Goal: Task Accomplishment & Management: Manage account settings

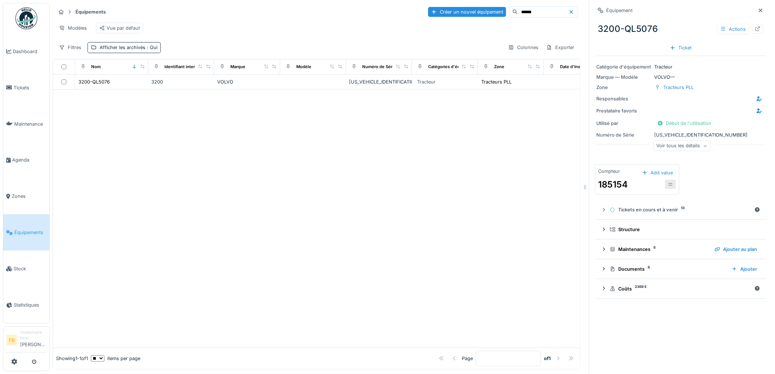
click at [24, 229] on span "Équipements" at bounding box center [30, 232] width 32 height 7
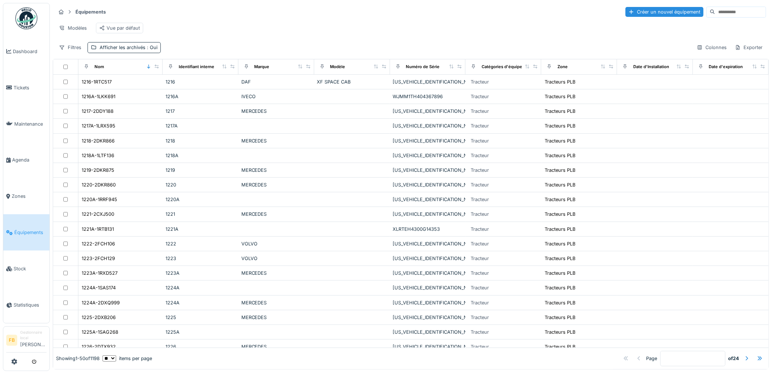
click at [715, 12] on input at bounding box center [740, 12] width 51 height 10
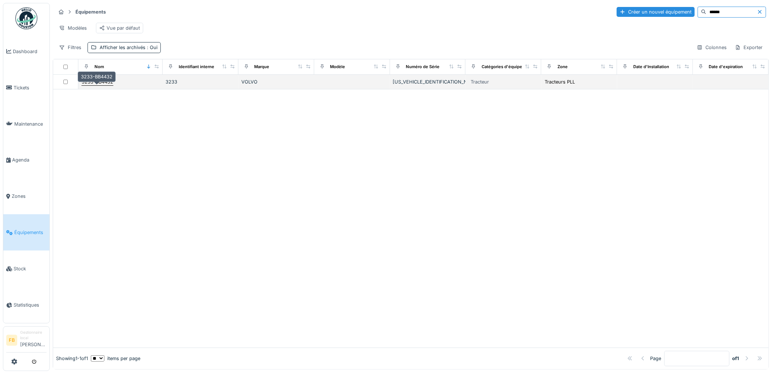
type input "******"
click at [110, 85] on div "3233-BB4432" at bounding box center [97, 81] width 31 height 7
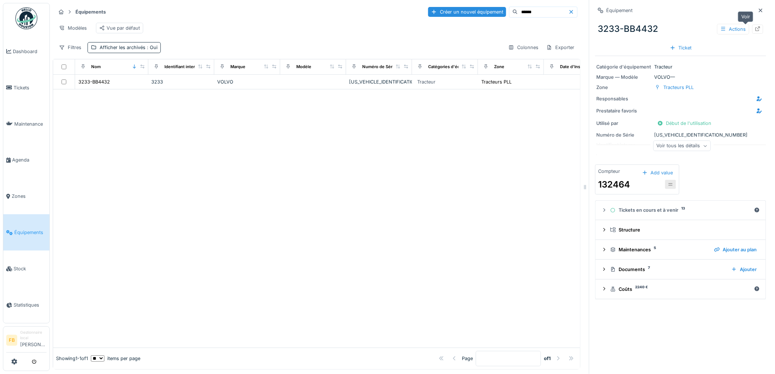
click at [755, 27] on icon at bounding box center [758, 28] width 6 height 5
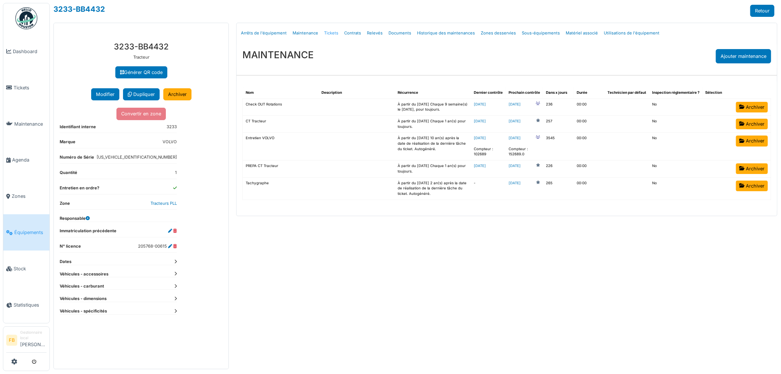
click at [327, 32] on link "Tickets" at bounding box center [331, 33] width 20 height 17
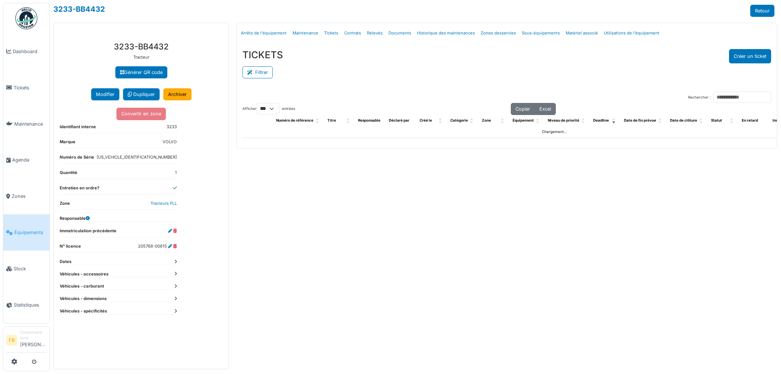
select select "***"
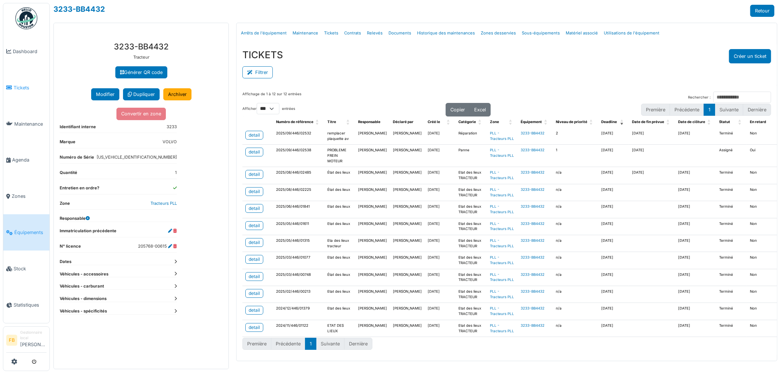
click at [14, 89] on span "Tickets" at bounding box center [30, 87] width 33 height 7
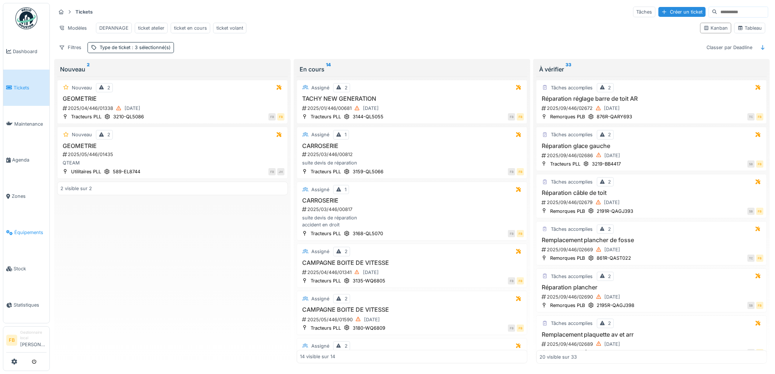
click at [20, 233] on link "Équipements" at bounding box center [26, 232] width 46 height 36
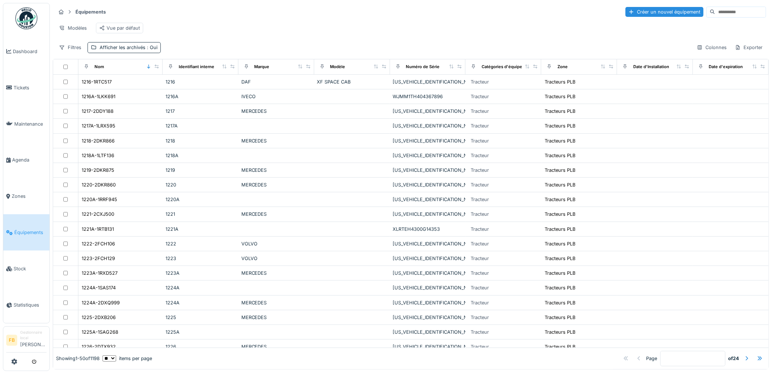
click at [715, 12] on input at bounding box center [740, 12] width 51 height 10
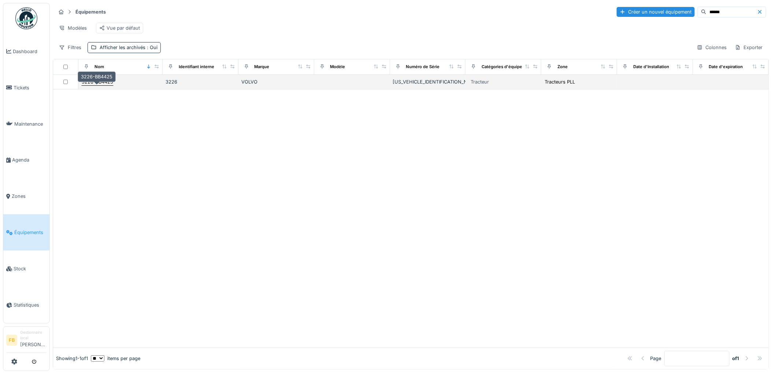
click at [105, 85] on div "3226-BB4425" at bounding box center [97, 81] width 31 height 7
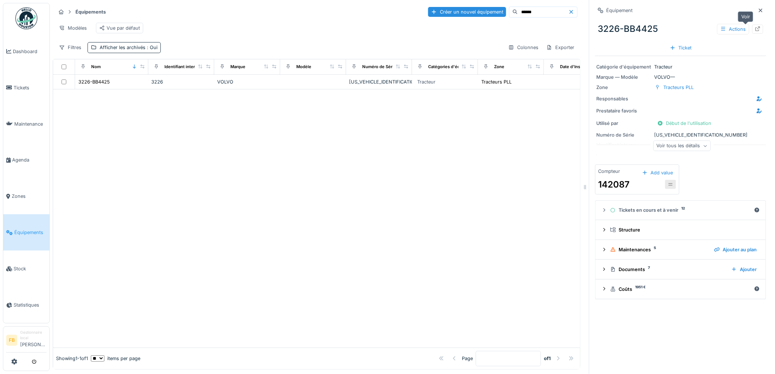
click at [755, 27] on icon at bounding box center [758, 28] width 6 height 5
drag, startPoint x: 514, startPoint y: 10, endPoint x: 466, endPoint y: 8, distance: 48.0
click at [466, 8] on div "Créer un nouvel équipement ******" at bounding box center [502, 12] width 149 height 11
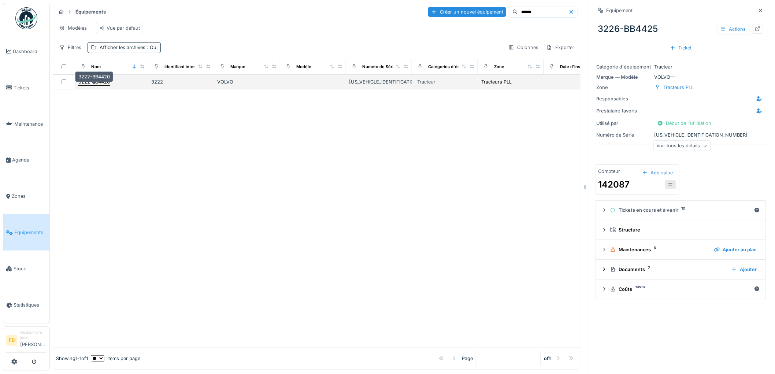
click at [95, 85] on div "3222-BB4420" at bounding box center [93, 81] width 31 height 7
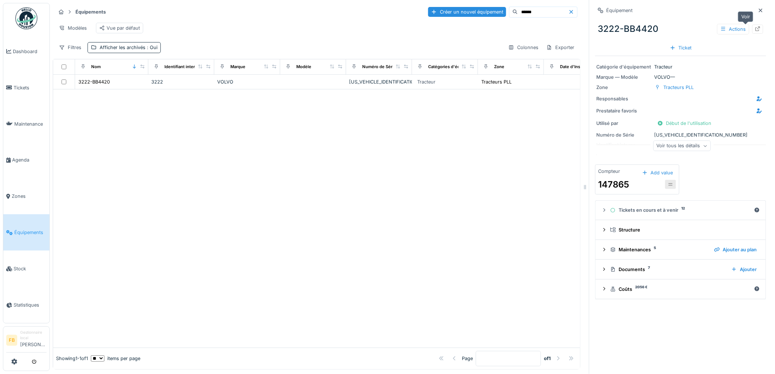
click at [755, 30] on icon at bounding box center [757, 28] width 5 height 5
drag, startPoint x: 521, startPoint y: 12, endPoint x: 447, endPoint y: 4, distance: 74.1
click at [453, 7] on div "Créer un nouvel équipement ******" at bounding box center [502, 12] width 149 height 11
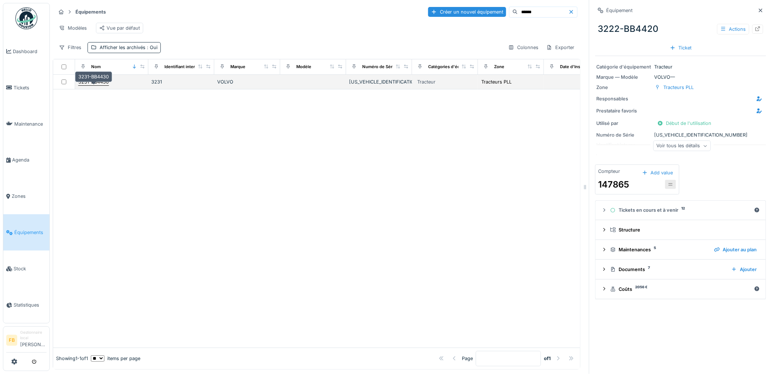
click at [105, 86] on div "3231-BB4430" at bounding box center [93, 82] width 31 height 8
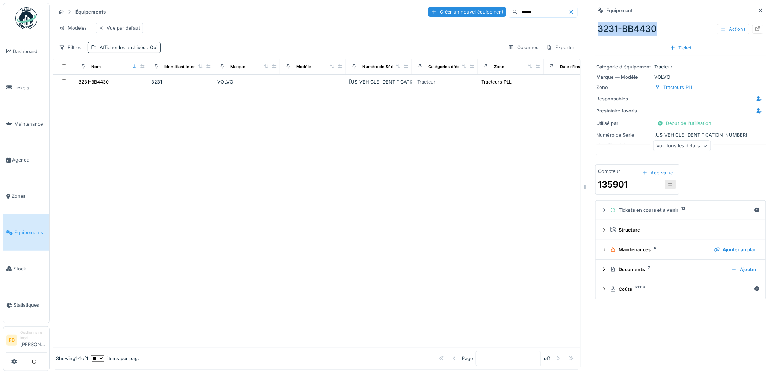
drag, startPoint x: 650, startPoint y: 30, endPoint x: 593, endPoint y: 28, distance: 56.8
click at [595, 28] on div "3231-BB4430 Actions" at bounding box center [680, 28] width 171 height 19
click at [599, 28] on div "3231-BB4430 Actions" at bounding box center [680, 28] width 171 height 19
drag, startPoint x: 601, startPoint y: 28, endPoint x: 614, endPoint y: 30, distance: 12.9
click at [614, 30] on div "3231-BB4430 Actions" at bounding box center [680, 28] width 171 height 19
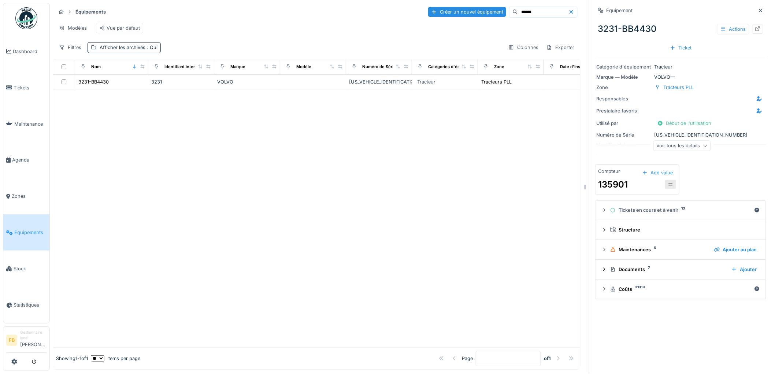
drag, startPoint x: 620, startPoint y: 31, endPoint x: 626, endPoint y: 32, distance: 6.8
click at [620, 31] on div "3231-BB4430 Actions" at bounding box center [680, 28] width 171 height 19
click at [755, 28] on icon at bounding box center [757, 28] width 5 height 5
click at [521, 12] on input "******" at bounding box center [543, 12] width 51 height 10
drag, startPoint x: 521, startPoint y: 12, endPoint x: 449, endPoint y: 7, distance: 71.9
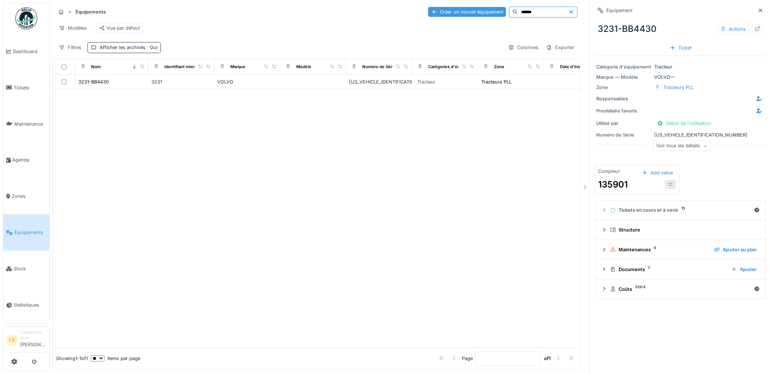
click at [449, 7] on div "Créer un nouvel équipement ******" at bounding box center [502, 12] width 149 height 11
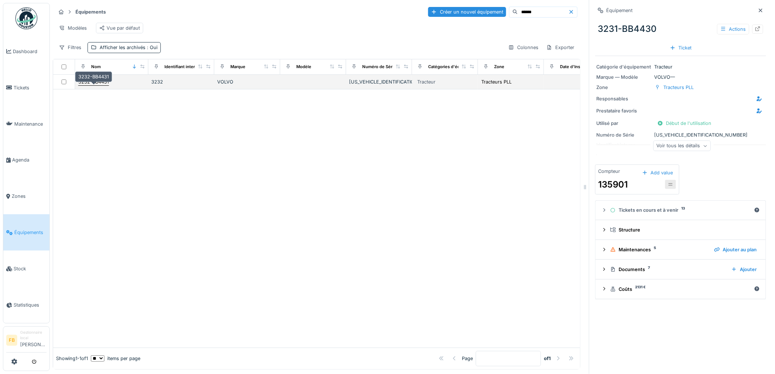
click at [103, 85] on div "3232-BB4431" at bounding box center [93, 81] width 30 height 7
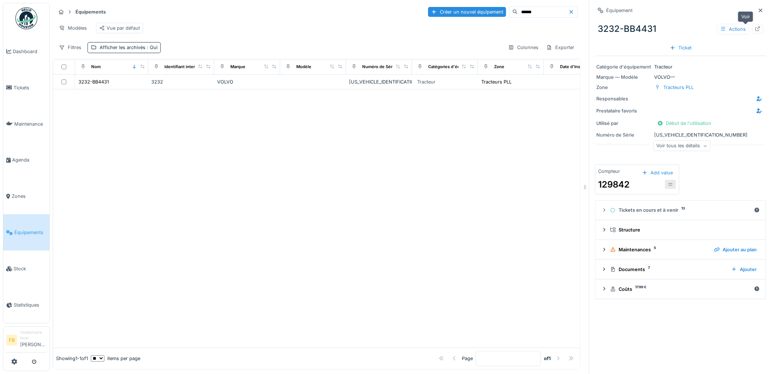
click at [755, 29] on icon at bounding box center [758, 28] width 6 height 5
drag, startPoint x: 517, startPoint y: 10, endPoint x: 480, endPoint y: 10, distance: 36.6
click at [480, 10] on div "Créer un nouvel équipement ******" at bounding box center [502, 12] width 149 height 11
type input "******"
click at [23, 223] on link "Équipements" at bounding box center [26, 232] width 46 height 36
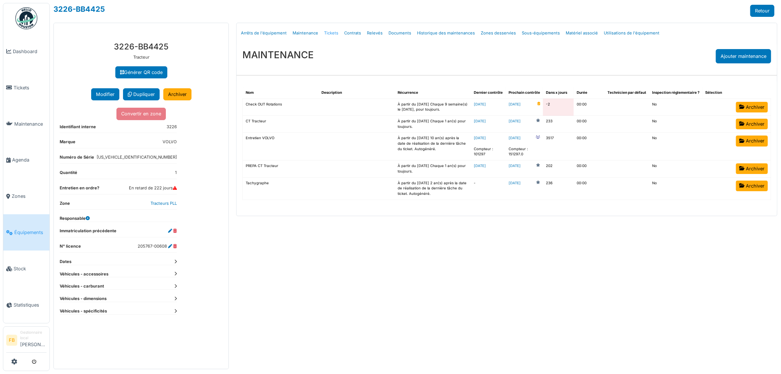
click at [331, 34] on link "Tickets" at bounding box center [331, 33] width 20 height 17
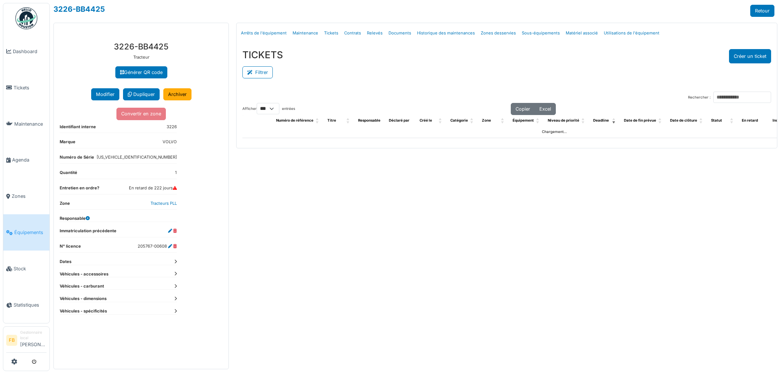
select select "***"
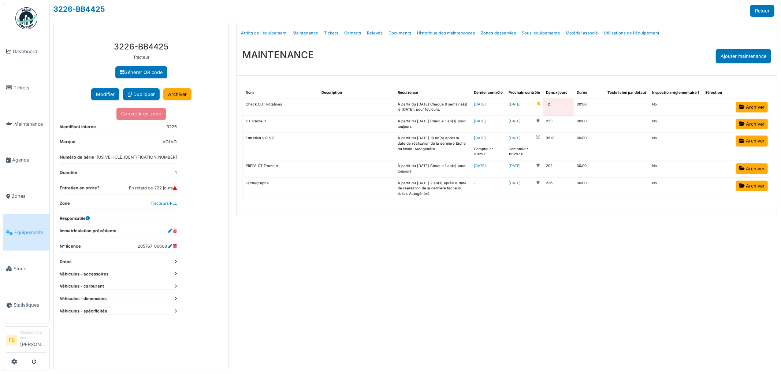
click at [521, 105] on link "[DATE]" at bounding box center [514, 104] width 12 height 5
click at [486, 104] on link "[DATE]" at bounding box center [480, 104] width 12 height 4
click at [521, 105] on link "[DATE]" at bounding box center [514, 104] width 12 height 5
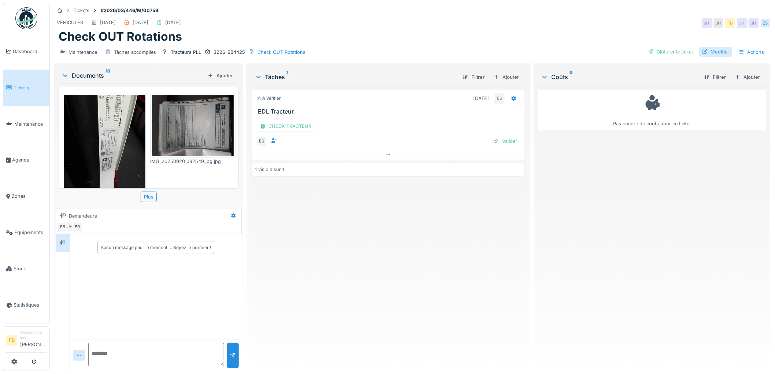
click at [708, 52] on div "Modifier" at bounding box center [715, 52] width 33 height 10
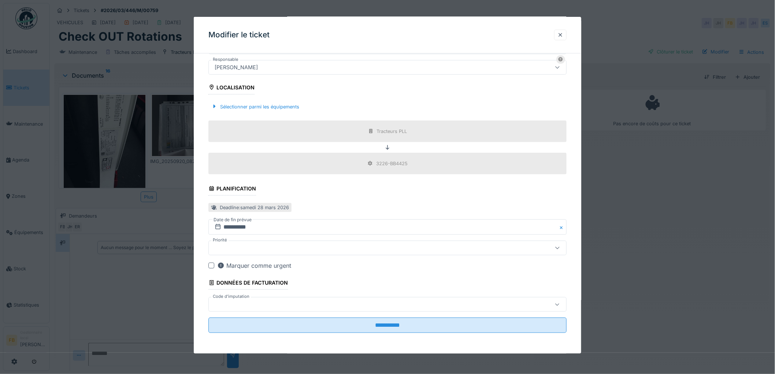
scroll to position [21, 0]
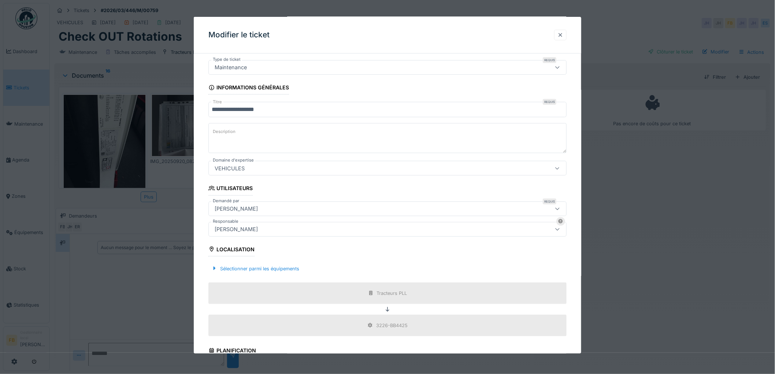
click at [563, 38] on div at bounding box center [560, 34] width 6 height 7
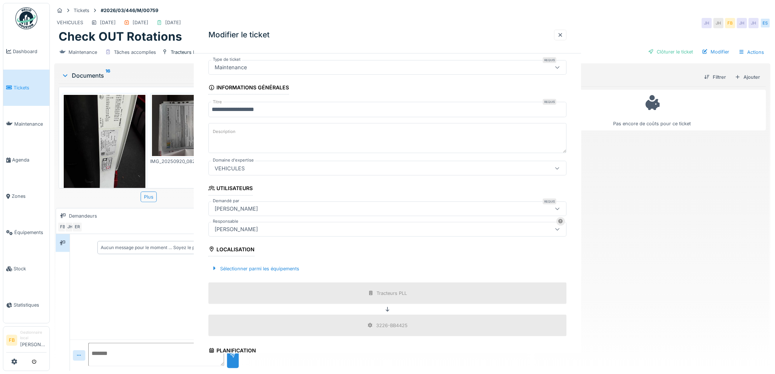
scroll to position [0, 0]
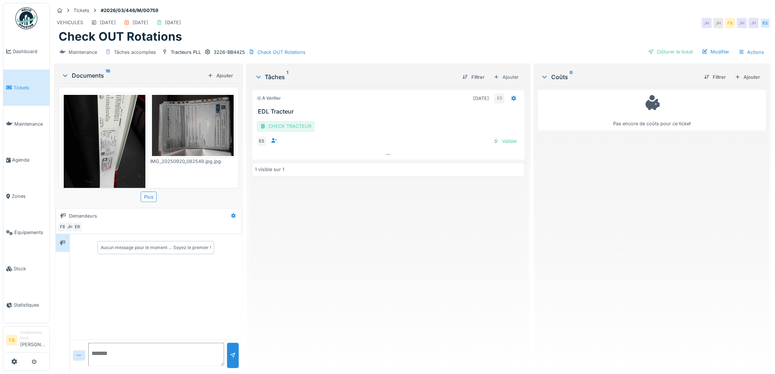
click at [279, 126] on div "CHECK TRACTEUR" at bounding box center [286, 126] width 58 height 11
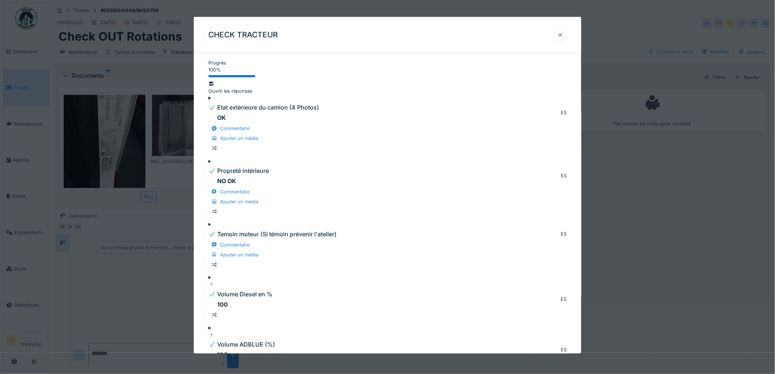
click at [563, 36] on div at bounding box center [560, 34] width 6 height 7
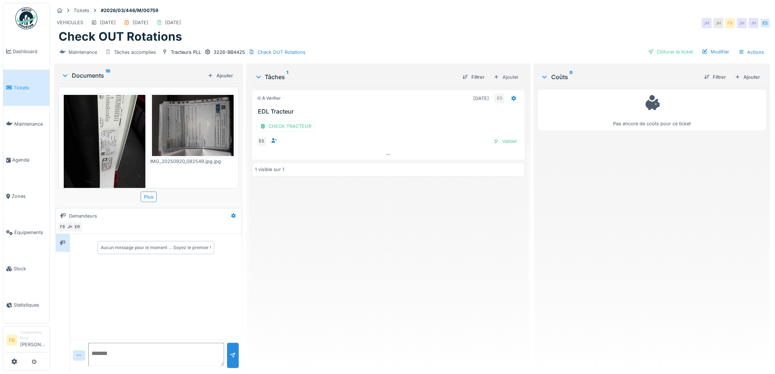
click at [127, 143] on img at bounding box center [105, 149] width 82 height 109
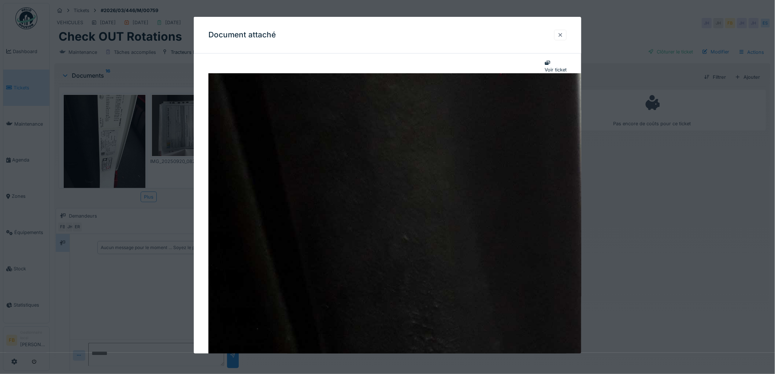
click at [561, 35] on div at bounding box center [560, 34] width 6 height 7
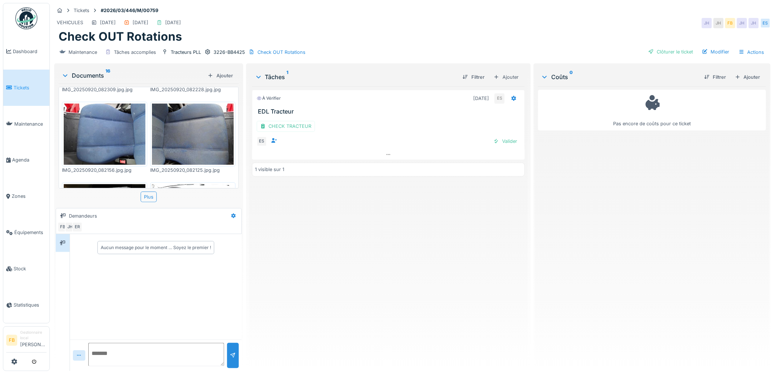
scroll to position [284, 0]
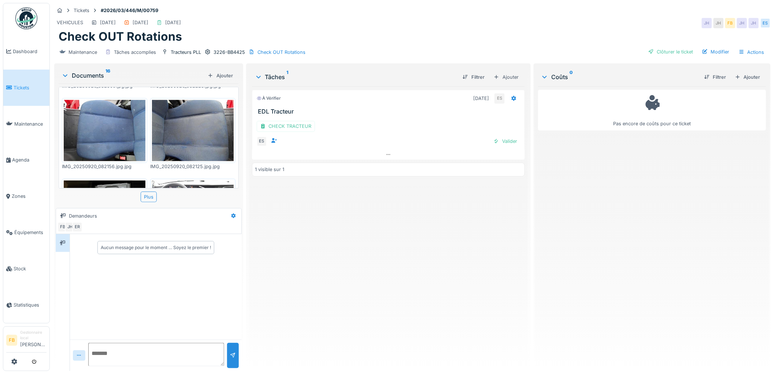
click at [117, 126] on img at bounding box center [105, 130] width 82 height 61
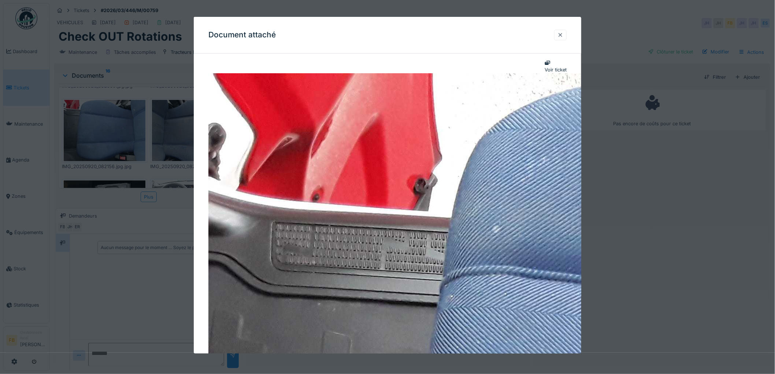
click at [563, 32] on div at bounding box center [560, 34] width 6 height 7
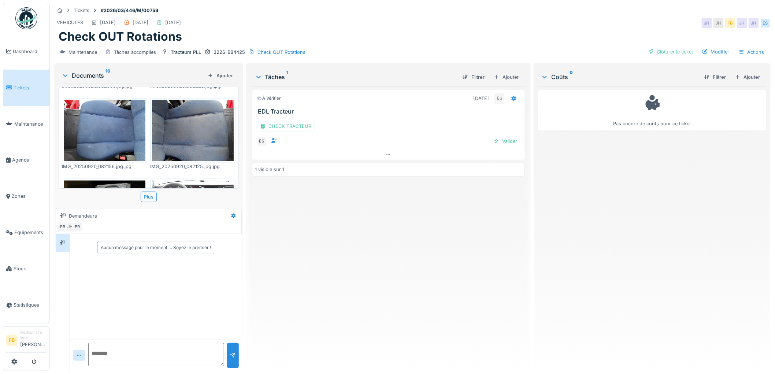
click at [194, 123] on img at bounding box center [193, 130] width 82 height 61
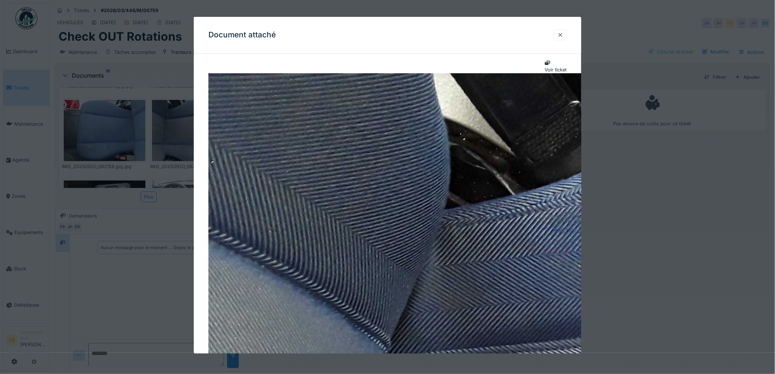
click at [561, 37] on div at bounding box center [560, 34] width 6 height 7
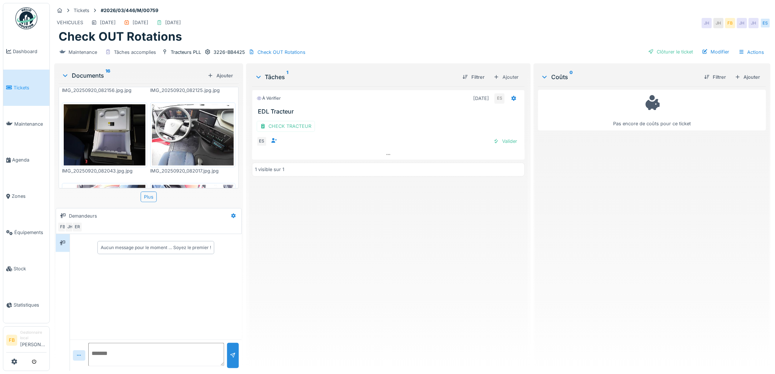
scroll to position [366, 0]
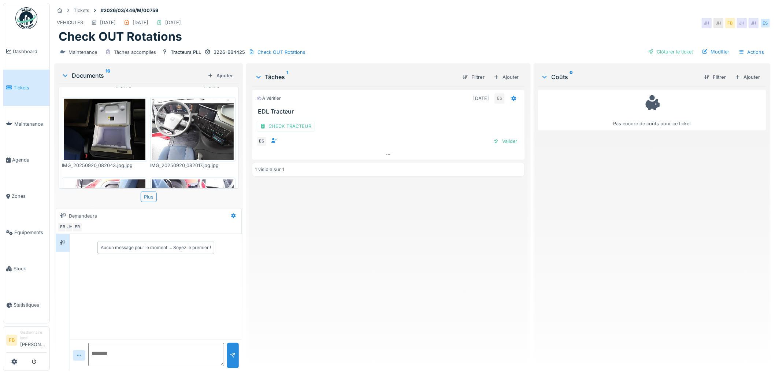
click at [114, 119] on img at bounding box center [105, 129] width 82 height 61
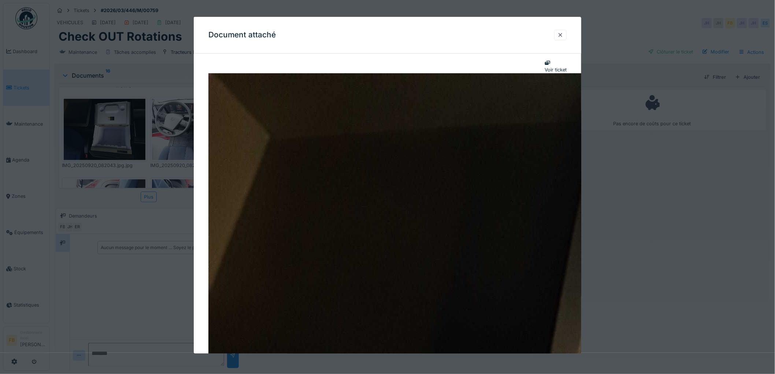
click at [561, 37] on div at bounding box center [560, 34] width 6 height 7
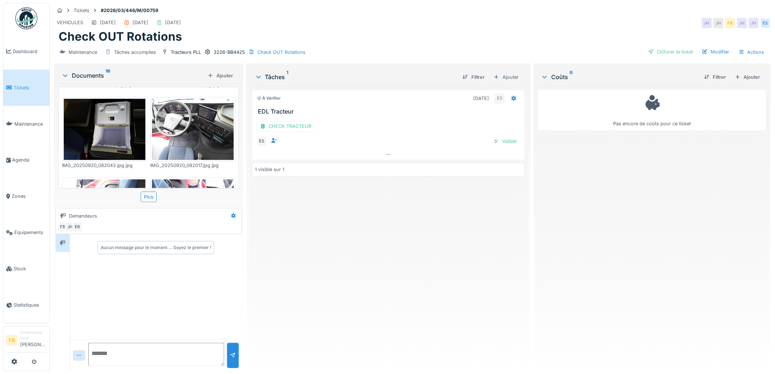
click at [176, 123] on img at bounding box center [193, 129] width 82 height 61
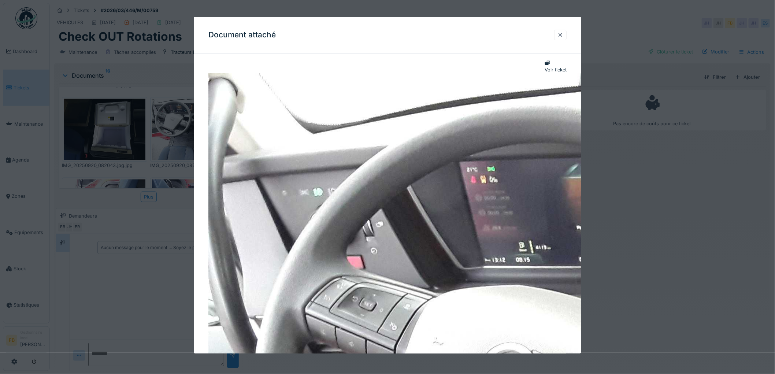
scroll to position [0, 0]
click at [564, 30] on div at bounding box center [560, 35] width 12 height 11
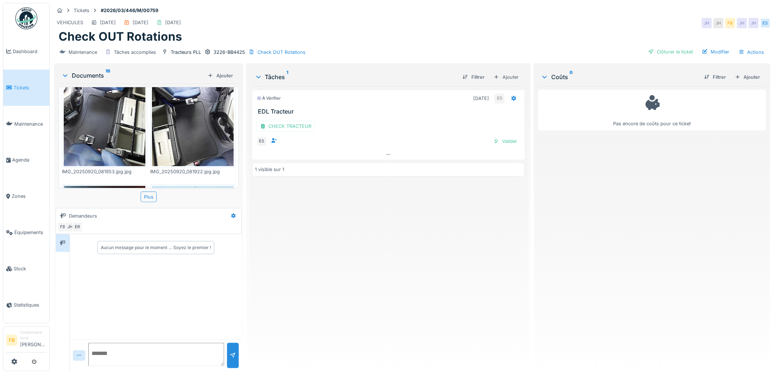
scroll to position [407, 0]
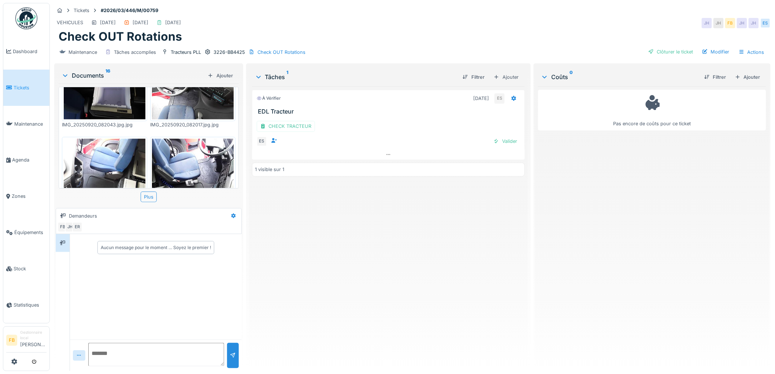
click at [180, 169] on img at bounding box center [193, 193] width 82 height 109
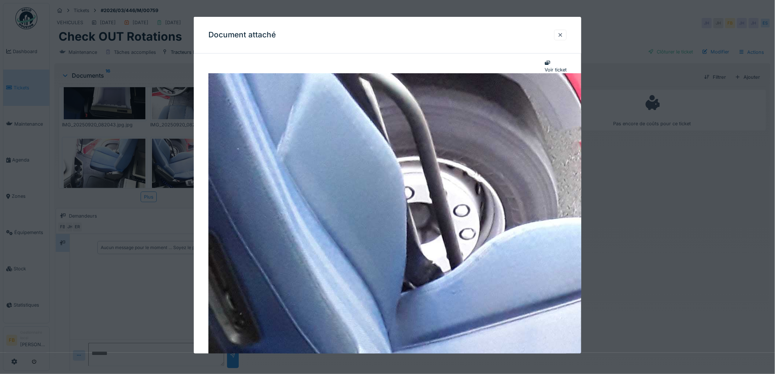
click at [563, 32] on div at bounding box center [560, 34] width 6 height 7
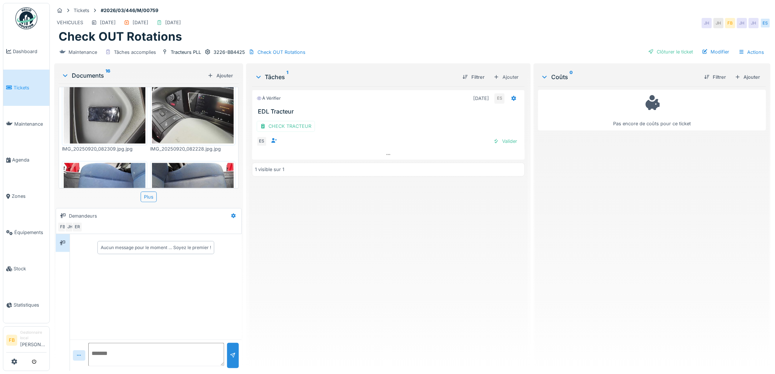
scroll to position [284, 0]
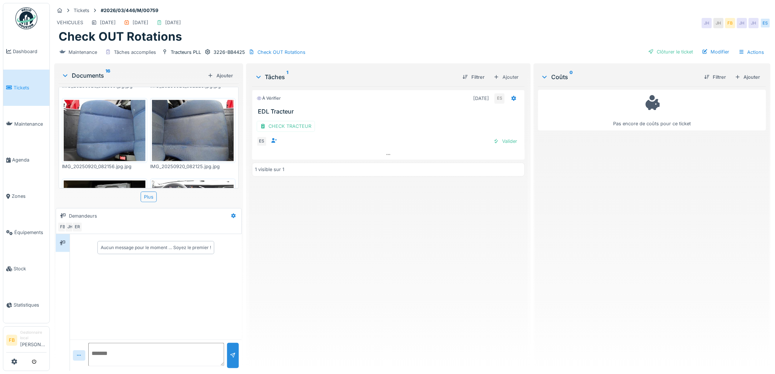
click at [181, 116] on img at bounding box center [193, 130] width 82 height 61
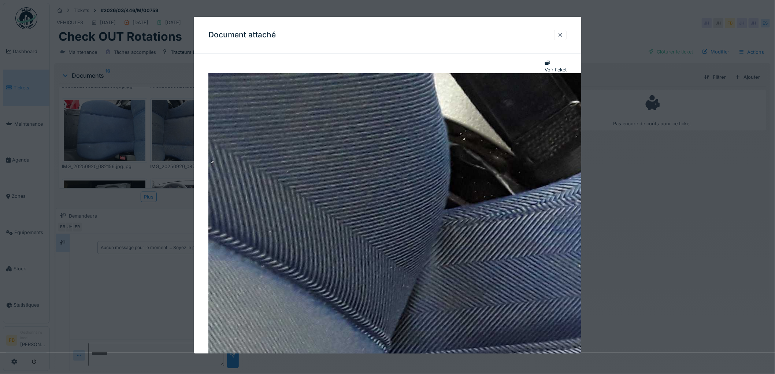
click at [563, 36] on div at bounding box center [560, 34] width 6 height 7
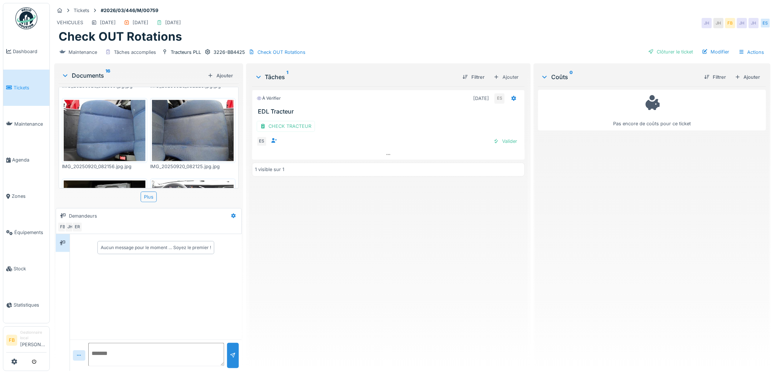
scroll to position [201, 0]
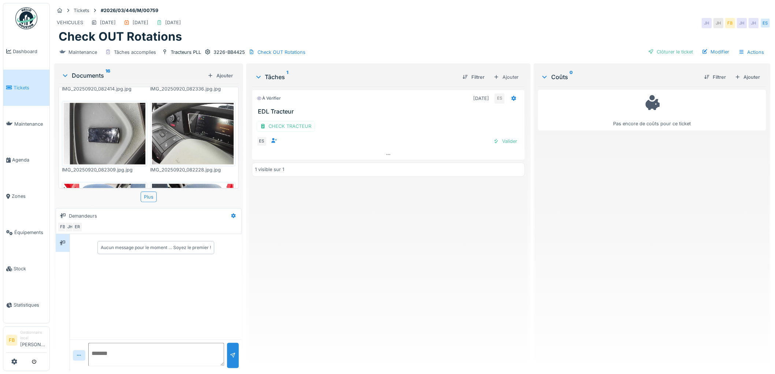
click at [182, 124] on img at bounding box center [193, 133] width 82 height 61
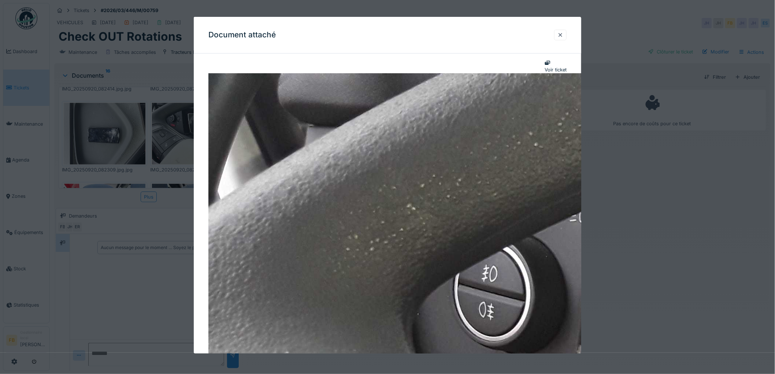
click at [561, 36] on div at bounding box center [560, 34] width 6 height 7
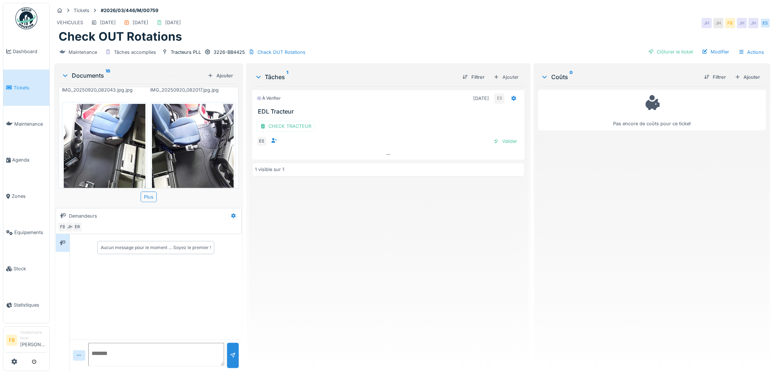
scroll to position [445, 0]
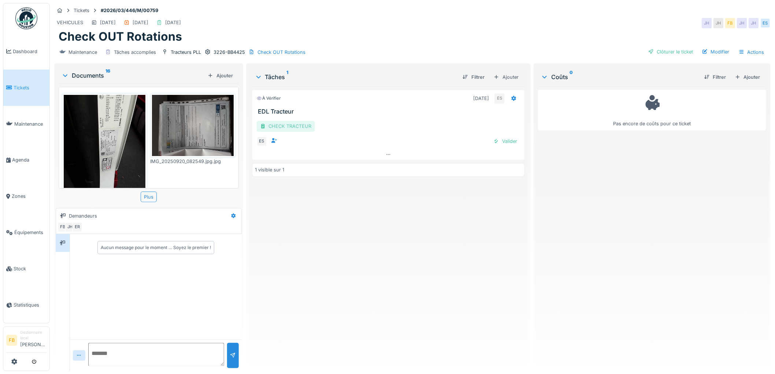
click at [290, 126] on div "CHECK TRACTEUR" at bounding box center [286, 126] width 58 height 11
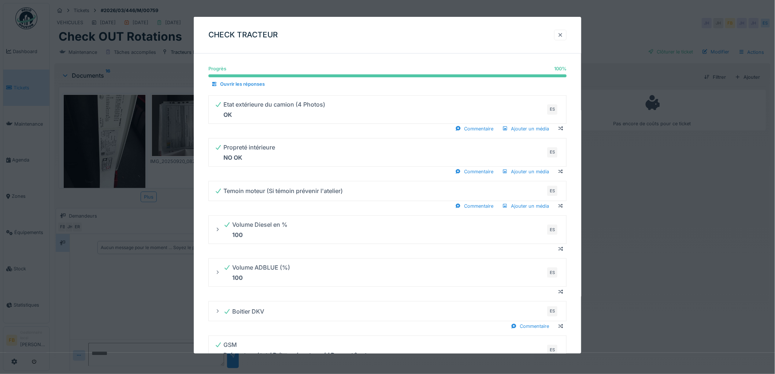
click at [560, 37] on div at bounding box center [560, 34] width 6 height 7
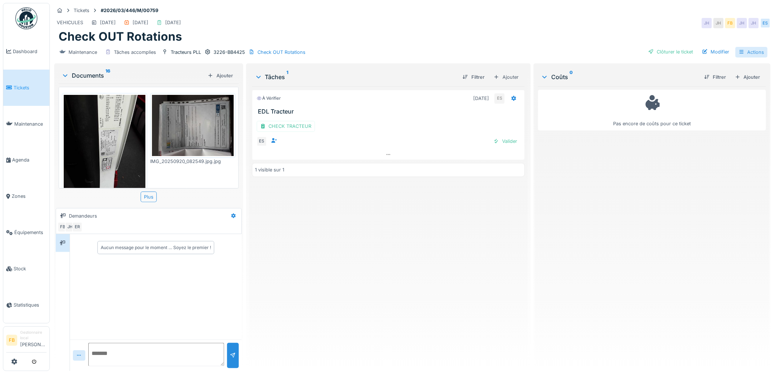
click at [748, 53] on div "Actions" at bounding box center [751, 52] width 32 height 11
click at [660, 214] on div "Pas encore de coûts pour ce ticket" at bounding box center [652, 225] width 228 height 279
click at [508, 144] on div "Valider" at bounding box center [505, 141] width 30 height 10
click at [389, 126] on div at bounding box center [388, 126] width 272 height 11
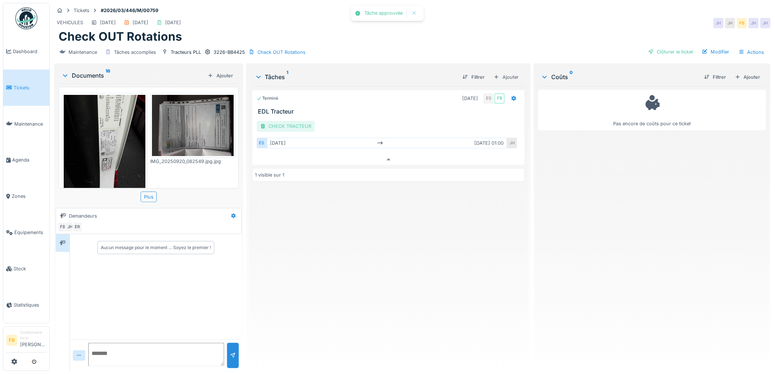
click at [304, 121] on div "CHECK TRACTEUR" at bounding box center [286, 126] width 58 height 11
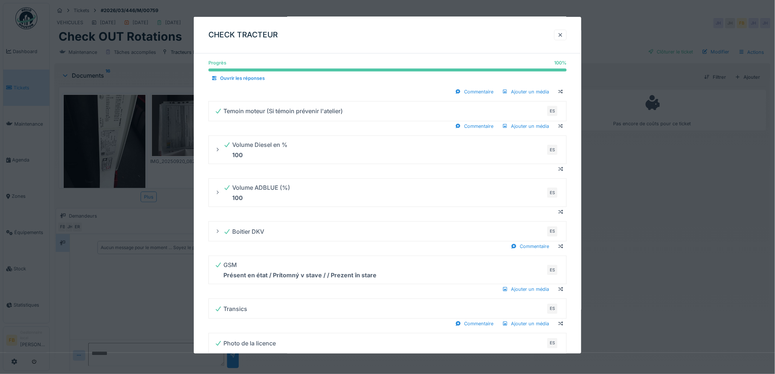
scroll to position [38, 0]
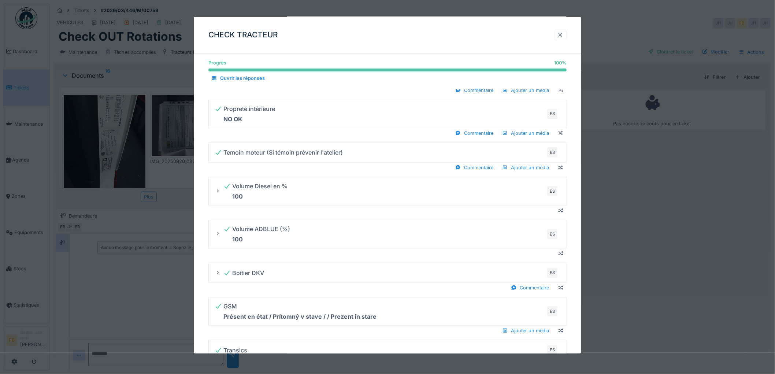
click at [561, 34] on div at bounding box center [560, 34] width 6 height 7
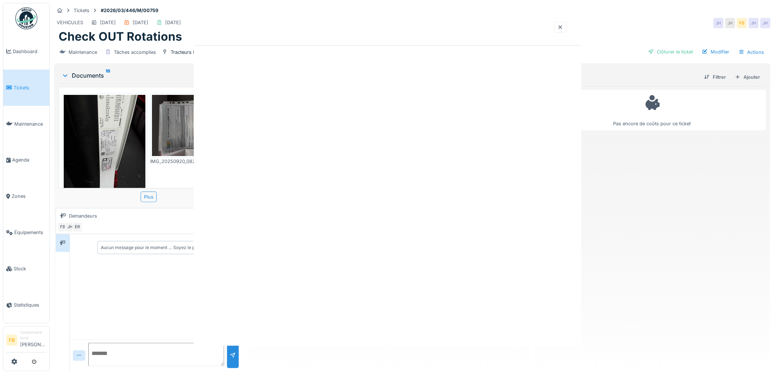
scroll to position [0, 0]
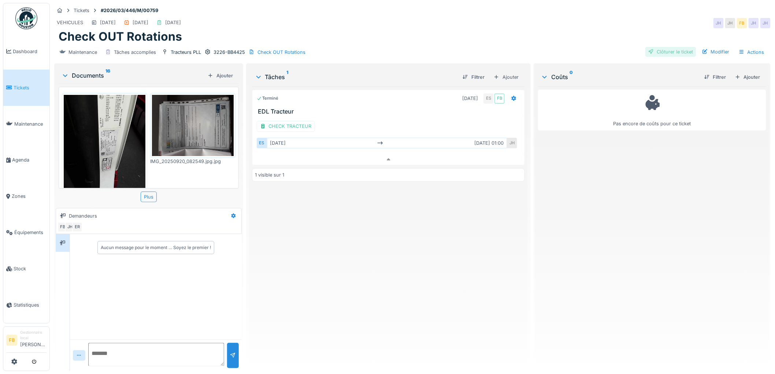
click at [662, 49] on div "Clôturer le ticket" at bounding box center [670, 52] width 51 height 10
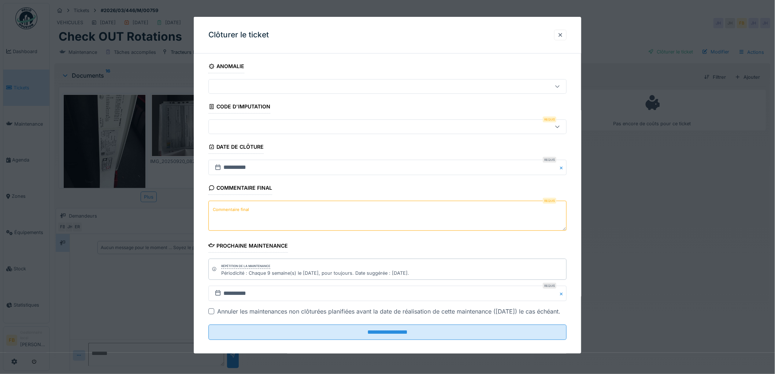
scroll to position [16, 0]
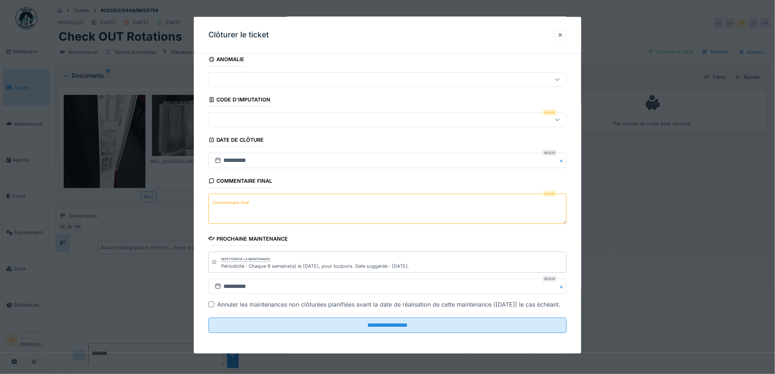
click at [254, 194] on textarea "Commentaire final" at bounding box center [387, 209] width 358 height 30
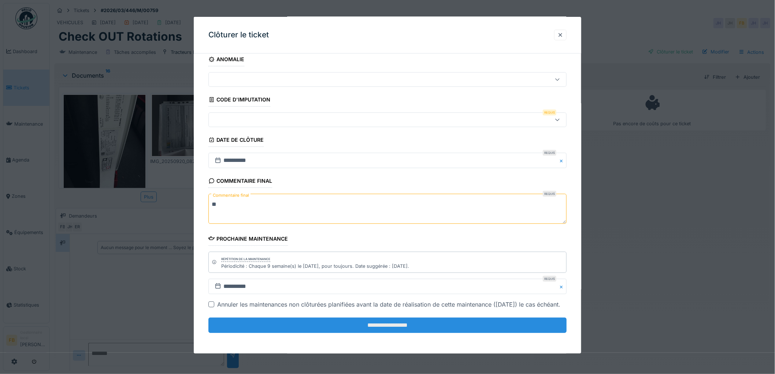
type textarea "**"
click at [365, 320] on input "**********" at bounding box center [387, 324] width 358 height 15
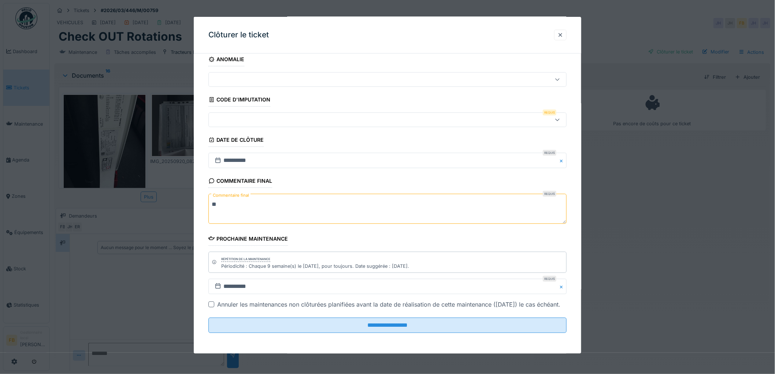
click at [247, 116] on div at bounding box center [367, 120] width 310 height 8
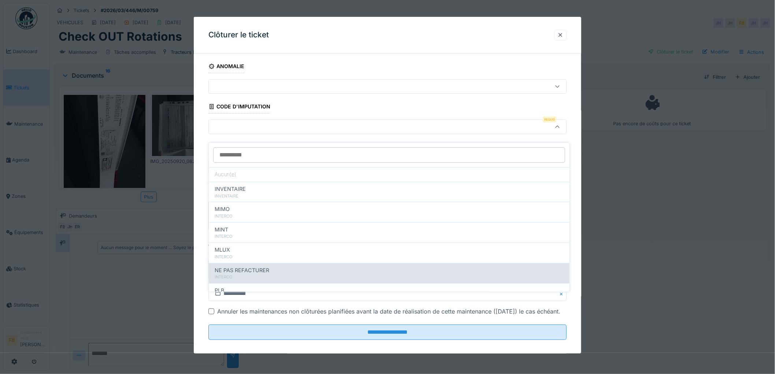
click at [245, 274] on div "INTERCO" at bounding box center [389, 277] width 349 height 6
type input "****"
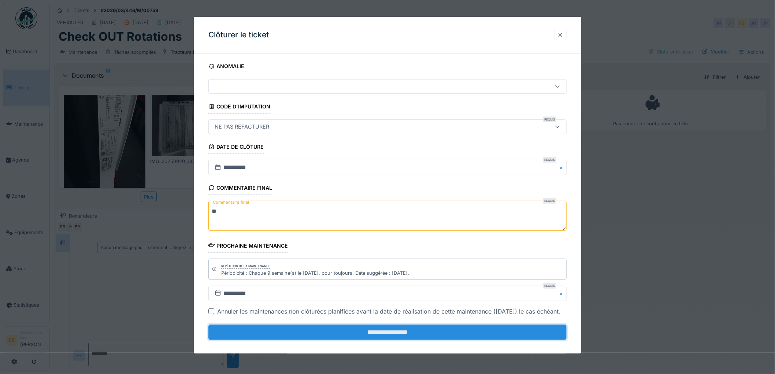
click at [340, 340] on input "**********" at bounding box center [387, 331] width 358 height 15
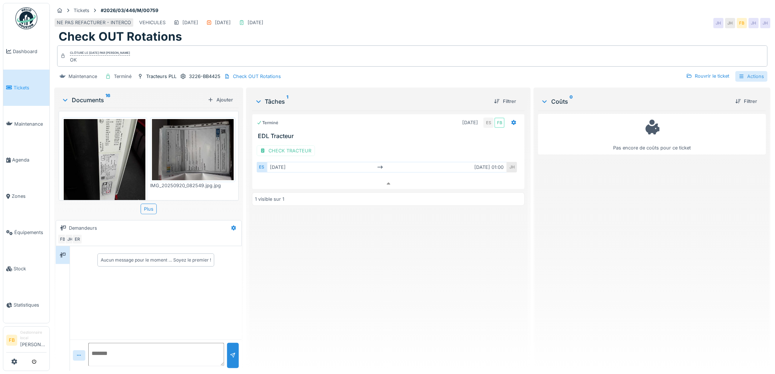
click at [738, 74] on icon at bounding box center [741, 76] width 6 height 5
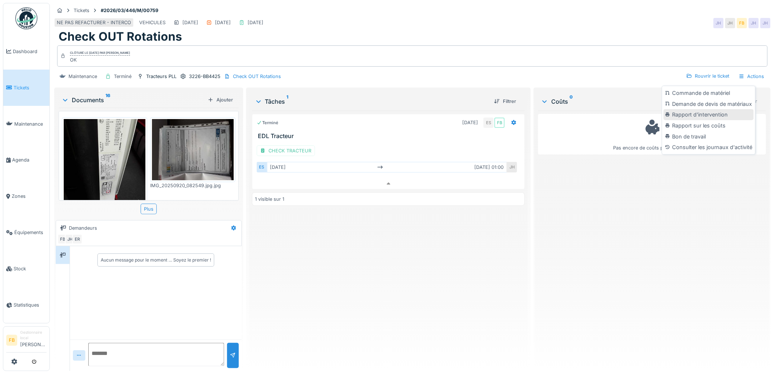
click at [728, 109] on div "Rapport d'intervention" at bounding box center [708, 114] width 90 height 11
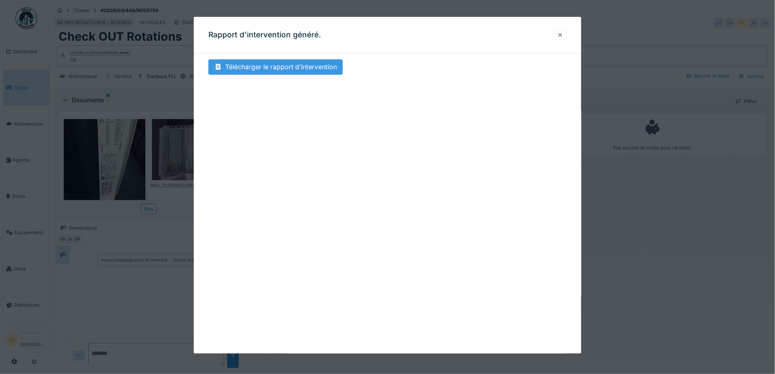
click at [260, 70] on div "Télécharger le rapport d'intervention" at bounding box center [275, 66] width 134 height 15
drag, startPoint x: 563, startPoint y: 34, endPoint x: 568, endPoint y: 34, distance: 5.1
click at [563, 34] on div at bounding box center [560, 34] width 6 height 7
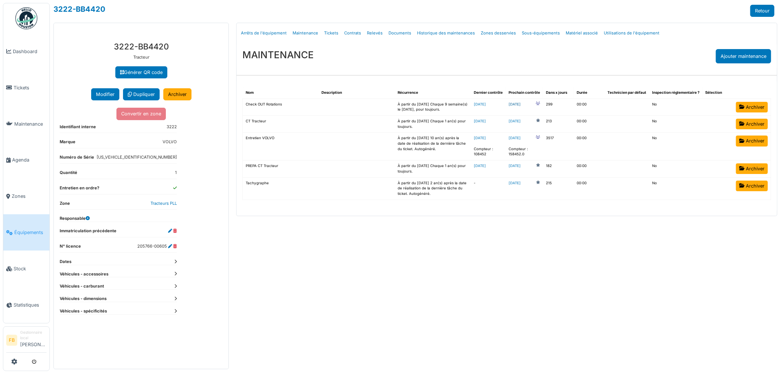
click at [521, 103] on link "[DATE]" at bounding box center [514, 104] width 12 height 5
click at [521, 104] on link "[DATE]" at bounding box center [514, 104] width 12 height 5
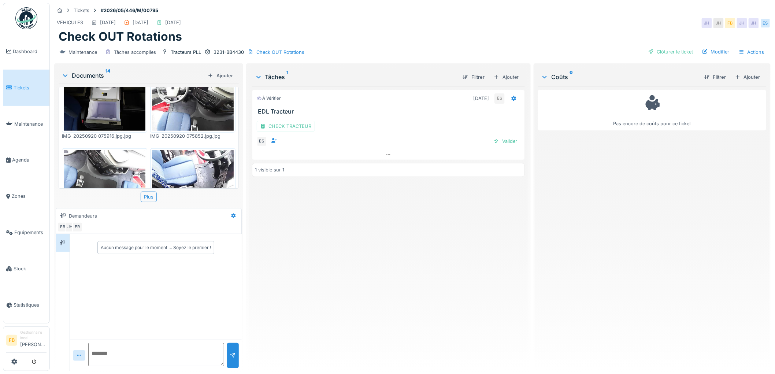
scroll to position [366, 0]
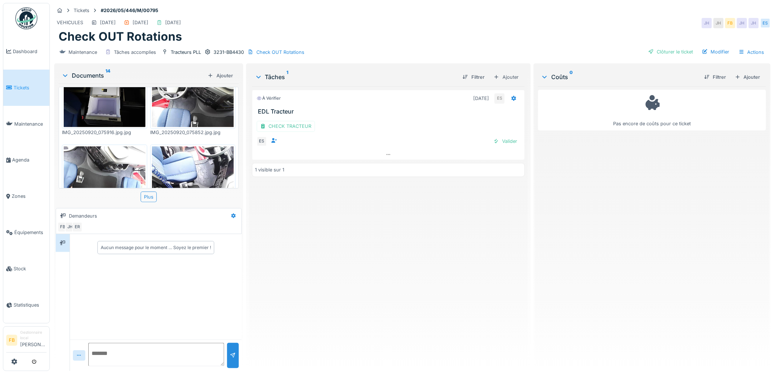
click at [166, 155] on img at bounding box center [193, 200] width 82 height 109
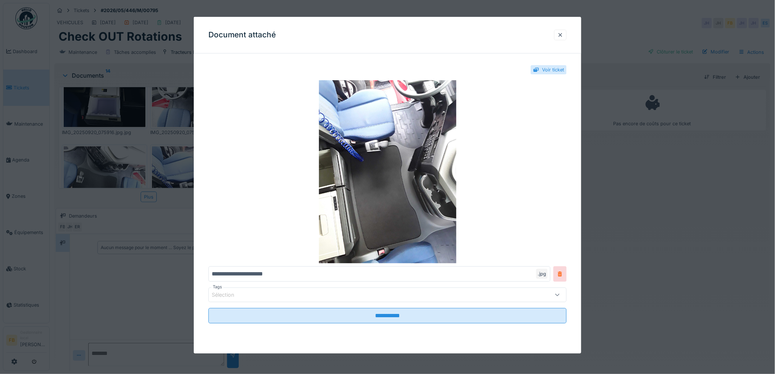
drag, startPoint x: 563, startPoint y: 33, endPoint x: 558, endPoint y: 39, distance: 7.8
click at [563, 33] on div at bounding box center [560, 34] width 6 height 7
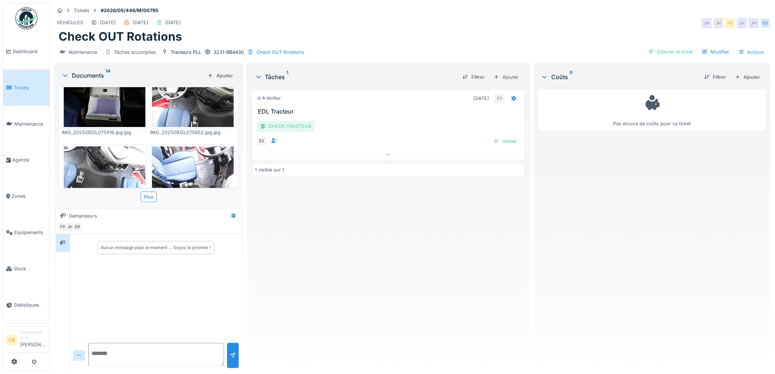
click at [273, 125] on div "CHECK TRACTEUR" at bounding box center [286, 126] width 58 height 11
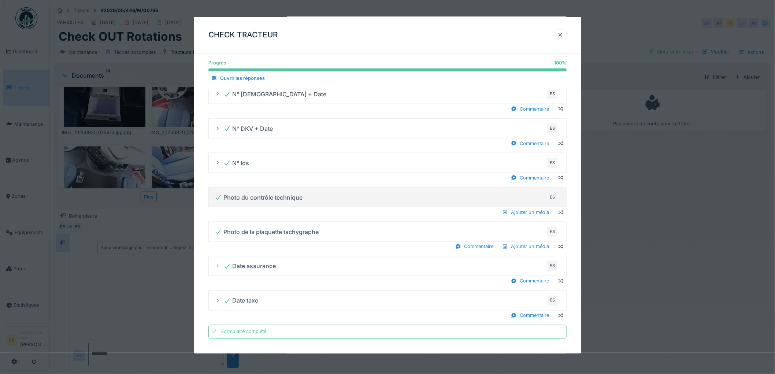
scroll to position [6, 0]
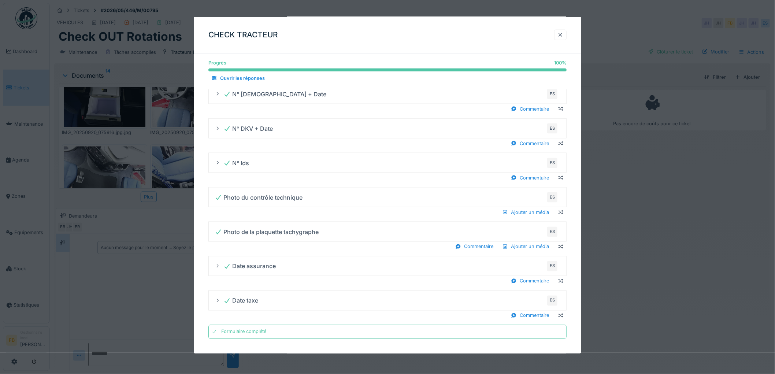
click at [564, 31] on div at bounding box center [560, 35] width 12 height 11
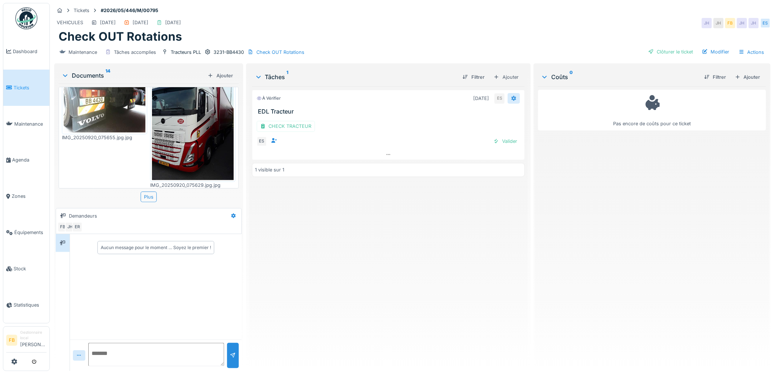
scroll to position [0, 0]
click at [502, 143] on div "Valider" at bounding box center [505, 141] width 30 height 10
click at [653, 51] on div "Clôturer le ticket" at bounding box center [670, 52] width 51 height 10
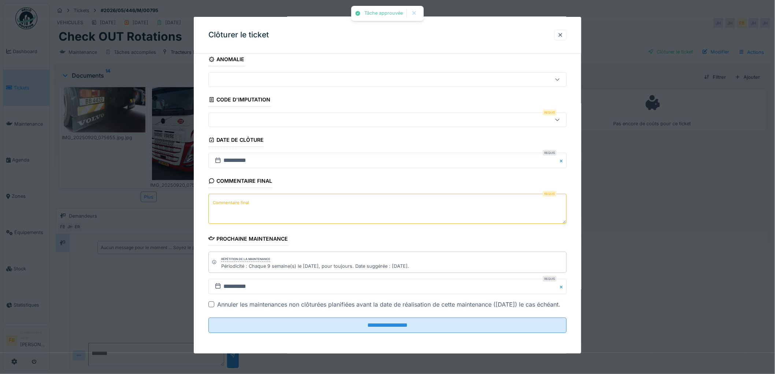
scroll to position [16, 0]
click at [265, 206] on textarea "Commentaire final" at bounding box center [387, 209] width 358 height 30
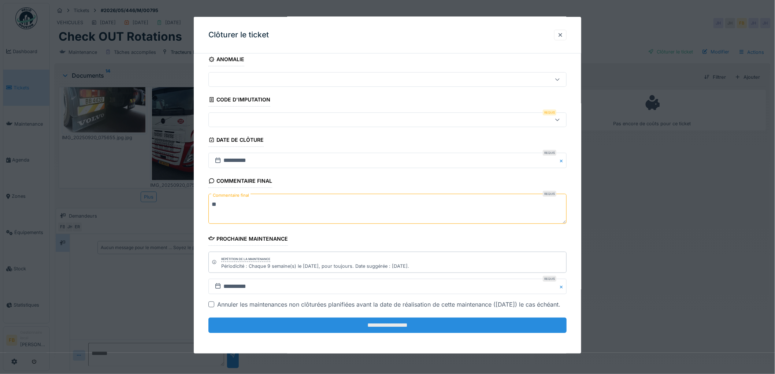
type textarea "**"
click at [360, 323] on input "**********" at bounding box center [387, 324] width 358 height 15
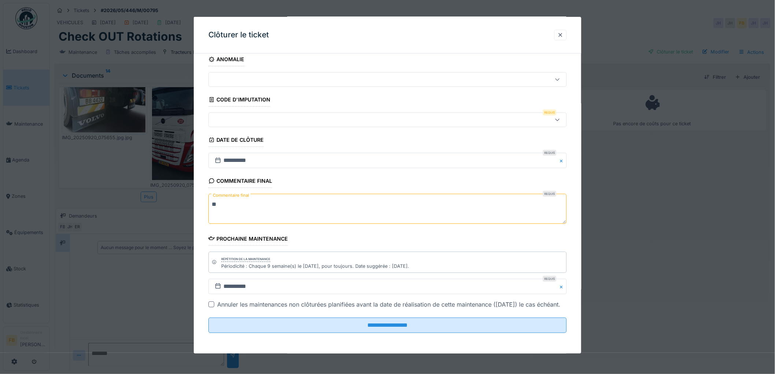
click at [265, 116] on div at bounding box center [367, 120] width 310 height 8
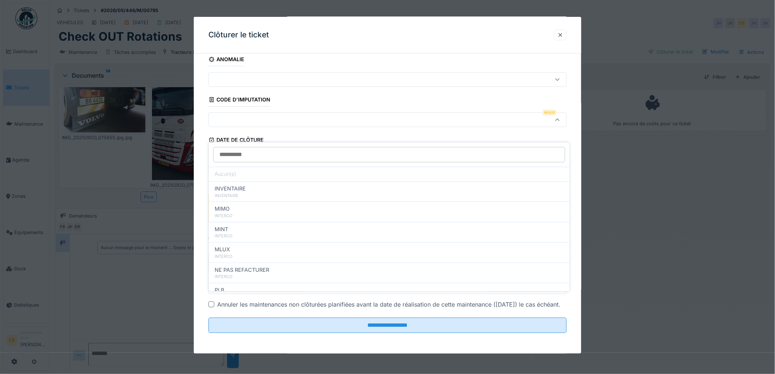
scroll to position [0, 0]
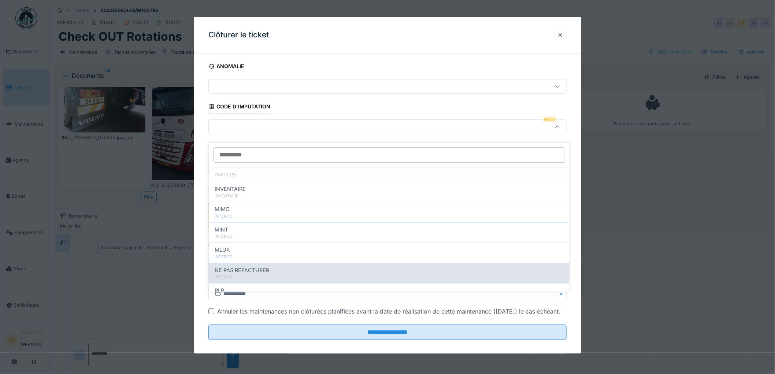
click at [266, 266] on span "NE PAS REFACTURER" at bounding box center [242, 270] width 55 height 8
type input "****"
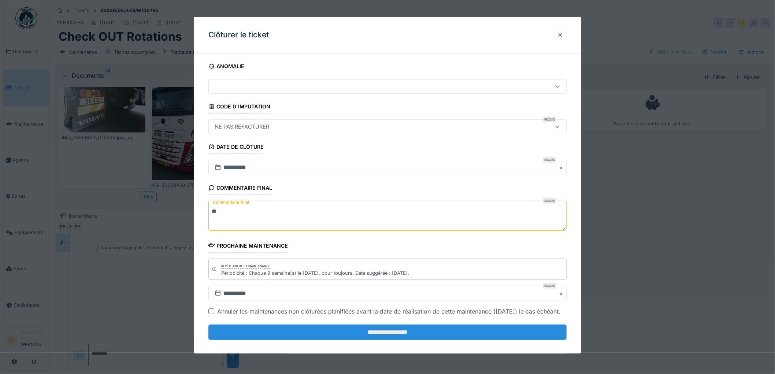
click at [326, 340] on input "**********" at bounding box center [387, 331] width 358 height 15
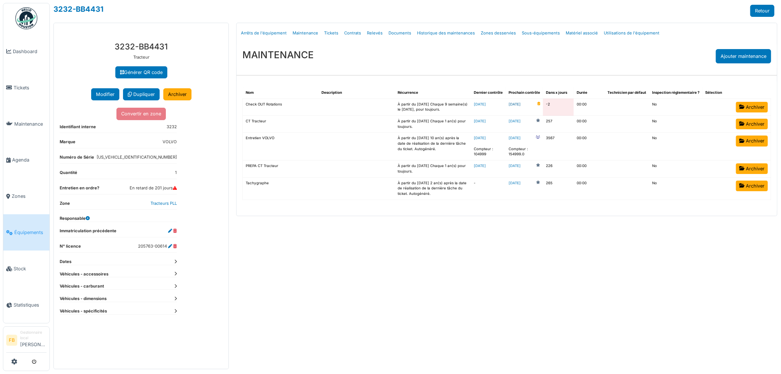
click at [521, 105] on link "[DATE]" at bounding box center [514, 104] width 12 height 5
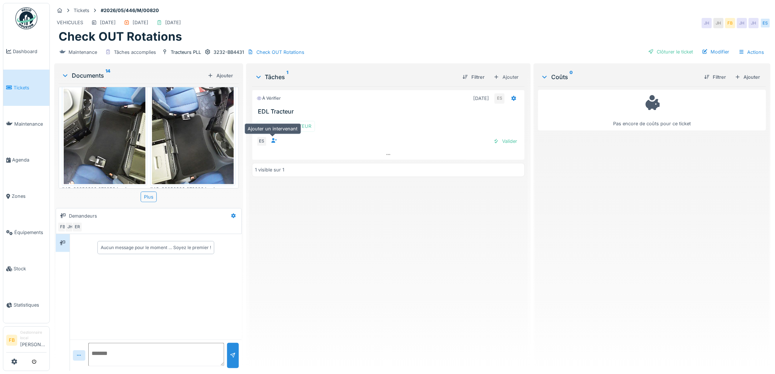
scroll to position [488, 0]
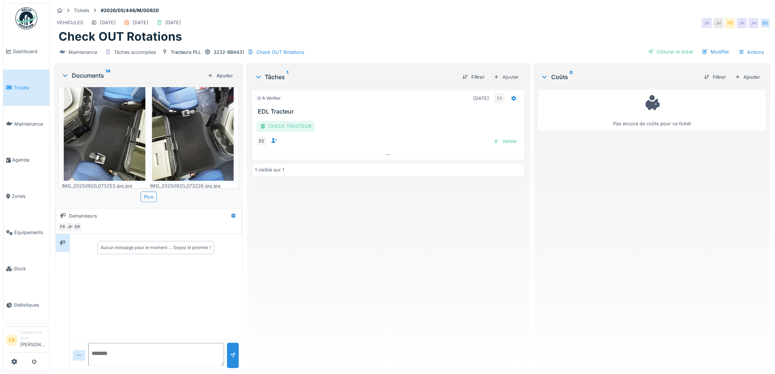
click at [294, 126] on div "CHECK TRACTEUR" at bounding box center [286, 126] width 58 height 11
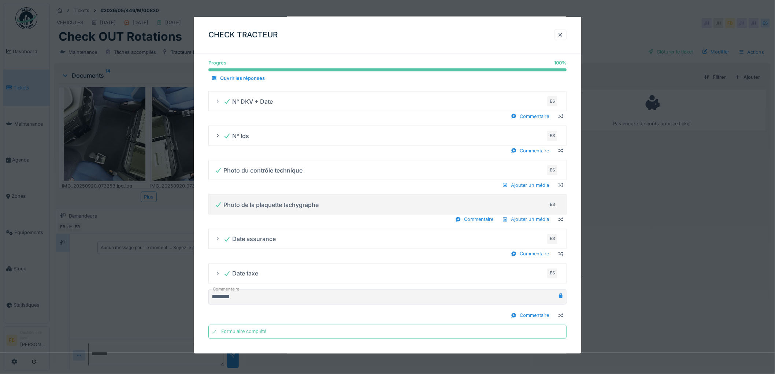
scroll to position [6, 0]
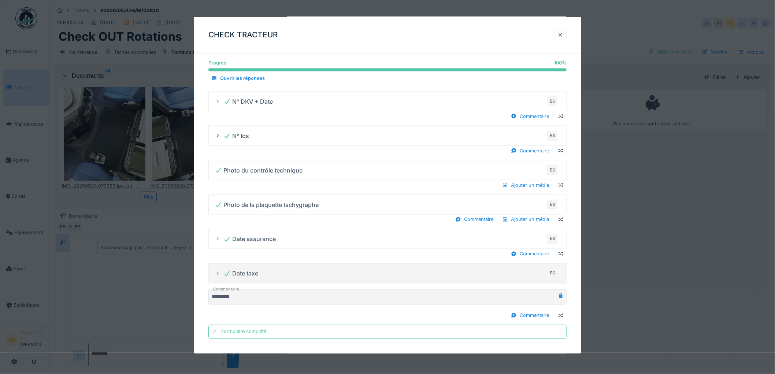
click at [232, 272] on div "Date taxe" at bounding box center [240, 273] width 35 height 9
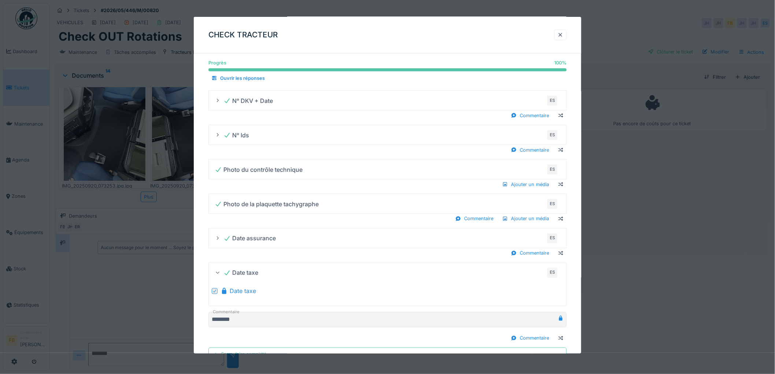
click at [265, 277] on div "Date taxe ES" at bounding box center [390, 273] width 334 height 12
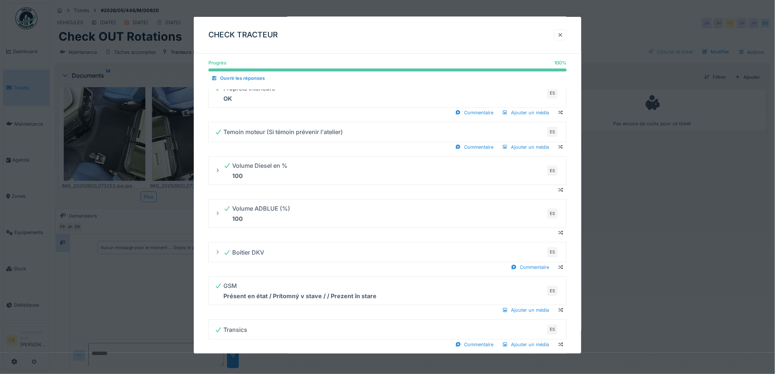
scroll to position [0, 0]
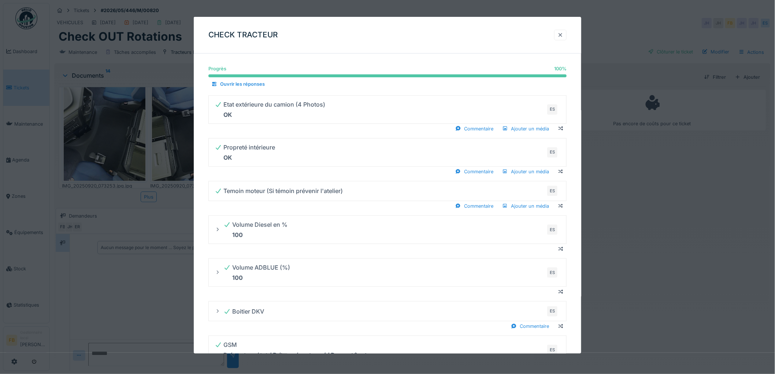
click at [563, 37] on div at bounding box center [560, 34] width 6 height 7
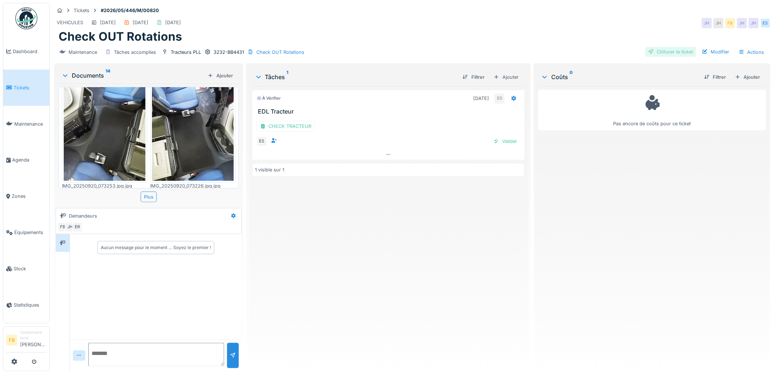
click at [656, 47] on div "Clôturer le ticket" at bounding box center [670, 52] width 51 height 10
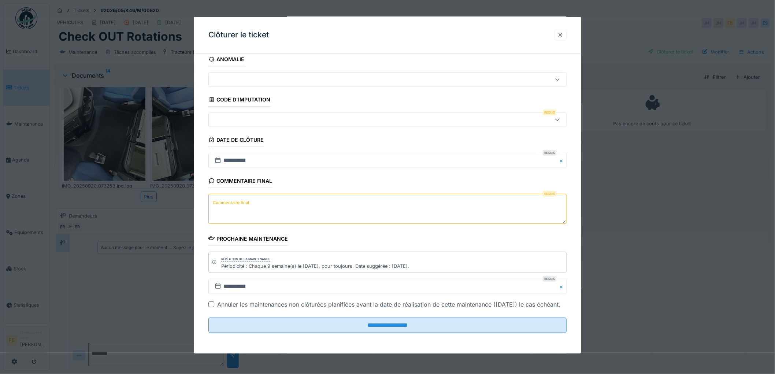
scroll to position [16, 0]
click at [270, 198] on textarea "Commentaire final" at bounding box center [387, 209] width 358 height 30
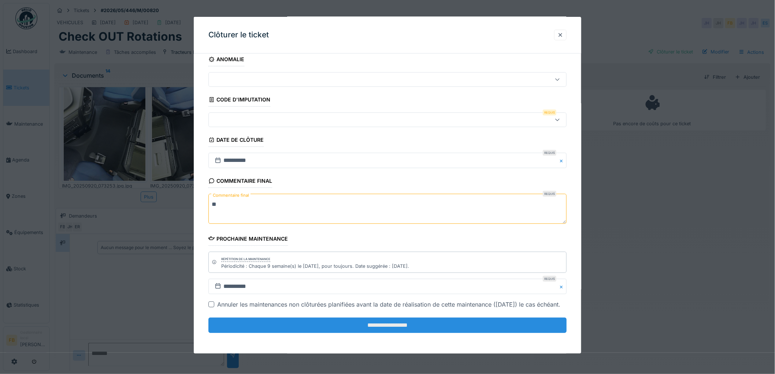
type textarea "**"
click at [374, 328] on input "**********" at bounding box center [387, 324] width 358 height 15
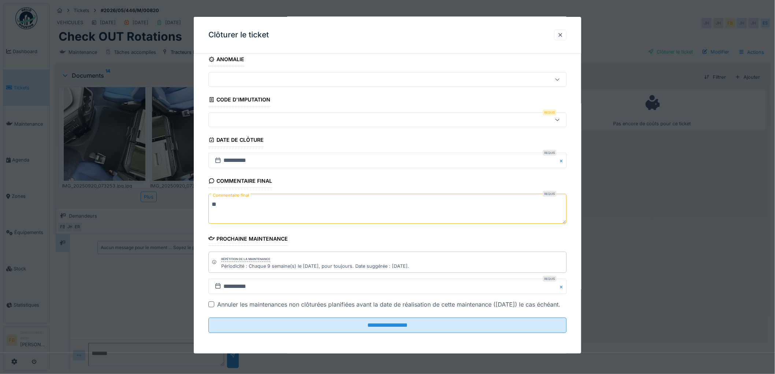
click at [238, 115] on div at bounding box center [387, 119] width 358 height 15
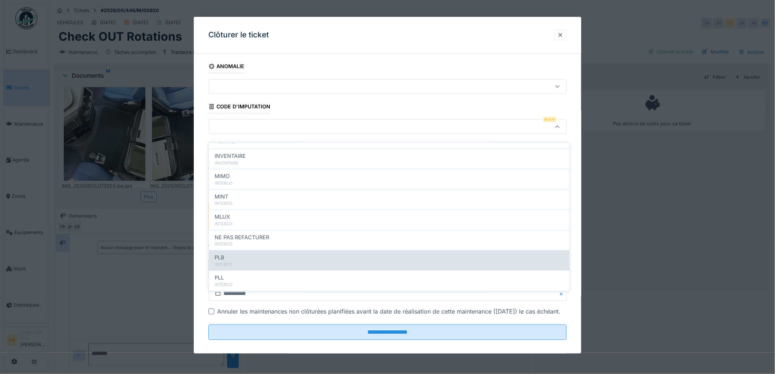
scroll to position [65, 0]
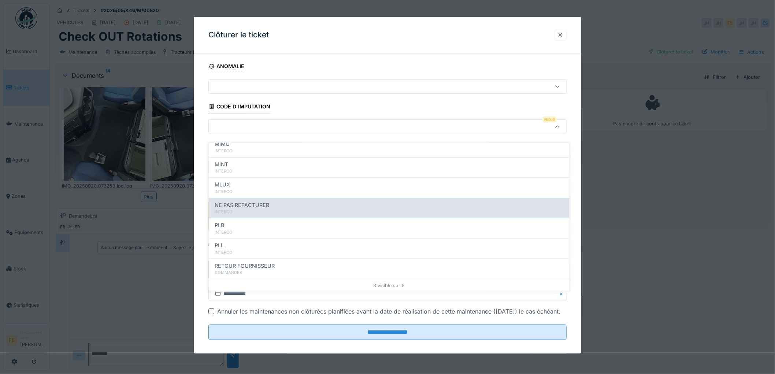
click at [252, 201] on span "NE PAS REFACTURER" at bounding box center [242, 205] width 55 height 8
type input "****"
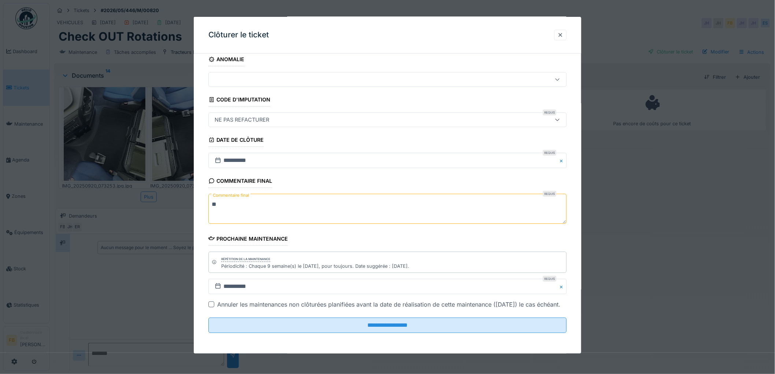
scroll to position [16, 0]
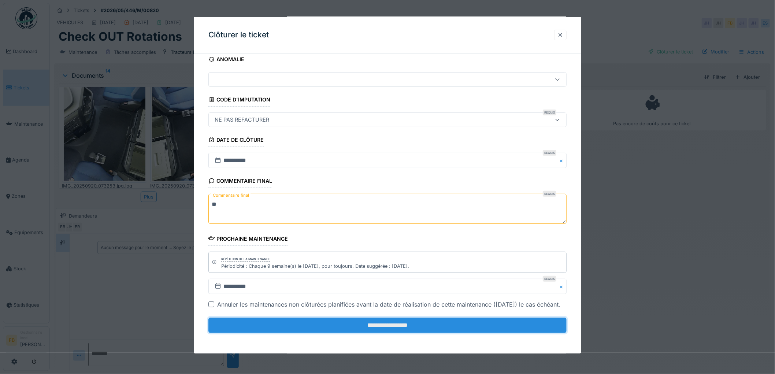
click at [374, 324] on input "**********" at bounding box center [387, 324] width 358 height 15
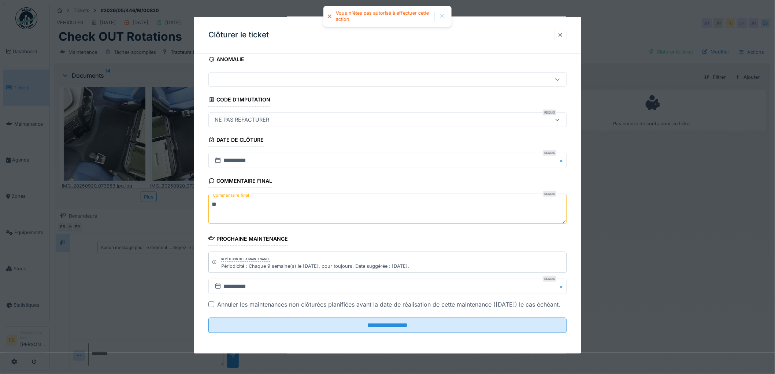
click at [562, 35] on div at bounding box center [560, 34] width 6 height 7
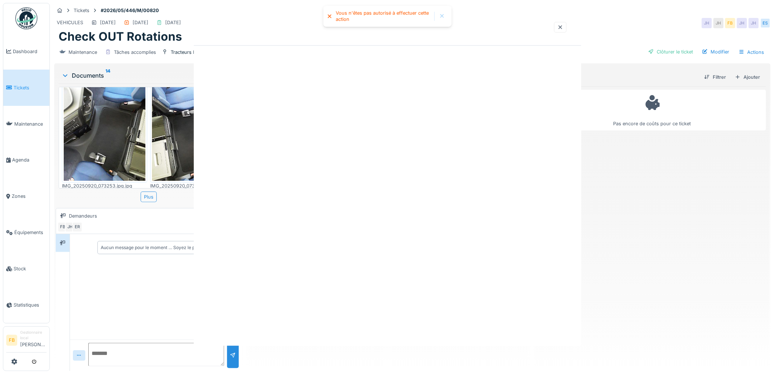
scroll to position [0, 0]
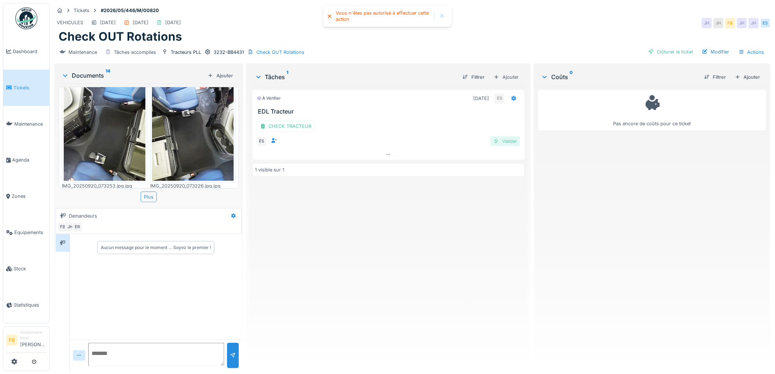
click at [499, 136] on div "Valider" at bounding box center [505, 141] width 30 height 10
click at [663, 53] on div "Maintenance Tâches accomplies Tracteurs PLL 3232-BB4431 Check OUT Rotations Clô…" at bounding box center [412, 52] width 716 height 16
click at [664, 47] on div "Clôturer le ticket" at bounding box center [670, 52] width 51 height 10
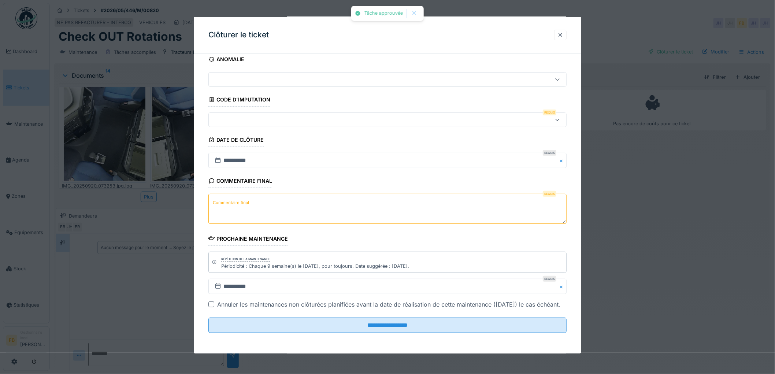
scroll to position [16, 0]
click at [268, 194] on textarea "Commentaire final" at bounding box center [387, 209] width 358 height 30
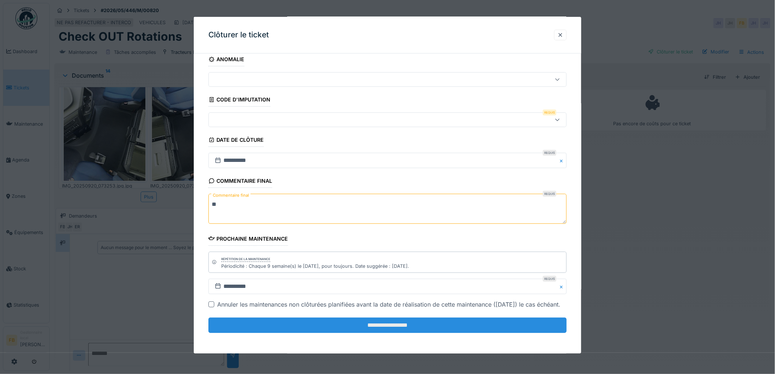
type textarea "**"
click at [390, 321] on input "**********" at bounding box center [387, 324] width 358 height 15
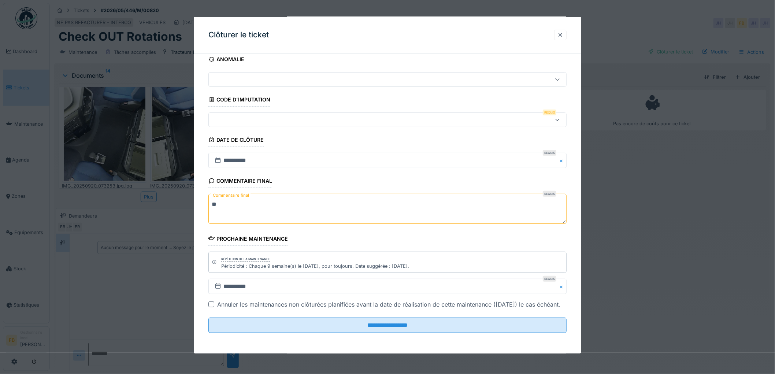
click at [246, 116] on div at bounding box center [367, 120] width 310 height 8
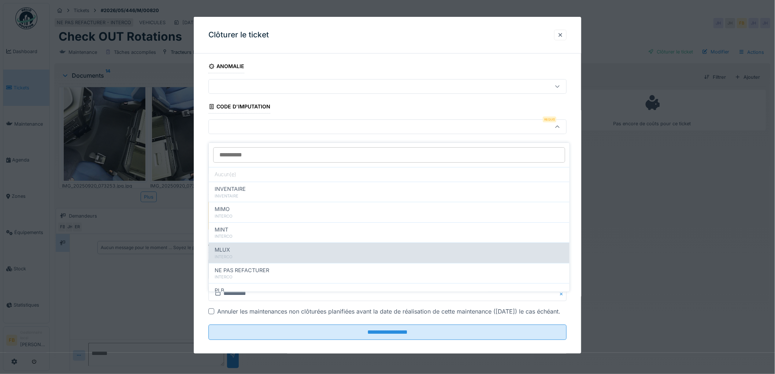
scroll to position [65, 0]
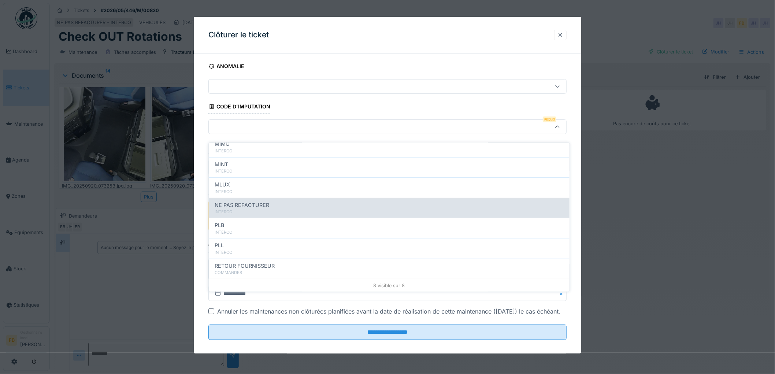
click at [245, 201] on span "NE PAS REFACTURER" at bounding box center [242, 205] width 55 height 8
type input "****"
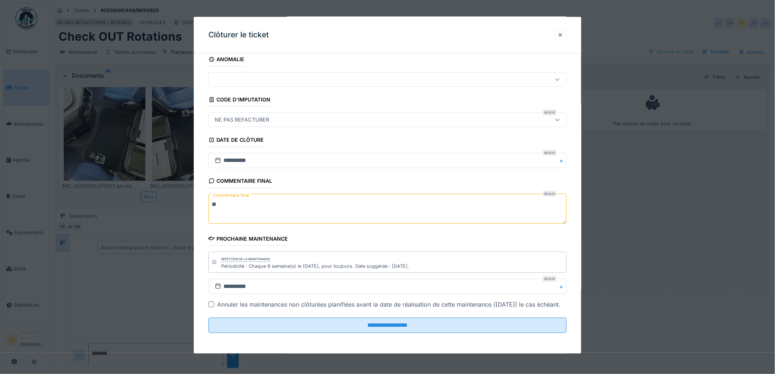
scroll to position [16, 0]
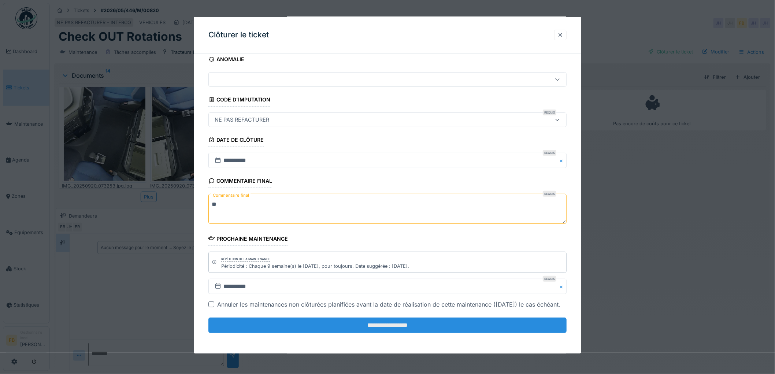
drag, startPoint x: 383, startPoint y: 313, endPoint x: 383, endPoint y: 321, distance: 8.1
click at [383, 313] on fieldset "**********" at bounding box center [387, 195] width 358 height 286
click at [383, 321] on input "**********" at bounding box center [387, 324] width 358 height 15
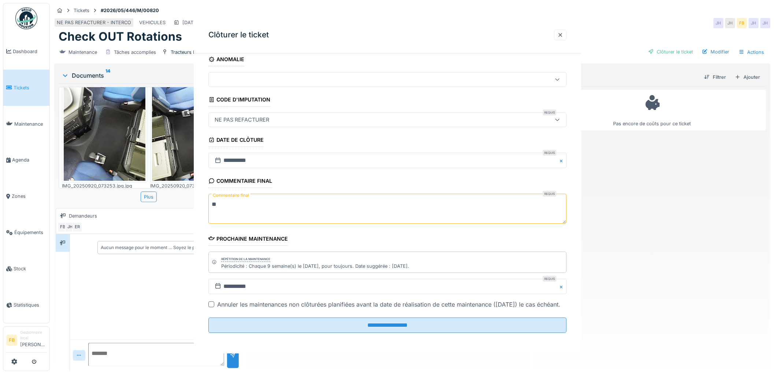
scroll to position [0, 0]
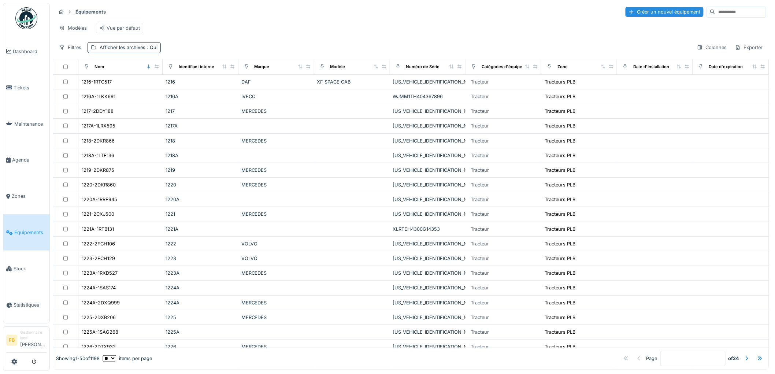
click at [718, 12] on input at bounding box center [740, 12] width 51 height 10
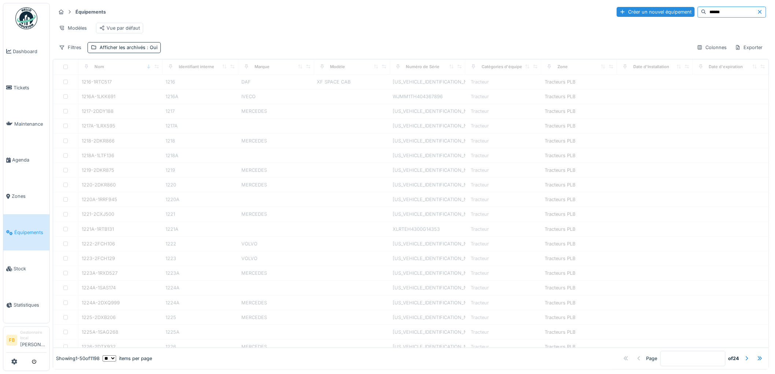
type input "******"
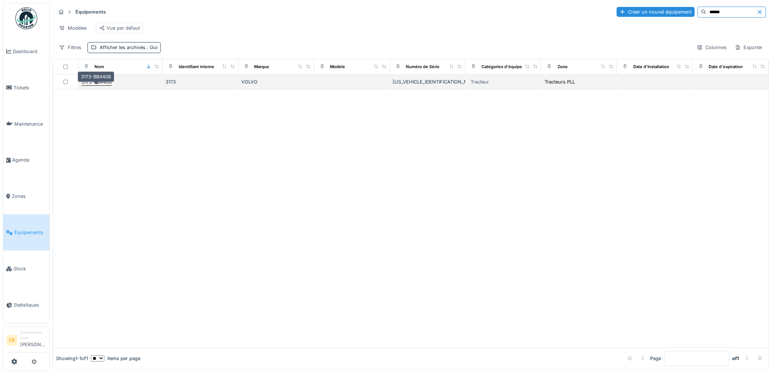
click at [92, 85] on div "3173-BB4408" at bounding box center [97, 81] width 30 height 7
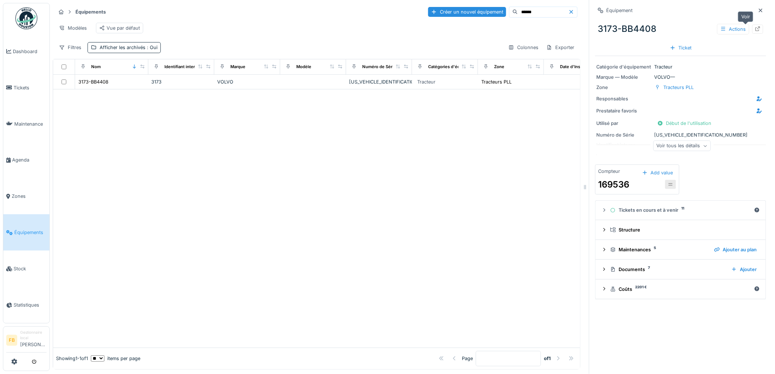
click at [755, 30] on icon at bounding box center [758, 28] width 6 height 5
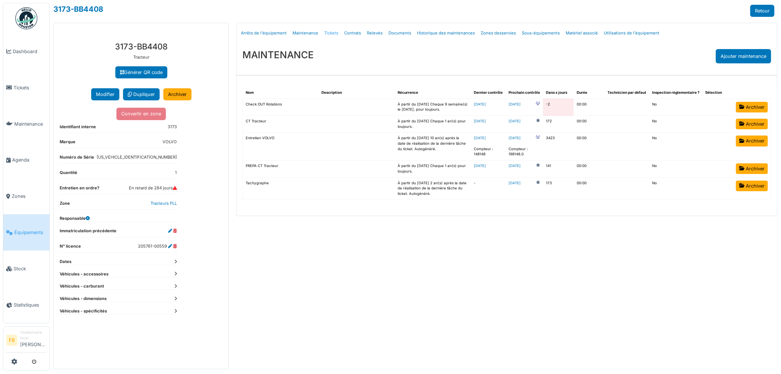
click at [325, 32] on link "Tickets" at bounding box center [331, 33] width 20 height 17
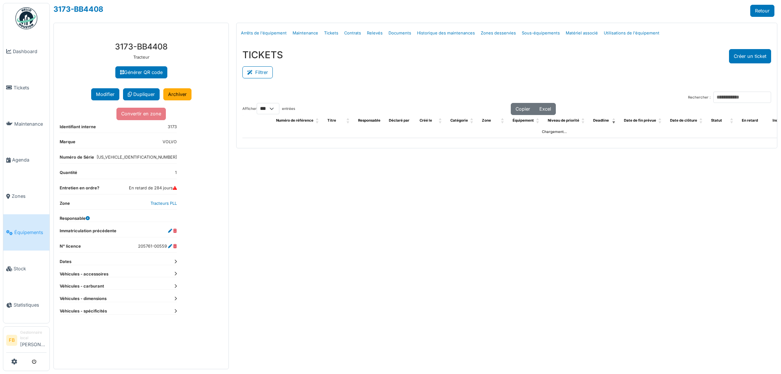
select select "***"
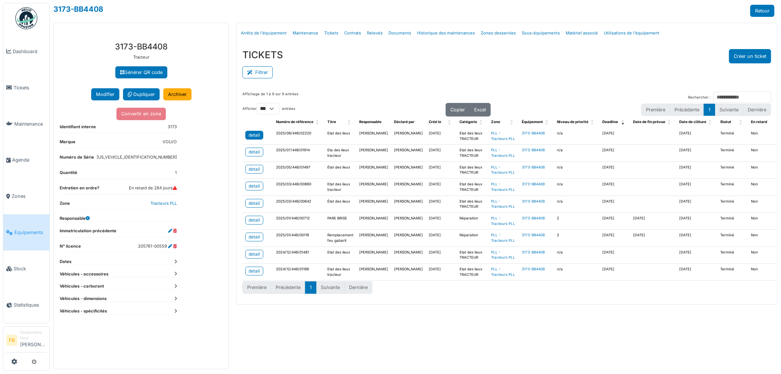
click at [262, 136] on link "detail" at bounding box center [254, 135] width 18 height 9
click at [247, 136] on link "detail" at bounding box center [254, 135] width 18 height 9
click at [12, 84] on li "Tickets" at bounding box center [26, 87] width 40 height 7
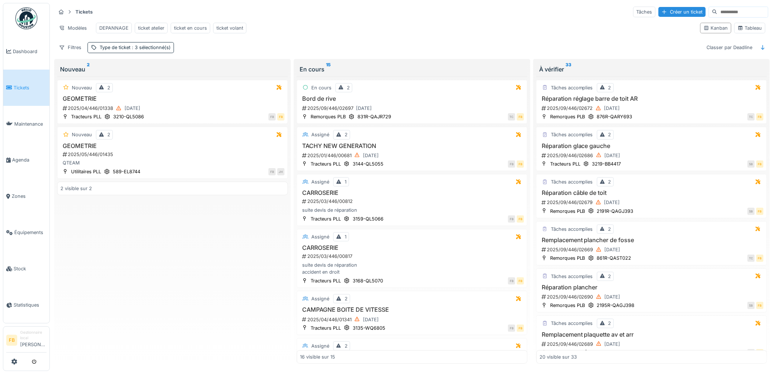
click at [17, 80] on link "Tickets" at bounding box center [26, 88] width 46 height 36
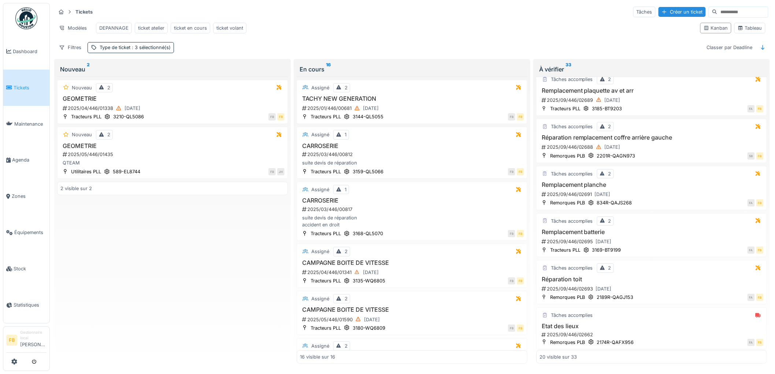
scroll to position [325, 0]
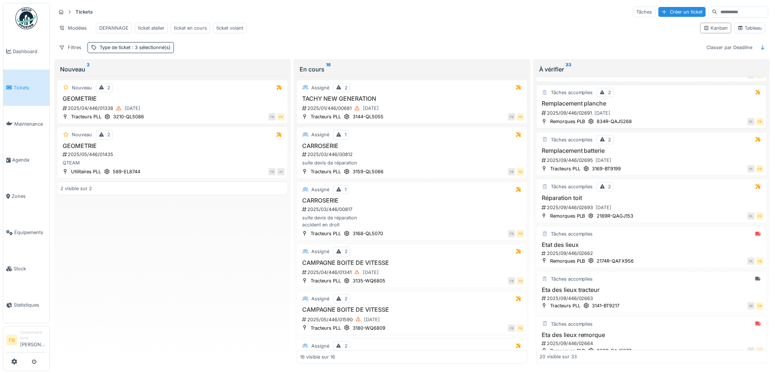
click at [644, 107] on h3 "Remplacement planche" at bounding box center [651, 103] width 224 height 7
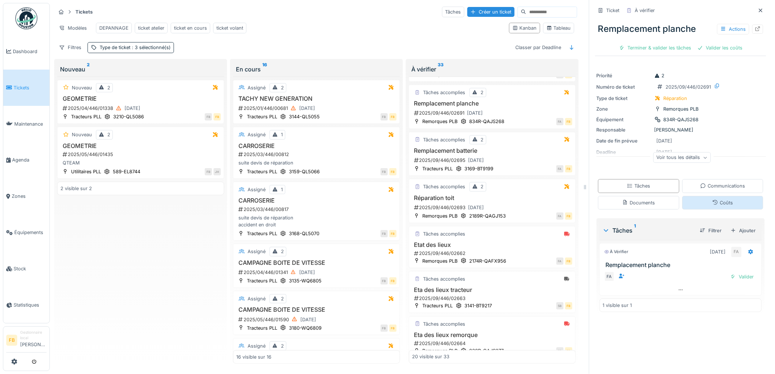
click at [714, 200] on div "Coûts" at bounding box center [722, 203] width 81 height 14
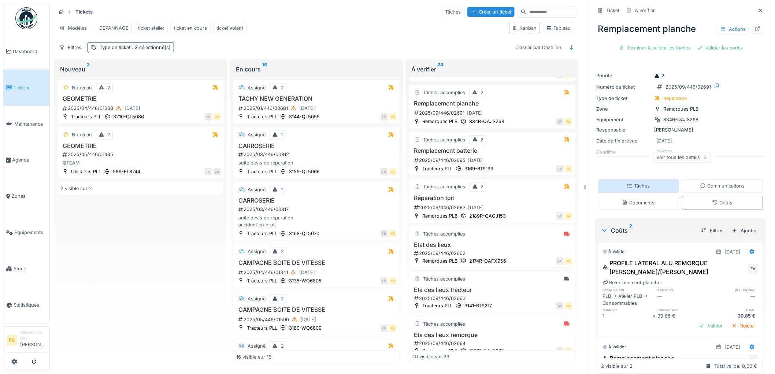
click at [637, 185] on div "Tâches" at bounding box center [638, 185] width 23 height 7
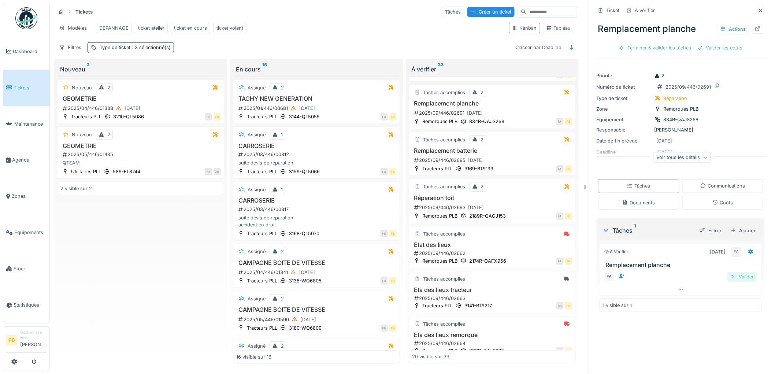
click at [735, 274] on div "Valider" at bounding box center [742, 277] width 30 height 10
click at [683, 43] on div "Valider les coûts" at bounding box center [680, 48] width 51 height 10
click at [708, 44] on div "Approuver et clôturer le ticket" at bounding box center [717, 48] width 81 height 10
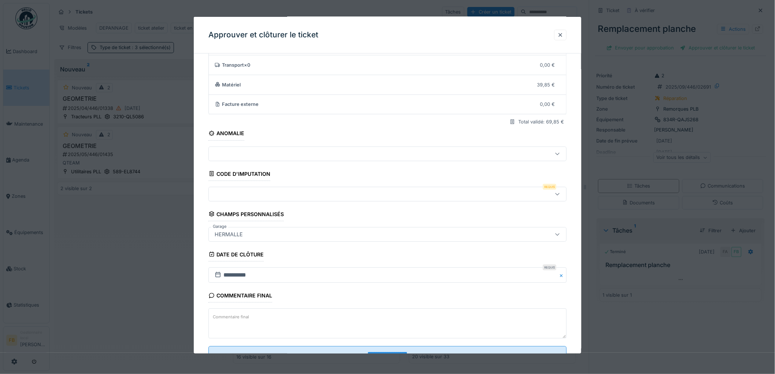
scroll to position [70, 0]
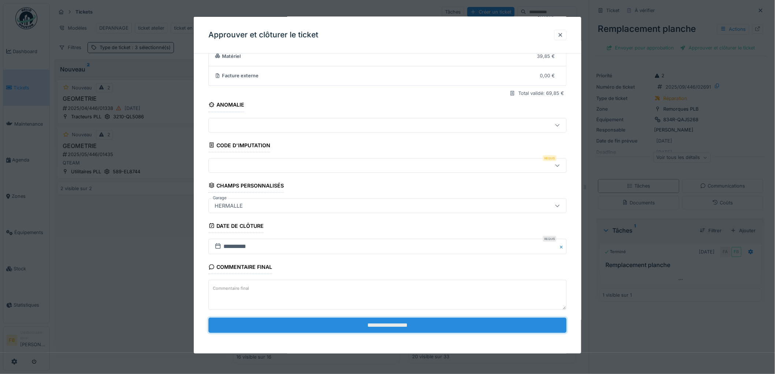
click at [335, 329] on input "**********" at bounding box center [387, 324] width 358 height 15
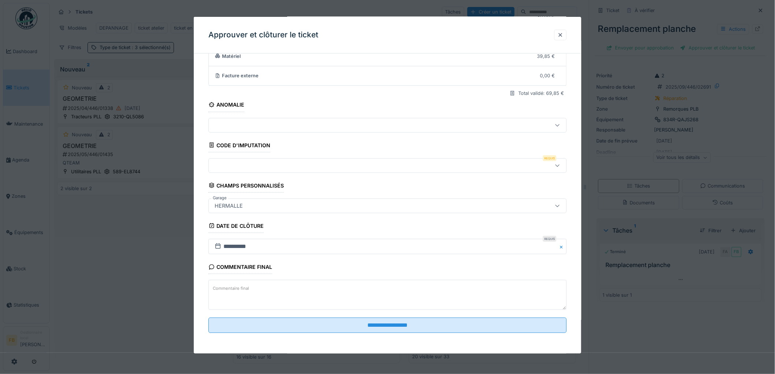
click at [250, 161] on div at bounding box center [367, 165] width 310 height 8
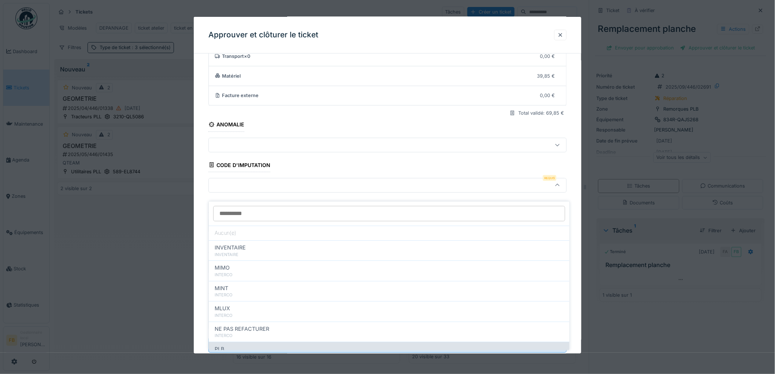
scroll to position [65, 0]
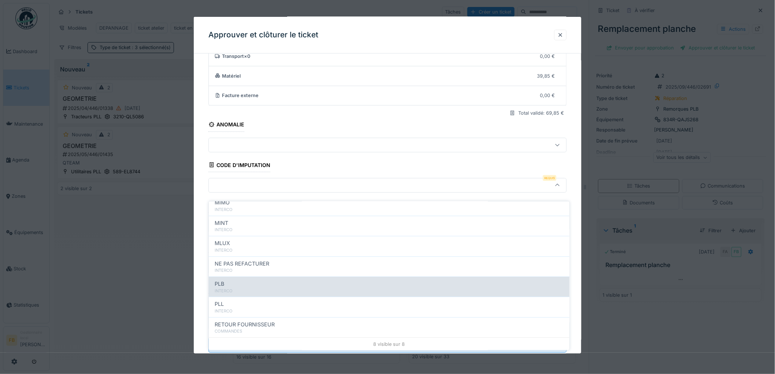
click at [247, 280] on div "PLB" at bounding box center [389, 284] width 349 height 8
type input "***"
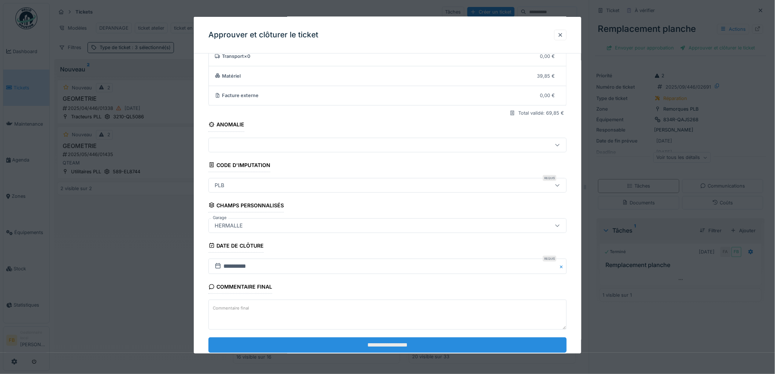
click at [352, 342] on input "**********" at bounding box center [387, 344] width 358 height 15
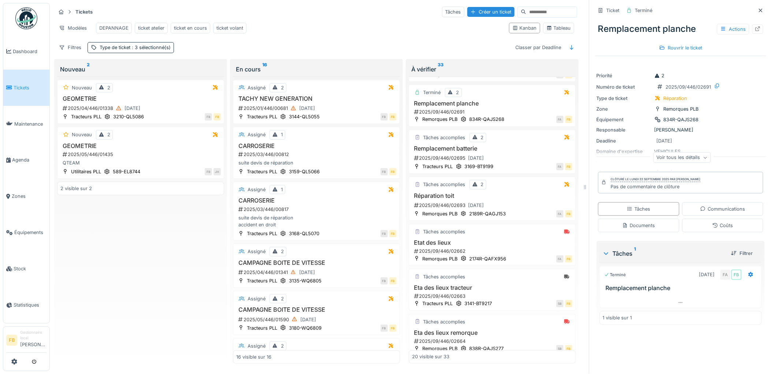
click at [30, 88] on span "Tickets" at bounding box center [30, 87] width 33 height 7
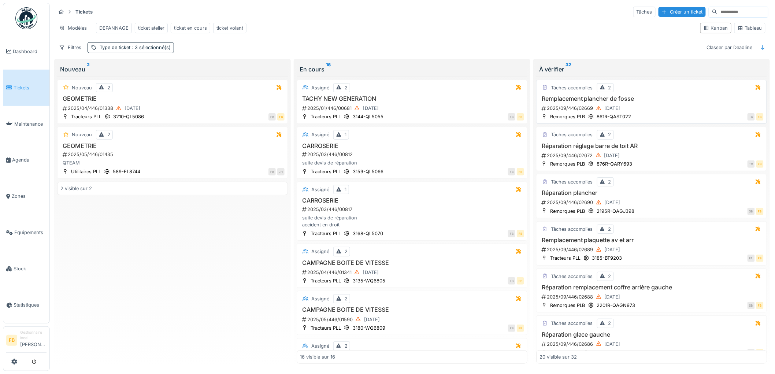
click at [665, 102] on h3 "Remplacement plancher de fosse" at bounding box center [651, 98] width 224 height 7
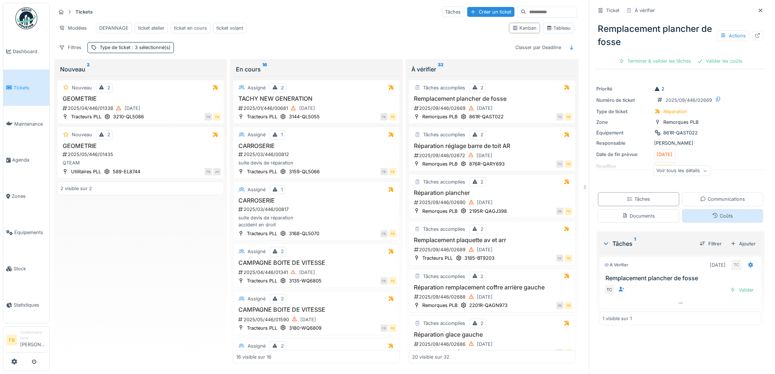
click at [683, 217] on div "Coûts" at bounding box center [722, 216] width 81 height 14
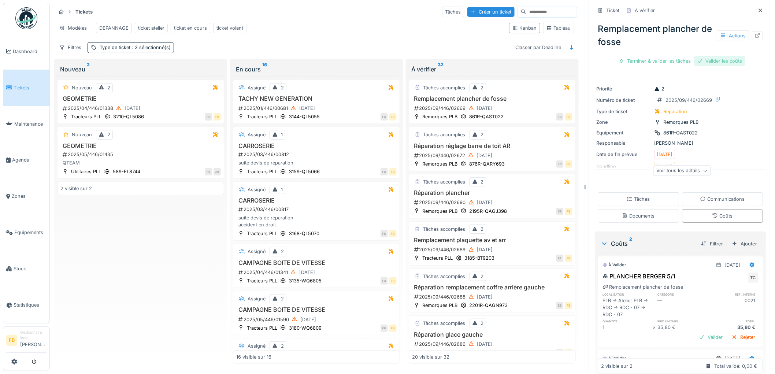
click at [713, 56] on div "Valider les coûts" at bounding box center [719, 61] width 51 height 10
click at [648, 60] on div "Terminer & valider les tâches" at bounding box center [680, 61] width 78 height 10
click at [704, 63] on div "Ticket À vérifier Remplacement plancher de fosse Actions Envoyer pour approbati…" at bounding box center [680, 207] width 171 height 415
click at [694, 56] on div "Approuver et clôturer le ticket" at bounding box center [717, 61] width 81 height 10
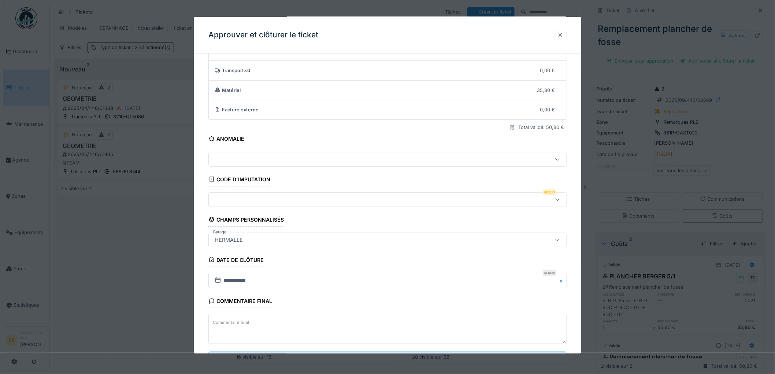
scroll to position [70, 0]
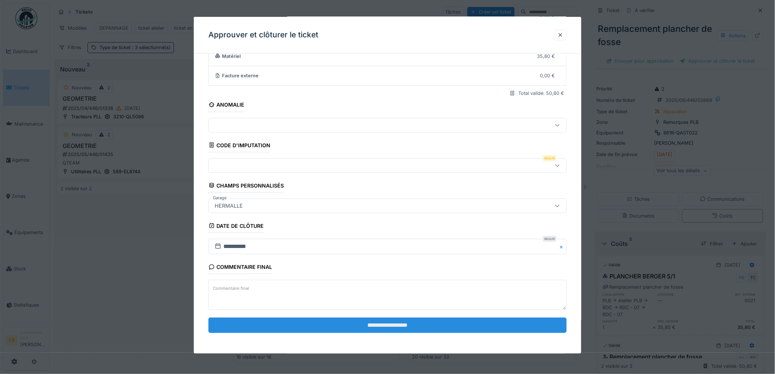
click at [297, 321] on input "**********" at bounding box center [387, 324] width 358 height 15
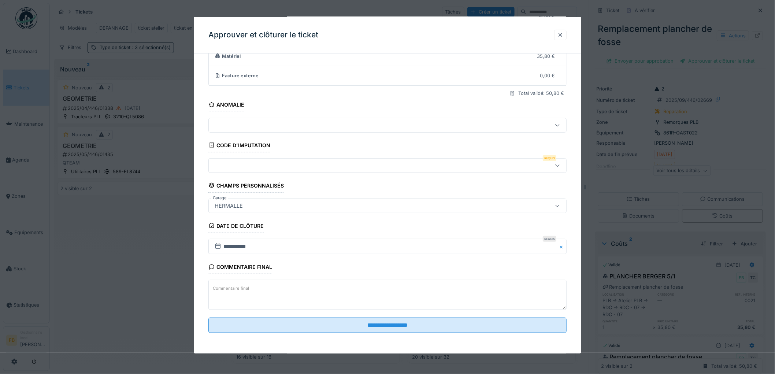
click at [248, 167] on div at bounding box center [367, 165] width 310 height 8
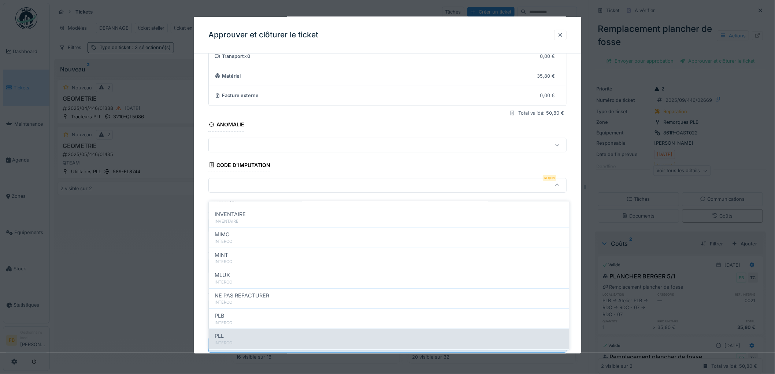
scroll to position [65, 0]
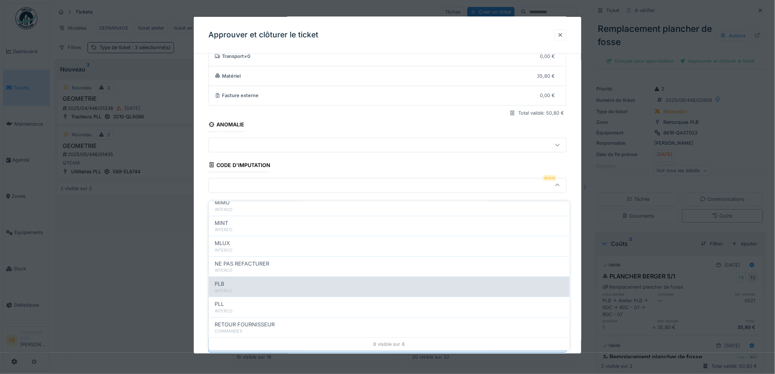
click at [246, 288] on div "INTERCO" at bounding box center [389, 291] width 349 height 6
type input "***"
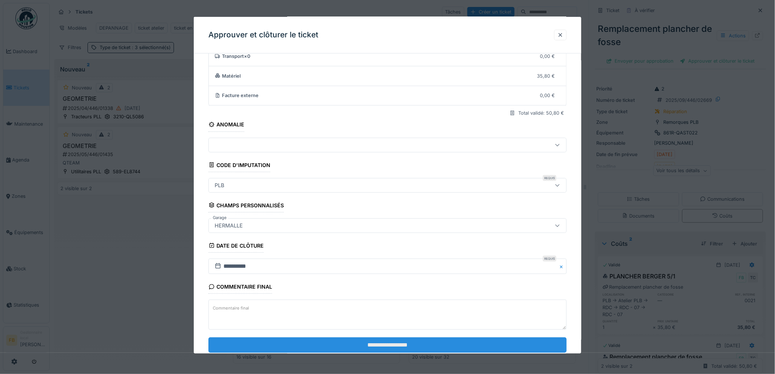
click at [320, 339] on input "**********" at bounding box center [387, 344] width 358 height 15
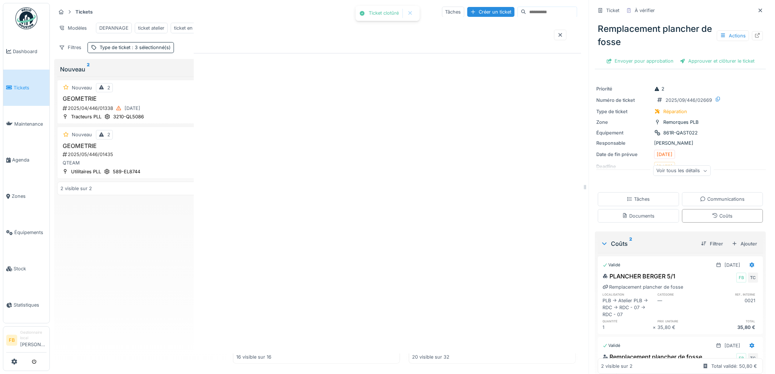
scroll to position [0, 0]
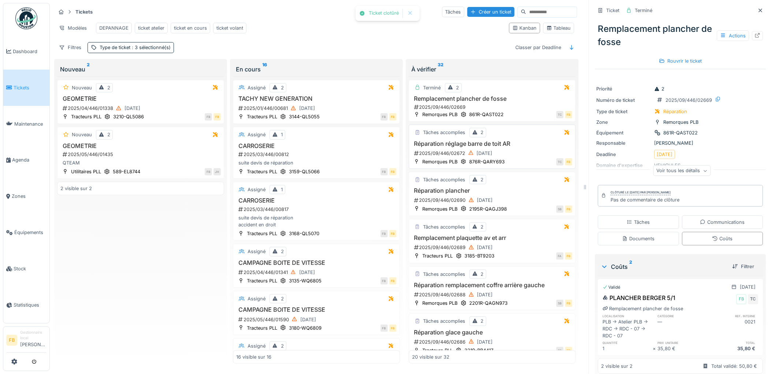
click at [517, 151] on div "2025/09/446/02672 20/09/2025" at bounding box center [492, 153] width 159 height 9
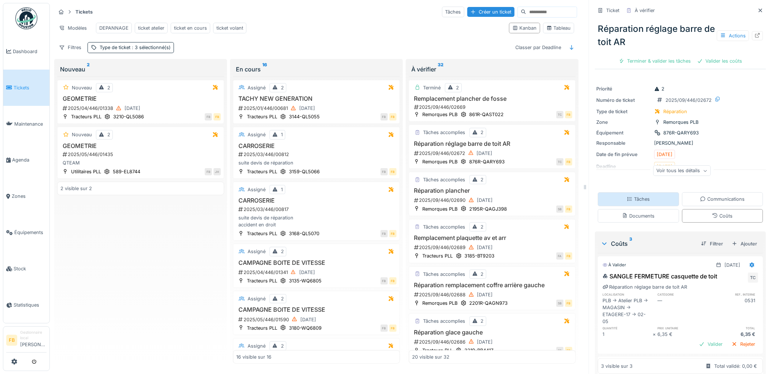
click at [643, 198] on div "Tâches" at bounding box center [638, 199] width 81 height 14
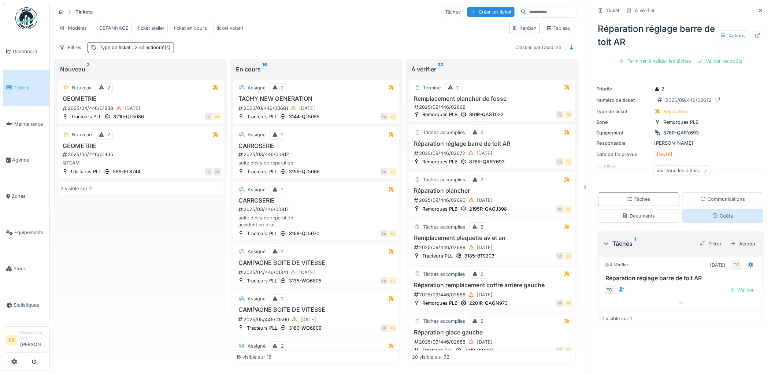
click at [695, 211] on div "Coûts" at bounding box center [722, 216] width 81 height 14
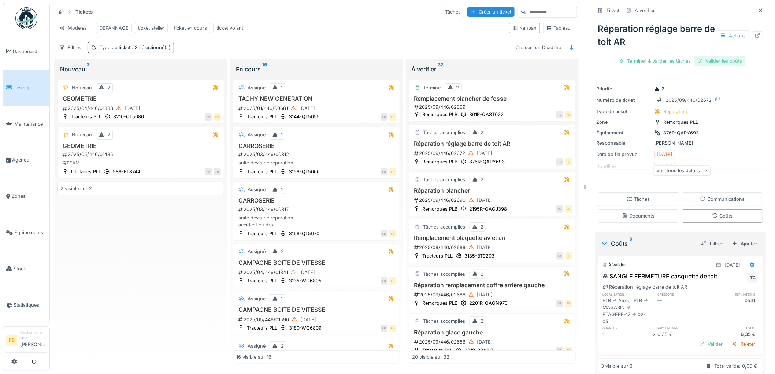
click at [707, 56] on div "Valider les coûts" at bounding box center [719, 61] width 51 height 10
click at [657, 56] on div "Terminer & valider les tâches" at bounding box center [680, 61] width 78 height 10
click at [693, 57] on div "Approuver et clôturer le ticket" at bounding box center [717, 61] width 81 height 10
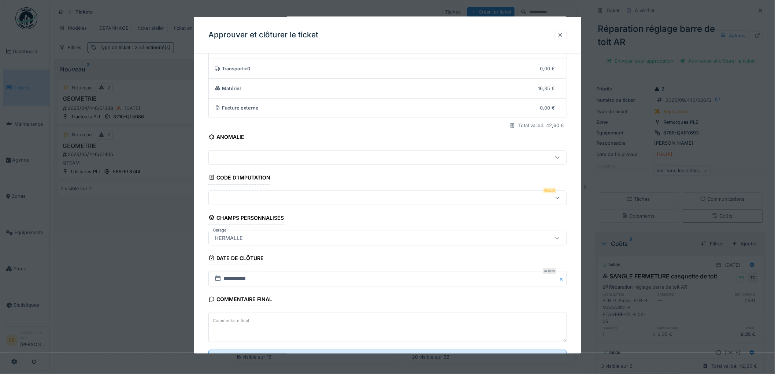
scroll to position [70, 0]
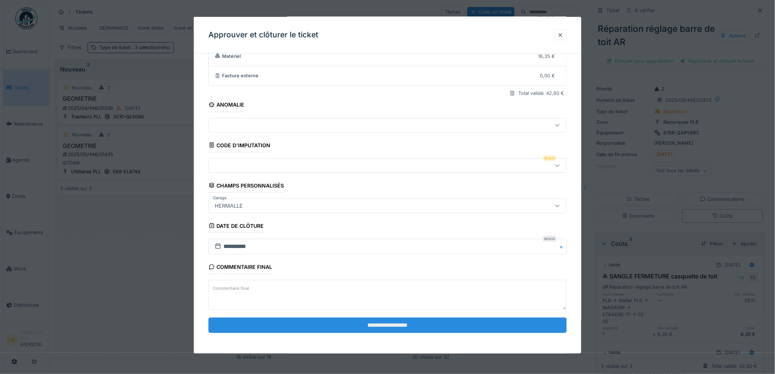
click at [314, 320] on input "**********" at bounding box center [387, 324] width 358 height 15
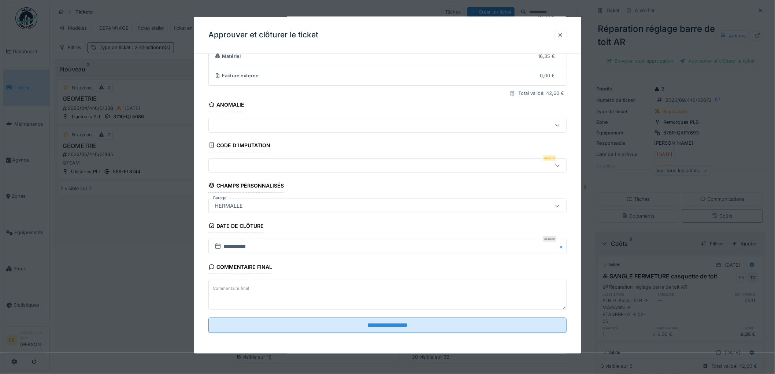
click at [242, 163] on div at bounding box center [367, 165] width 310 height 8
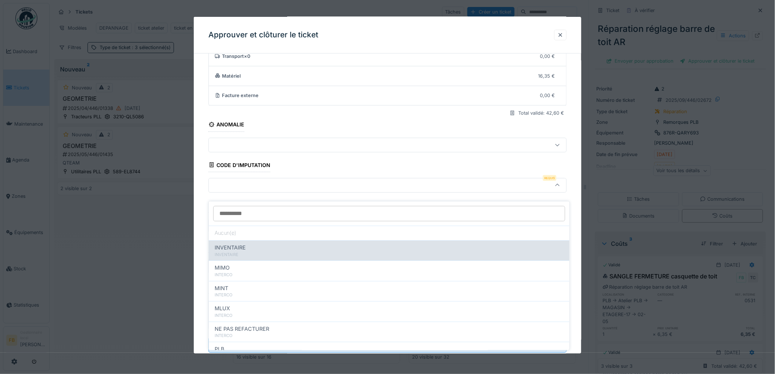
scroll to position [65, 0]
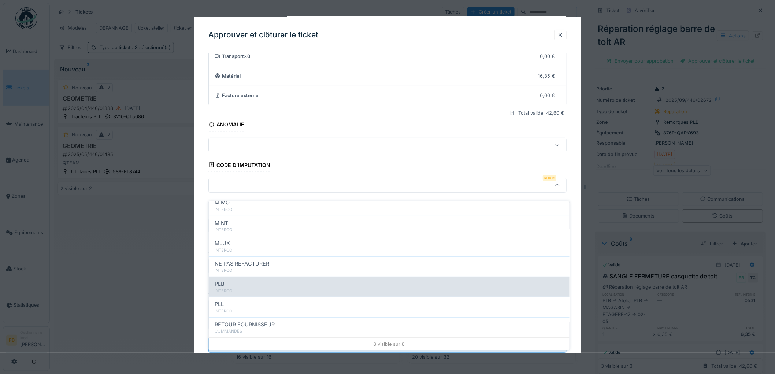
drag, startPoint x: 243, startPoint y: 269, endPoint x: 241, endPoint y: 280, distance: 11.4
click at [241, 280] on div "Aucun(e) INVENTAIRE INVENTAIRE MIMO INTERCO MINT INTERCO MLUX INTERCO NE PAS RE…" at bounding box center [389, 243] width 361 height 214
click at [241, 280] on div "PLB" at bounding box center [389, 284] width 349 height 8
type input "***"
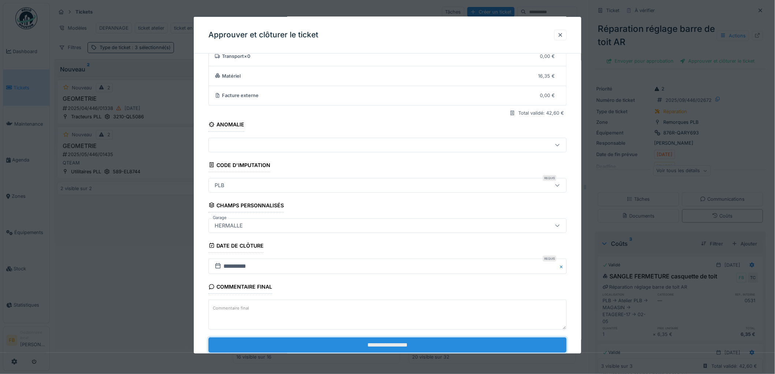
click at [353, 343] on input "**********" at bounding box center [387, 344] width 358 height 15
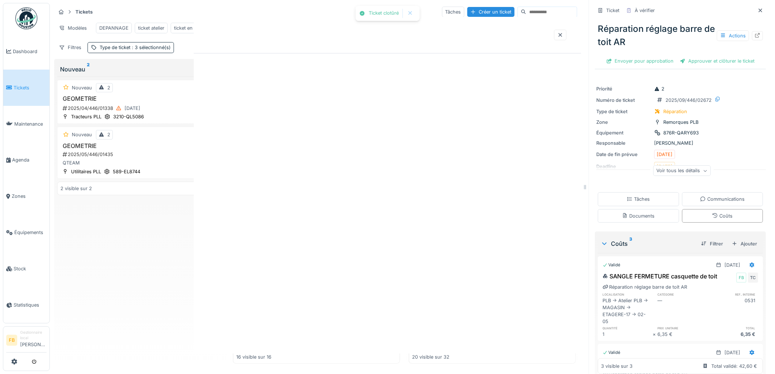
scroll to position [0, 0]
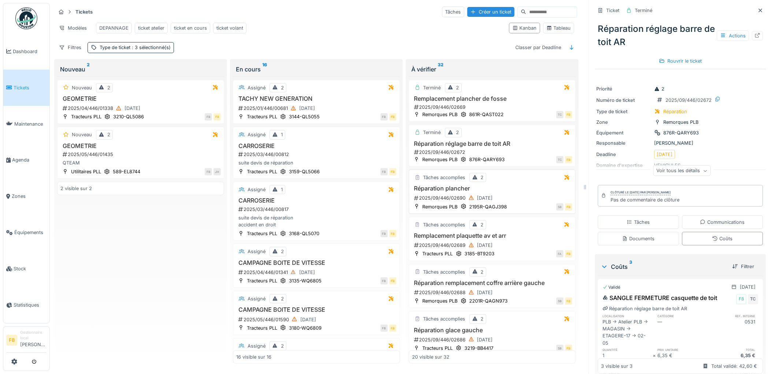
click at [529, 184] on div "Tâches accomplies 2 Réparation plancher 2025/09/446/02690 20/09/2025 Remorques …" at bounding box center [492, 191] width 167 height 44
click at [495, 191] on h3 "Réparation plancher" at bounding box center [492, 188] width 160 height 7
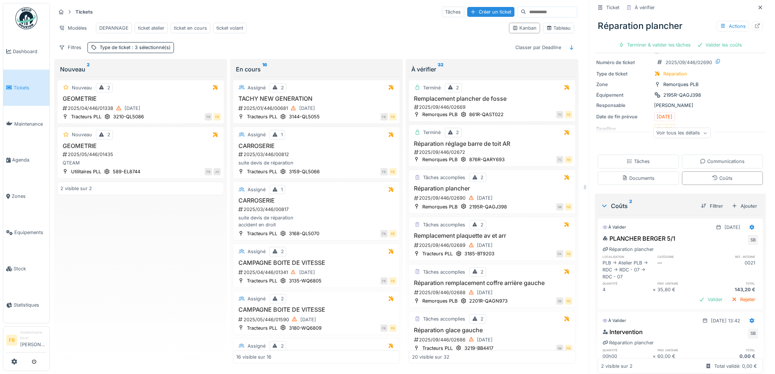
scroll to position [56, 0]
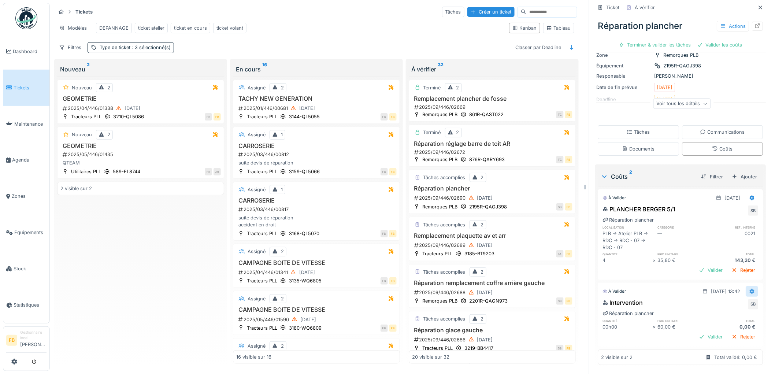
click at [749, 289] on icon at bounding box center [752, 291] width 6 height 5
click at [727, 302] on div "Modifier" at bounding box center [720, 307] width 36 height 11
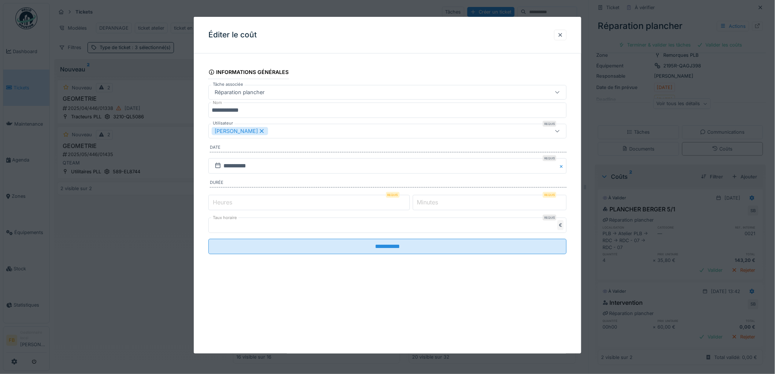
click at [242, 198] on input "*" at bounding box center [308, 202] width 201 height 15
drag, startPoint x: 425, startPoint y: 202, endPoint x: 413, endPoint y: 202, distance: 12.5
click at [413, 202] on div "Heures Requis * Minutes Requis *" at bounding box center [387, 202] width 358 height 18
click at [448, 211] on div "Heures Requis * Minutes Requis *" at bounding box center [387, 202] width 358 height 18
click at [426, 203] on label "Minutes" at bounding box center [428, 202] width 24 height 9
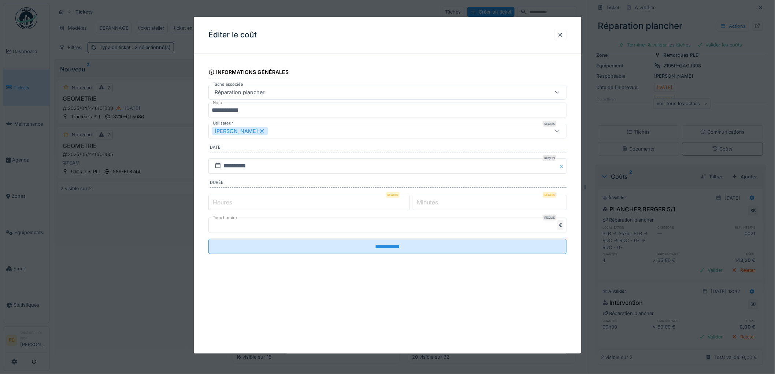
click at [426, 203] on input "*" at bounding box center [490, 202] width 154 height 15
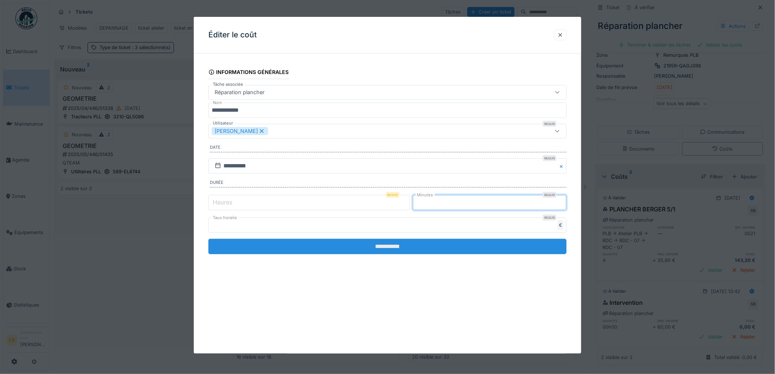
type input "**"
click at [433, 242] on input "**********" at bounding box center [387, 246] width 358 height 15
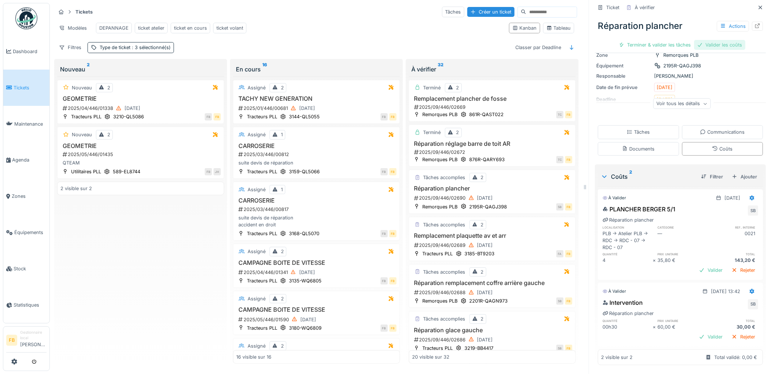
click at [702, 40] on div "Valider les coûts" at bounding box center [719, 45] width 51 height 10
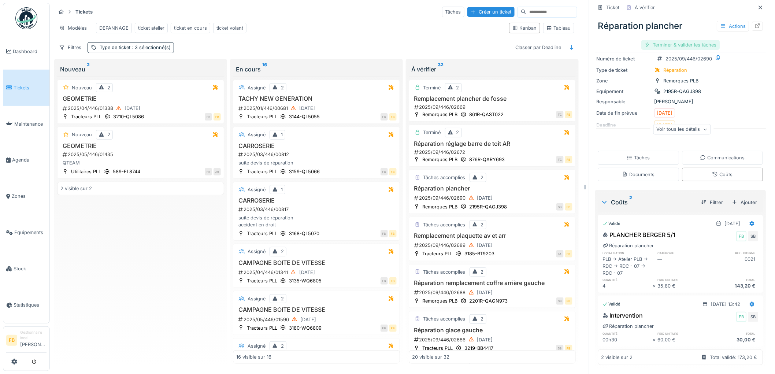
click at [646, 40] on div "Terminer & valider les tâches" at bounding box center [680, 45] width 78 height 10
click at [683, 40] on div "Approuver et clôturer le ticket" at bounding box center [717, 45] width 81 height 10
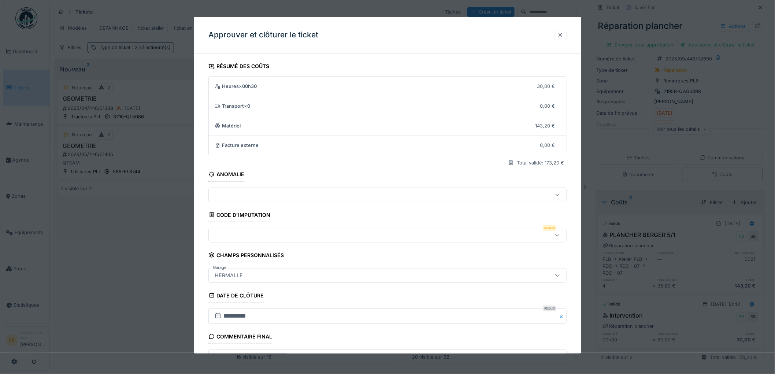
scroll to position [70, 0]
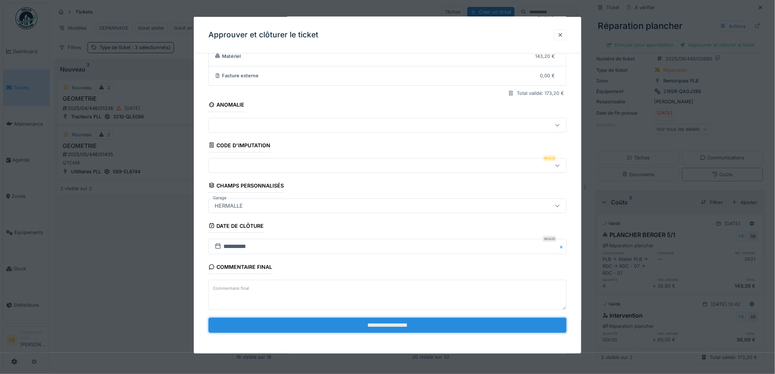
click at [361, 320] on input "**********" at bounding box center [387, 324] width 358 height 15
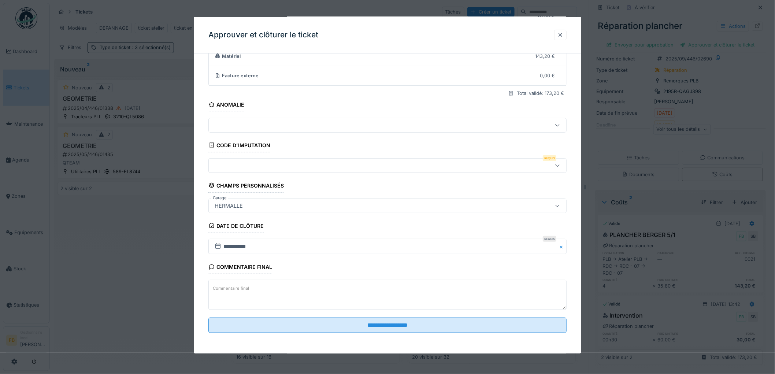
click at [286, 168] on div at bounding box center [367, 165] width 310 height 8
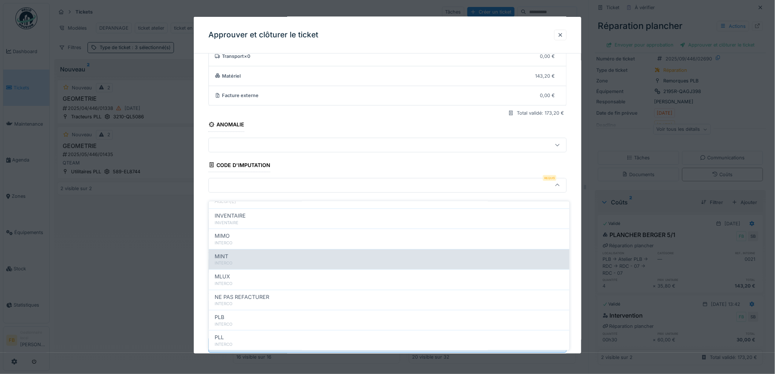
scroll to position [65, 0]
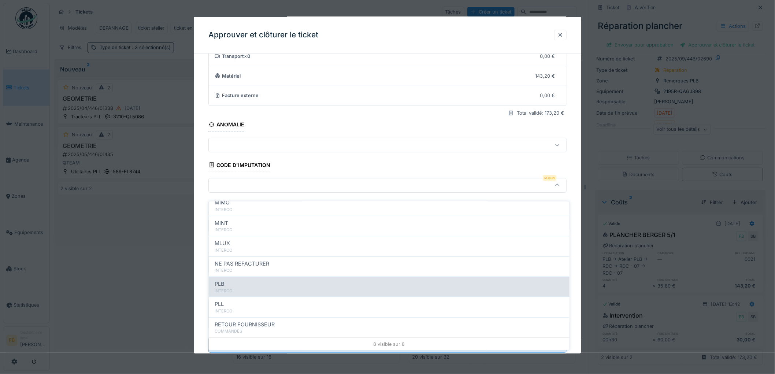
click at [253, 288] on div "INTERCO" at bounding box center [389, 291] width 349 height 6
type input "***"
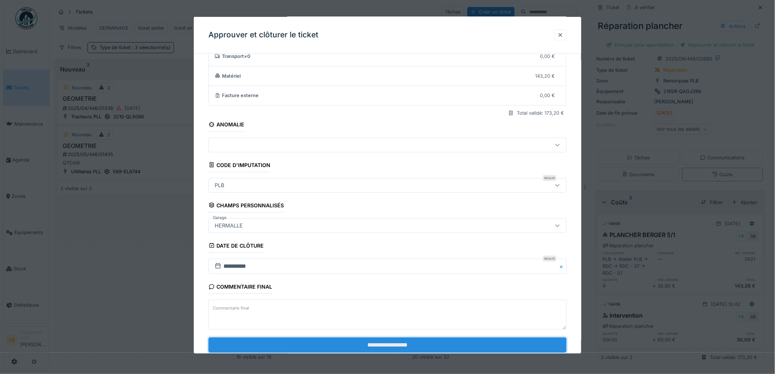
click at [354, 344] on input "**********" at bounding box center [387, 344] width 358 height 15
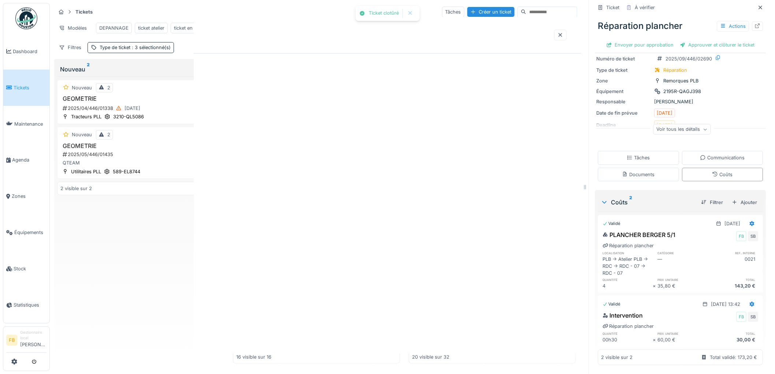
scroll to position [0, 0]
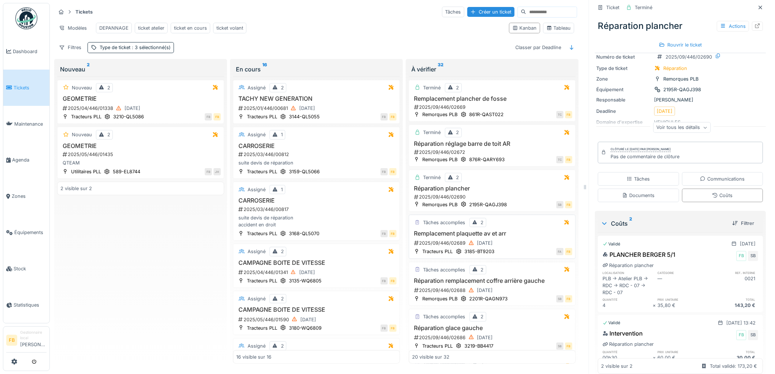
click at [515, 238] on div "Remplacement plaquette av et arr 2025/09/446/02689 20/09/2025" at bounding box center [492, 239] width 160 height 18
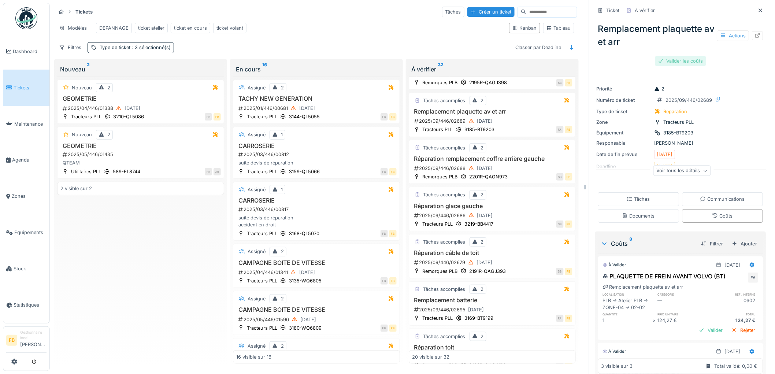
click at [673, 56] on div "Valider les coûts" at bounding box center [680, 61] width 51 height 10
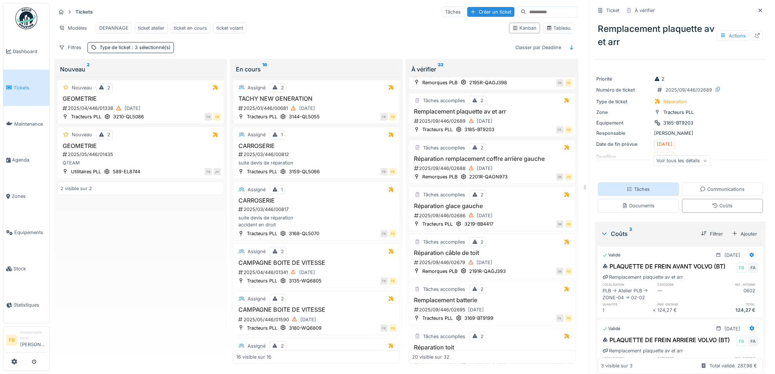
click at [641, 186] on div "Tâches" at bounding box center [638, 189] width 23 height 7
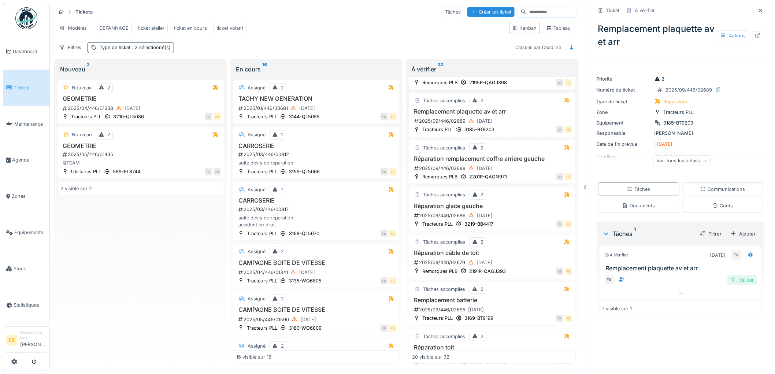
click at [731, 275] on div "Valider" at bounding box center [742, 280] width 30 height 10
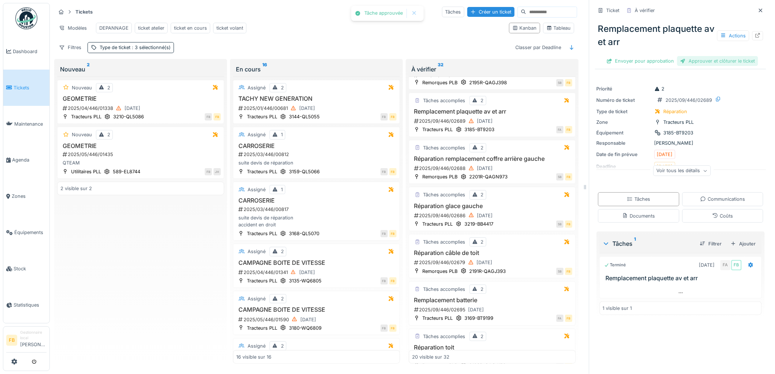
click at [690, 56] on div "Approuver et clôturer le ticket" at bounding box center [717, 61] width 81 height 10
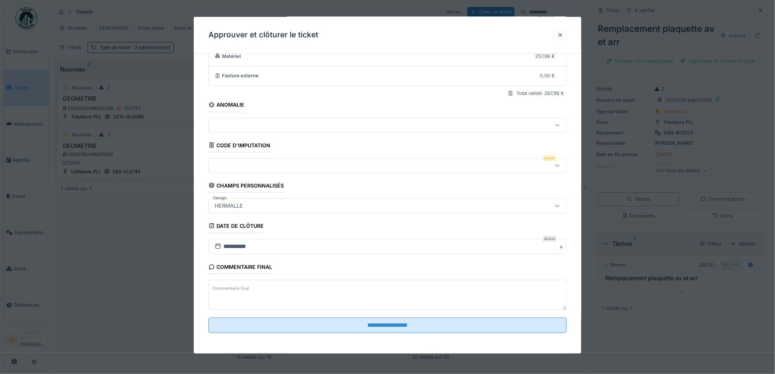
click at [238, 164] on div at bounding box center [367, 165] width 310 height 8
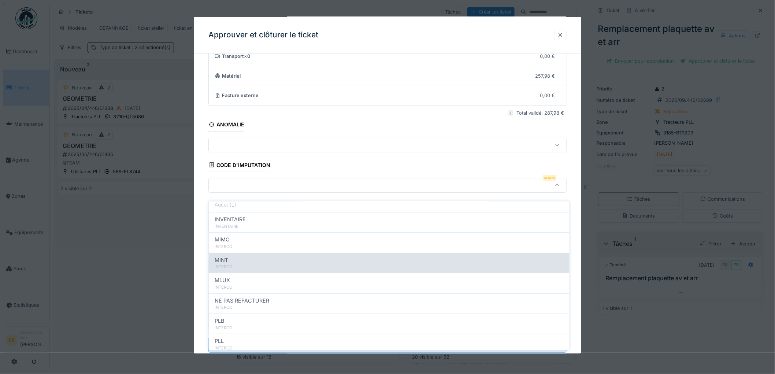
scroll to position [65, 0]
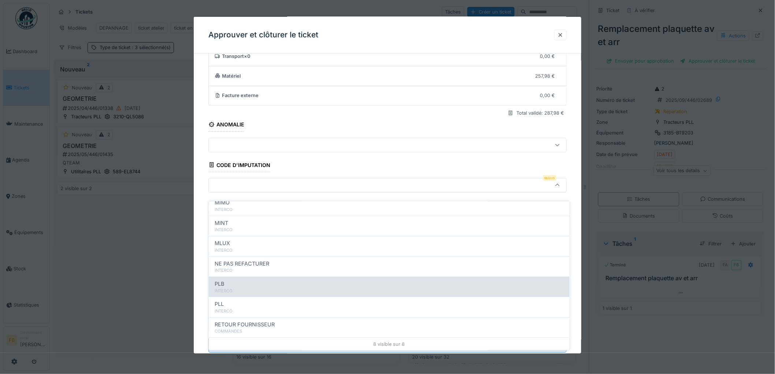
click at [247, 288] on div "INTERCO" at bounding box center [389, 291] width 349 height 6
type input "***"
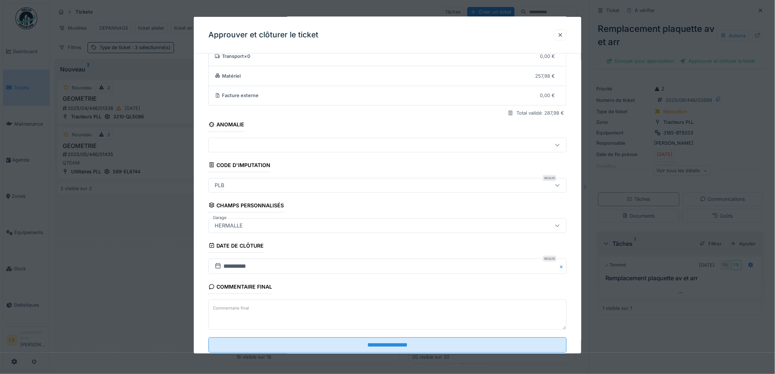
scroll to position [70, 0]
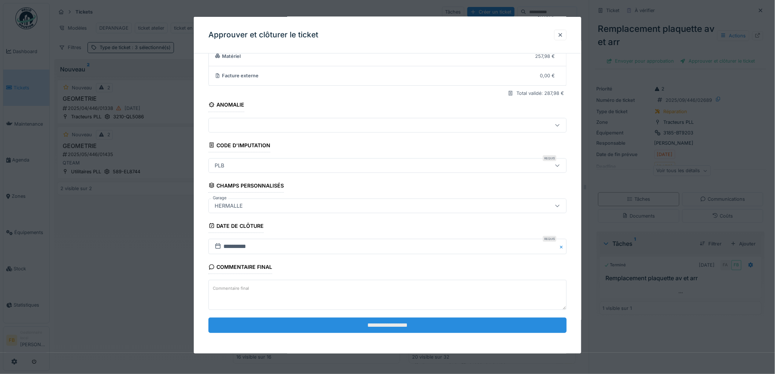
click at [356, 320] on input "**********" at bounding box center [387, 324] width 358 height 15
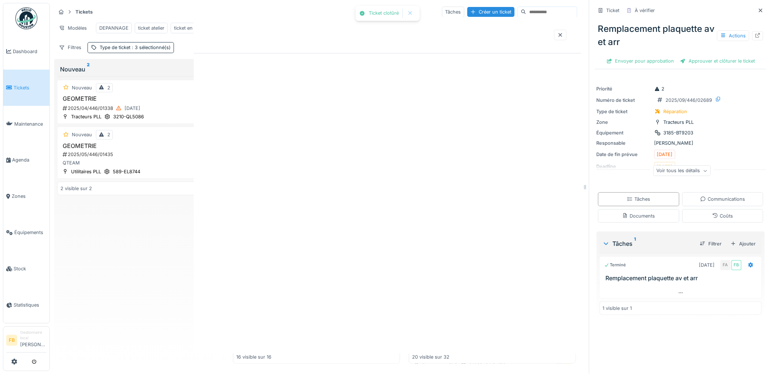
scroll to position [0, 0]
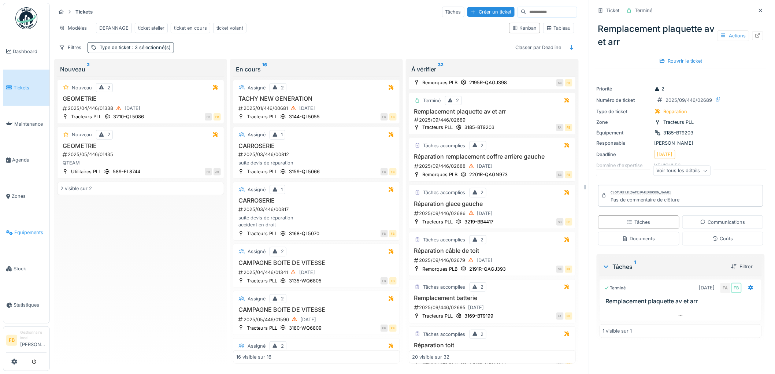
click at [23, 229] on span "Équipements" at bounding box center [30, 232] width 32 height 7
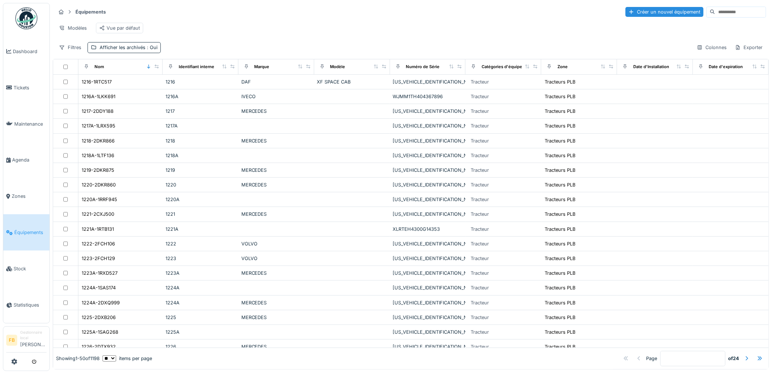
click at [715, 14] on input at bounding box center [740, 12] width 51 height 10
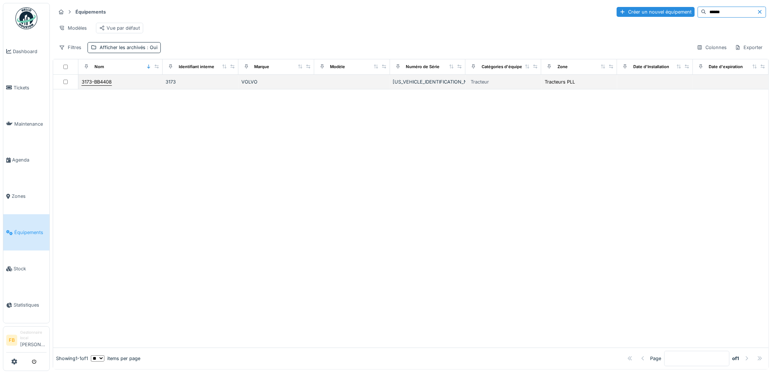
type input "******"
click at [99, 85] on div "3173-BB4408" at bounding box center [97, 81] width 30 height 7
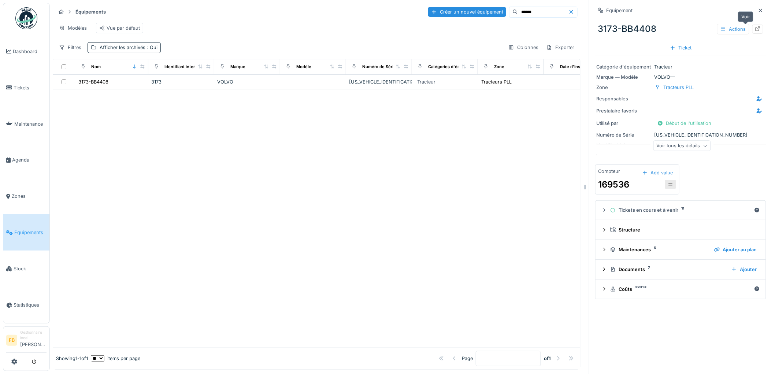
click at [755, 27] on icon at bounding box center [758, 28] width 6 height 5
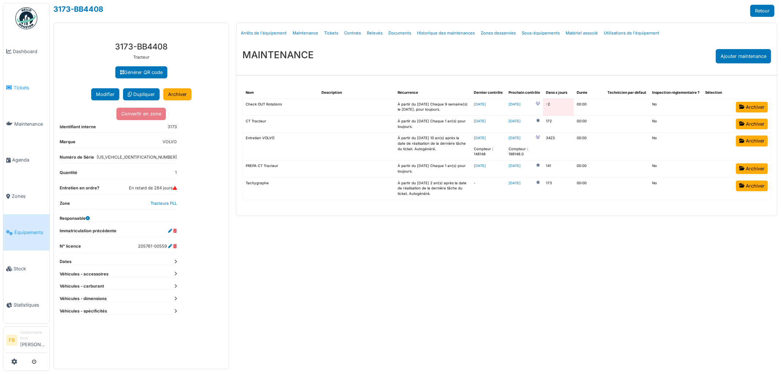
click at [29, 82] on link "Tickets" at bounding box center [26, 88] width 46 height 36
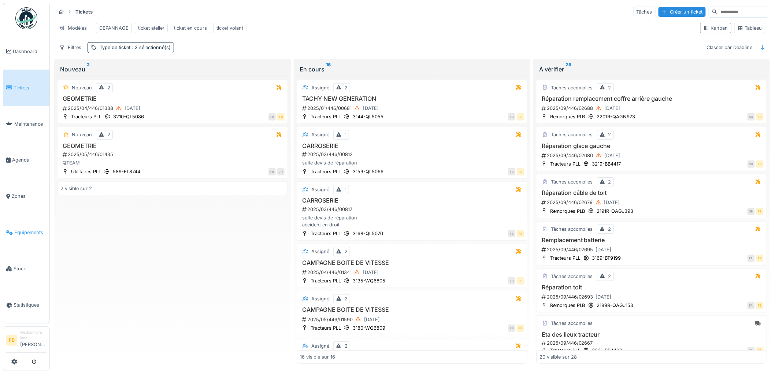
click at [23, 232] on link "Équipements" at bounding box center [26, 232] width 46 height 36
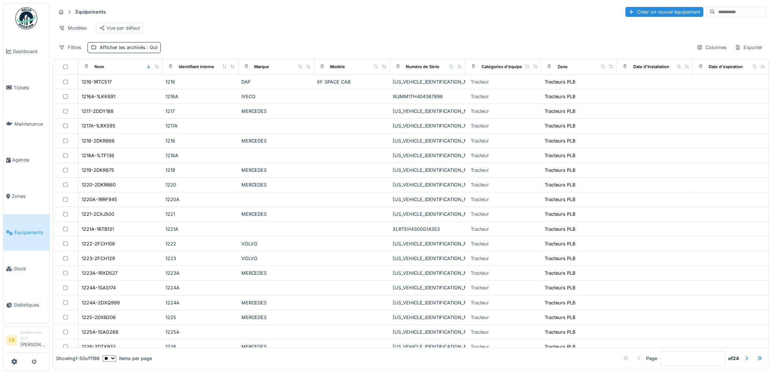
click at [715, 13] on input at bounding box center [740, 12] width 51 height 10
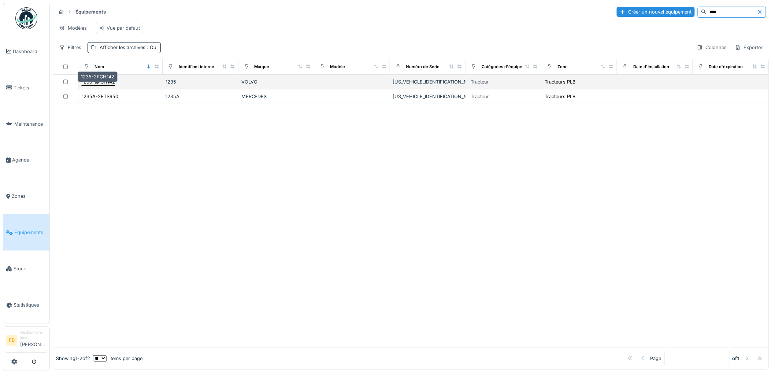
type input "****"
click at [97, 85] on div "1235-2FCH142" at bounding box center [98, 81] width 33 height 7
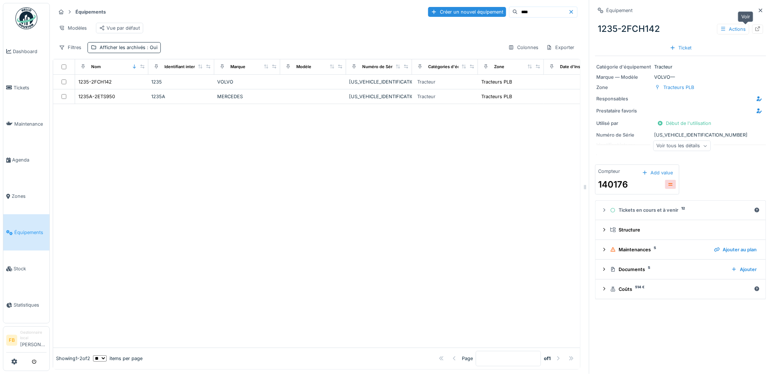
click at [755, 28] on icon at bounding box center [758, 28] width 6 height 5
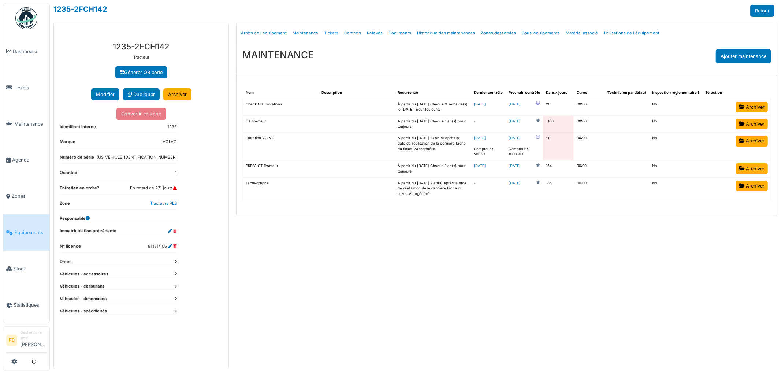
click at [332, 33] on link "Tickets" at bounding box center [331, 33] width 20 height 17
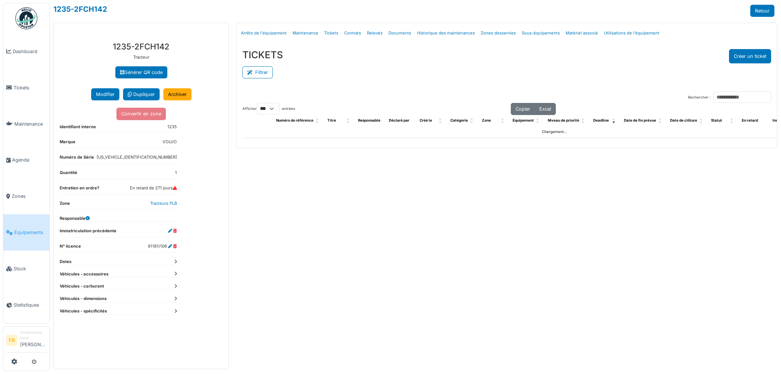
select select "***"
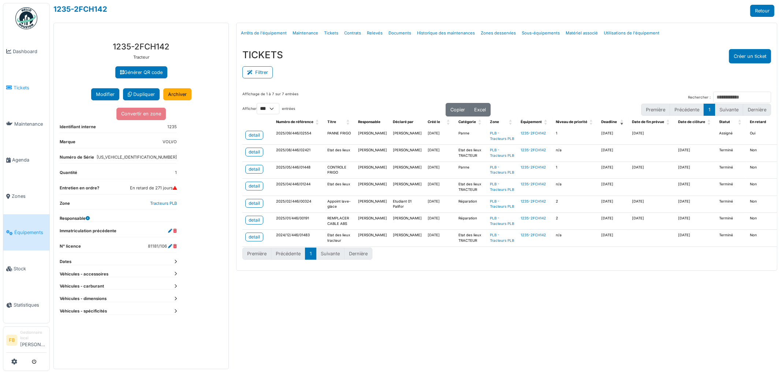
click at [25, 88] on span "Tickets" at bounding box center [30, 87] width 33 height 7
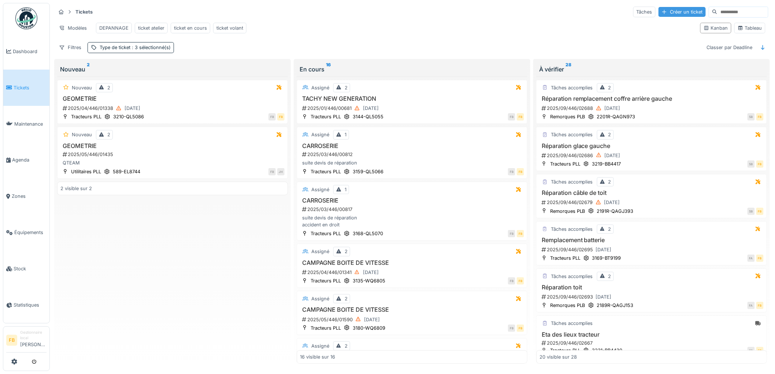
click at [674, 14] on div "Créer un ticket" at bounding box center [681, 12] width 47 height 10
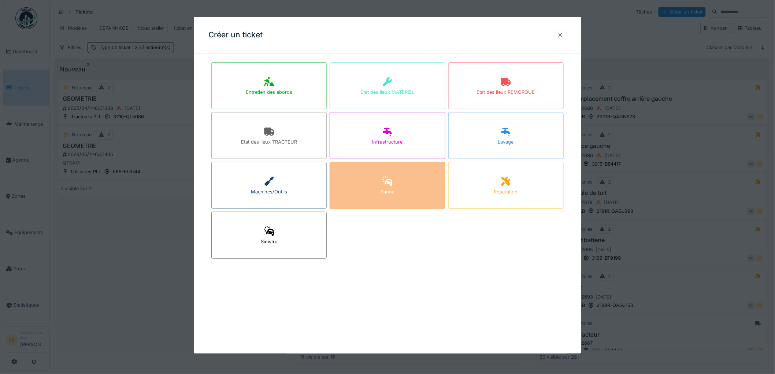
click at [361, 192] on div "Panne" at bounding box center [386, 185] width 115 height 47
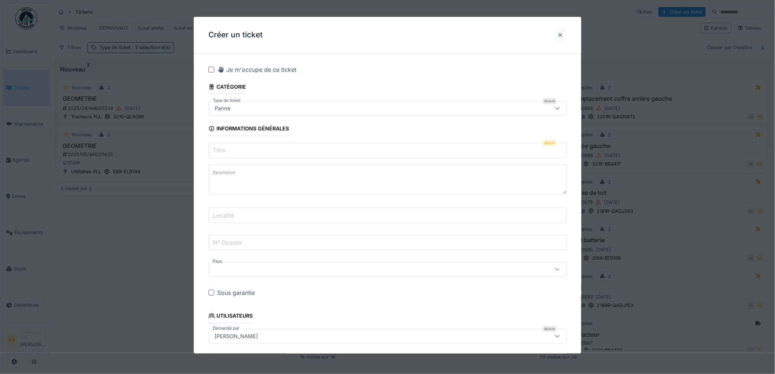
click at [233, 153] on input "Titre" at bounding box center [387, 150] width 358 height 15
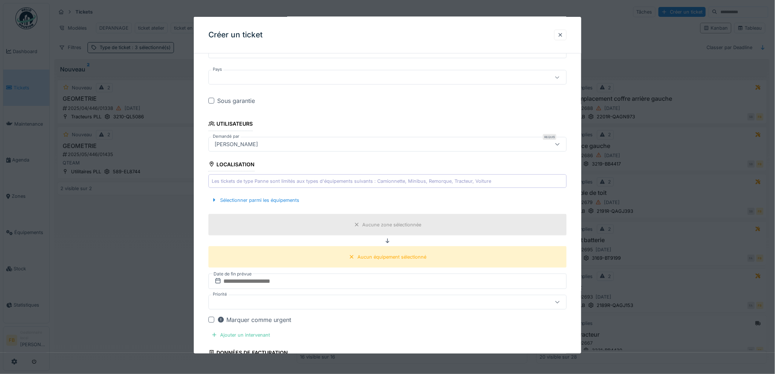
scroll to position [203, 0]
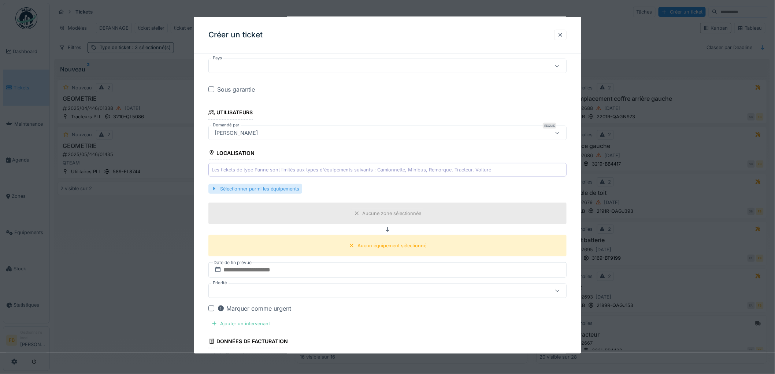
type input "**********"
click at [233, 189] on div "Sélectionner parmi les équipements" at bounding box center [255, 189] width 94 height 10
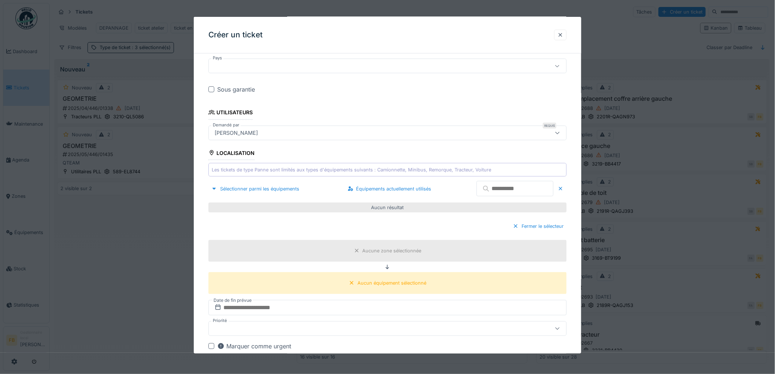
click at [481, 189] on input "text" at bounding box center [514, 188] width 77 height 15
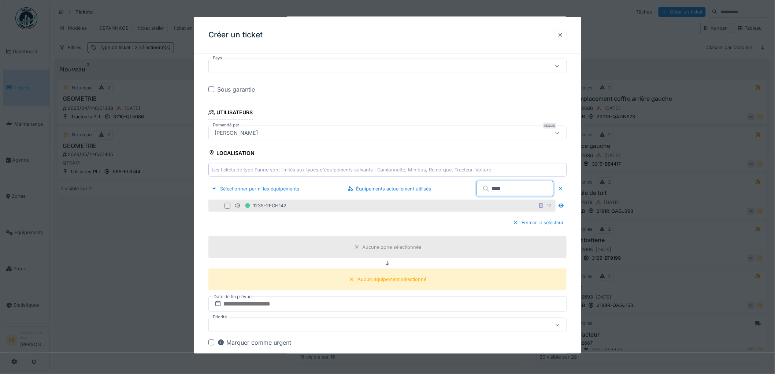
type input "****"
click at [227, 204] on div at bounding box center [227, 206] width 6 height 6
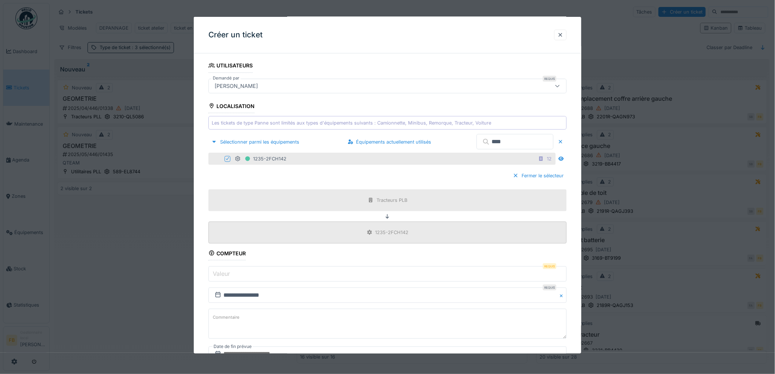
scroll to position [366, 0]
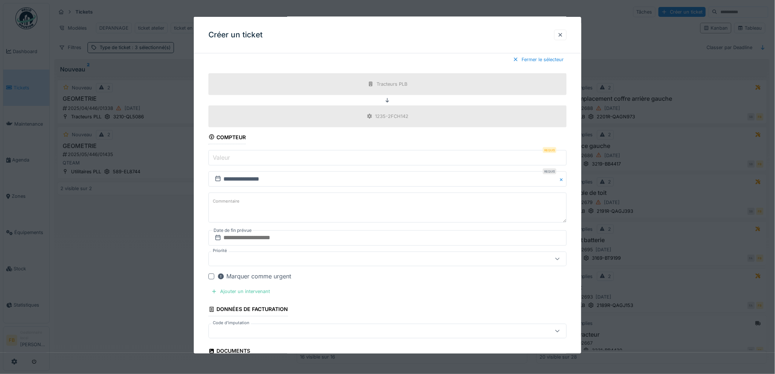
click at [248, 164] on input "Valeur" at bounding box center [387, 157] width 358 height 15
click at [230, 159] on label "Valeur" at bounding box center [221, 157] width 20 height 9
click at [230, 159] on input "Valeur" at bounding box center [387, 157] width 358 height 15
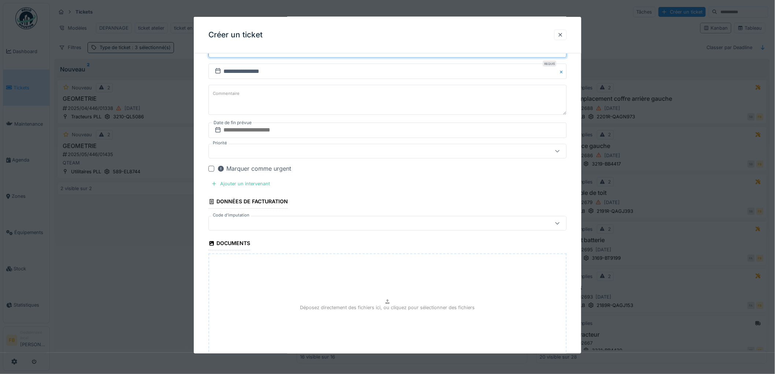
scroll to position [488, 0]
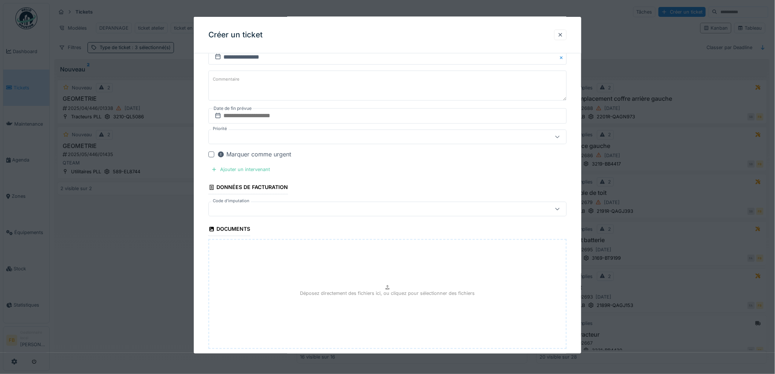
type input "******"
click at [242, 122] on input "text" at bounding box center [387, 115] width 358 height 15
click at [354, 200] on div "22" at bounding box center [353, 199] width 10 height 11
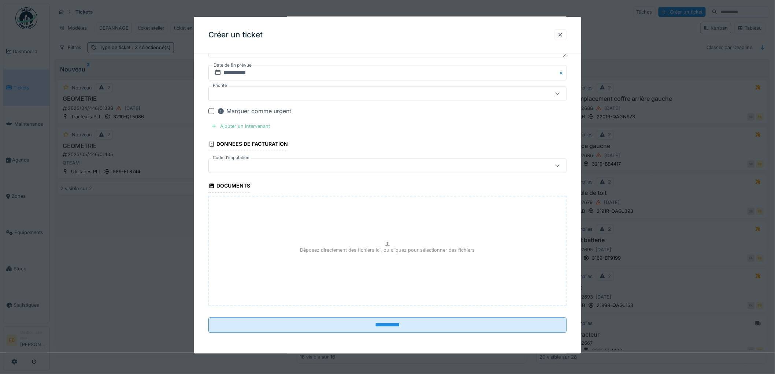
scroll to position [533, 0]
click at [247, 128] on div "Ajouter un intervenant" at bounding box center [240, 127] width 64 height 10
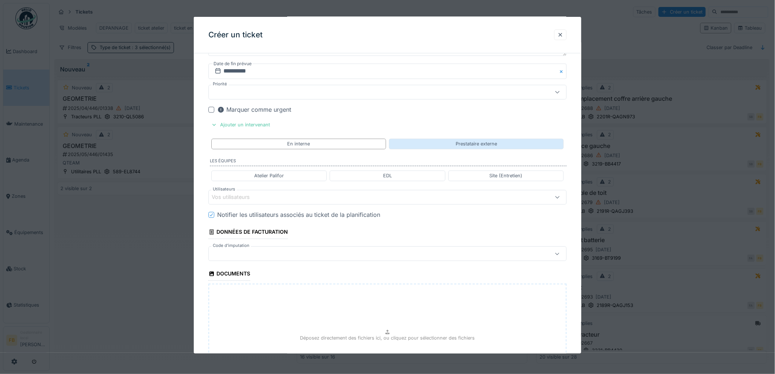
click at [430, 147] on div "Prestataire externe" at bounding box center [476, 144] width 175 height 11
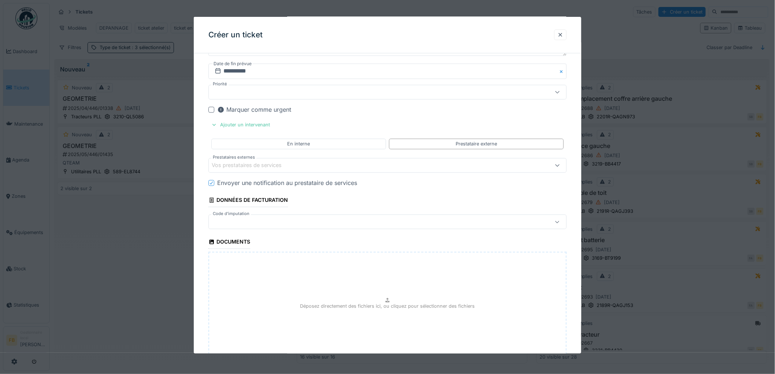
click at [243, 165] on div "Vos prestataires de services" at bounding box center [252, 165] width 80 height 8
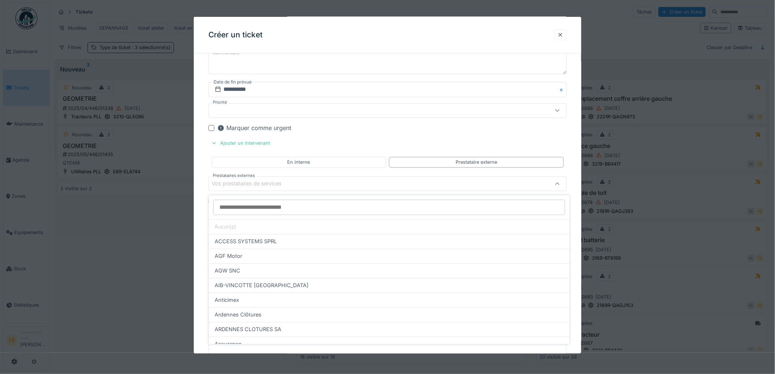
click at [240, 207] on input "Prestataires externes" at bounding box center [389, 207] width 352 height 15
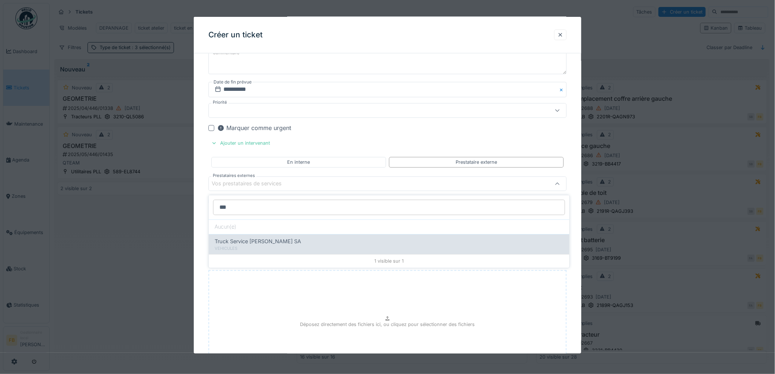
type input "***"
click at [235, 241] on span "Truck Service [PERSON_NAME] SA" at bounding box center [258, 241] width 86 height 8
type input "*****"
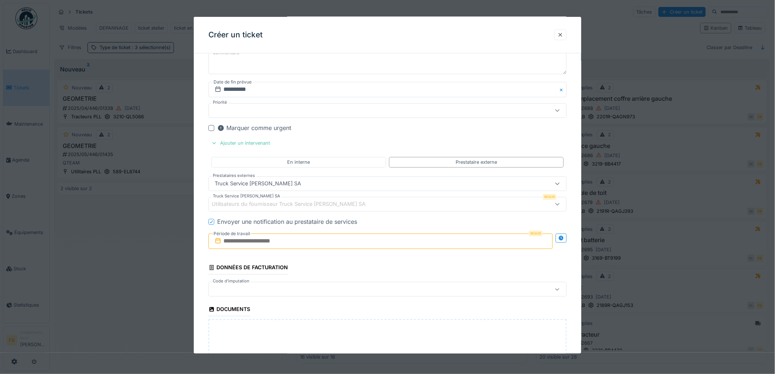
click at [227, 203] on div "Utilisateurs du fournisseur Truck Service Sebastian SA" at bounding box center [294, 204] width 164 height 8
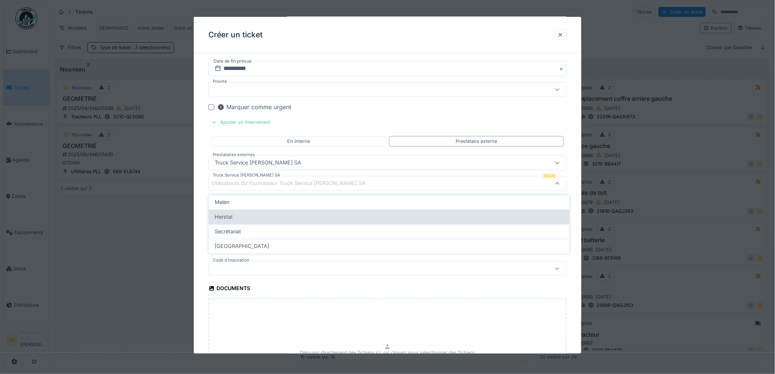
click at [231, 217] on span "Herstal" at bounding box center [224, 217] width 18 height 8
type input "*****"
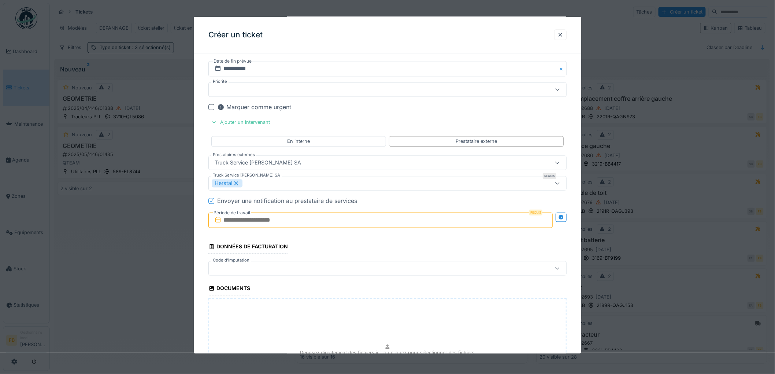
click at [209, 201] on icon at bounding box center [211, 201] width 4 height 4
click at [233, 221] on input "text" at bounding box center [380, 220] width 344 height 15
click at [345, 303] on div "22" at bounding box center [346, 304] width 10 height 11
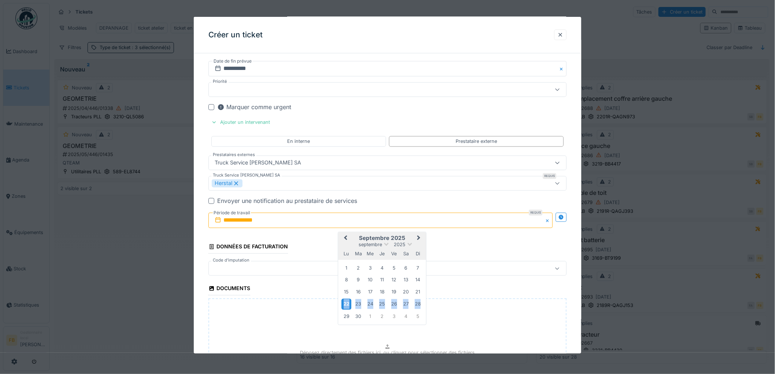
click at [345, 303] on div "22" at bounding box center [346, 304] width 10 height 11
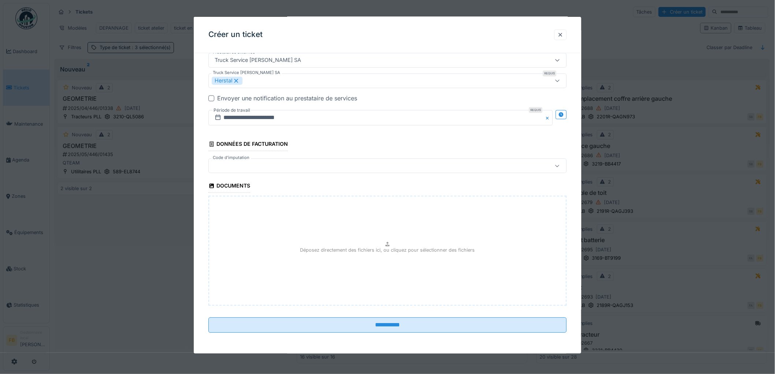
click at [240, 171] on div at bounding box center [387, 166] width 358 height 15
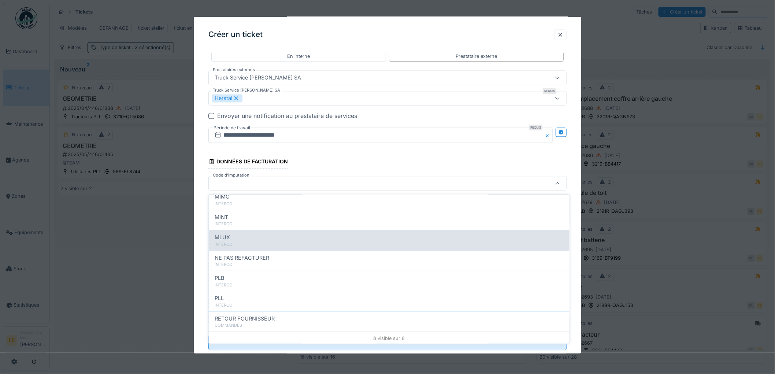
scroll to position [65, 0]
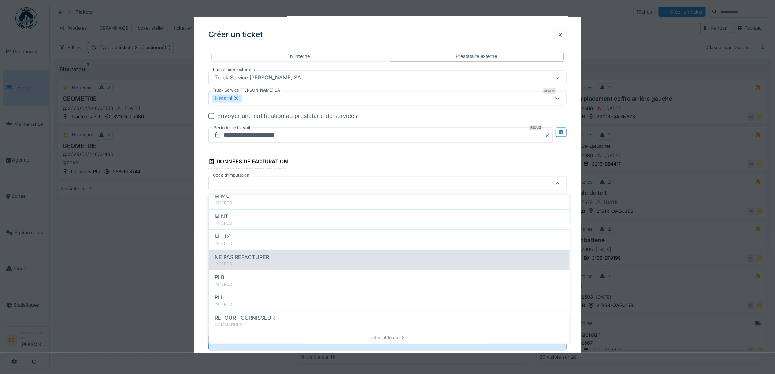
click at [254, 255] on span "NE PAS REFACTURER" at bounding box center [242, 257] width 55 height 8
type input "****"
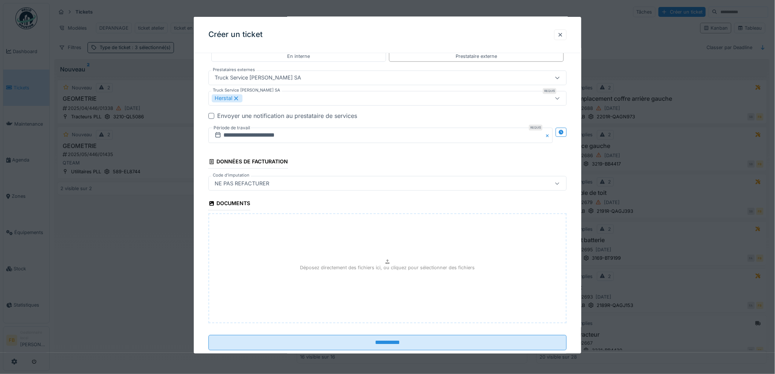
scroll to position [639, 0]
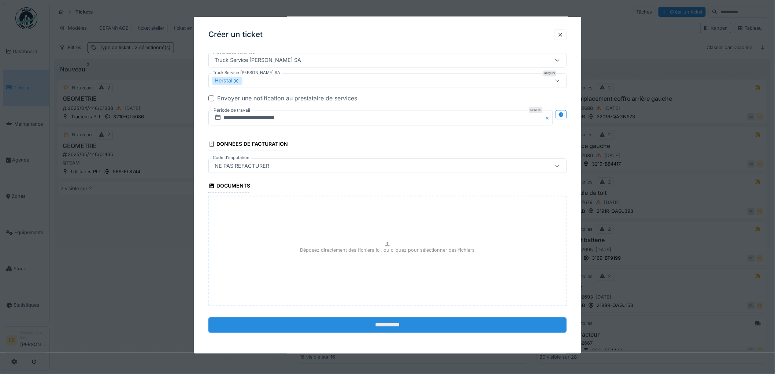
click at [382, 320] on input "**********" at bounding box center [387, 324] width 358 height 15
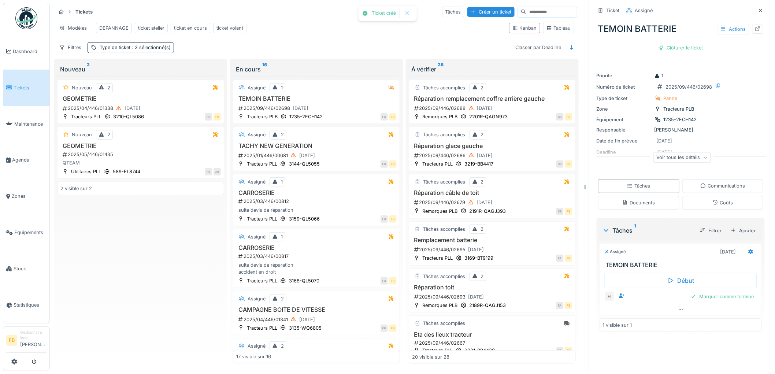
click at [14, 85] on span "Tickets" at bounding box center [30, 87] width 33 height 7
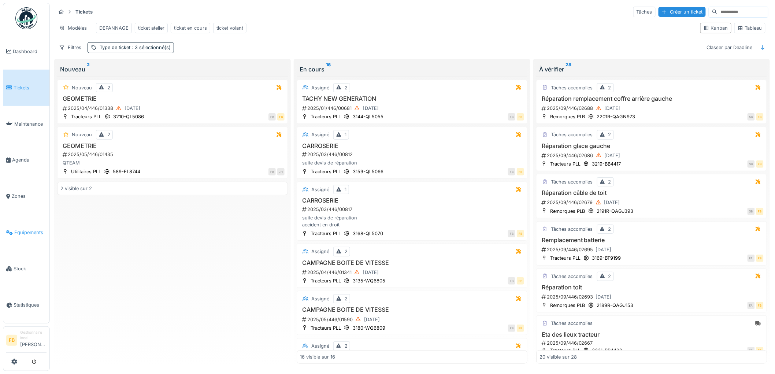
click at [21, 229] on span "Équipements" at bounding box center [30, 232] width 32 height 7
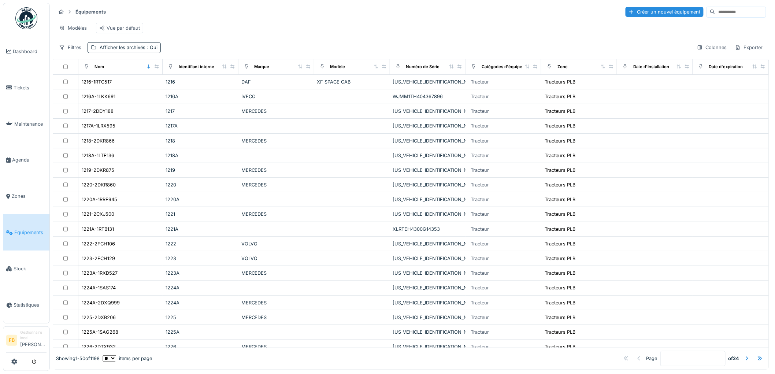
click at [715, 12] on input at bounding box center [740, 12] width 51 height 10
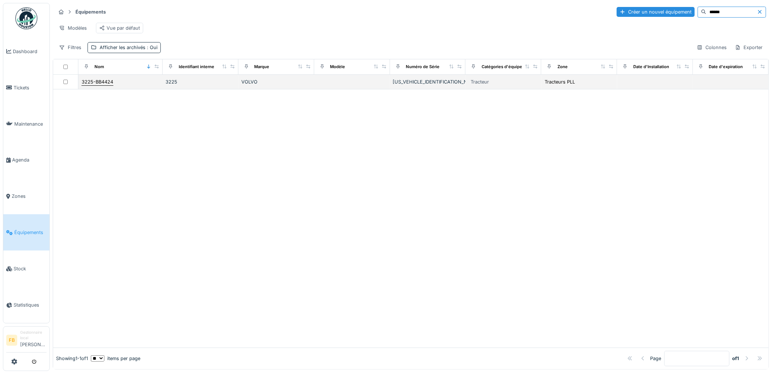
type input "******"
click at [111, 85] on div "3225-BB4424" at bounding box center [97, 81] width 31 height 7
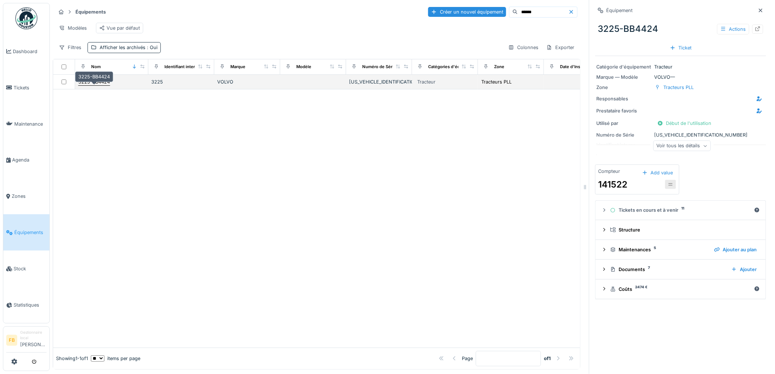
click at [95, 85] on div "3225-BB4424" at bounding box center [93, 81] width 31 height 7
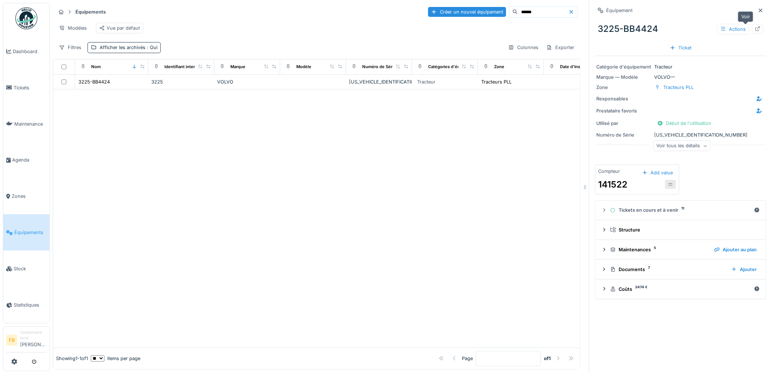
click at [755, 27] on icon at bounding box center [757, 28] width 5 height 5
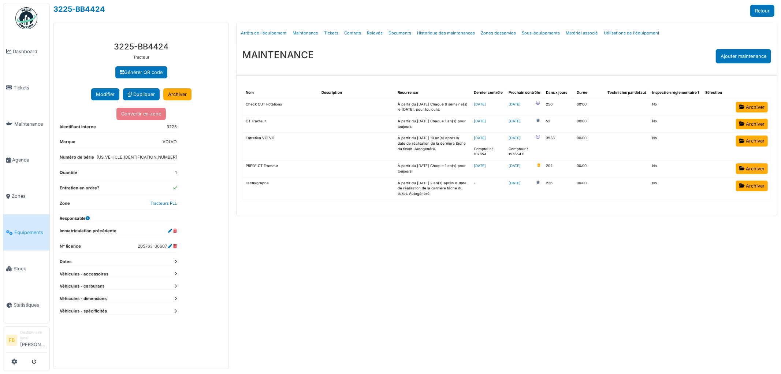
click at [519, 166] on link "[DATE]" at bounding box center [514, 165] width 12 height 5
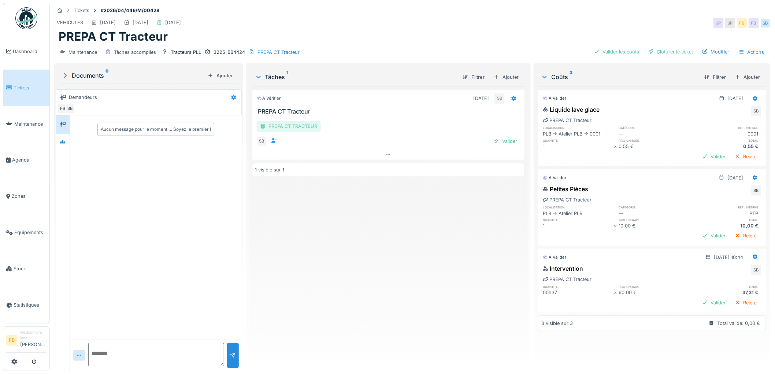
click at [283, 129] on div "PREPA CT TRACTEUR" at bounding box center [289, 126] width 64 height 11
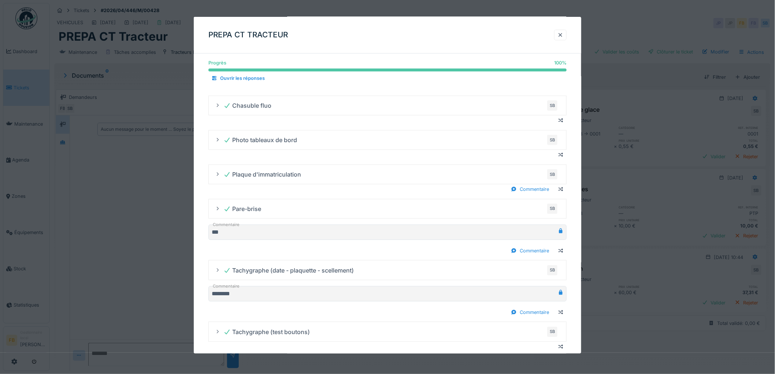
scroll to position [81, 0]
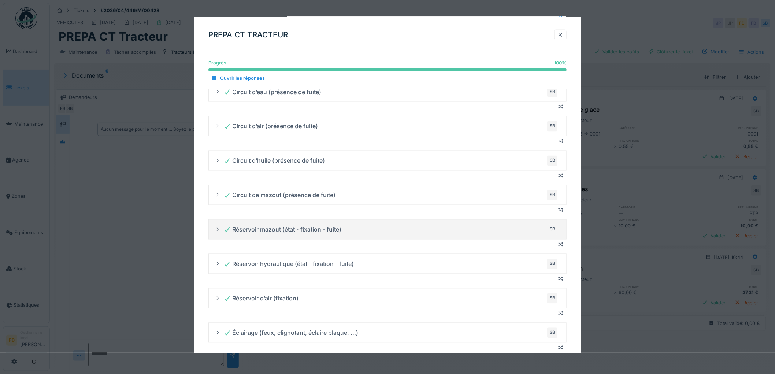
scroll to position [488, 0]
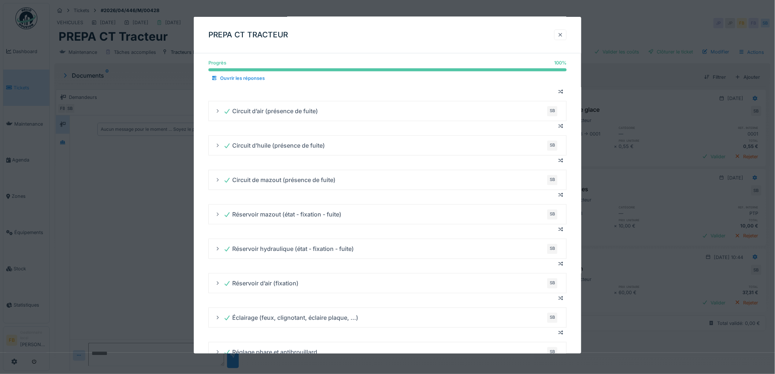
click at [563, 38] on div at bounding box center [560, 34] width 6 height 7
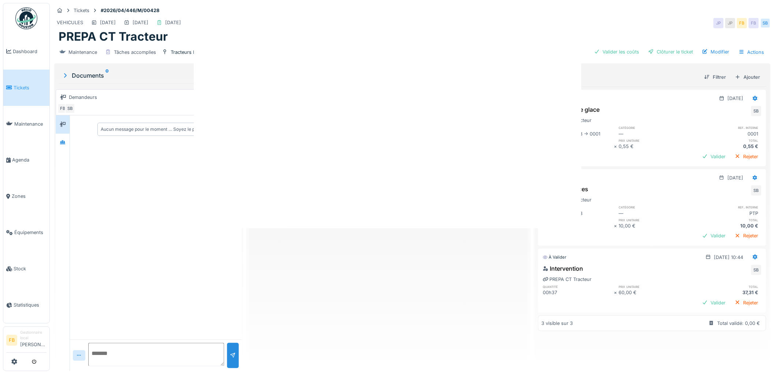
scroll to position [0, 0]
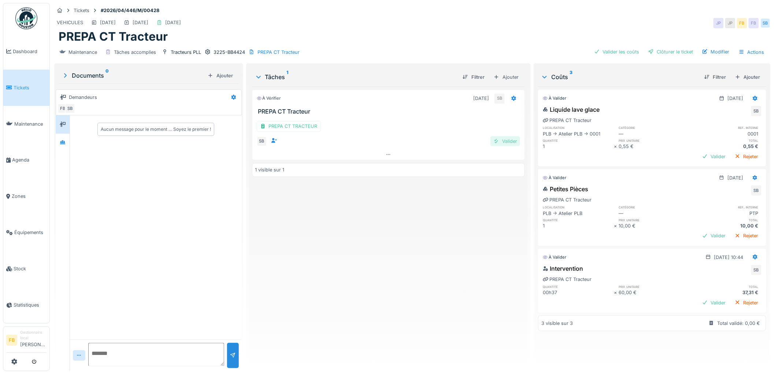
click at [500, 140] on div "Valider" at bounding box center [505, 141] width 30 height 10
click at [614, 56] on div "Valider les coûts" at bounding box center [616, 52] width 51 height 10
click at [612, 51] on div "Valider les coûts" at bounding box center [616, 52] width 51 height 10
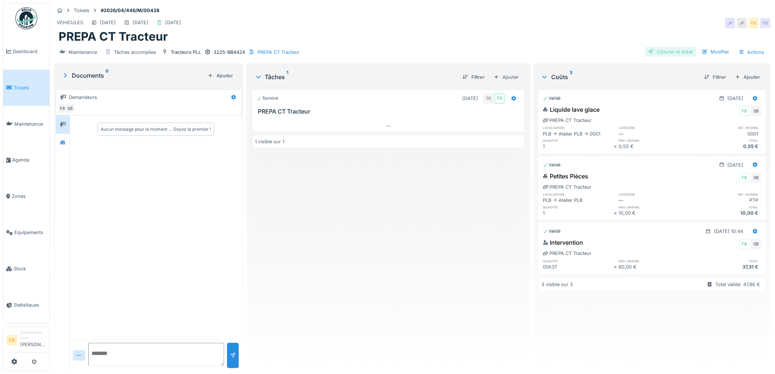
click at [677, 52] on div "Clôturer le ticket" at bounding box center [670, 52] width 51 height 10
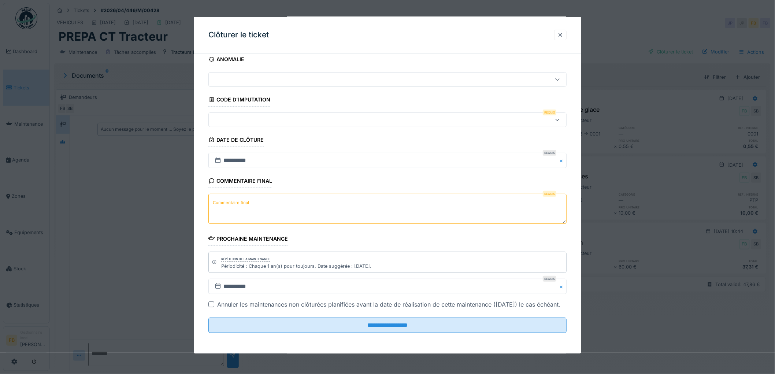
scroll to position [16, 0]
click at [245, 198] on textarea "Commentaire final" at bounding box center [387, 209] width 358 height 30
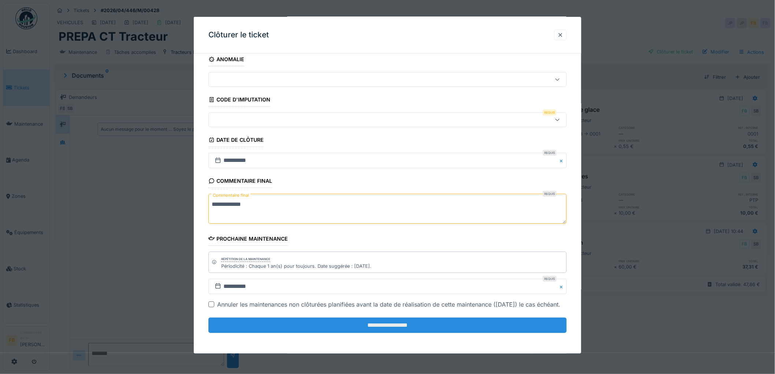
type textarea "**********"
click at [350, 327] on input "**********" at bounding box center [387, 324] width 358 height 15
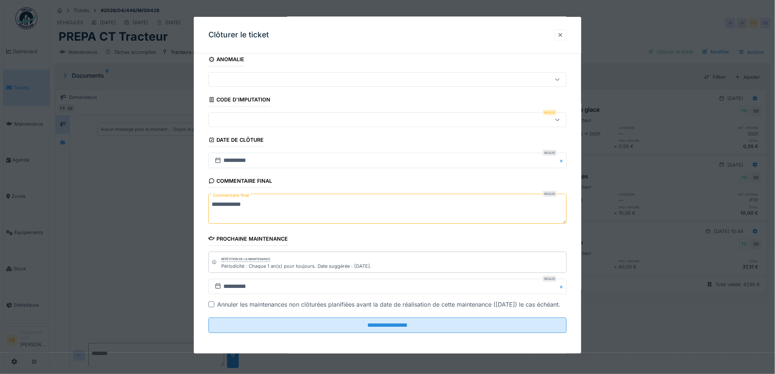
click at [229, 116] on div at bounding box center [367, 120] width 310 height 8
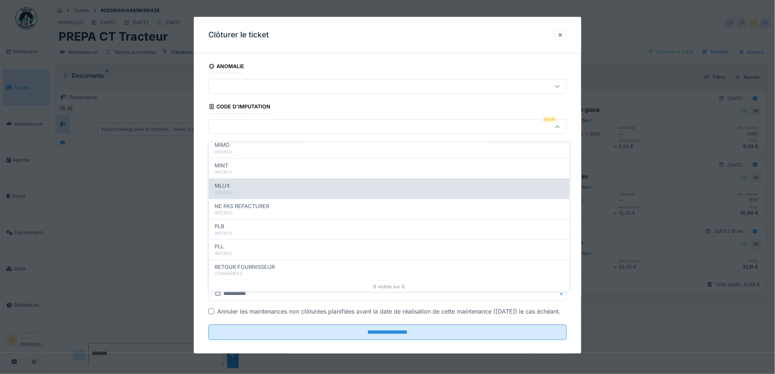
scroll to position [65, 0]
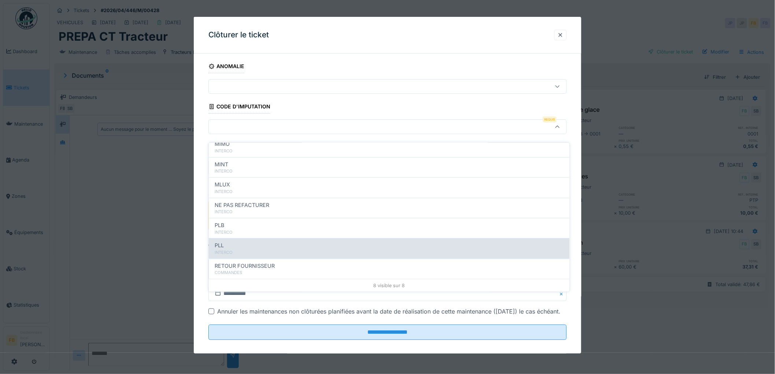
click at [243, 241] on div "PLL" at bounding box center [389, 245] width 349 height 8
type input "***"
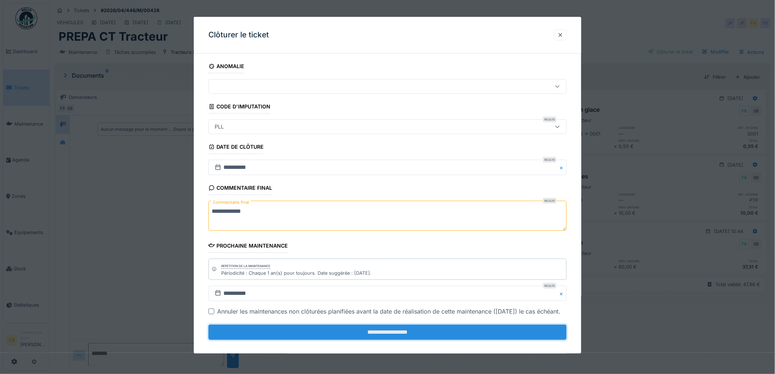
click at [387, 340] on input "**********" at bounding box center [387, 331] width 358 height 15
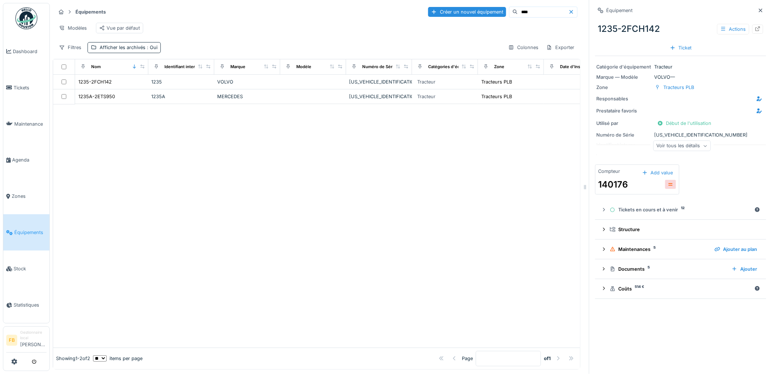
drag, startPoint x: 513, startPoint y: 12, endPoint x: 480, endPoint y: 11, distance: 32.6
click at [480, 11] on div "Créer un nouvel équipement ****" at bounding box center [502, 12] width 149 height 11
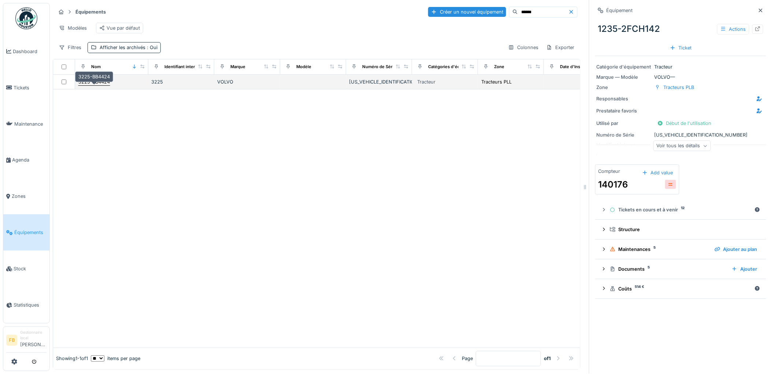
type input "******"
click at [101, 85] on div "3225-BB4424" at bounding box center [93, 81] width 31 height 7
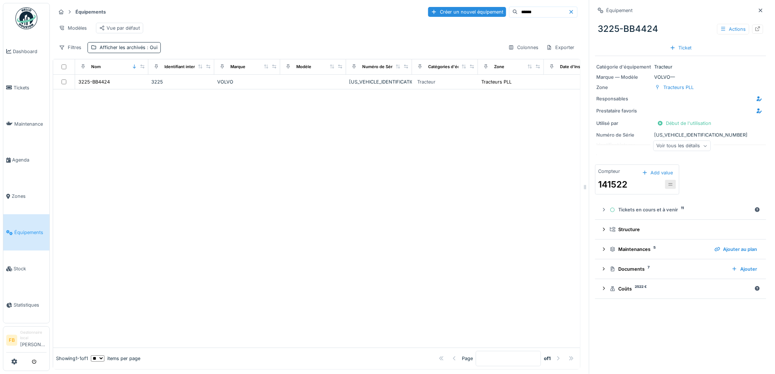
click at [755, 27] on icon at bounding box center [757, 28] width 5 height 5
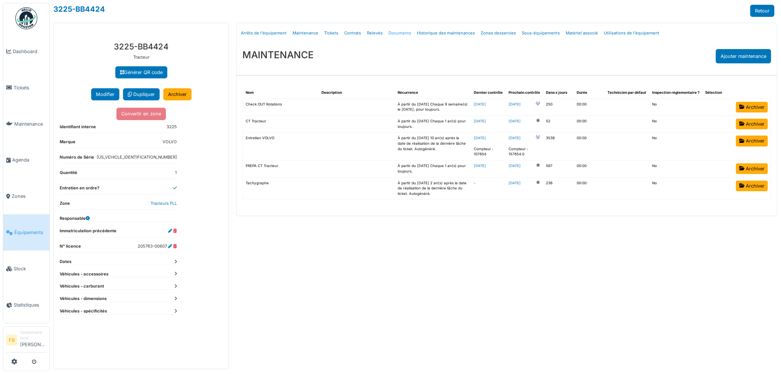
click at [398, 34] on link "Documents" at bounding box center [399, 33] width 29 height 17
select select "***"
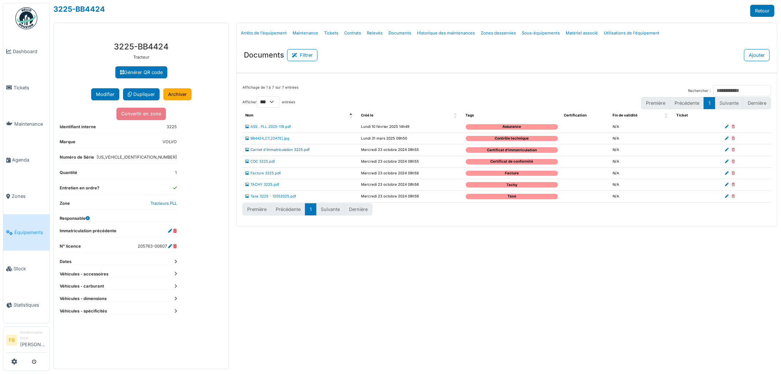
click at [292, 149] on link "Carnet d'immatriculation 3225.pdf" at bounding box center [277, 150] width 64 height 4
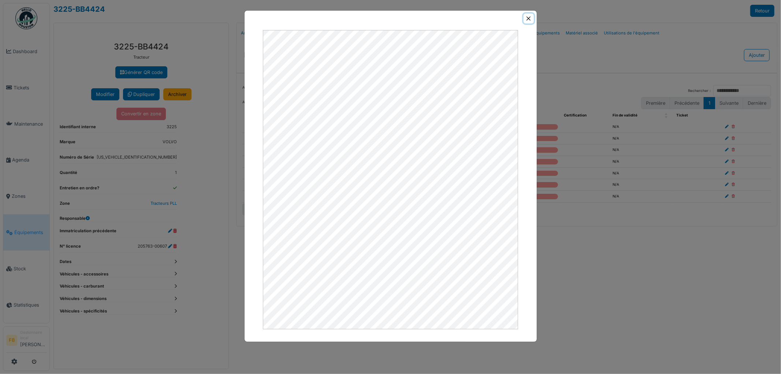
click at [529, 18] on button "Close" at bounding box center [529, 19] width 10 height 10
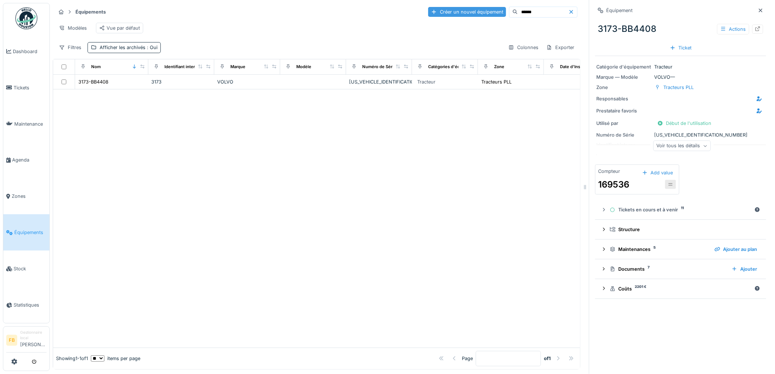
drag, startPoint x: 524, startPoint y: 10, endPoint x: 446, endPoint y: 10, distance: 78.0
click at [448, 10] on div "Créer un nouvel équipement ******" at bounding box center [502, 12] width 149 height 11
click at [518, 12] on input "*******" at bounding box center [543, 12] width 51 height 10
click at [518, 13] on input "******" at bounding box center [543, 12] width 51 height 10
click at [529, 12] on input "******" at bounding box center [543, 12] width 51 height 10
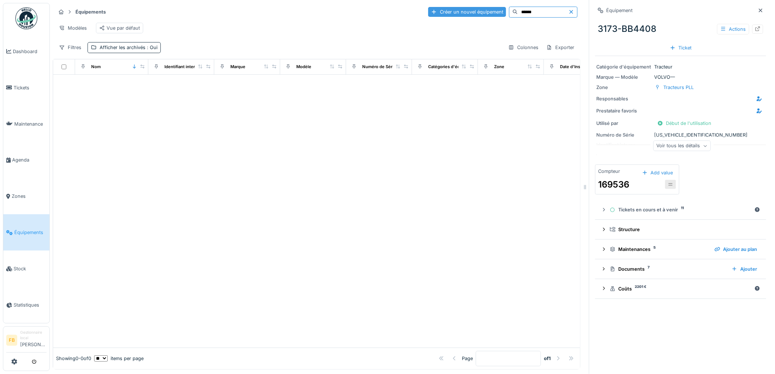
drag, startPoint x: 529, startPoint y: 12, endPoint x: 470, endPoint y: 12, distance: 59.7
click at [470, 12] on div "Créer un nouvel équipement ******" at bounding box center [502, 12] width 149 height 11
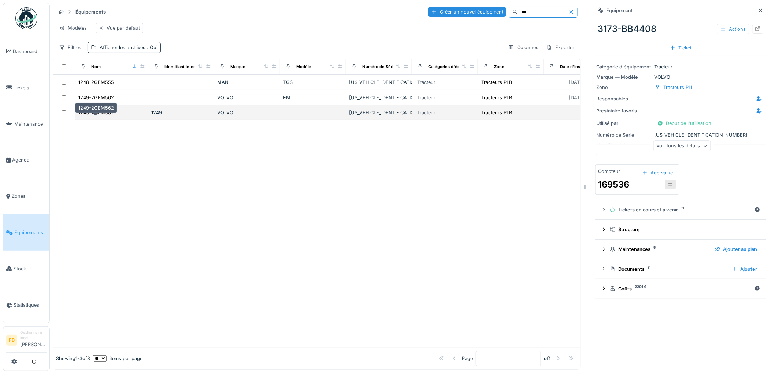
type input "***"
click at [108, 116] on div "1249-2GEM562" at bounding box center [96, 112] width 36 height 7
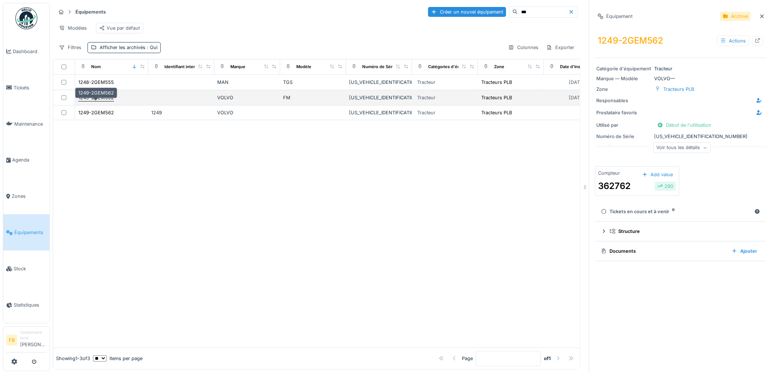
click at [104, 101] on div "1249-2GEM562" at bounding box center [96, 97] width 36 height 7
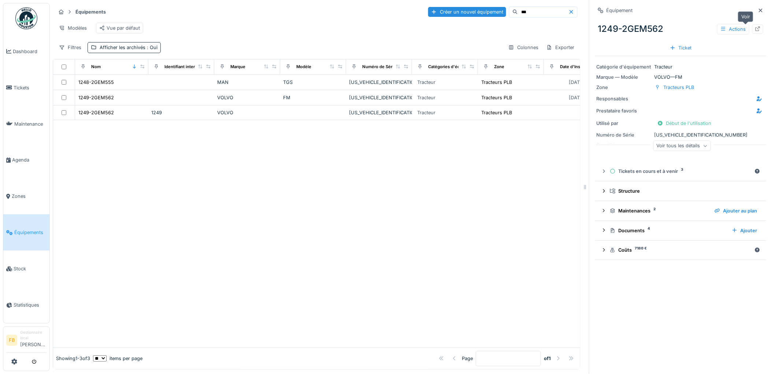
click at [755, 31] on div at bounding box center [758, 29] width 6 height 7
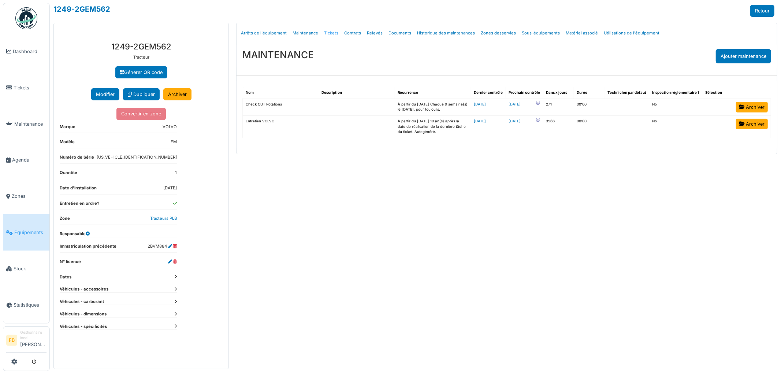
click at [329, 31] on link "Tickets" at bounding box center [331, 33] width 20 height 17
click at [34, 89] on span "Tickets" at bounding box center [30, 87] width 33 height 7
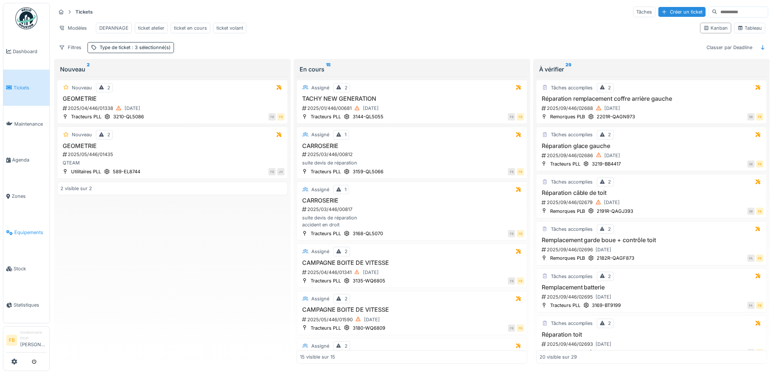
click at [26, 223] on link "Équipements" at bounding box center [26, 232] width 46 height 36
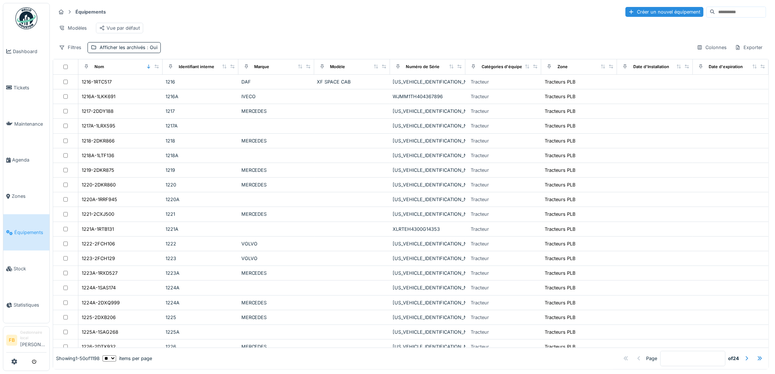
click at [715, 15] on input at bounding box center [740, 12] width 51 height 10
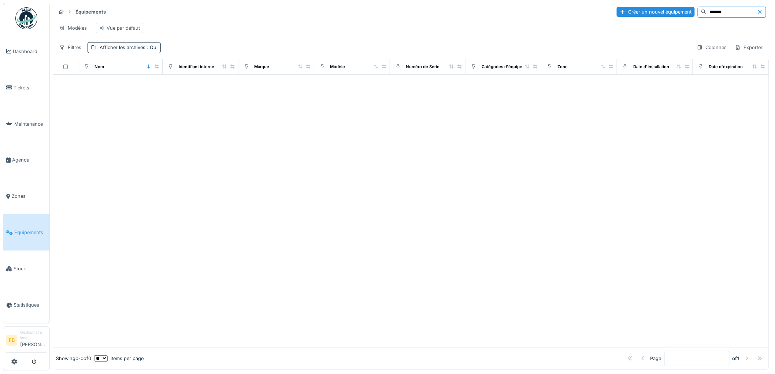
click at [706, 12] on input "*******" at bounding box center [731, 12] width 51 height 10
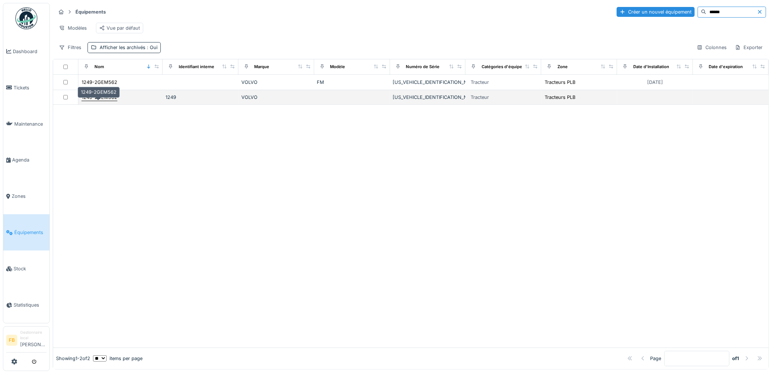
type input "******"
click at [103, 101] on div "1249-2GEM562" at bounding box center [100, 97] width 36 height 7
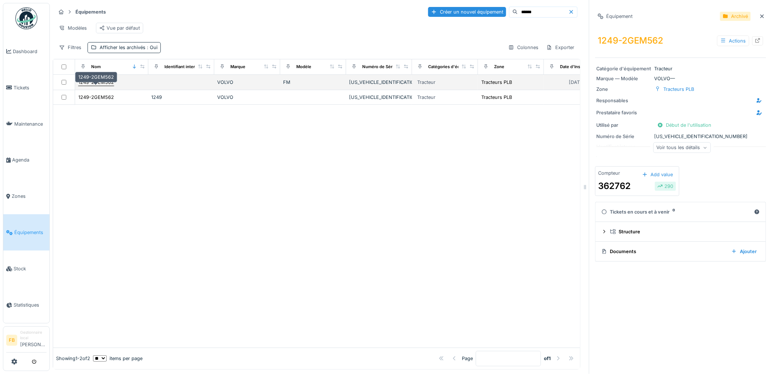
click at [106, 86] on div "1249-2GEM562" at bounding box center [96, 82] width 36 height 7
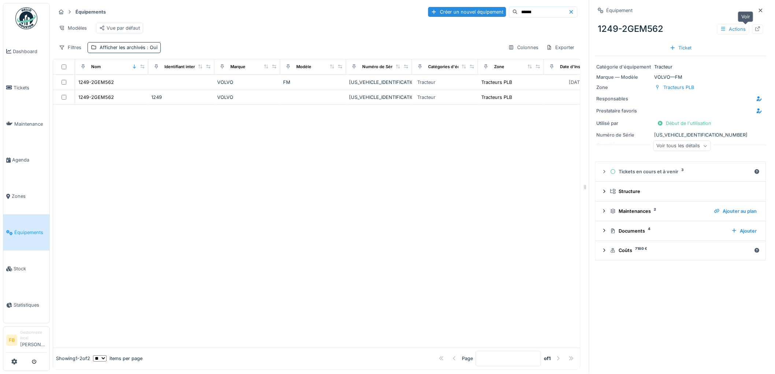
click at [755, 26] on icon at bounding box center [757, 28] width 5 height 5
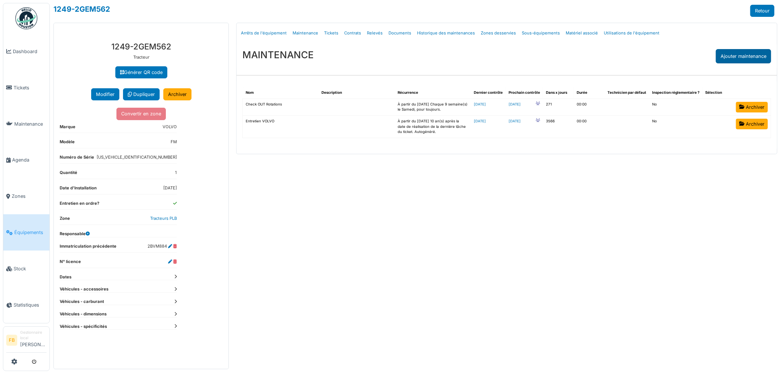
click at [736, 54] on div "Ajouter maintenance" at bounding box center [743, 56] width 55 height 14
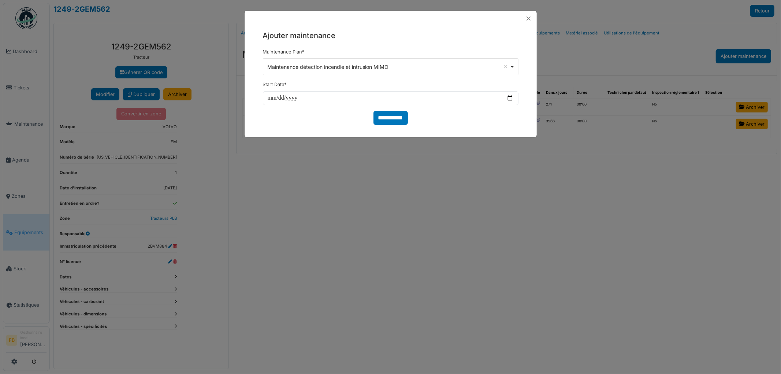
click at [370, 70] on div "Maintenance détection incendie et intrusion MIMO Remove item" at bounding box center [388, 67] width 242 height 8
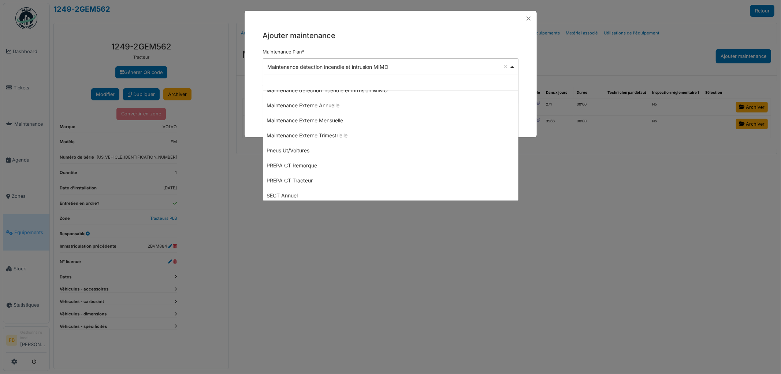
scroll to position [203, 0]
select select "*****"
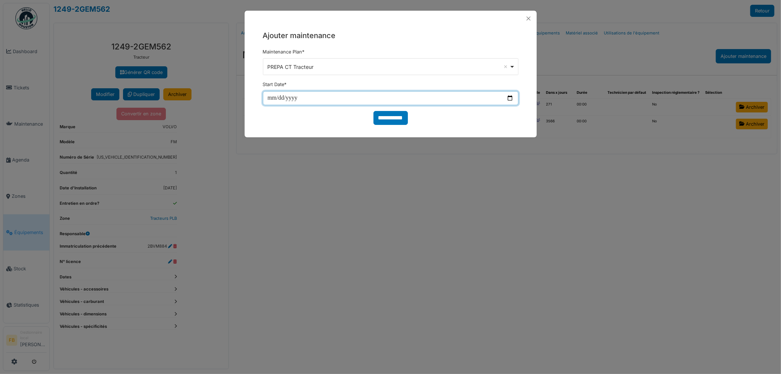
click at [270, 98] on input "date" at bounding box center [391, 98] width 256 height 14
type input "**********"
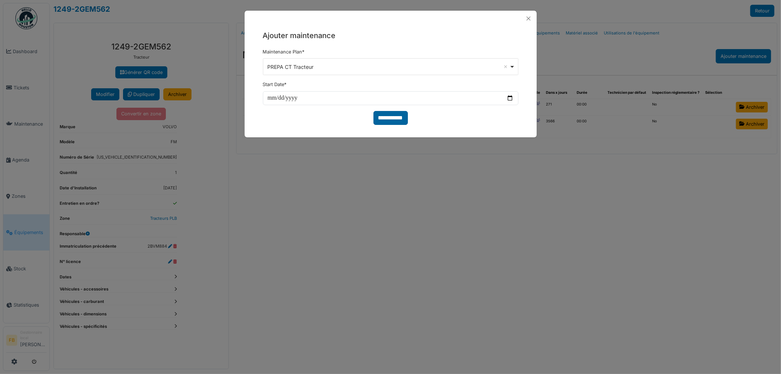
click at [389, 124] on input "**********" at bounding box center [390, 118] width 34 height 14
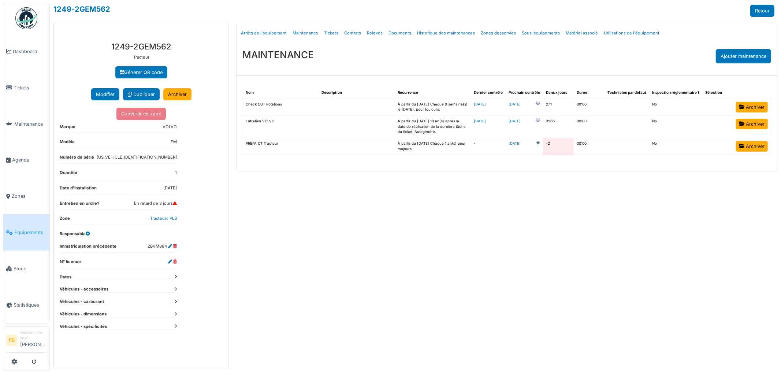
click at [521, 143] on link "[DATE]" at bounding box center [514, 143] width 12 height 5
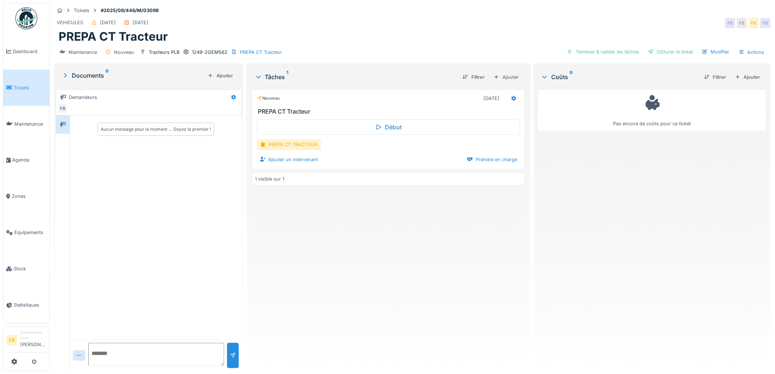
drag, startPoint x: 287, startPoint y: 144, endPoint x: 495, endPoint y: 171, distance: 210.4
click at [287, 144] on div "PREPA CT TRACTEUR" at bounding box center [289, 144] width 64 height 11
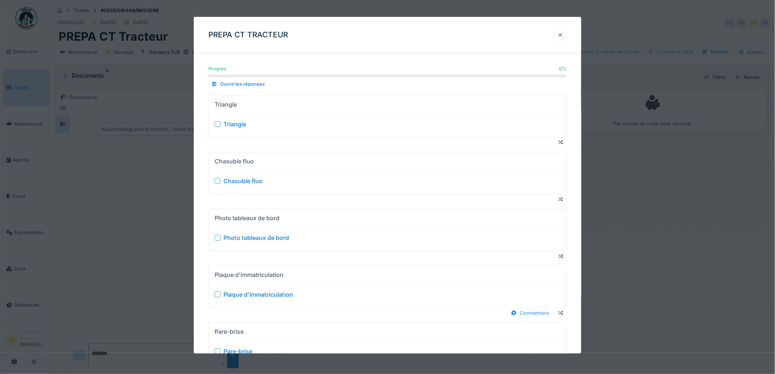
click at [564, 30] on div at bounding box center [560, 35] width 12 height 11
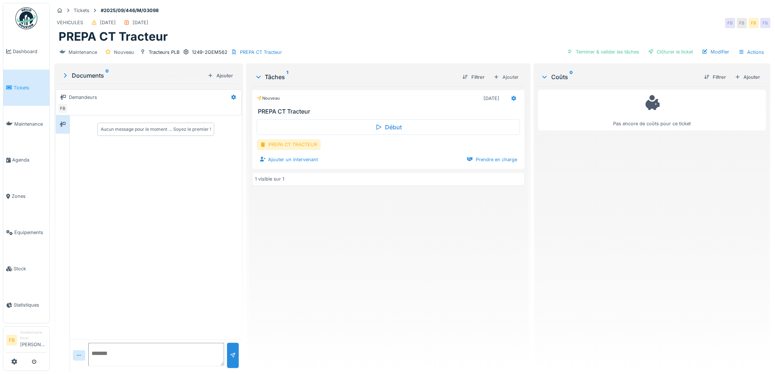
click at [283, 144] on div "PREPA CT TRACTEUR" at bounding box center [289, 144] width 64 height 11
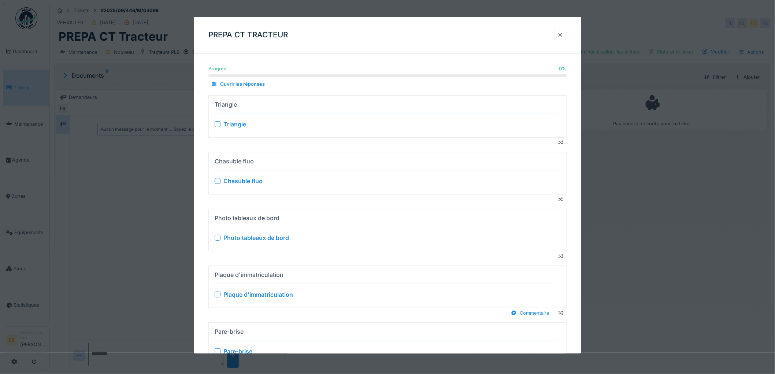
click at [218, 124] on div at bounding box center [218, 124] width 6 height 6
click at [218, 180] on div at bounding box center [218, 181] width 6 height 6
click at [218, 238] on div at bounding box center [218, 238] width 6 height 6
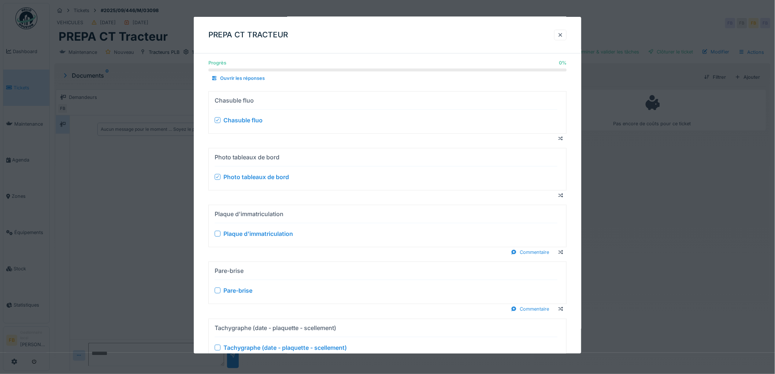
scroll to position [81, 0]
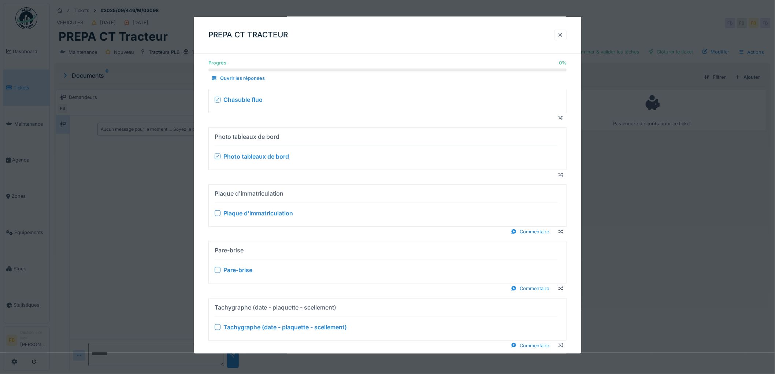
click at [215, 214] on div at bounding box center [218, 213] width 6 height 6
click at [563, 39] on div at bounding box center [560, 35] width 12 height 11
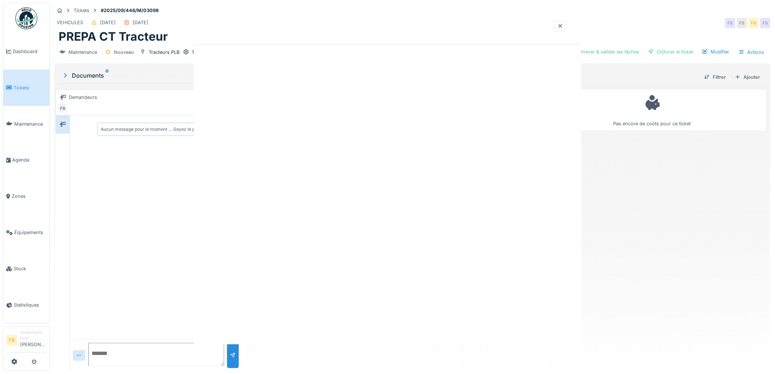
scroll to position [0, 0]
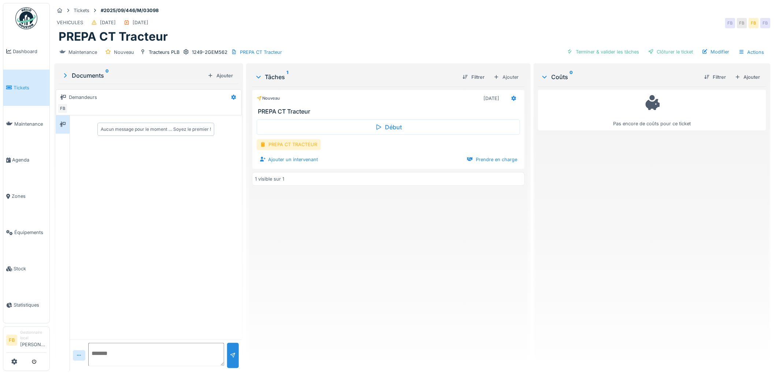
click at [288, 147] on div "PREPA CT TRACTEUR" at bounding box center [289, 144] width 64 height 11
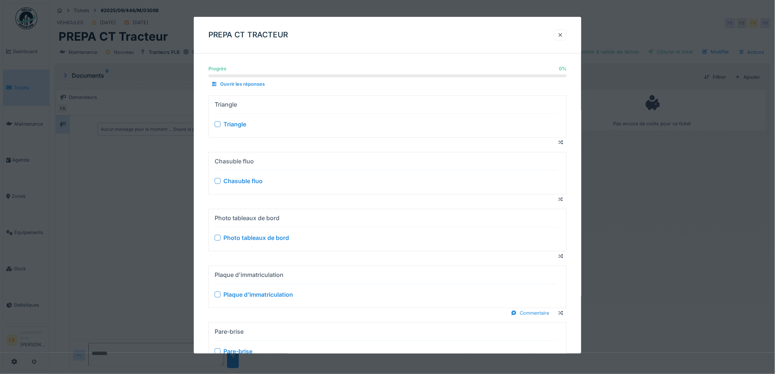
drag, startPoint x: 217, startPoint y: 181, endPoint x: 220, endPoint y: 160, distance: 21.1
click at [217, 181] on div at bounding box center [218, 181] width 6 height 6
click at [221, 123] on div "Triangle" at bounding box center [386, 124] width 343 height 9
click at [217, 124] on div at bounding box center [218, 124] width 6 height 6
click at [218, 233] on div "Photo tableaux de bord Photo tableaux de bord" at bounding box center [386, 230] width 343 height 36
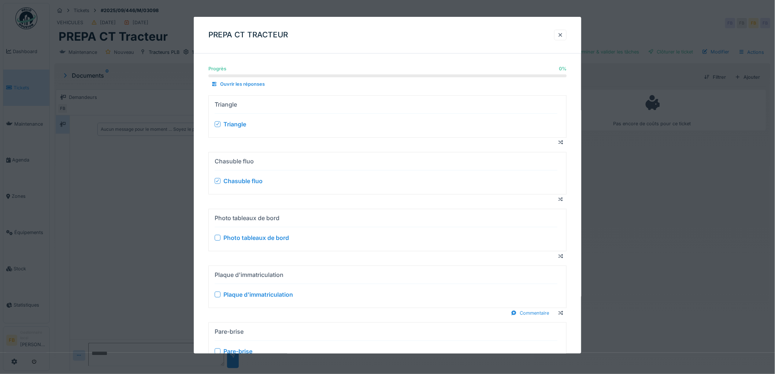
click at [218, 242] on div "Photo tableaux de bord" at bounding box center [386, 237] width 343 height 9
click at [218, 292] on div at bounding box center [218, 294] width 6 height 6
click at [216, 238] on div at bounding box center [218, 238] width 6 height 6
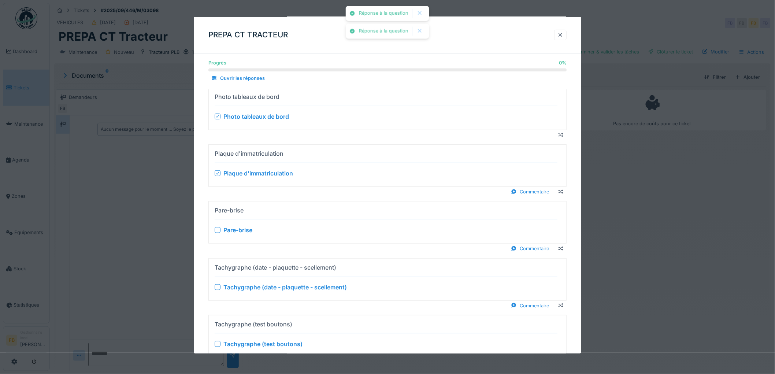
scroll to position [122, 0]
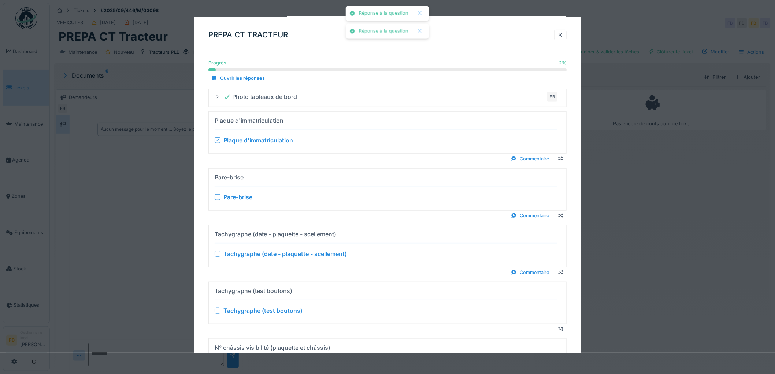
click at [220, 197] on div at bounding box center [218, 197] width 6 height 6
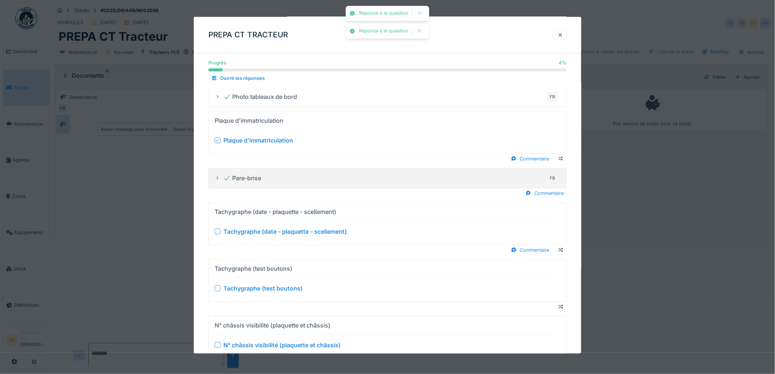
click at [219, 231] on div at bounding box center [218, 231] width 6 height 6
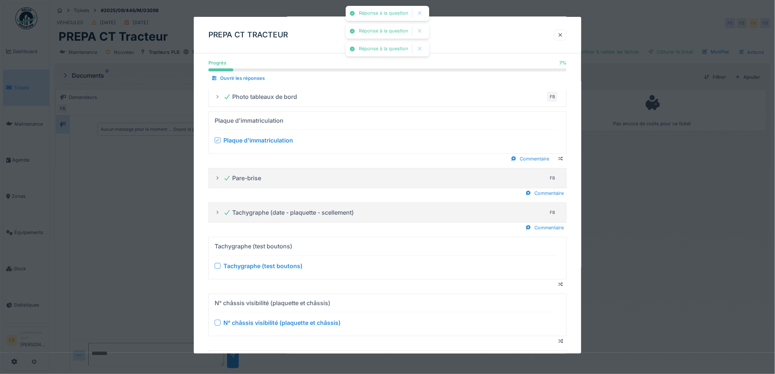
click at [220, 264] on div at bounding box center [218, 266] width 6 height 6
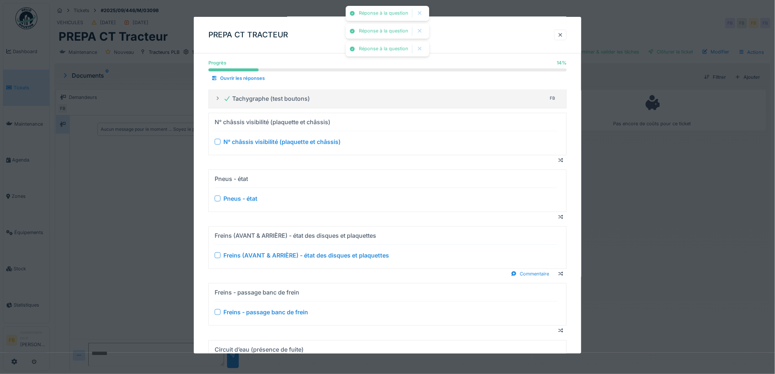
scroll to position [138, 0]
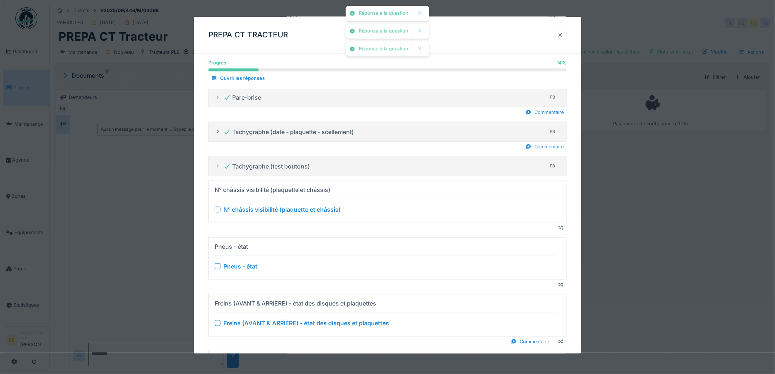
click at [217, 211] on div at bounding box center [218, 209] width 6 height 6
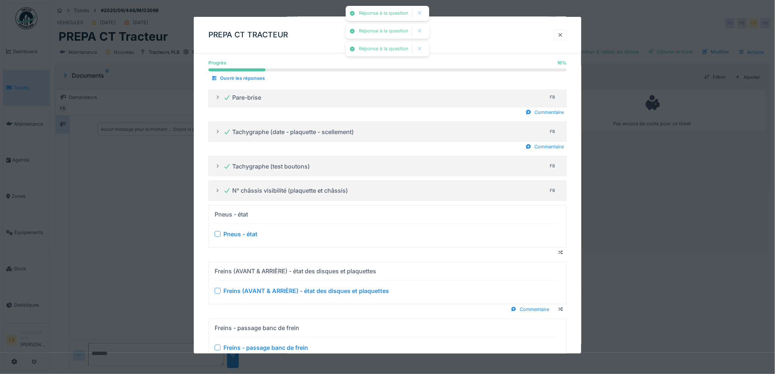
click at [217, 262] on details "Freins (AVANT & ARRIÈRE) - état des disques et plaquettes Freins (AVANT & ARRIÈ…" at bounding box center [387, 283] width 358 height 42
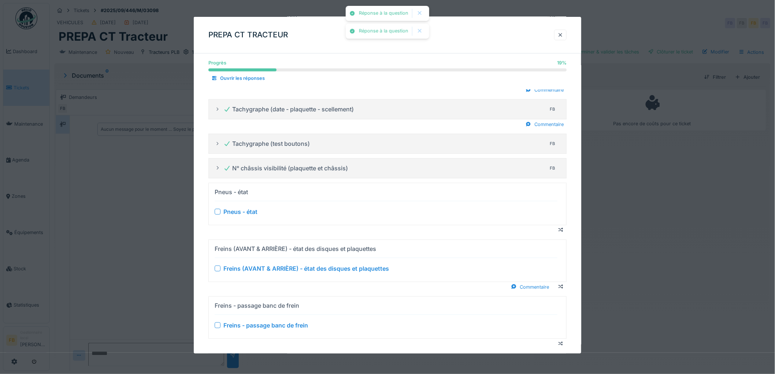
click at [217, 234] on div at bounding box center [387, 230] width 358 height 10
click at [217, 209] on div at bounding box center [218, 211] width 6 height 6
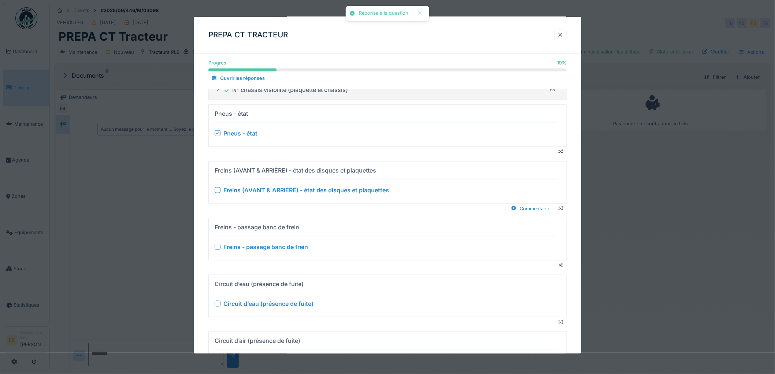
scroll to position [220, 0]
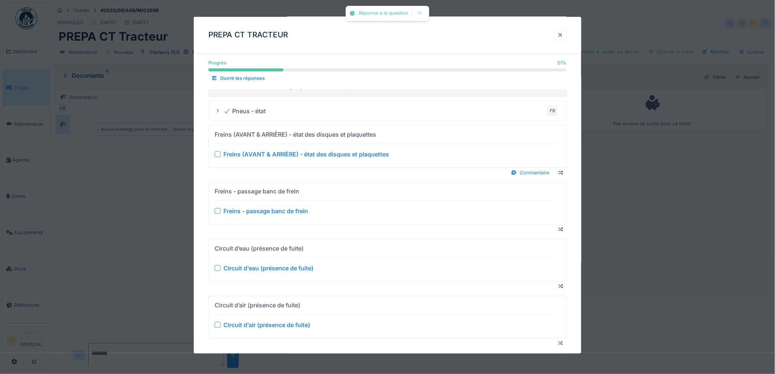
click at [219, 208] on div "Freins - passage banc de frein" at bounding box center [386, 210] width 343 height 9
click at [219, 153] on div at bounding box center [218, 154] width 6 height 6
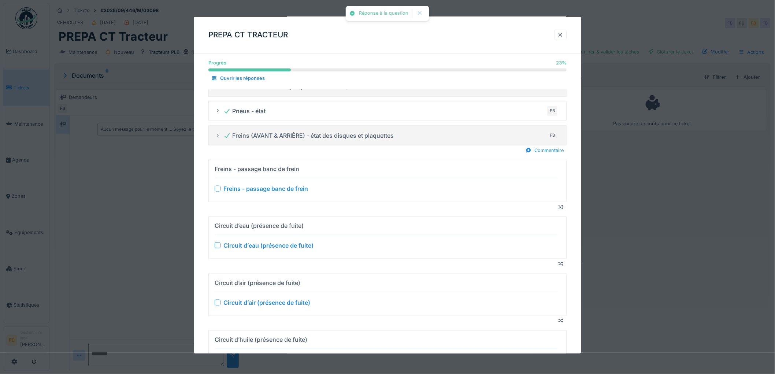
click at [217, 187] on div at bounding box center [218, 189] width 6 height 6
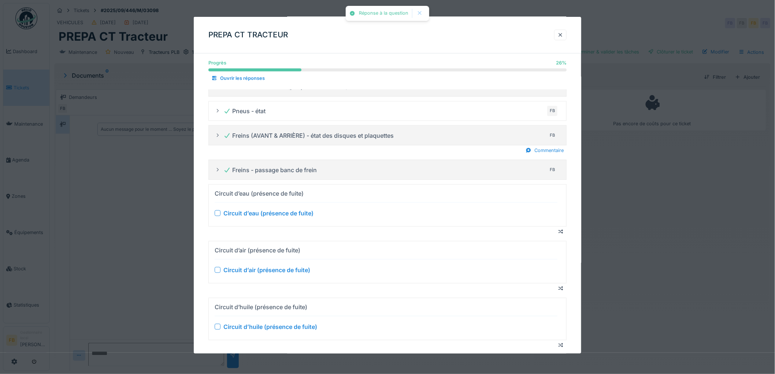
click at [215, 213] on div at bounding box center [218, 213] width 6 height 6
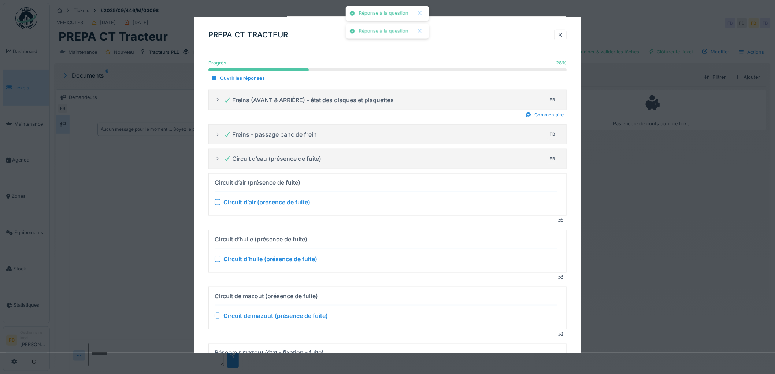
scroll to position [342, 0]
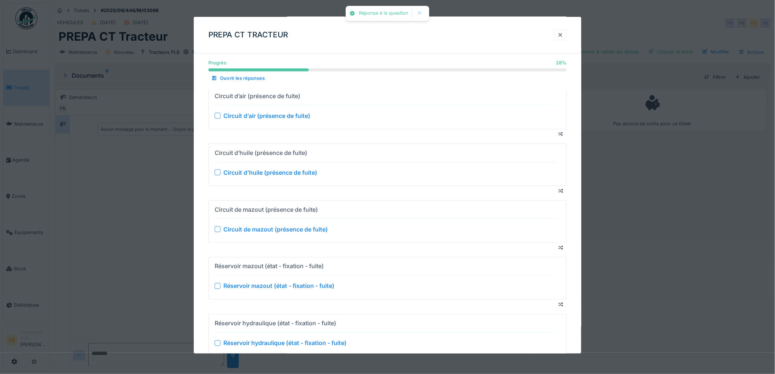
click at [217, 116] on div at bounding box center [218, 116] width 6 height 6
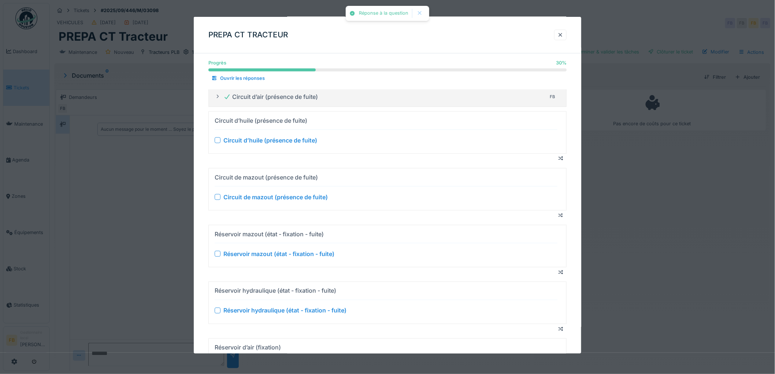
click at [219, 195] on div at bounding box center [218, 197] width 6 height 6
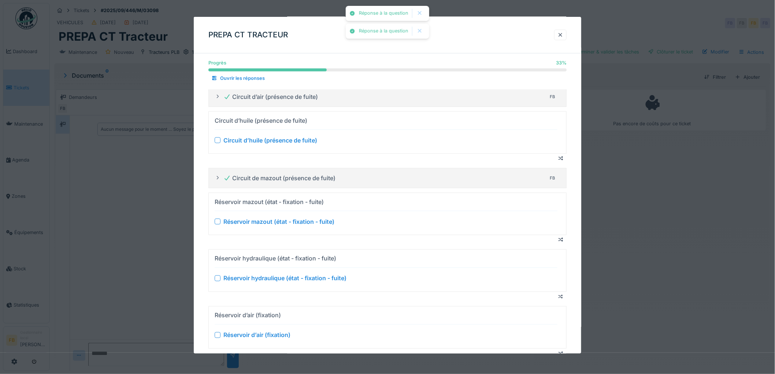
click at [217, 140] on div at bounding box center [218, 140] width 6 height 6
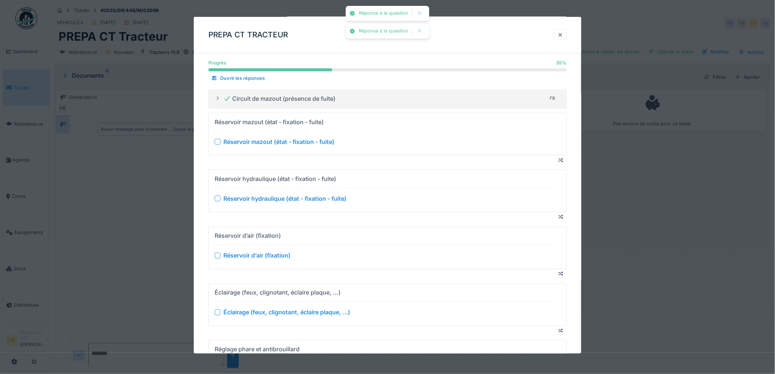
scroll to position [463, 0]
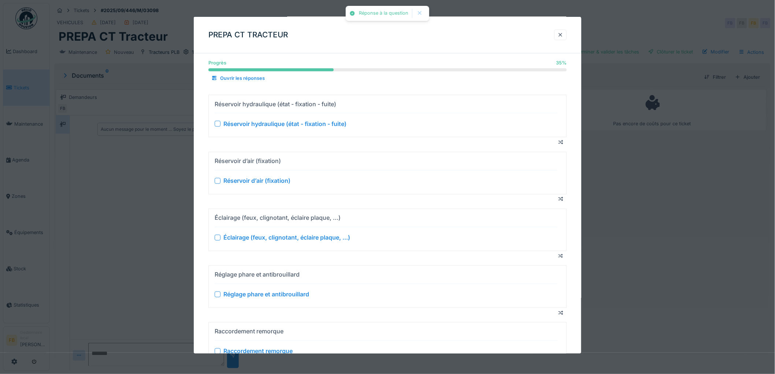
click at [217, 123] on div at bounding box center [218, 124] width 6 height 6
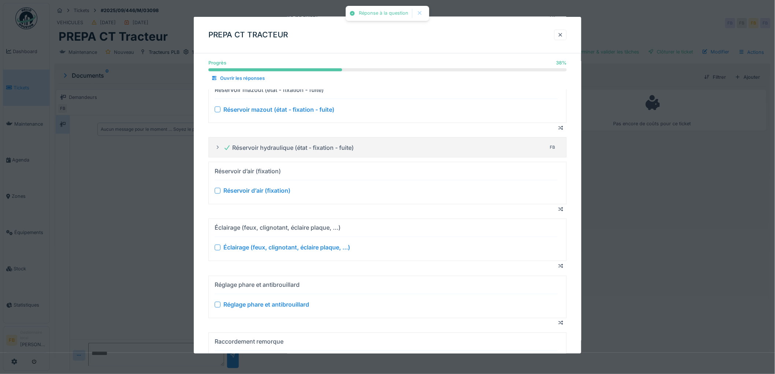
scroll to position [423, 0]
click at [219, 189] on div at bounding box center [218, 189] width 6 height 6
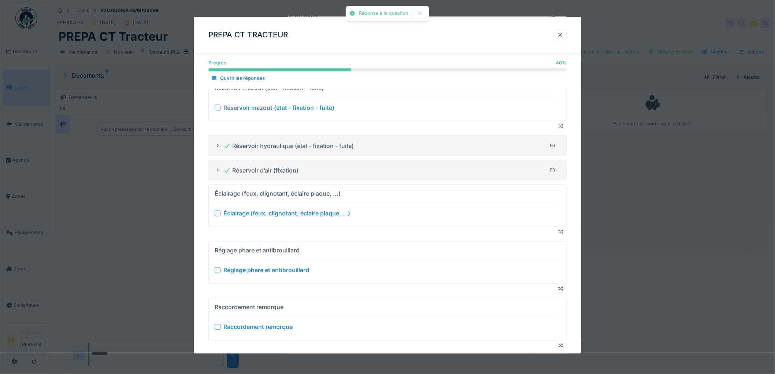
click at [219, 216] on div at bounding box center [218, 214] width 6 height 6
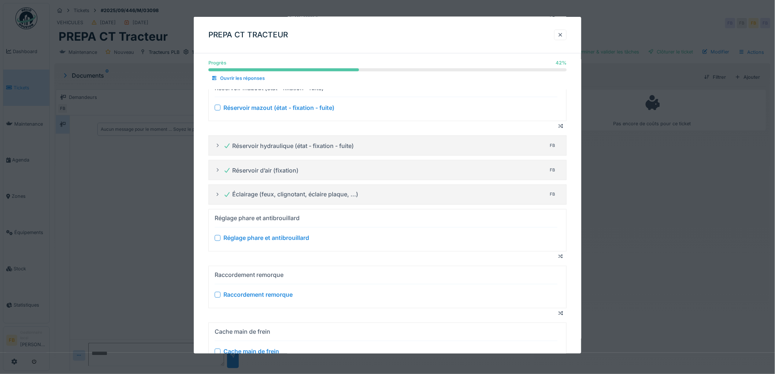
click at [221, 237] on div "Réglage phare et antibrouillard" at bounding box center [386, 238] width 343 height 9
click at [216, 241] on div at bounding box center [218, 238] width 6 height 6
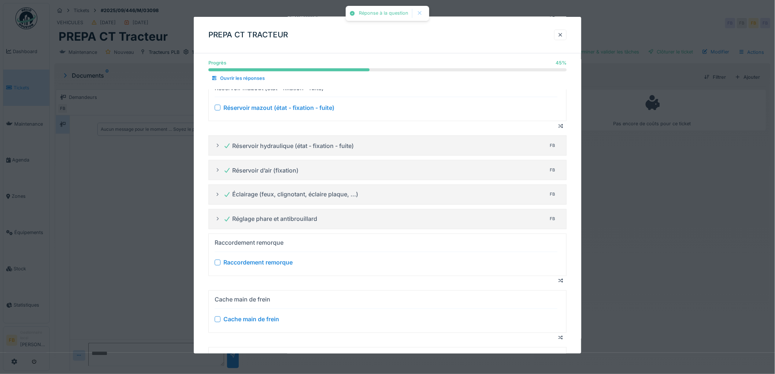
scroll to position [545, 0]
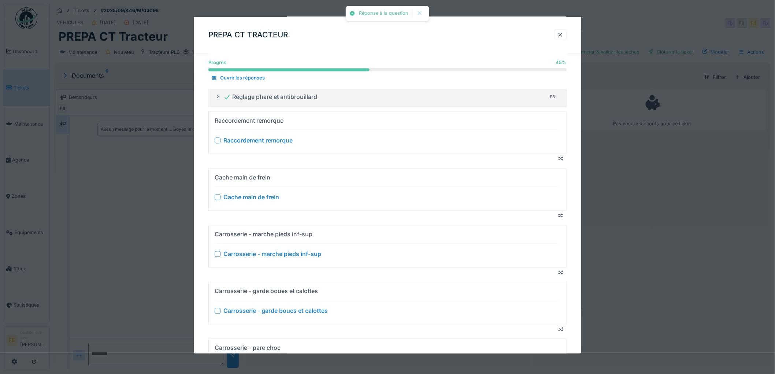
click at [215, 139] on div at bounding box center [218, 141] width 6 height 6
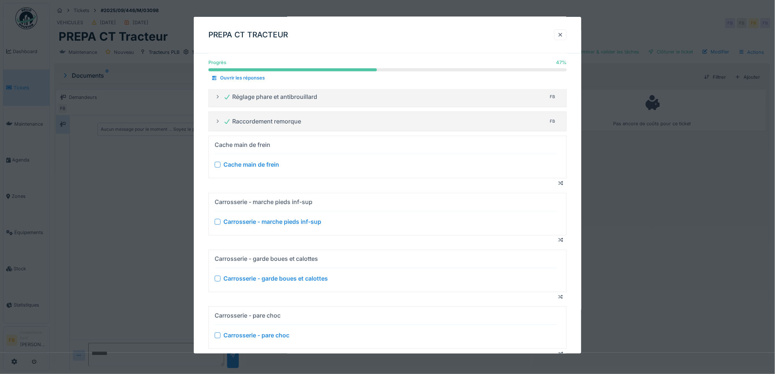
click at [217, 167] on div at bounding box center [218, 165] width 6 height 6
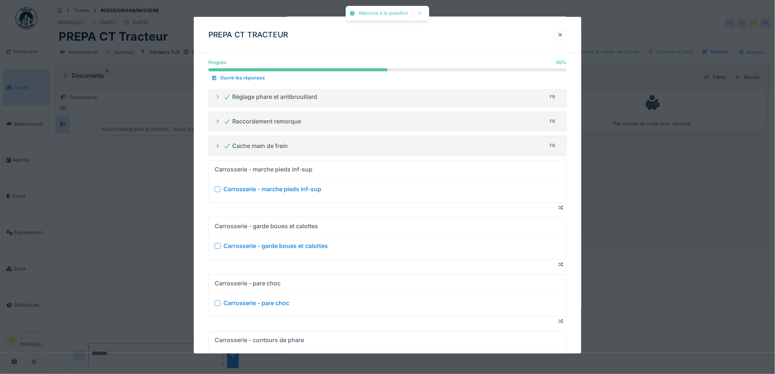
click at [218, 190] on div at bounding box center [218, 189] width 6 height 6
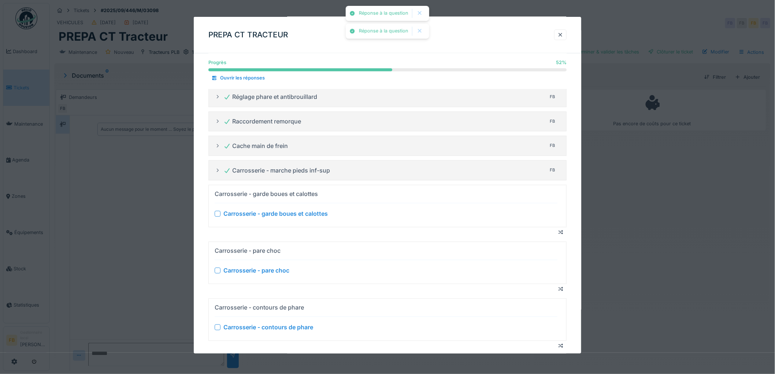
click at [218, 215] on div at bounding box center [218, 214] width 6 height 6
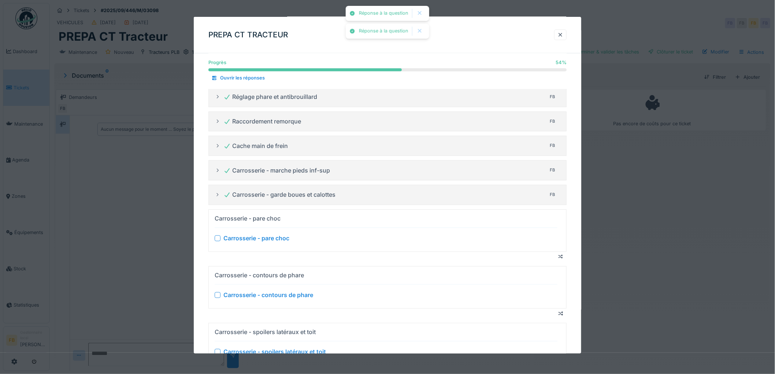
click at [217, 238] on div at bounding box center [218, 238] width 6 height 6
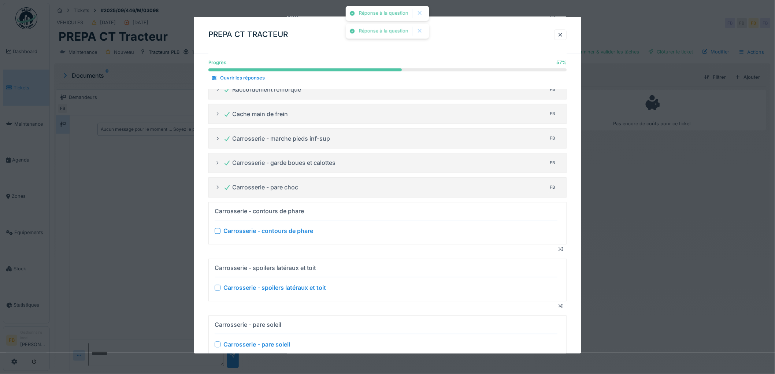
scroll to position [626, 0]
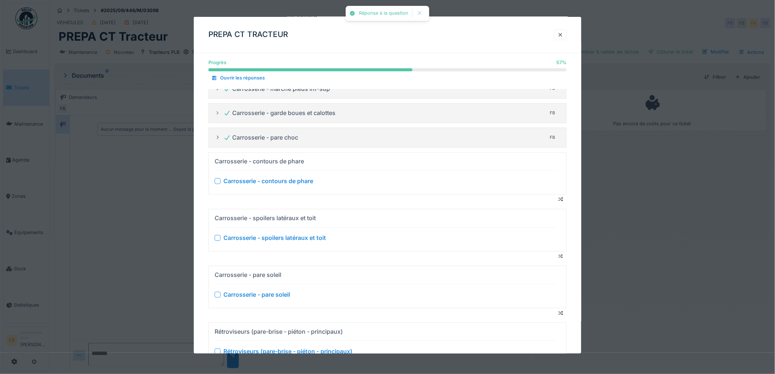
click at [217, 184] on div at bounding box center [218, 181] width 6 height 6
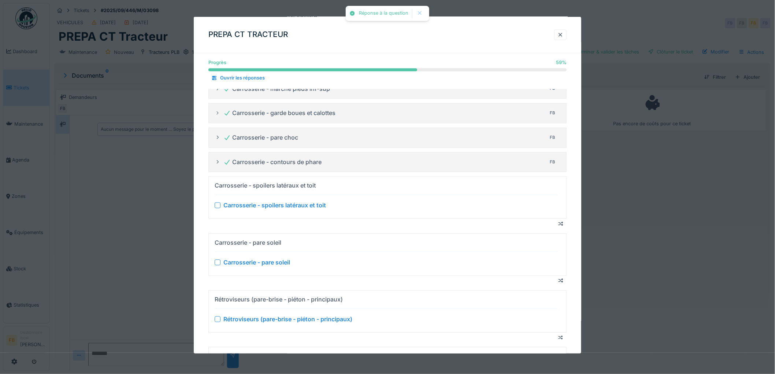
click at [218, 264] on div at bounding box center [218, 263] width 6 height 6
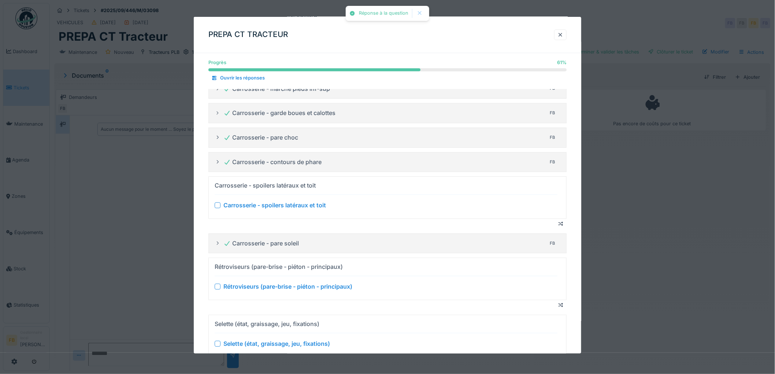
click at [217, 208] on div at bounding box center [218, 205] width 6 height 6
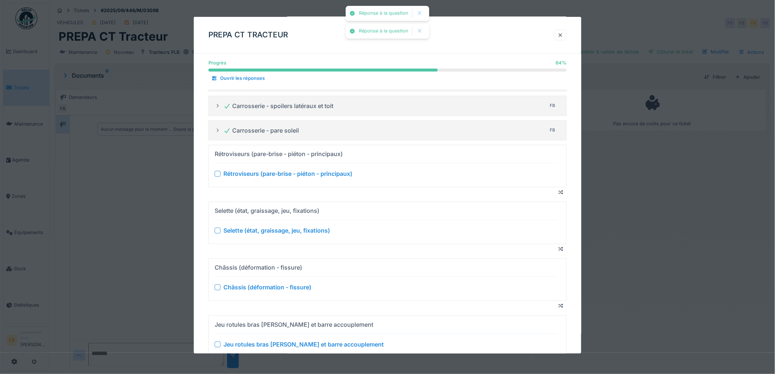
scroll to position [708, 0]
click at [214, 175] on summary "Rétroviseurs (pare-brise - piéton - principaux) Rétroviseurs (pare-brise - piét…" at bounding box center [387, 166] width 351 height 36
click at [217, 175] on div at bounding box center [218, 173] width 6 height 6
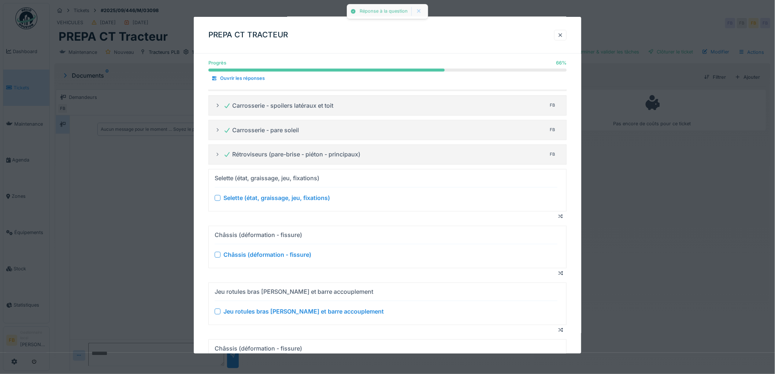
click at [219, 197] on div at bounding box center [218, 198] width 6 height 6
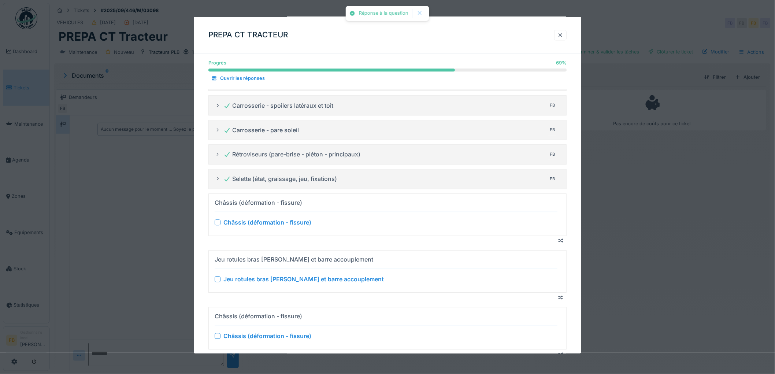
click at [220, 224] on div at bounding box center [218, 222] width 6 height 6
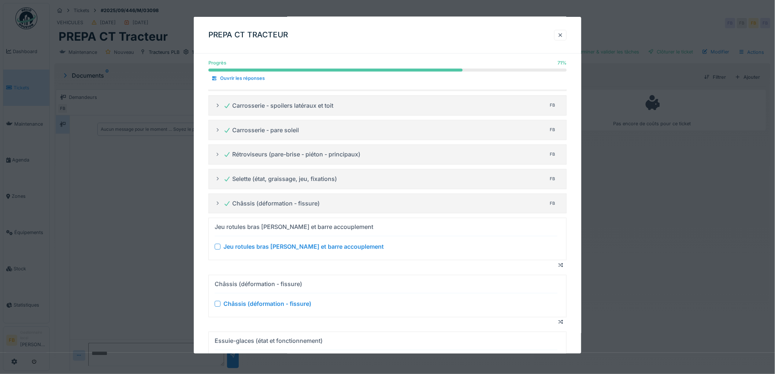
click at [221, 247] on div "Jeu rotules bras pitman et barre accouplement" at bounding box center [386, 246] width 343 height 9
click at [218, 249] on div at bounding box center [218, 246] width 6 height 6
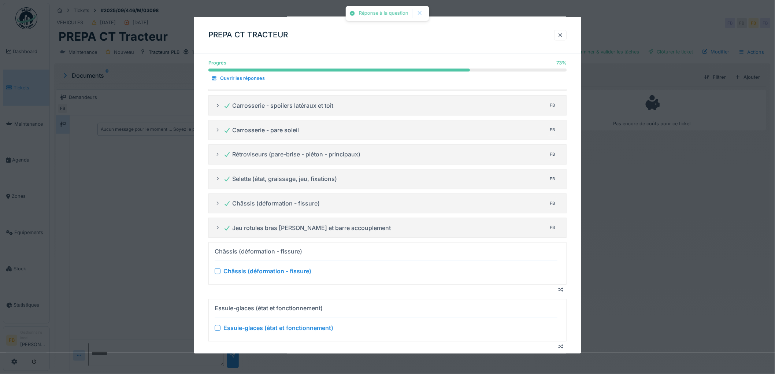
scroll to position [789, 0]
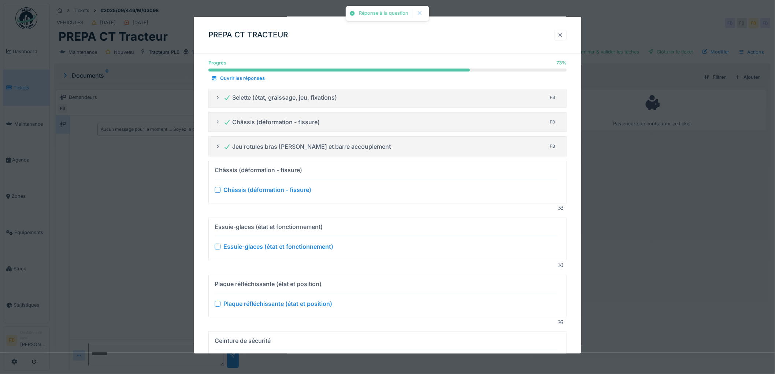
click at [217, 191] on div at bounding box center [218, 190] width 6 height 6
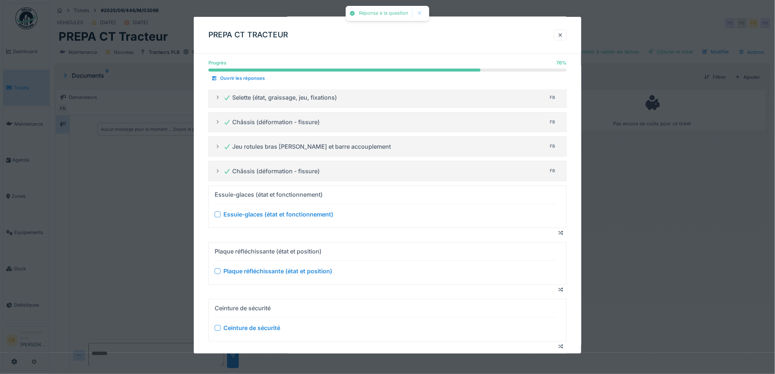
click at [217, 217] on div at bounding box center [218, 214] width 6 height 6
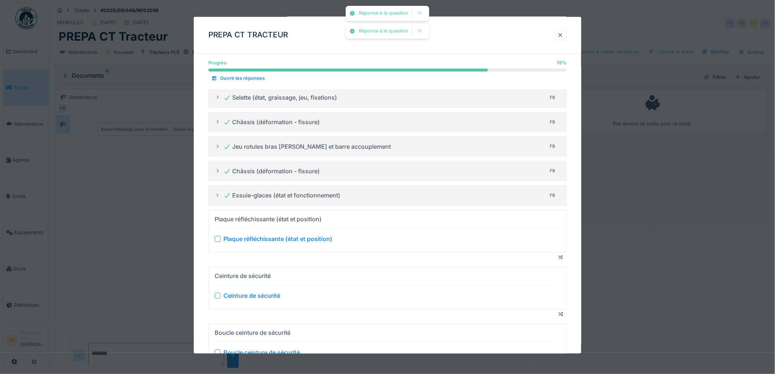
click at [217, 240] on div at bounding box center [218, 239] width 6 height 6
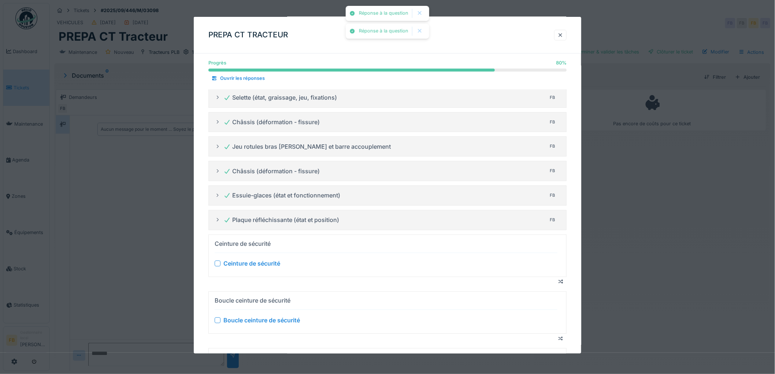
click at [218, 265] on div at bounding box center [218, 263] width 6 height 6
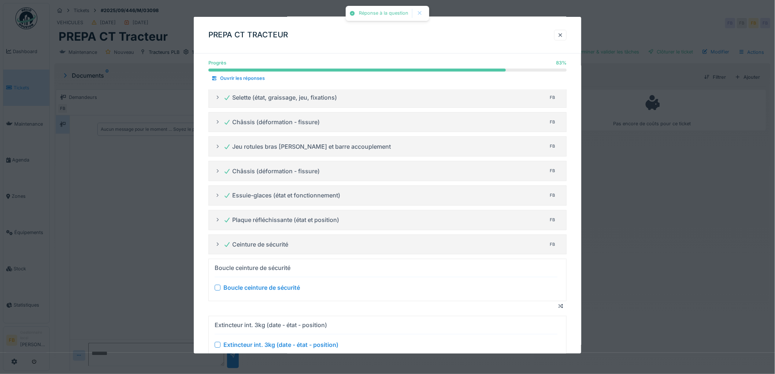
click at [217, 287] on div at bounding box center [218, 287] width 6 height 6
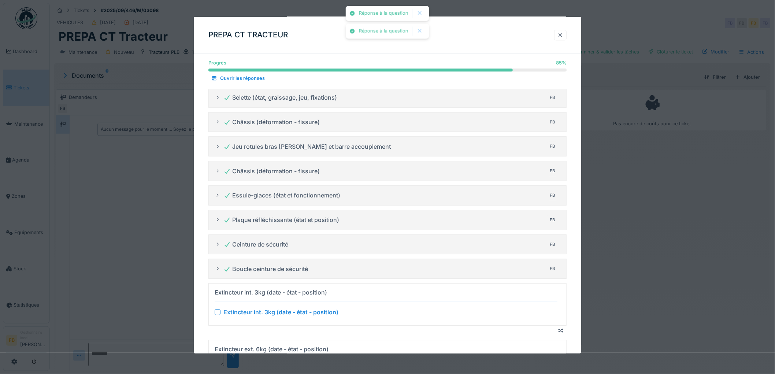
scroll to position [870, 0]
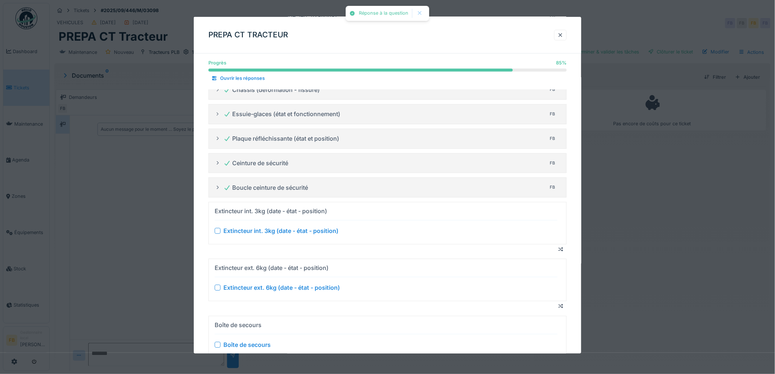
click at [216, 234] on div at bounding box center [218, 231] width 6 height 6
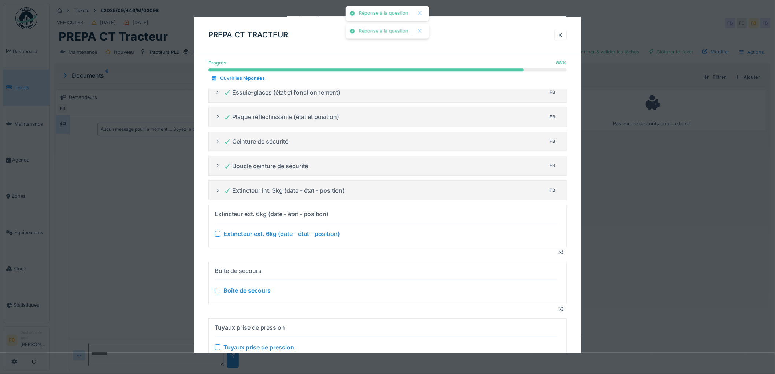
scroll to position [911, 0]
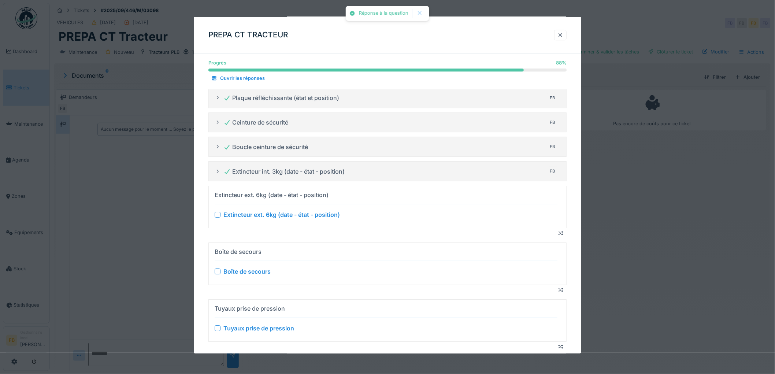
click at [218, 217] on div at bounding box center [218, 215] width 6 height 6
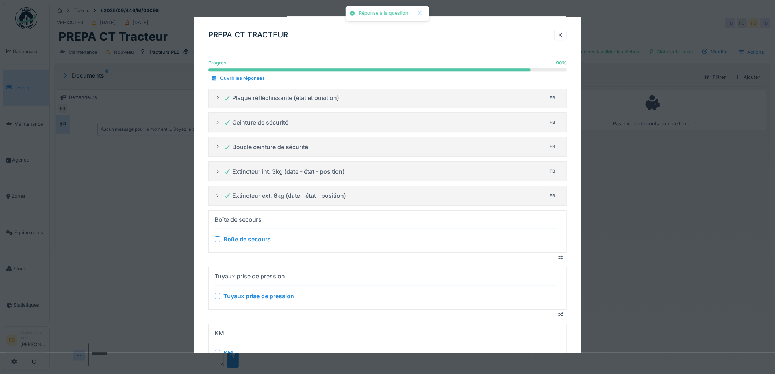
click at [219, 240] on div at bounding box center [218, 239] width 6 height 6
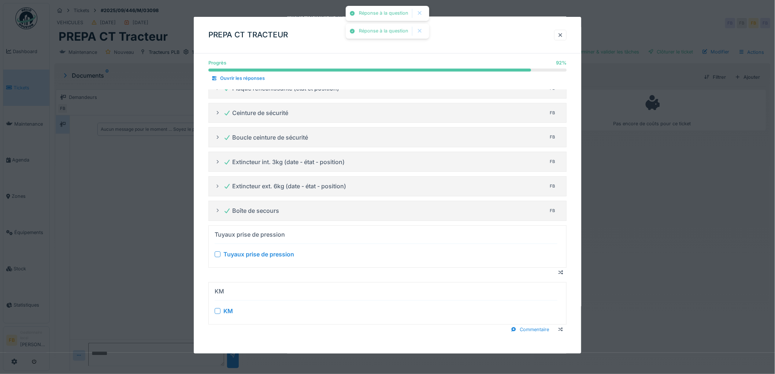
scroll to position [923, 0]
click at [218, 250] on div "Tuyaux prise de pression" at bounding box center [386, 254] width 343 height 9
click at [219, 253] on div at bounding box center [218, 254] width 6 height 6
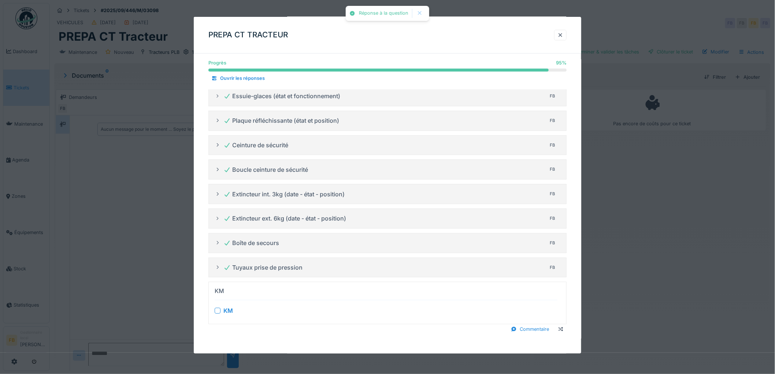
scroll to position [891, 0]
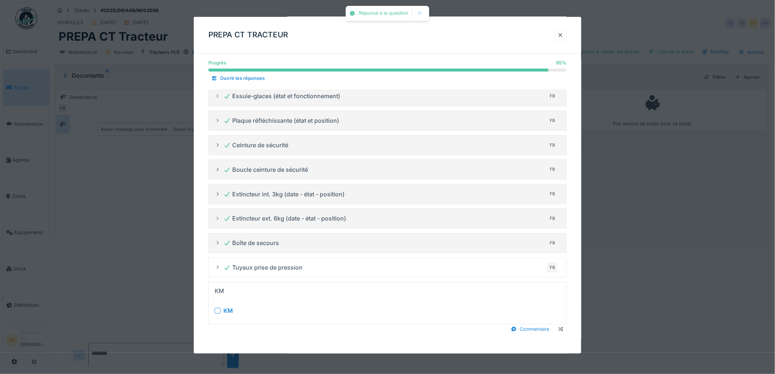
click at [218, 309] on div at bounding box center [218, 311] width 6 height 6
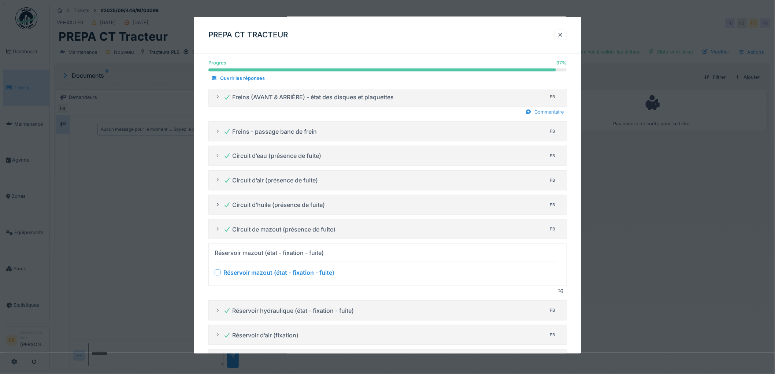
scroll to position [284, 0]
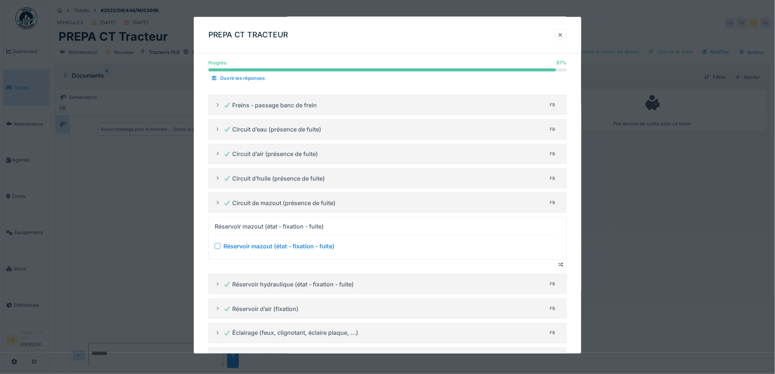
drag, startPoint x: 214, startPoint y: 245, endPoint x: 226, endPoint y: 248, distance: 12.1
click at [215, 245] on div at bounding box center [218, 246] width 6 height 6
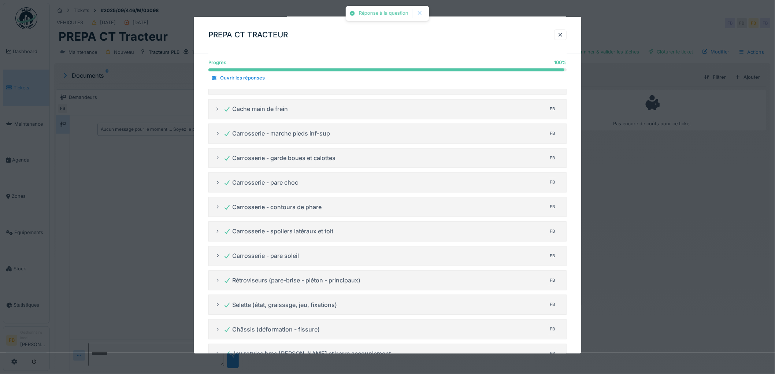
scroll to position [569, 0]
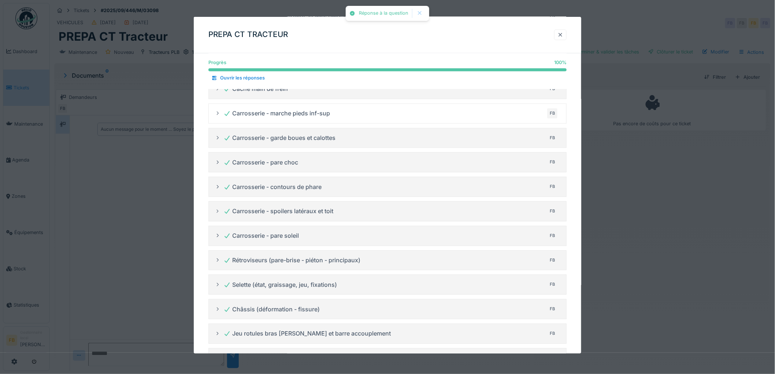
click at [563, 34] on div at bounding box center [560, 34] width 6 height 7
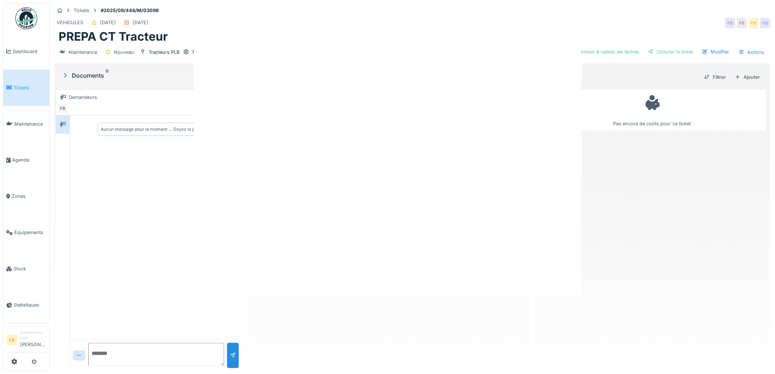
scroll to position [0, 0]
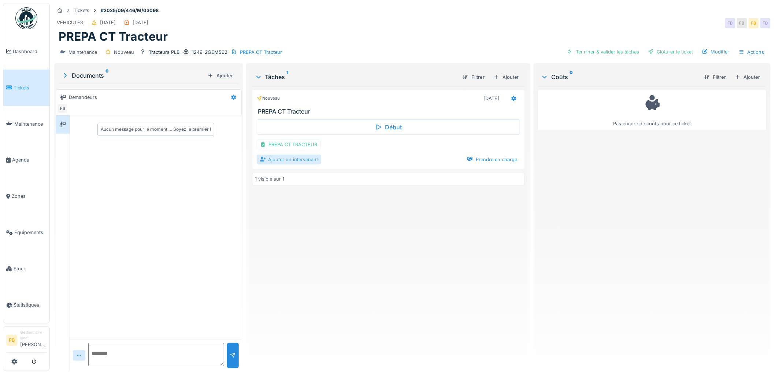
click at [299, 157] on div "Ajouter un intervenant" at bounding box center [289, 159] width 64 height 10
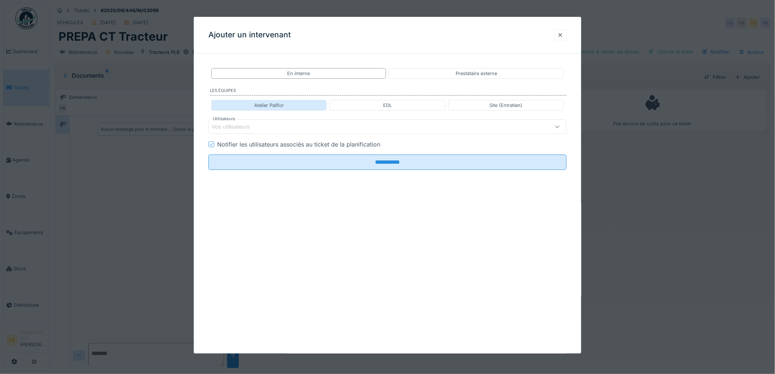
click at [275, 106] on div "Atelier Palifor" at bounding box center [269, 105] width 30 height 7
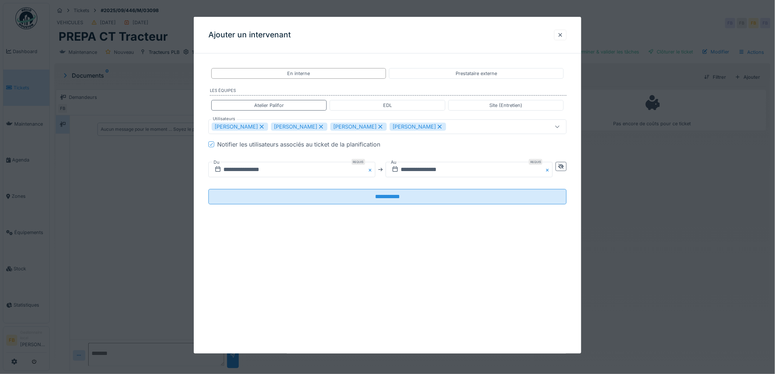
click at [258, 126] on icon at bounding box center [261, 126] width 7 height 5
click at [318, 126] on icon at bounding box center [321, 126] width 7 height 5
click at [318, 127] on icon at bounding box center [321, 126] width 7 height 5
type input "*****"
click at [258, 127] on icon at bounding box center [261, 126] width 7 height 5
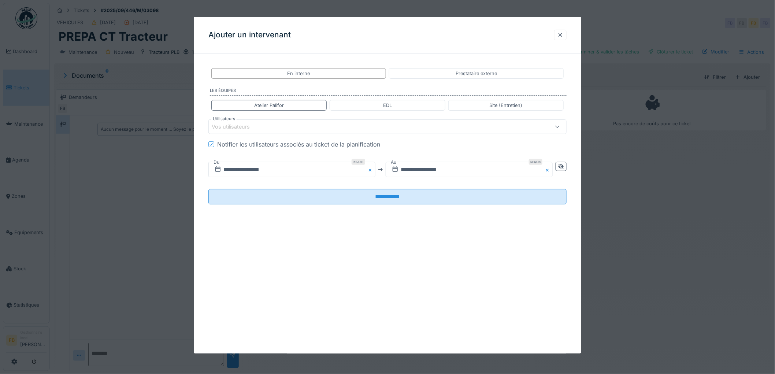
click at [241, 127] on div "Vos utilisateurs" at bounding box center [236, 127] width 48 height 8
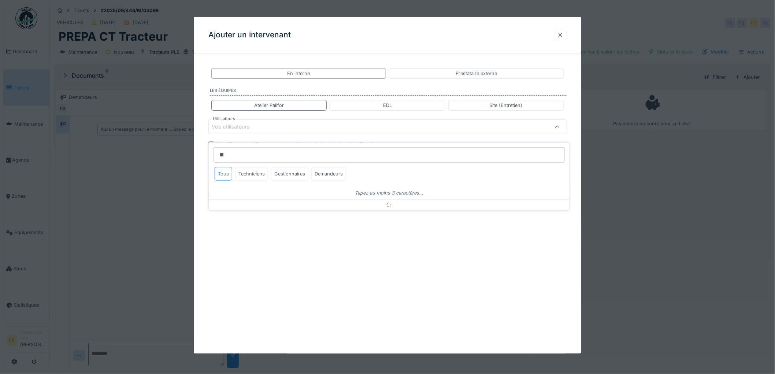
type input "*"
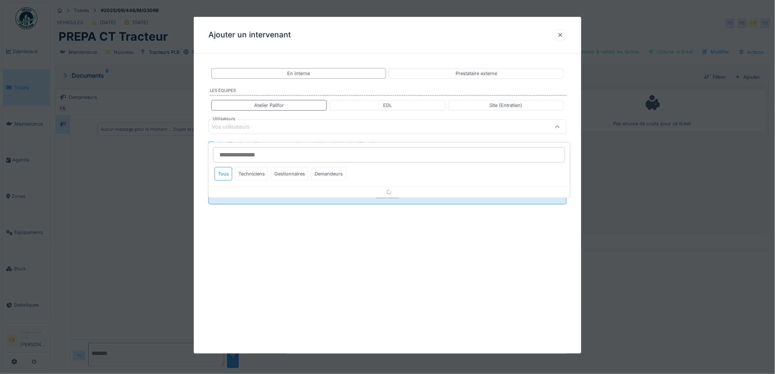
click at [238, 130] on div "Vos utilisateurs" at bounding box center [236, 127] width 48 height 8
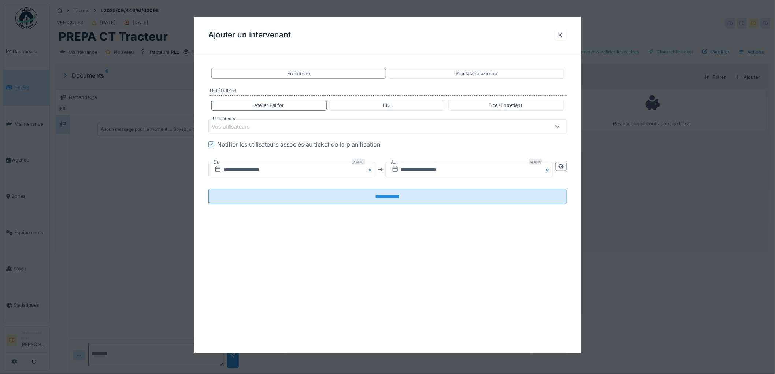
click at [225, 129] on div "Vos utilisateurs" at bounding box center [236, 127] width 48 height 8
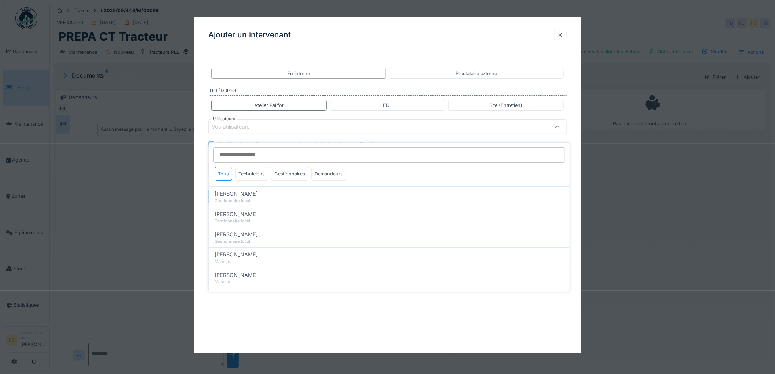
click at [235, 126] on div "Vos utilisateurs" at bounding box center [236, 127] width 48 height 8
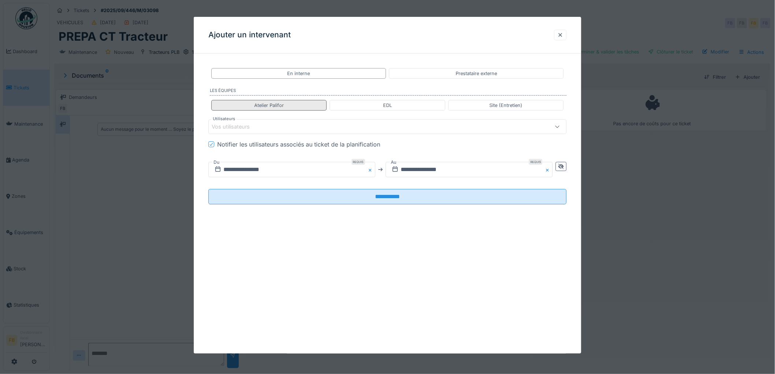
click at [275, 106] on div "Atelier Palifor" at bounding box center [269, 105] width 30 height 7
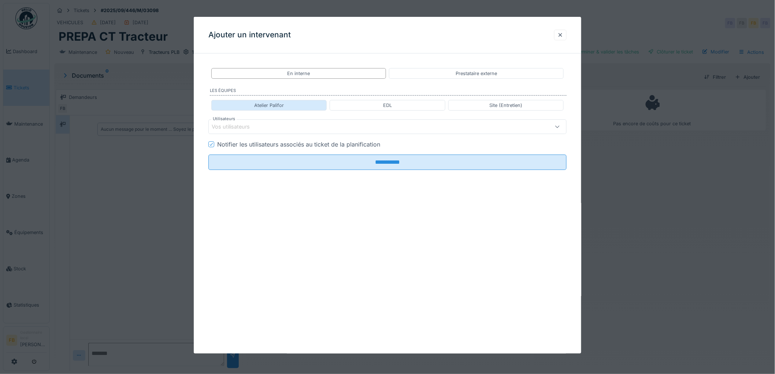
click at [275, 106] on div "Atelier Palifor" at bounding box center [269, 105] width 30 height 7
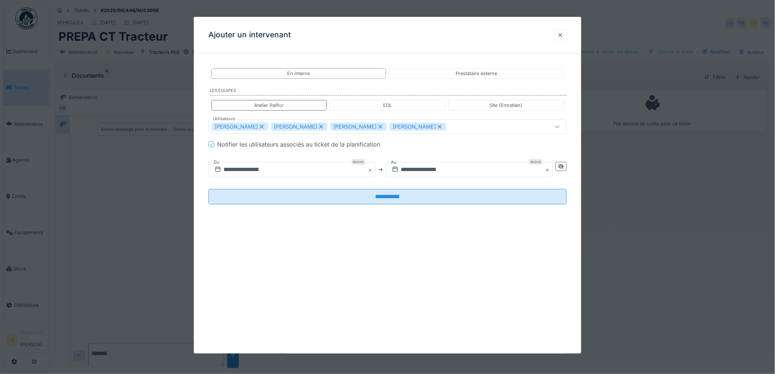
click at [258, 128] on icon at bounding box center [261, 126] width 7 height 5
click at [258, 127] on icon at bounding box center [261, 126] width 7 height 5
click at [260, 127] on icon at bounding box center [262, 127] width 4 height 4
type input "*****"
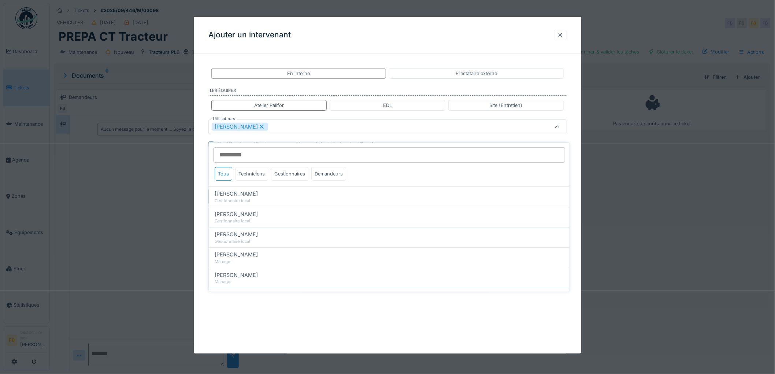
click at [234, 148] on input "Utilisateurs" at bounding box center [389, 154] width 352 height 15
click at [201, 146] on div "**********" at bounding box center [387, 141] width 387 height 165
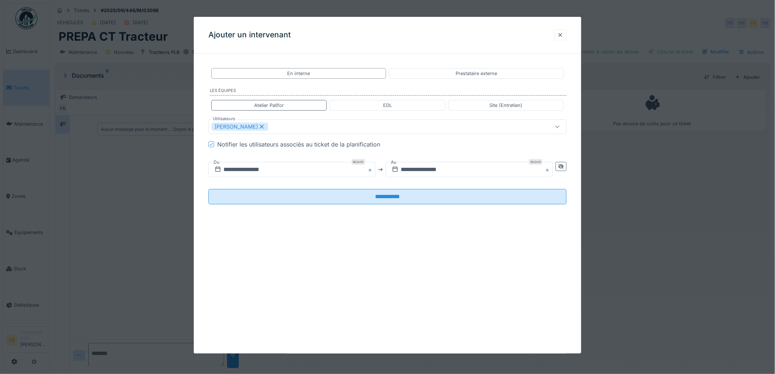
click at [212, 145] on icon at bounding box center [211, 144] width 4 height 4
click at [561, 167] on icon at bounding box center [561, 166] width 6 height 5
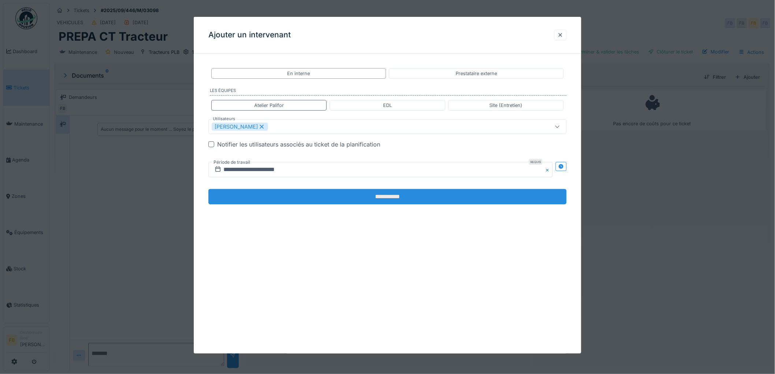
click at [353, 199] on input "**********" at bounding box center [387, 196] width 358 height 15
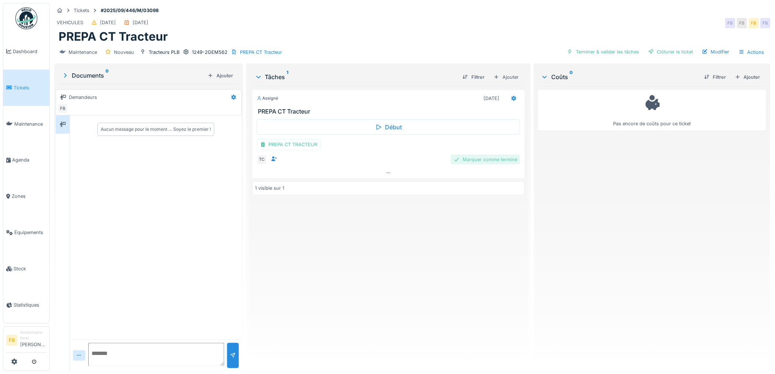
click at [474, 156] on div "Marquer comme terminé" at bounding box center [485, 159] width 69 height 10
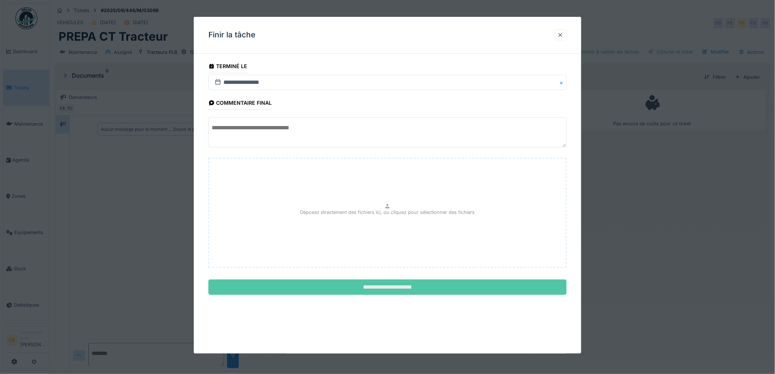
click at [351, 283] on input "**********" at bounding box center [387, 286] width 358 height 15
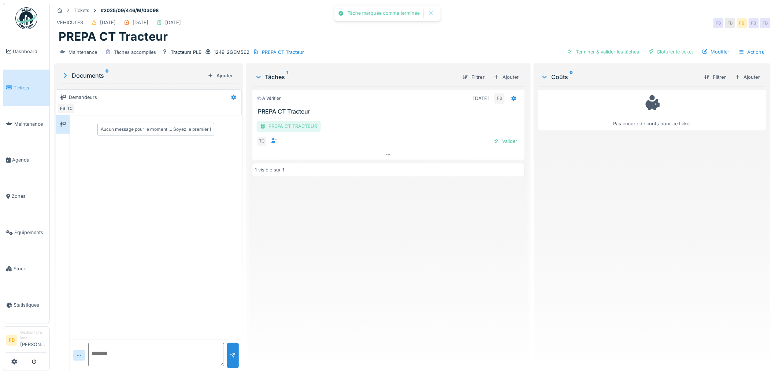
click at [283, 121] on div "PREPA CT TRACTEUR" at bounding box center [289, 126] width 64 height 11
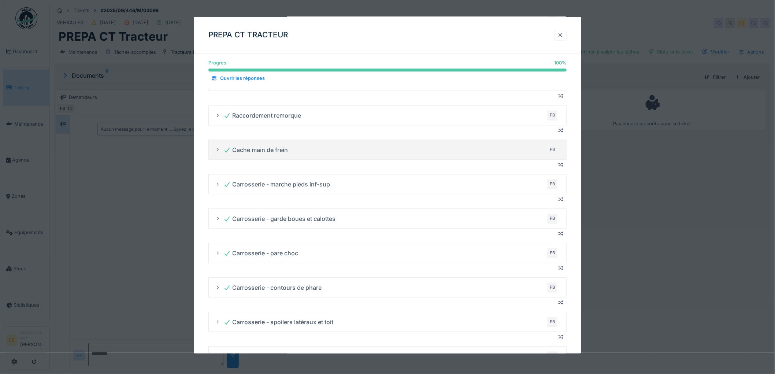
scroll to position [691, 0]
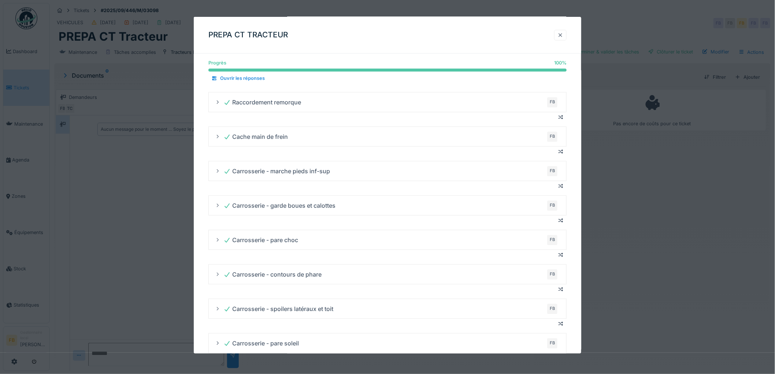
click at [559, 32] on div at bounding box center [560, 35] width 12 height 11
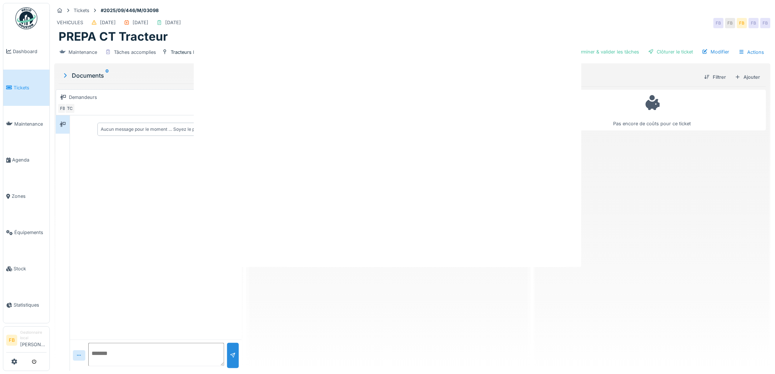
scroll to position [0, 0]
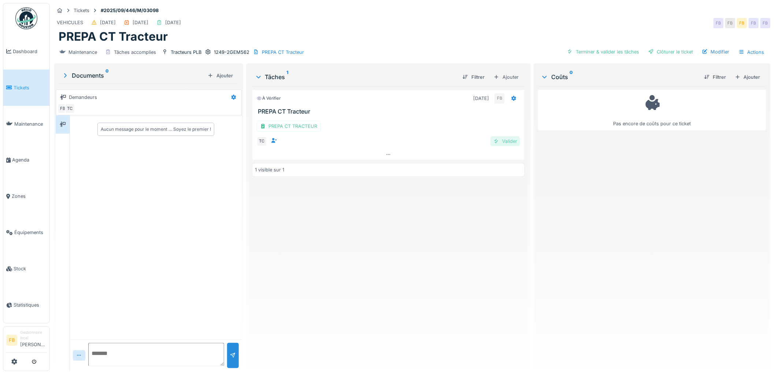
click at [498, 136] on div "Valider" at bounding box center [505, 141] width 30 height 10
click at [662, 47] on div "Clôturer le ticket" at bounding box center [670, 52] width 51 height 10
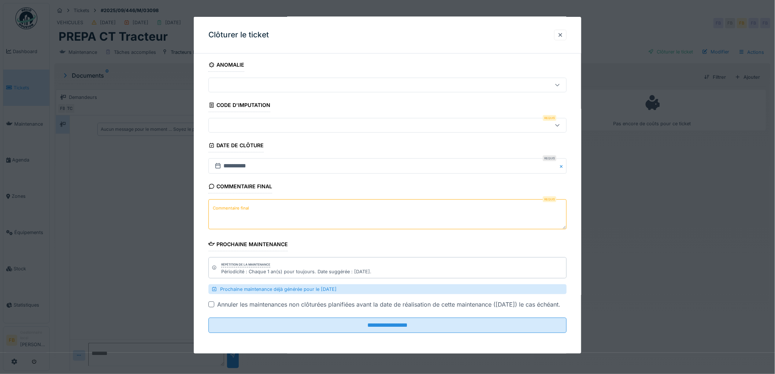
scroll to position [11, 0]
click at [240, 203] on textarea "Commentaire final" at bounding box center [387, 214] width 358 height 30
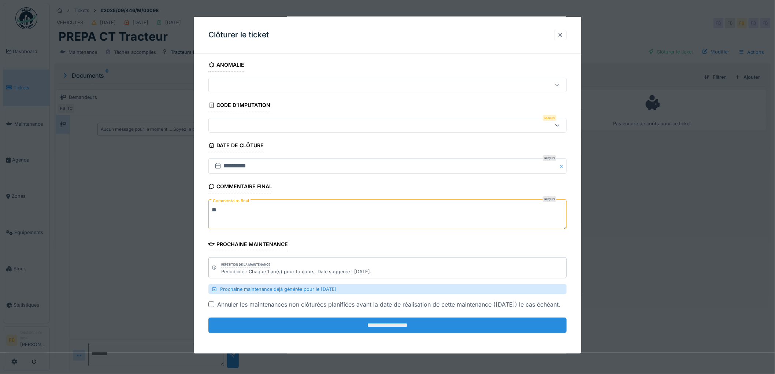
type textarea "**"
click at [358, 321] on input "**********" at bounding box center [387, 324] width 358 height 15
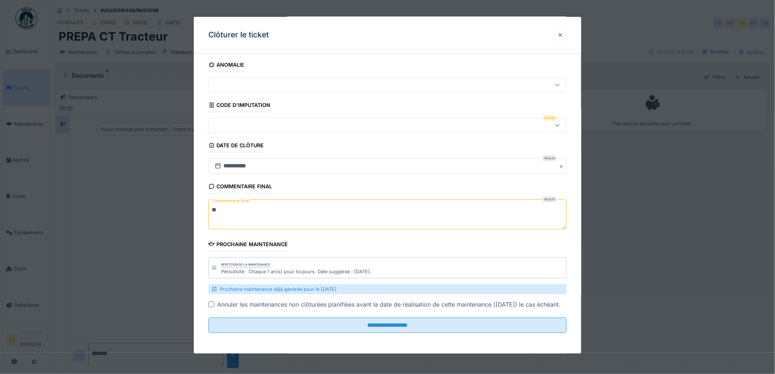
click at [235, 118] on div at bounding box center [387, 125] width 358 height 15
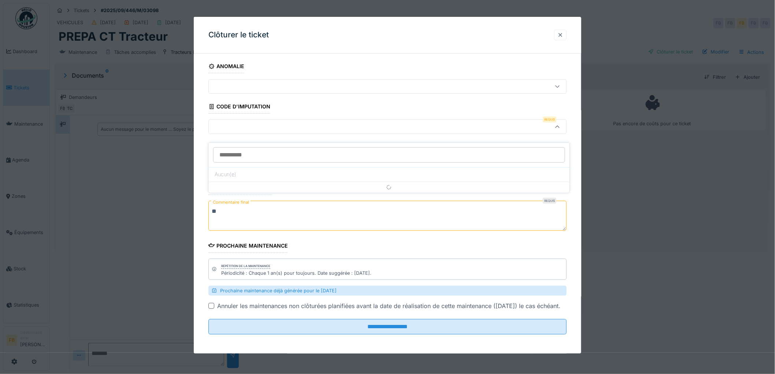
click at [563, 31] on div at bounding box center [560, 34] width 6 height 7
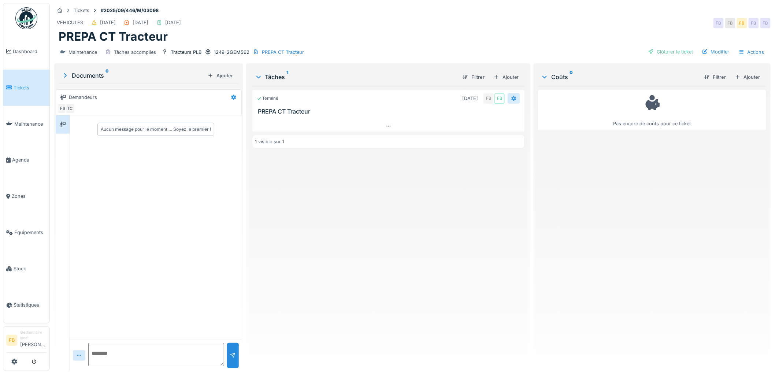
click at [511, 96] on icon at bounding box center [513, 98] width 5 height 5
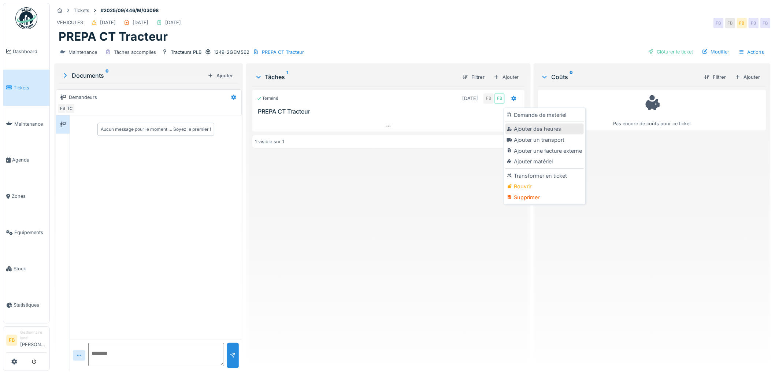
click at [539, 123] on div "Ajouter des heures" at bounding box center [544, 128] width 78 height 11
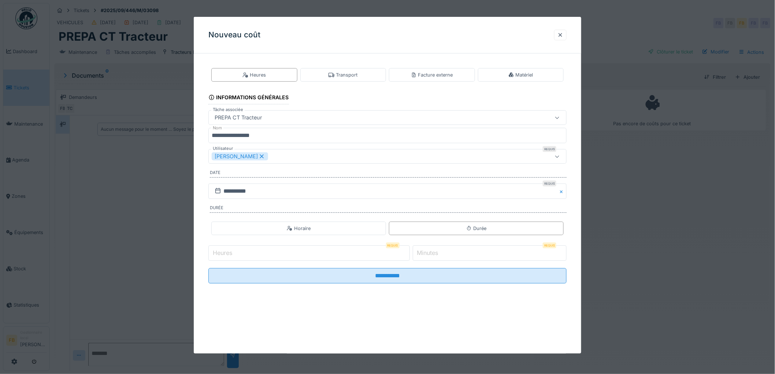
click at [258, 154] on icon at bounding box center [261, 156] width 7 height 5
click at [244, 159] on div "Utilisateurs" at bounding box center [231, 156] width 38 height 8
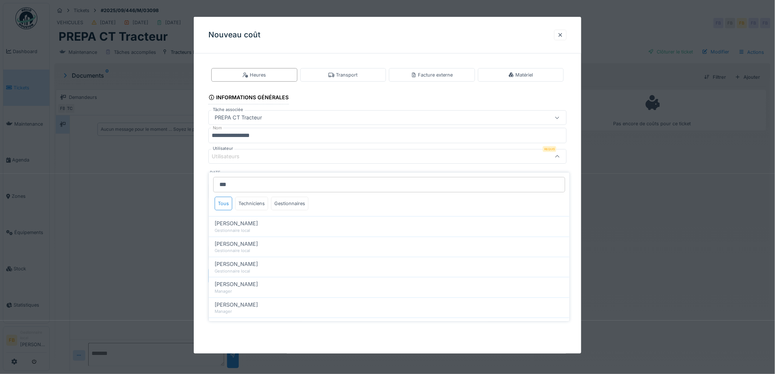
drag, startPoint x: 239, startPoint y: 179, endPoint x: 235, endPoint y: 181, distance: 4.6
click at [235, 181] on input "***" at bounding box center [389, 184] width 352 height 15
type input "***"
click at [256, 197] on div "Techniciens" at bounding box center [251, 204] width 33 height 14
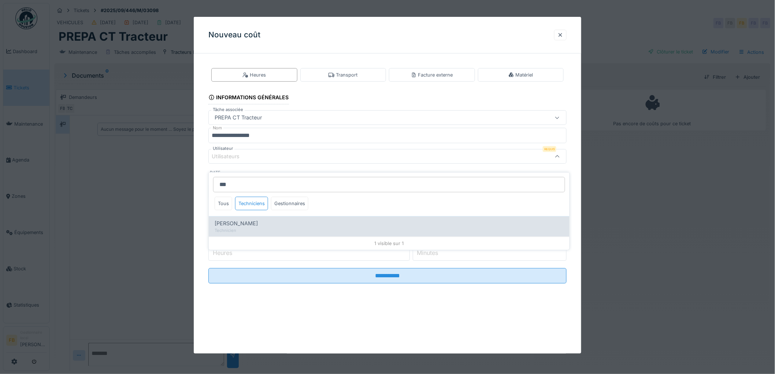
click at [234, 219] on span "Thomas Collinet" at bounding box center [236, 223] width 43 height 8
type input "*****"
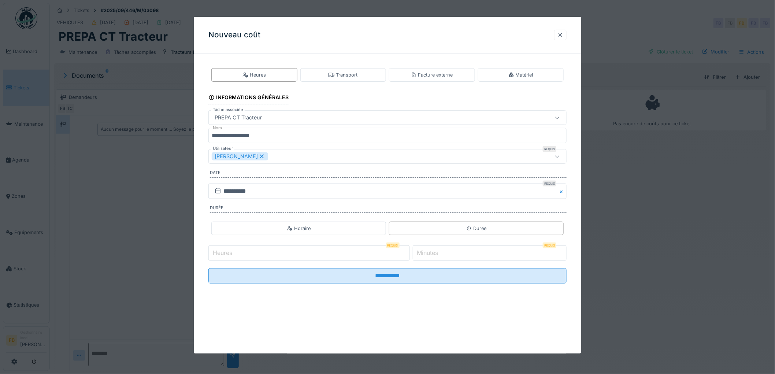
click at [202, 184] on div "**********" at bounding box center [387, 181] width 387 height 245
click at [242, 253] on input "Heures" at bounding box center [308, 252] width 201 height 15
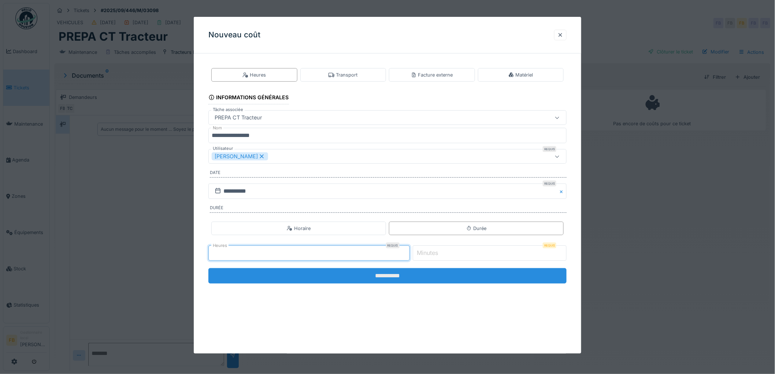
type input "*"
click at [359, 276] on input "**********" at bounding box center [387, 275] width 358 height 15
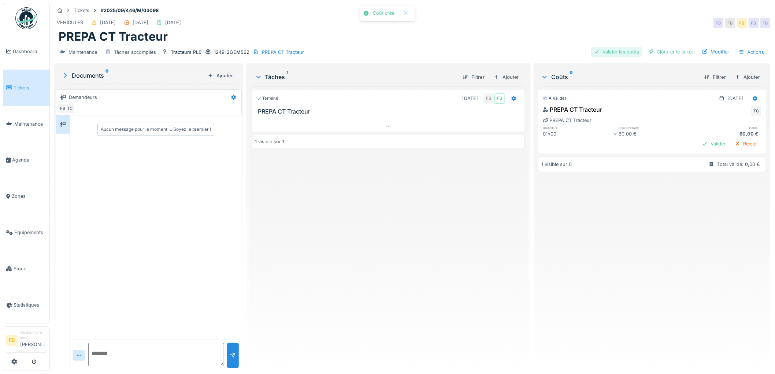
click at [608, 47] on div "Valider les coûts" at bounding box center [616, 52] width 51 height 10
click at [660, 47] on div "Clôturer le ticket" at bounding box center [670, 52] width 51 height 10
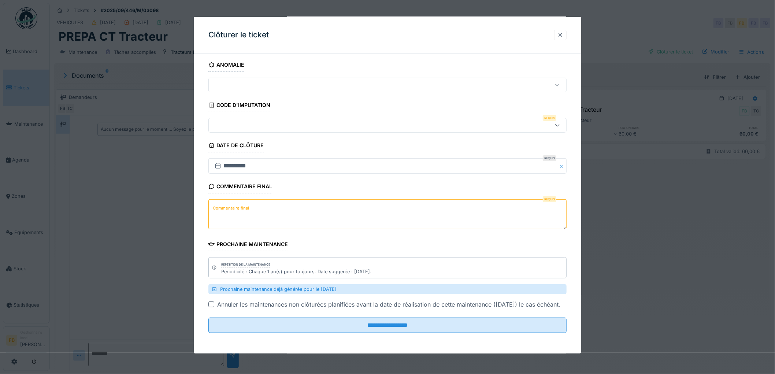
scroll to position [11, 0]
click at [287, 205] on textarea "Commentaire final" at bounding box center [387, 214] width 358 height 30
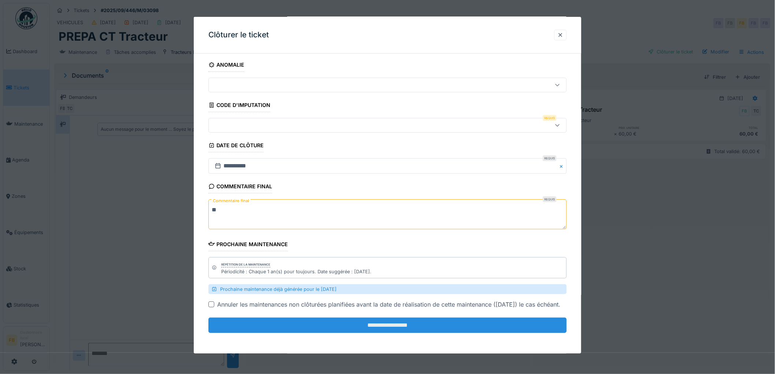
type textarea "**"
click at [370, 323] on input "**********" at bounding box center [387, 324] width 358 height 15
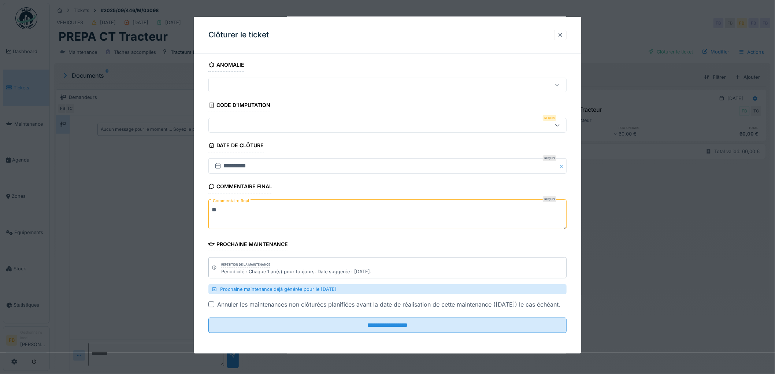
click at [233, 121] on div at bounding box center [367, 125] width 310 height 8
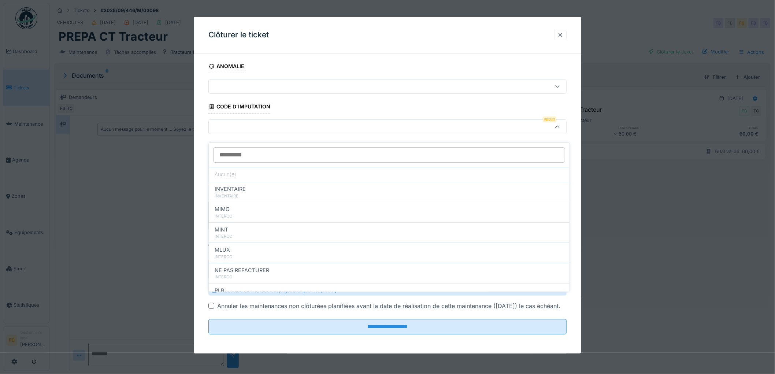
click at [250, 150] on input at bounding box center [389, 154] width 352 height 15
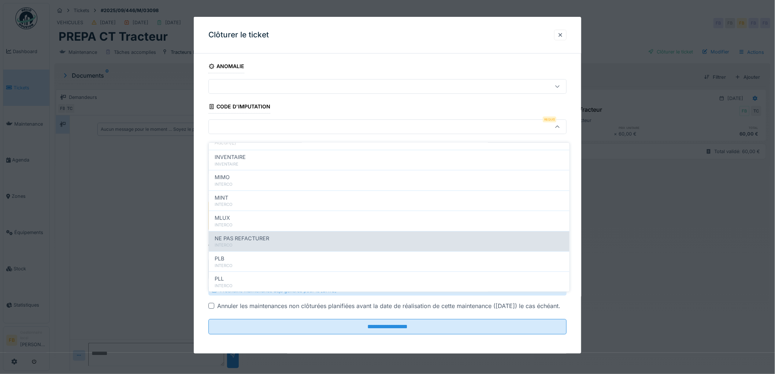
scroll to position [65, 0]
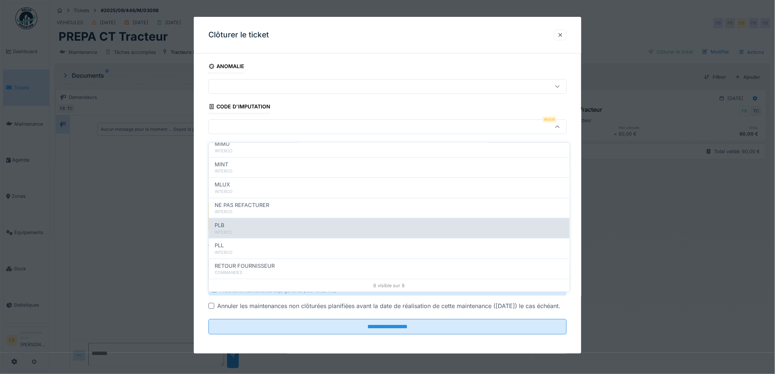
click at [243, 221] on div "PLB" at bounding box center [389, 225] width 349 height 8
type input "***"
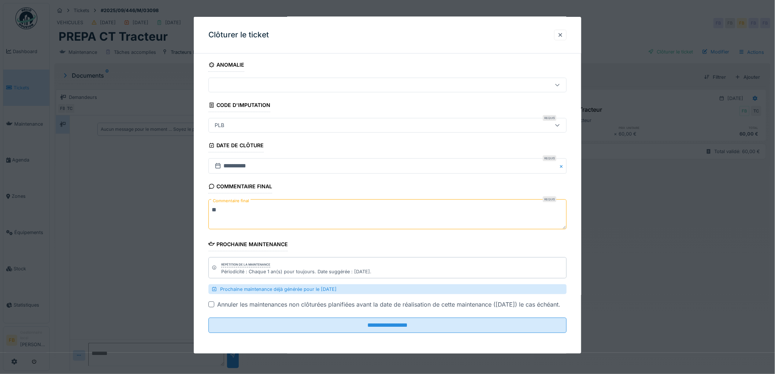
scroll to position [11, 0]
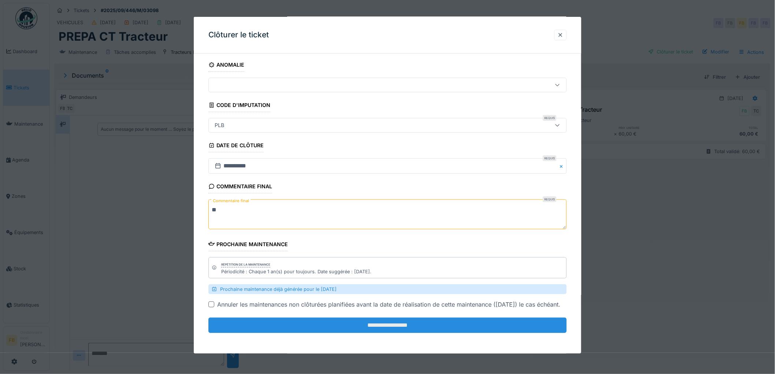
click at [356, 322] on input "**********" at bounding box center [387, 324] width 358 height 15
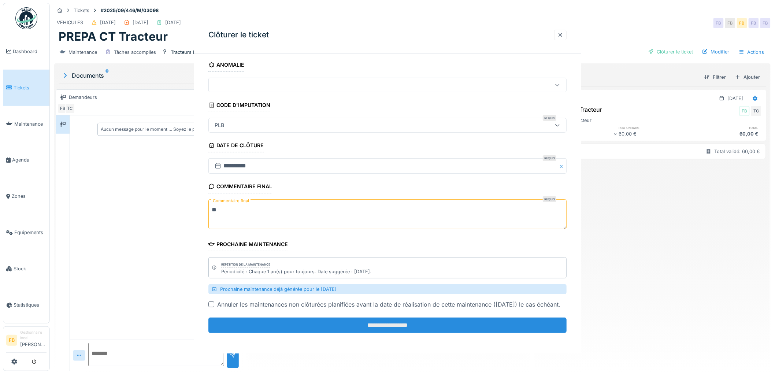
scroll to position [0, 0]
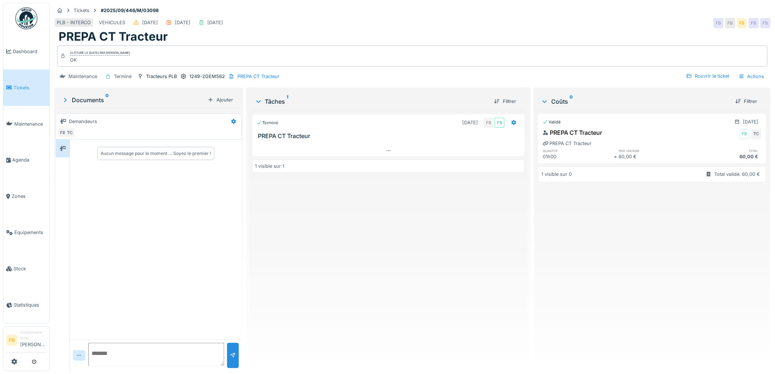
click at [25, 82] on link "Tickets" at bounding box center [26, 88] width 46 height 36
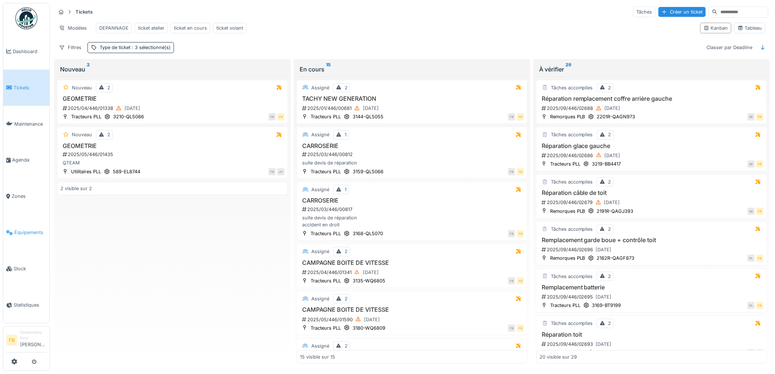
click at [26, 229] on span "Équipements" at bounding box center [30, 232] width 32 height 7
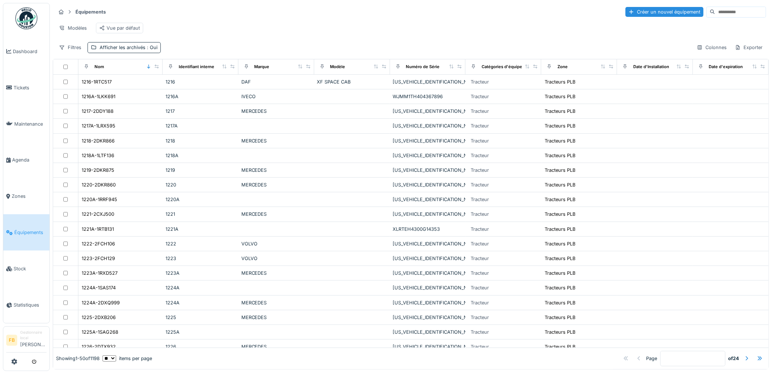
click at [715, 10] on input at bounding box center [740, 12] width 51 height 10
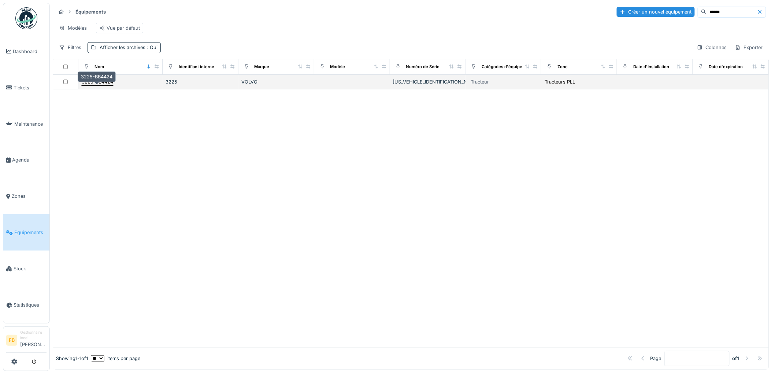
click at [109, 85] on div "3225-BB4424" at bounding box center [97, 81] width 31 height 7
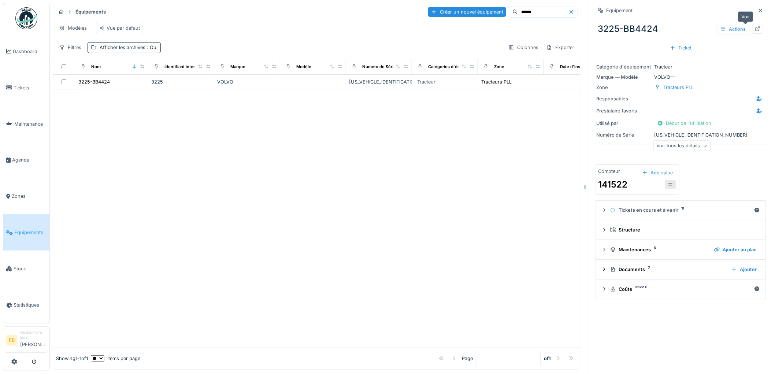
click at [755, 27] on icon at bounding box center [758, 28] width 6 height 5
drag, startPoint x: 477, startPoint y: 10, endPoint x: 471, endPoint y: 8, distance: 6.4
click at [476, 10] on div "Créer un nouvel équipement ******" at bounding box center [502, 12] width 149 height 11
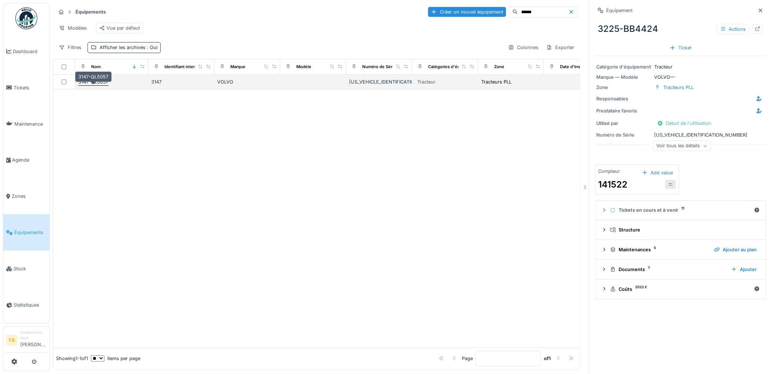
click at [96, 85] on div "3147-QL5057" at bounding box center [93, 81] width 30 height 7
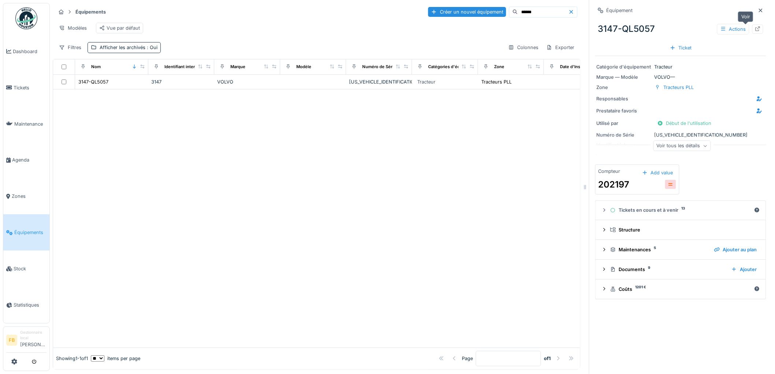
click at [755, 27] on icon at bounding box center [758, 28] width 6 height 5
click at [518, 13] on input "******" at bounding box center [543, 12] width 51 height 10
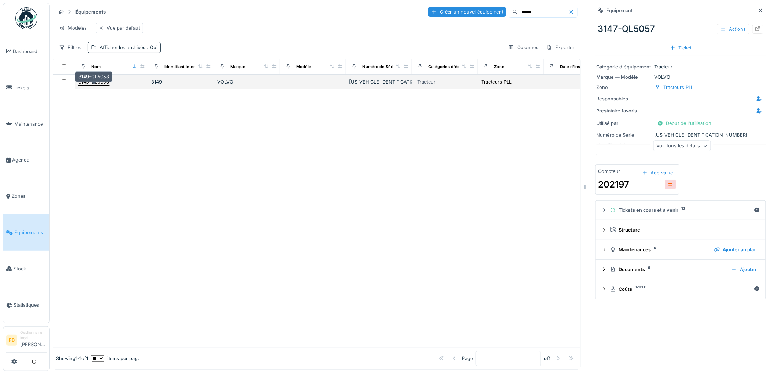
click at [103, 85] on div "3149-QL5058" at bounding box center [93, 81] width 31 height 7
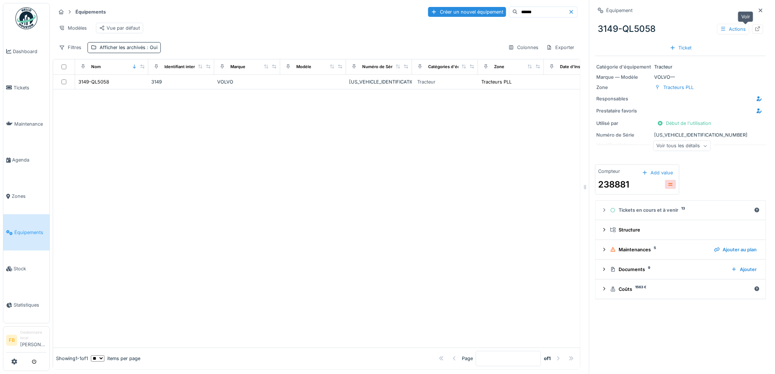
click at [755, 27] on icon at bounding box center [758, 28] width 6 height 5
drag, startPoint x: 526, startPoint y: 12, endPoint x: 473, endPoint y: 7, distance: 54.1
click at [473, 7] on div "Créer un nouvel équipement ******" at bounding box center [502, 12] width 149 height 11
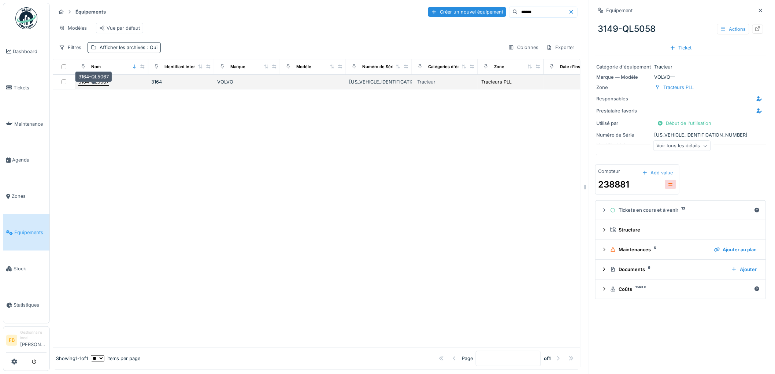
click at [98, 85] on div "3164-QL5067" at bounding box center [93, 81] width 30 height 7
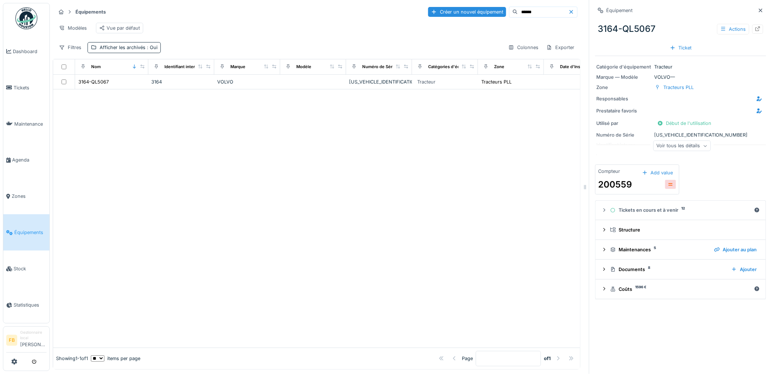
drag, startPoint x: 520, startPoint y: 12, endPoint x: 484, endPoint y: 12, distance: 35.5
click at [509, 12] on div "******" at bounding box center [543, 12] width 68 height 11
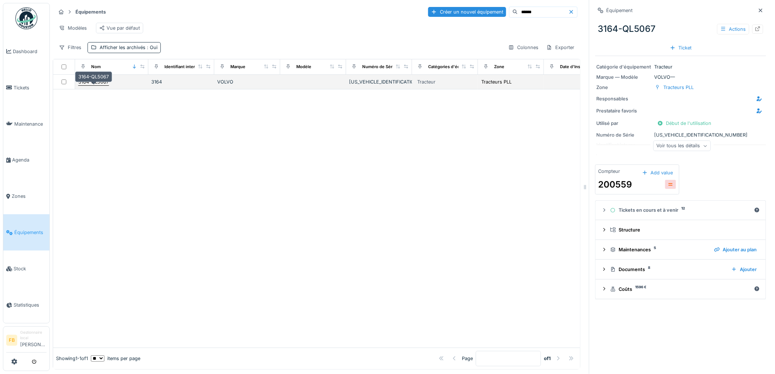
click at [98, 85] on div "3164-QL5067" at bounding box center [93, 81] width 30 height 7
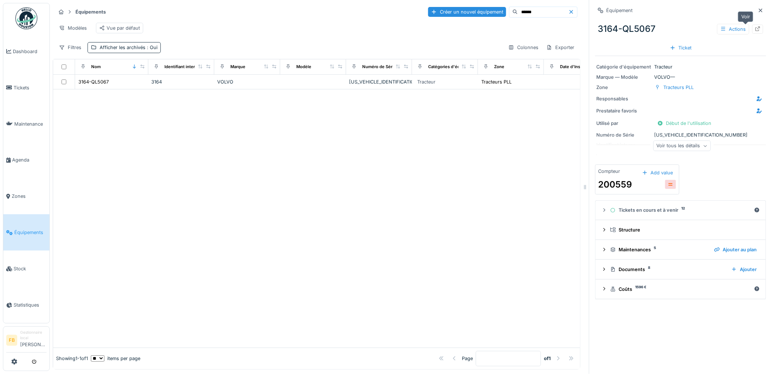
click at [755, 27] on icon at bounding box center [758, 28] width 6 height 5
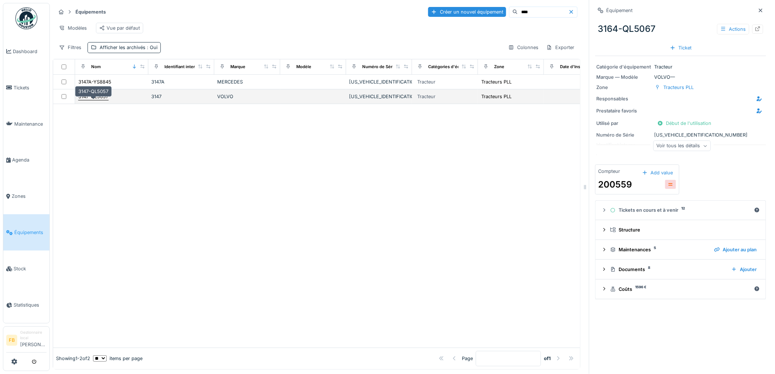
click at [95, 100] on div "3147-QL5057" at bounding box center [93, 96] width 30 height 7
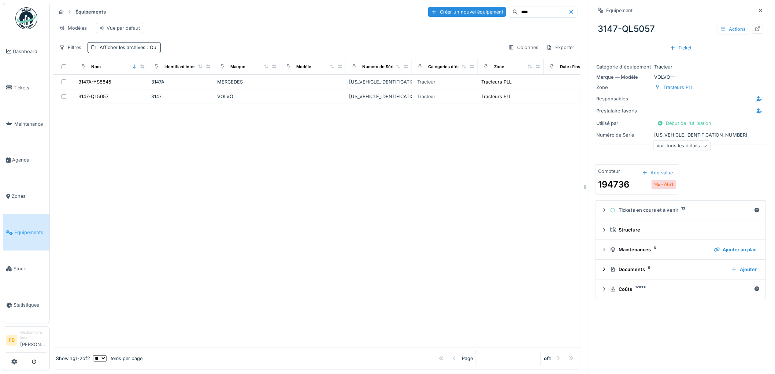
click at [739, 29] on div "Actions" at bounding box center [740, 29] width 46 height 11
click at [752, 30] on div at bounding box center [757, 29] width 11 height 9
drag, startPoint x: 510, startPoint y: 10, endPoint x: 475, endPoint y: 10, distance: 34.8
click at [481, 13] on div "Créer un nouvel équipement ****" at bounding box center [502, 12] width 149 height 11
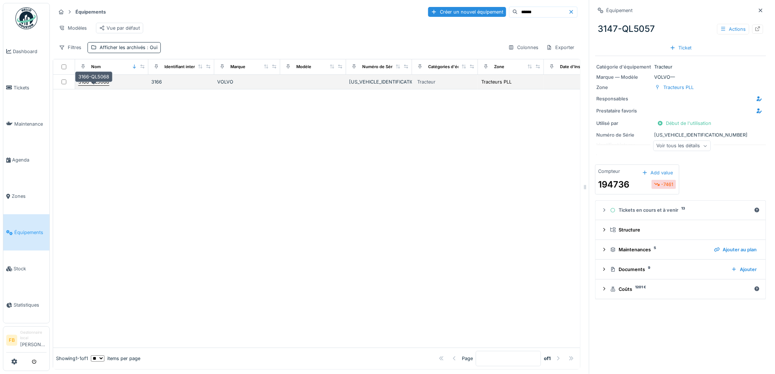
click at [104, 85] on div "3166-QL5068" at bounding box center [93, 81] width 31 height 7
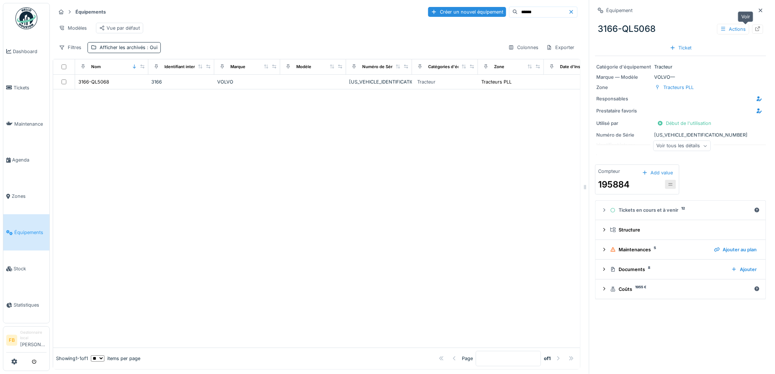
click at [752, 29] on div at bounding box center [757, 29] width 11 height 9
click at [518, 7] on input "******" at bounding box center [543, 12] width 51 height 10
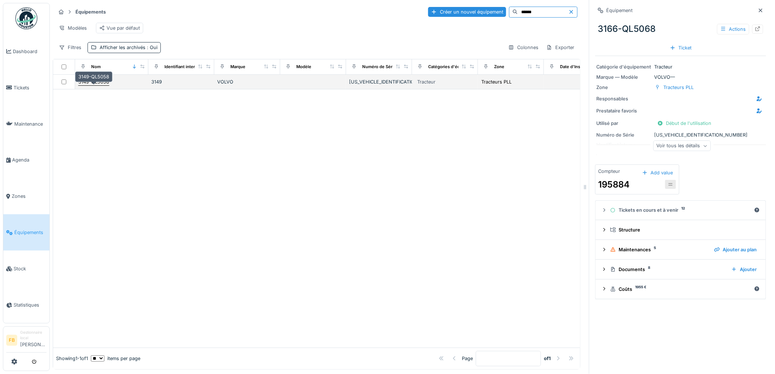
click at [101, 85] on div "3149-QL5058" at bounding box center [93, 81] width 31 height 7
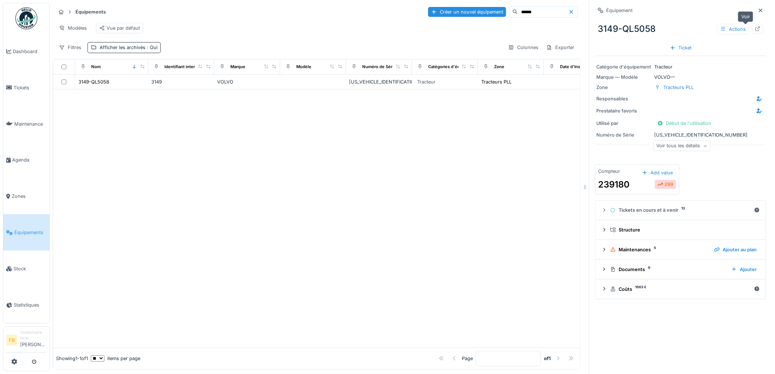
click at [755, 29] on icon at bounding box center [758, 28] width 6 height 5
drag, startPoint x: 518, startPoint y: 10, endPoint x: 461, endPoint y: 10, distance: 57.5
click at [461, 10] on div "Créer un nouvel équipement ******" at bounding box center [502, 12] width 149 height 11
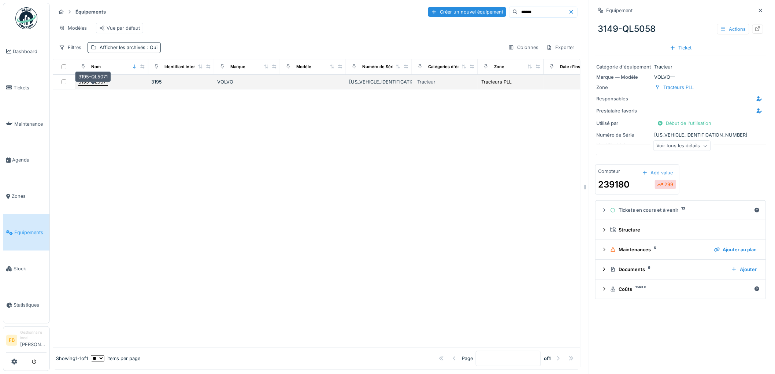
type input "******"
click at [98, 85] on div "3195-QL5071" at bounding box center [92, 81] width 29 height 7
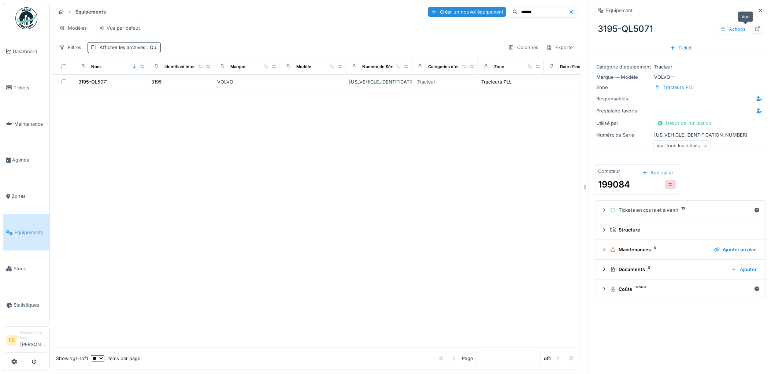
click at [755, 31] on icon at bounding box center [758, 28] width 6 height 5
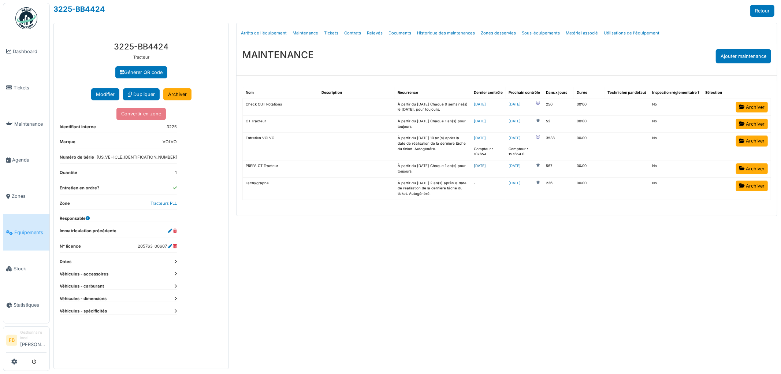
click at [486, 167] on link "[DATE]" at bounding box center [480, 166] width 12 height 4
click at [23, 86] on span "Tickets" at bounding box center [30, 87] width 33 height 7
drag, startPoint x: 434, startPoint y: 197, endPoint x: 438, endPoint y: 198, distance: 4.1
click at [438, 198] on td "À partir du 17/10/2025 2 an(s) après la date de réalisation de la dernière tâch…" at bounding box center [433, 188] width 76 height 22
drag, startPoint x: 438, startPoint y: 196, endPoint x: 412, endPoint y: 191, distance: 26.2
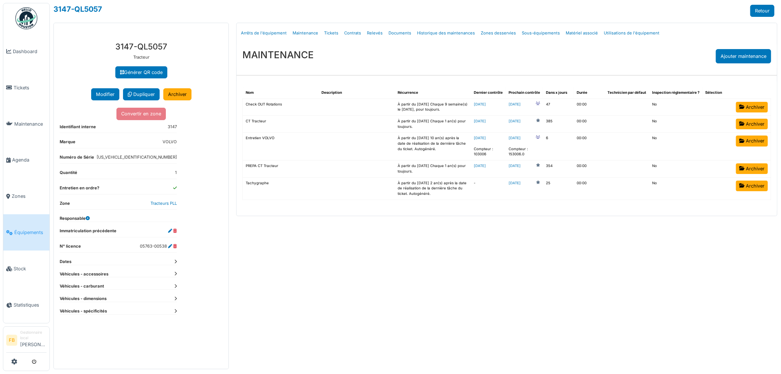
click at [412, 191] on td "À partir du 17/10/2025 2 an(s) après la date de réalisation de la dernière tâch…" at bounding box center [433, 188] width 76 height 22
click at [520, 181] on link "2025-10-17" at bounding box center [514, 182] width 12 height 5
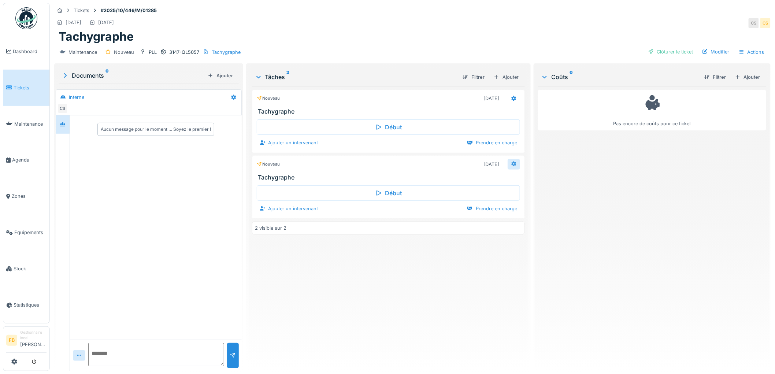
click at [511, 163] on icon at bounding box center [513, 163] width 5 height 5
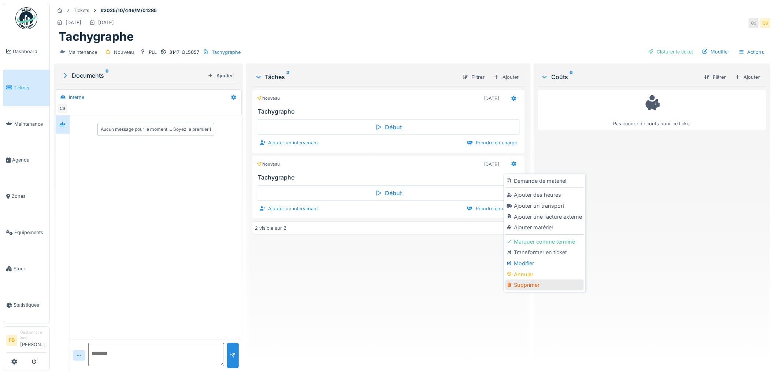
click at [525, 283] on div "Supprimer" at bounding box center [544, 284] width 78 height 11
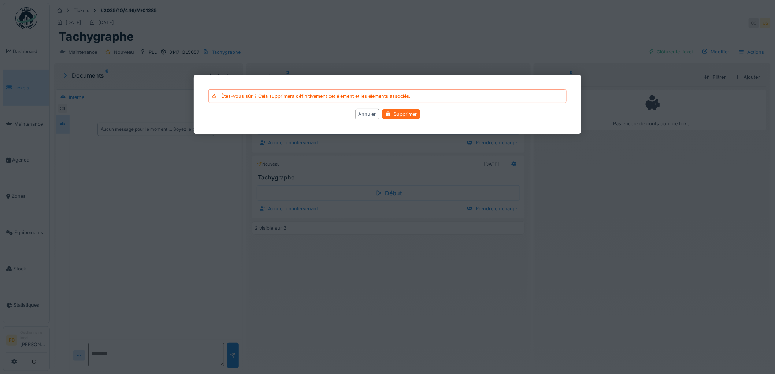
click at [402, 116] on div "Supprimer" at bounding box center [401, 114] width 38 height 10
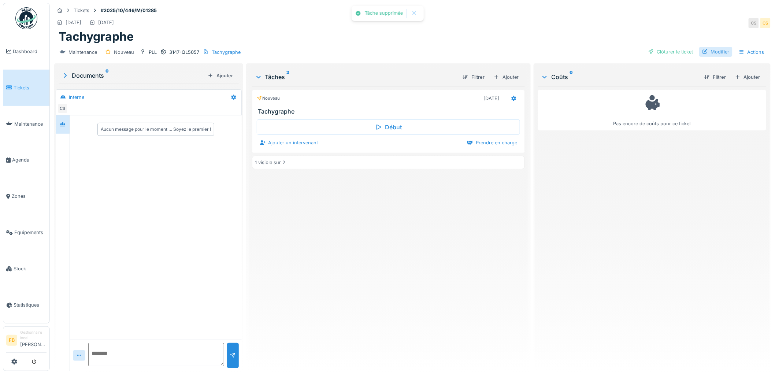
click at [712, 55] on div "Modifier" at bounding box center [715, 52] width 33 height 10
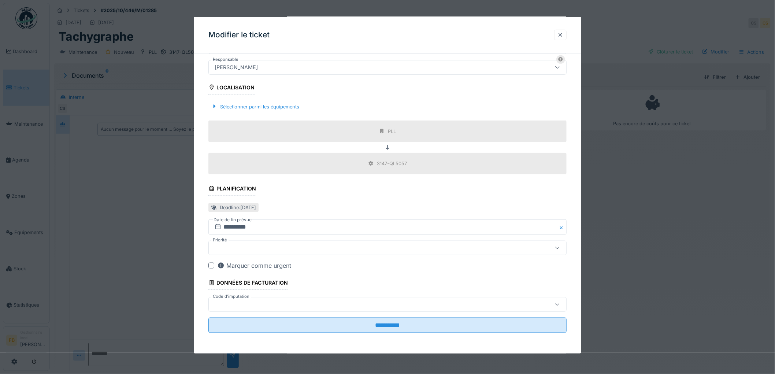
scroll to position [203, 0]
click at [234, 226] on input "**********" at bounding box center [387, 226] width 358 height 15
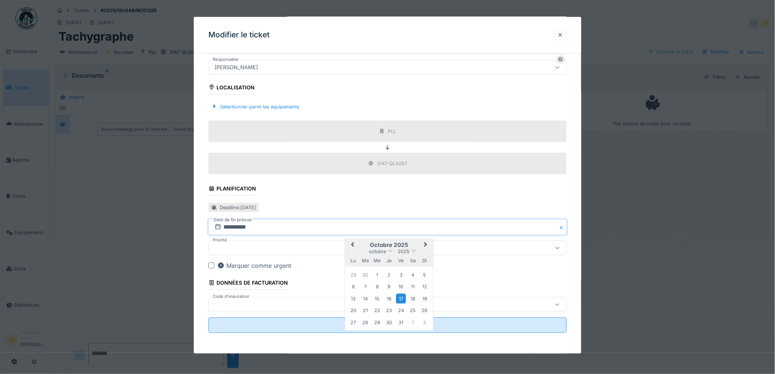
click at [427, 242] on button "Next Month" at bounding box center [426, 245] width 12 height 12
click at [389, 310] on div "20" at bounding box center [389, 310] width 10 height 10
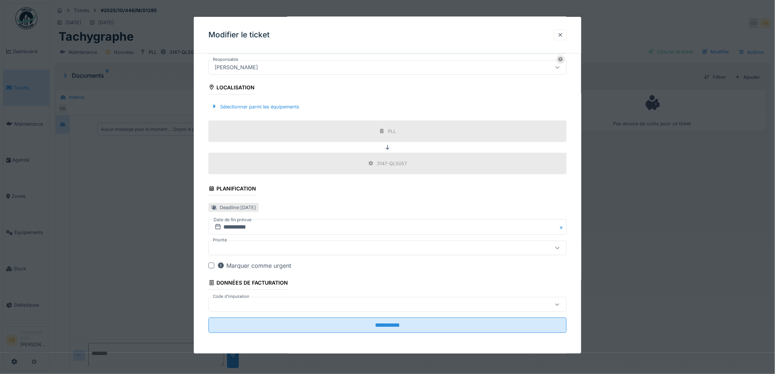
click at [238, 223] on label "Date de fin prévue" at bounding box center [233, 220] width 40 height 8
click at [237, 222] on label "Date de fin prévue" at bounding box center [233, 220] width 40 height 8
click at [242, 226] on input "**********" at bounding box center [387, 226] width 358 height 15
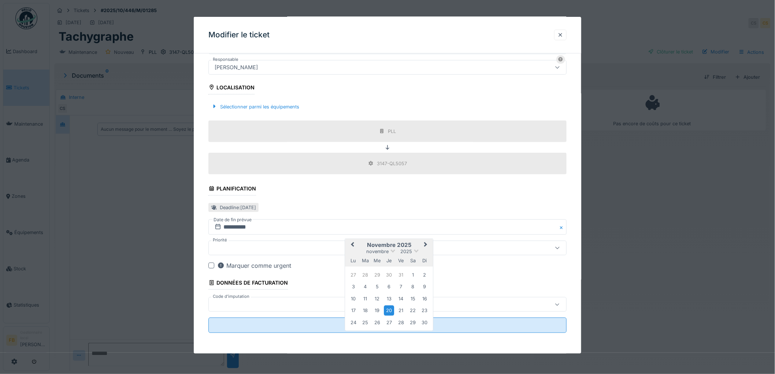
click at [350, 246] on button "Previous Month" at bounding box center [352, 245] width 12 height 12
click at [352, 245] on span "Previous Month" at bounding box center [352, 245] width 0 height 9
click at [412, 298] on div "20" at bounding box center [413, 299] width 10 height 10
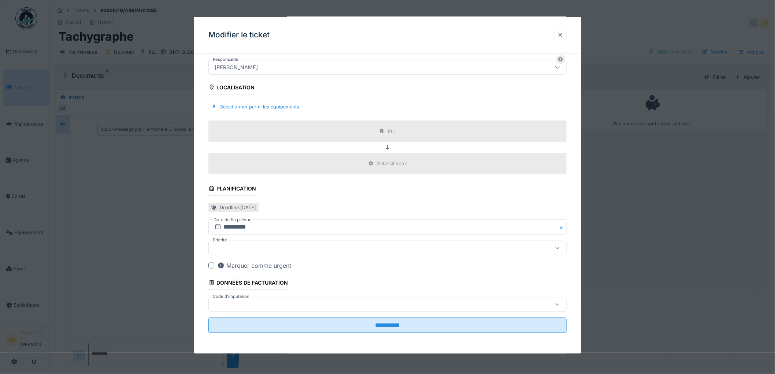
scroll to position [204, 0]
click at [261, 302] on div at bounding box center [367, 304] width 310 height 8
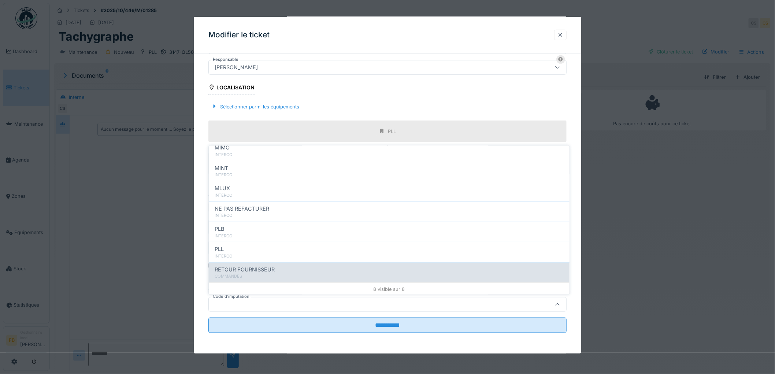
scroll to position [65, 0]
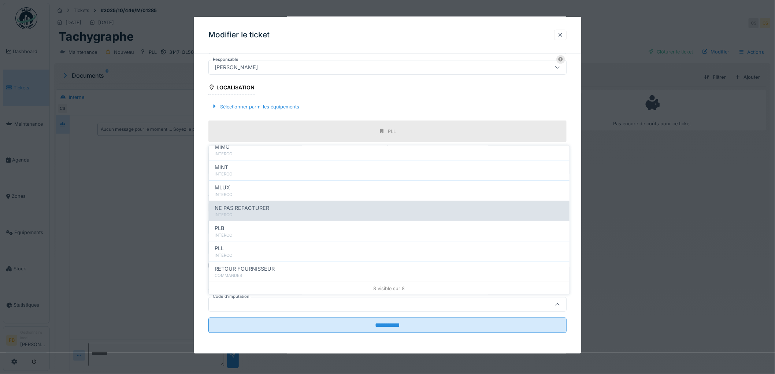
click at [245, 207] on span "NE PAS REFACTURER" at bounding box center [242, 208] width 55 height 8
type input "****"
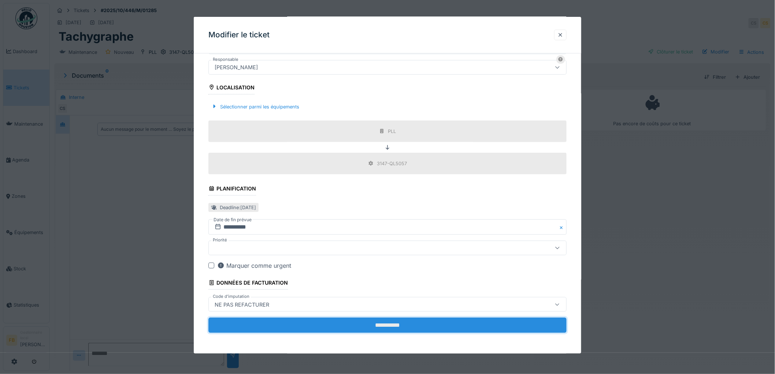
click at [387, 325] on input "**********" at bounding box center [387, 324] width 358 height 15
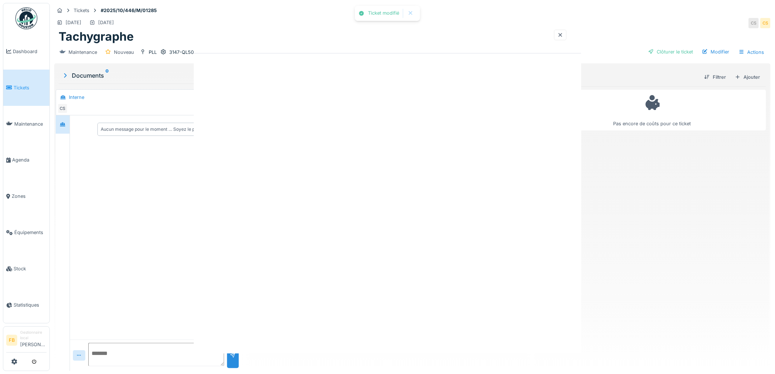
scroll to position [0, 0]
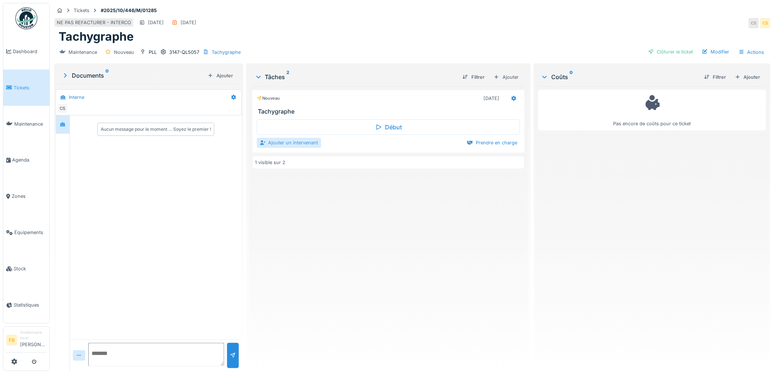
click at [304, 144] on div "Ajouter un intervenant" at bounding box center [289, 143] width 64 height 10
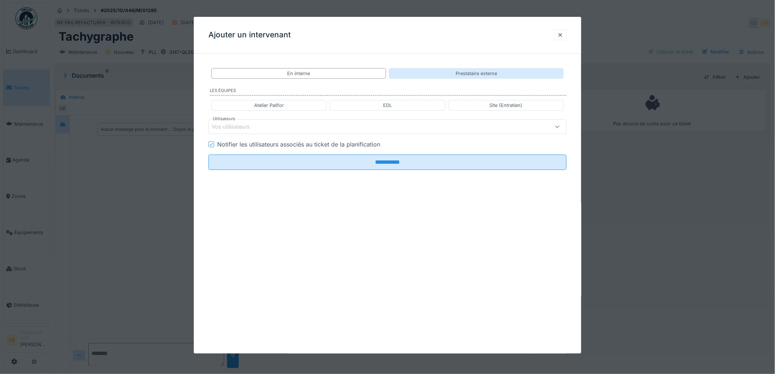
click at [459, 76] on div "Prestataire externe" at bounding box center [475, 73] width 41 height 7
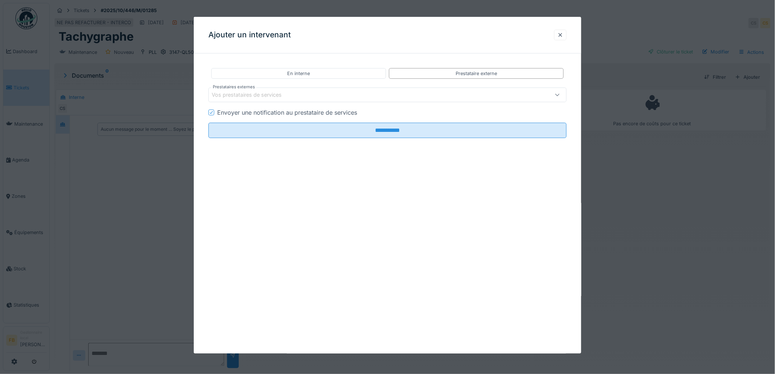
click at [250, 96] on div "Vos prestataires de services" at bounding box center [252, 95] width 80 height 8
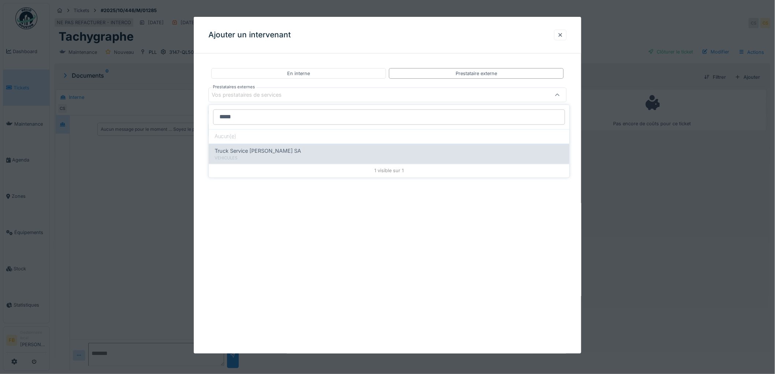
type input "*****"
click at [237, 152] on span "Truck Service Sebastian SA" at bounding box center [258, 151] width 86 height 8
type input "*****"
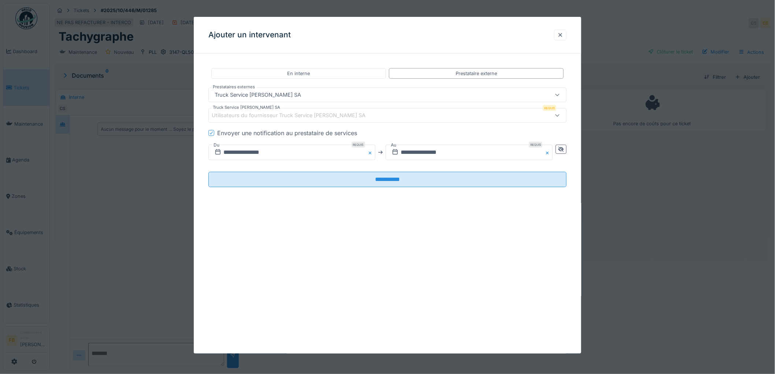
click at [218, 119] on div "Utilisateurs du fournisseur Truck Service Sebastian SA" at bounding box center [294, 115] width 164 height 8
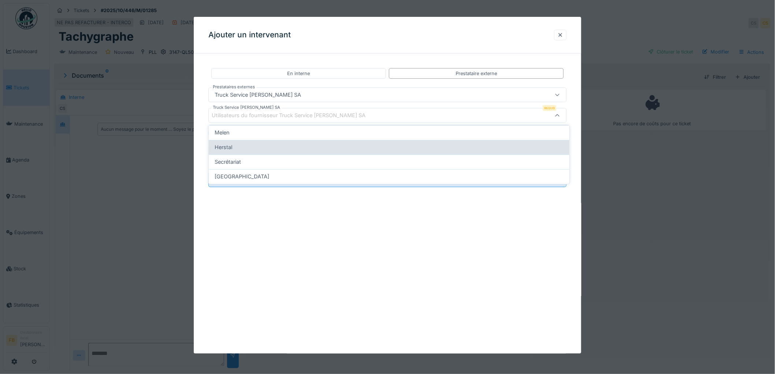
click at [239, 148] on div "Herstal" at bounding box center [389, 147] width 349 height 8
type input "*****"
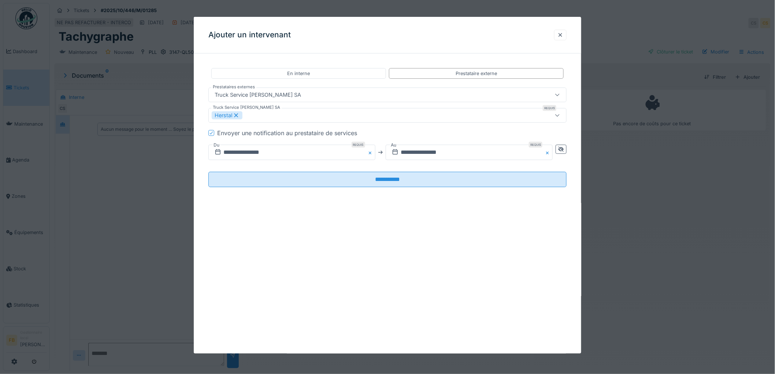
click at [199, 122] on div "**********" at bounding box center [387, 133] width 387 height 148
click at [213, 133] on icon at bounding box center [211, 133] width 4 height 4
click at [564, 149] on icon at bounding box center [561, 149] width 6 height 5
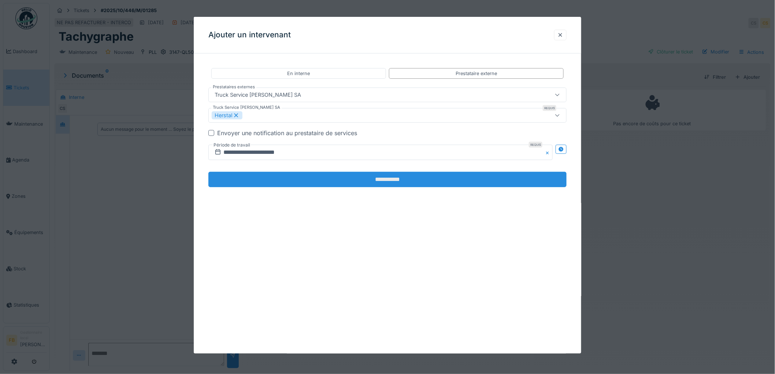
click at [339, 179] on input "**********" at bounding box center [387, 179] width 358 height 15
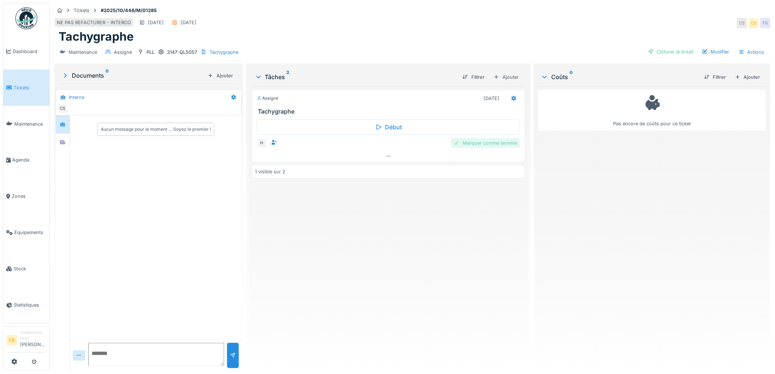
click at [496, 138] on div "Marquer comme terminé" at bounding box center [485, 143] width 69 height 10
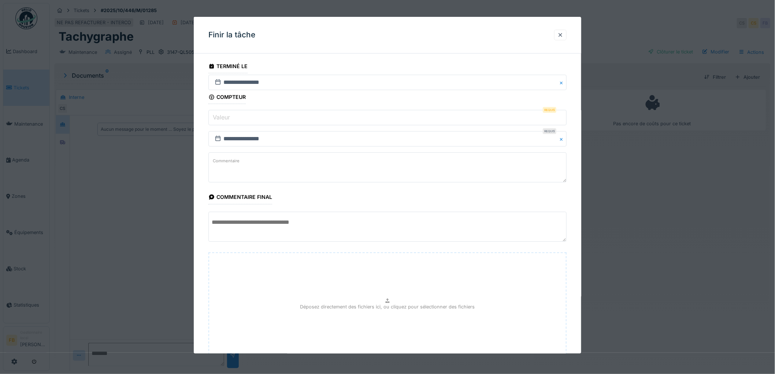
click at [237, 116] on input "Valeur" at bounding box center [387, 117] width 358 height 15
click at [231, 117] on label "Valeur" at bounding box center [221, 117] width 20 height 9
click at [231, 117] on input "Valeur" at bounding box center [387, 117] width 358 height 15
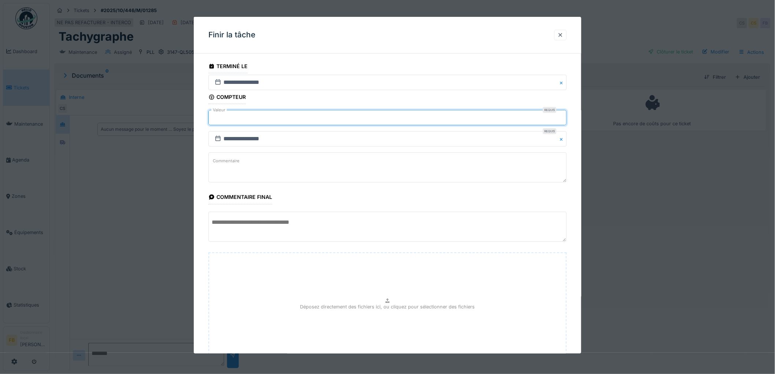
scroll to position [57, 0]
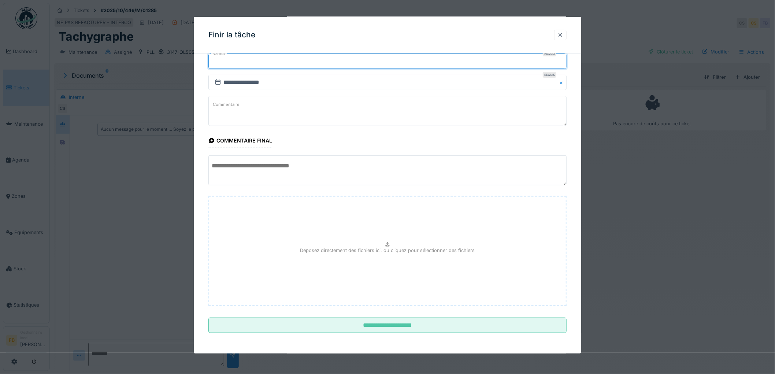
type input "******"
click at [359, 315] on fieldset "**********" at bounding box center [387, 171] width 358 height 336
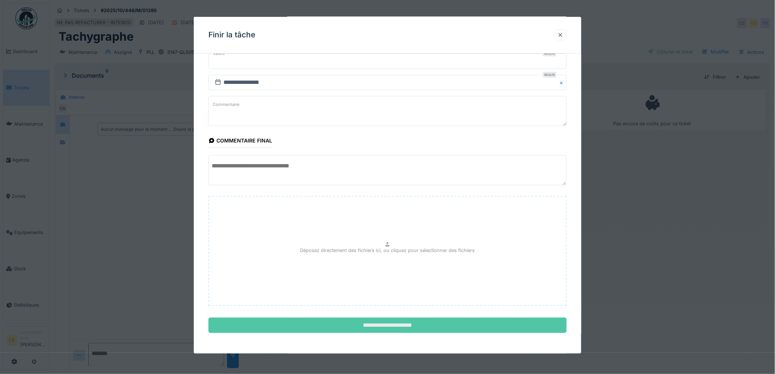
click at [359, 320] on input "**********" at bounding box center [387, 324] width 358 height 15
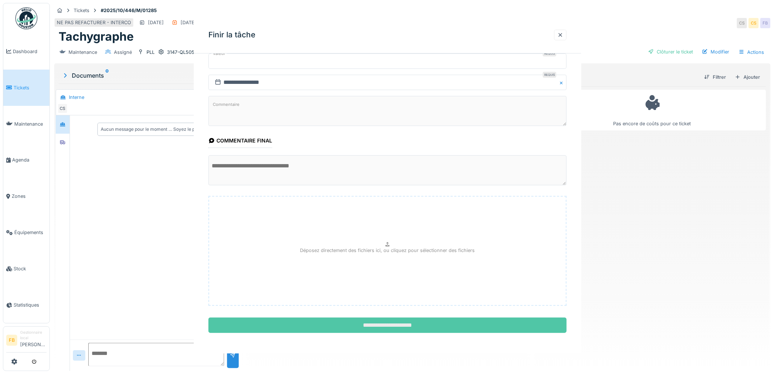
scroll to position [0, 0]
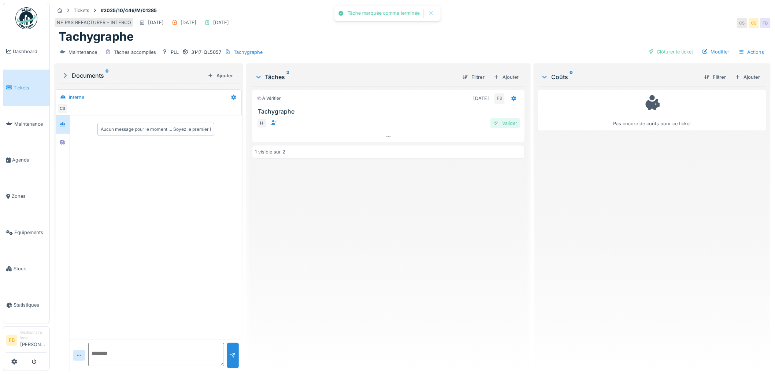
click at [508, 121] on div "Valider" at bounding box center [505, 123] width 30 height 10
click at [663, 51] on div "Clôturer le ticket" at bounding box center [670, 52] width 51 height 10
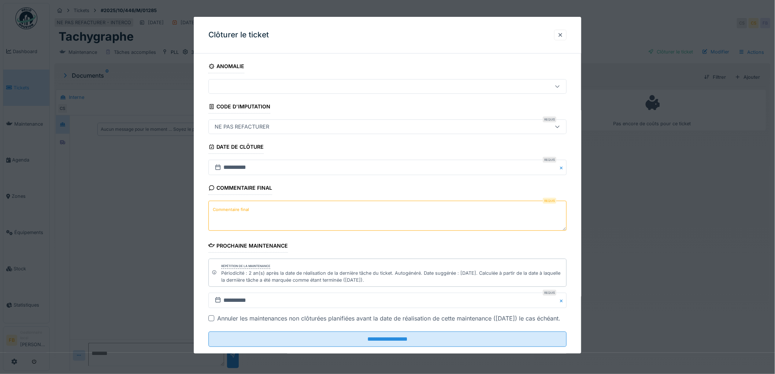
click at [256, 219] on textarea "Commentaire final" at bounding box center [387, 216] width 358 height 30
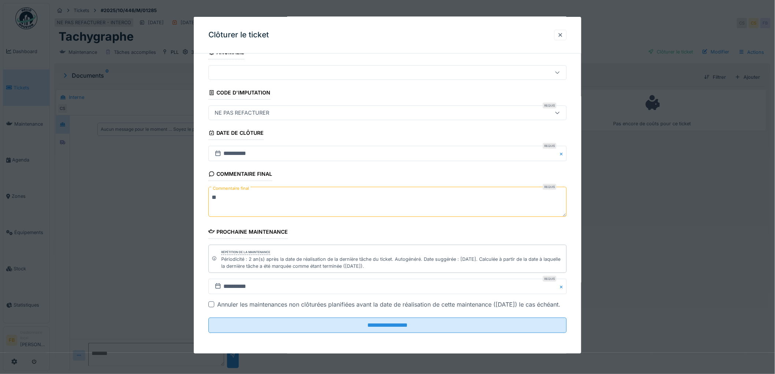
scroll to position [23, 0]
type textarea "**"
click at [323, 316] on fieldset "**********" at bounding box center [387, 191] width 358 height 293
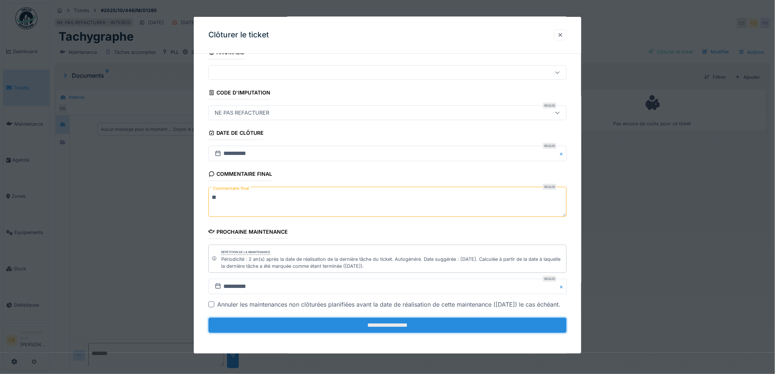
click at [322, 321] on input "**********" at bounding box center [387, 324] width 358 height 15
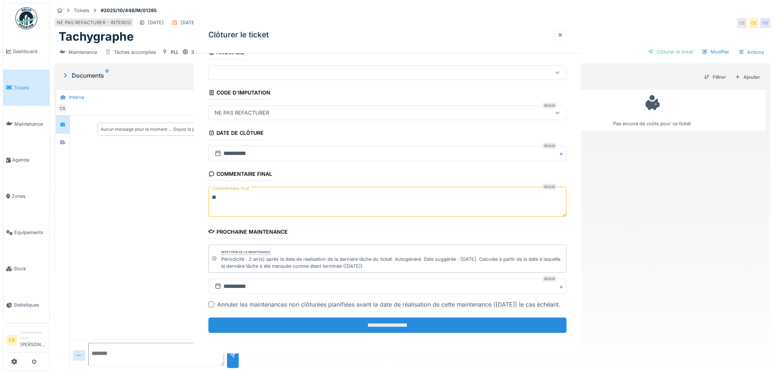
scroll to position [0, 0]
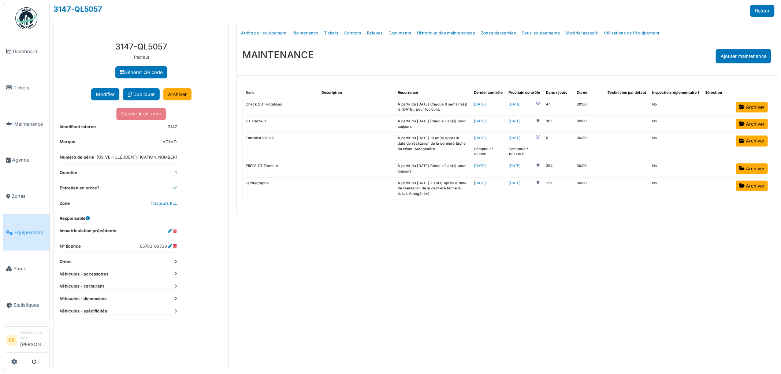
click at [486, 185] on link "[DATE]" at bounding box center [480, 183] width 12 height 4
click at [521, 185] on link "[DATE]" at bounding box center [514, 182] width 12 height 5
click at [486, 120] on link "[DATE]" at bounding box center [480, 121] width 12 height 4
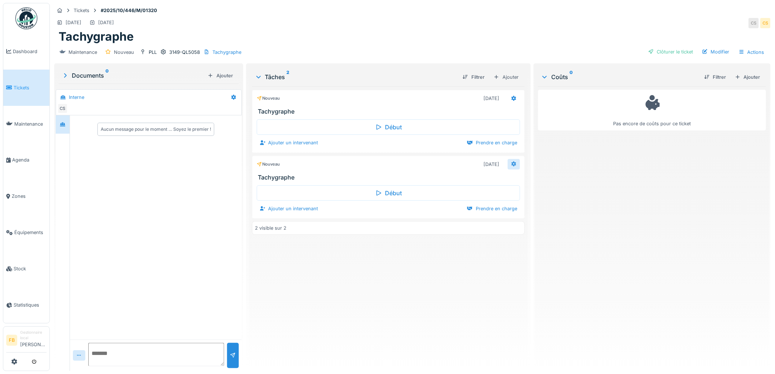
click at [511, 164] on icon at bounding box center [513, 163] width 5 height 5
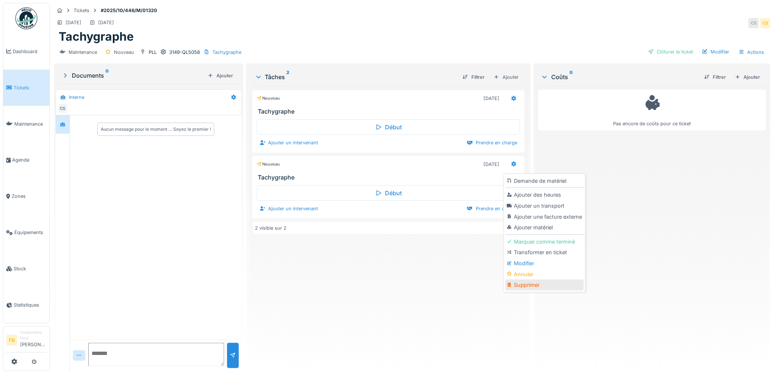
click at [517, 286] on div "Supprimer" at bounding box center [544, 284] width 78 height 11
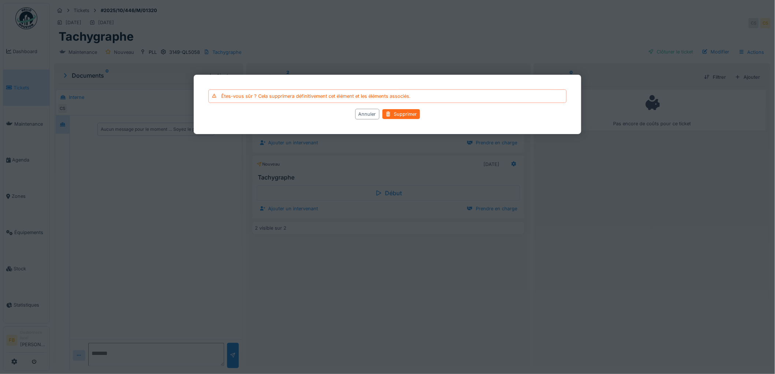
click at [414, 114] on div "Supprimer" at bounding box center [401, 114] width 38 height 10
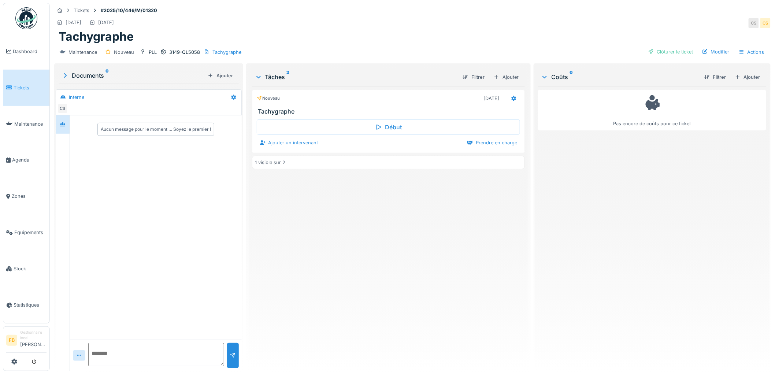
click at [704, 52] on div "Modifier" at bounding box center [715, 52] width 33 height 10
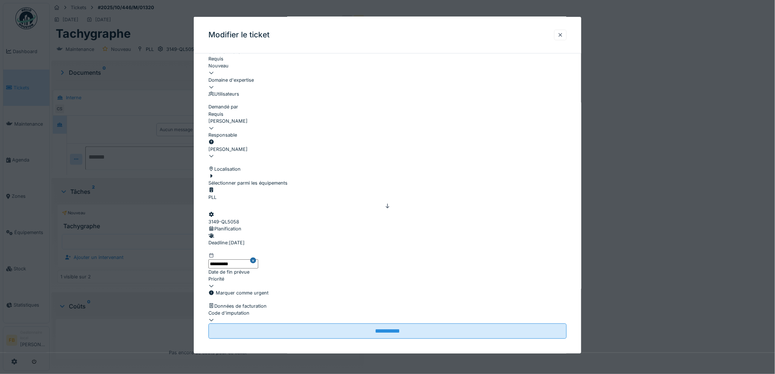
scroll to position [6, 0]
click at [236, 268] on label "Date de fin prévue" at bounding box center [228, 271] width 41 height 7
click at [236, 259] on input "**********" at bounding box center [233, 263] width 50 height 9
click at [411, 28] on div "20" at bounding box center [413, 23] width 10 height 10
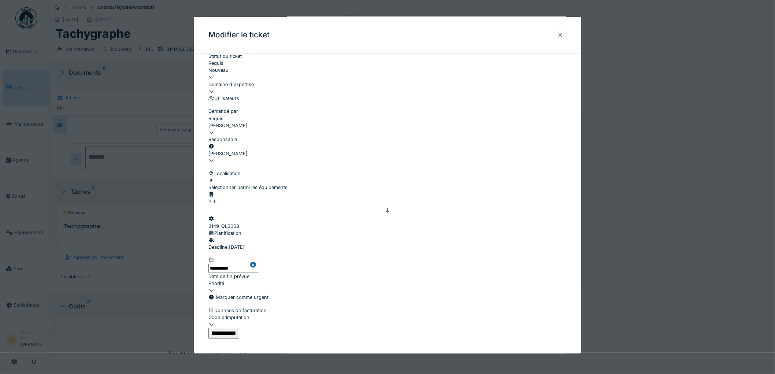
click at [239, 328] on input "**********" at bounding box center [223, 333] width 31 height 11
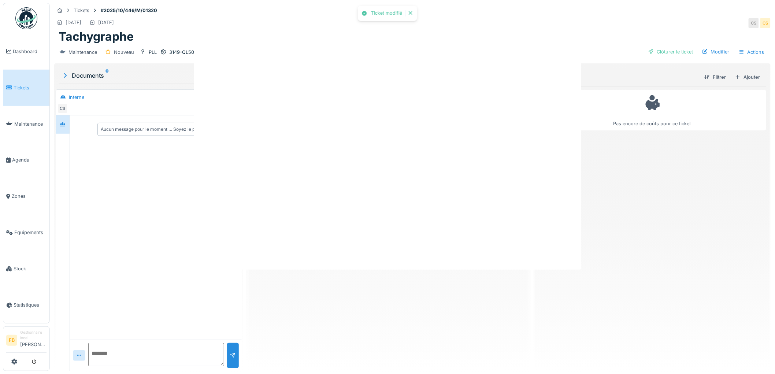
scroll to position [0, 0]
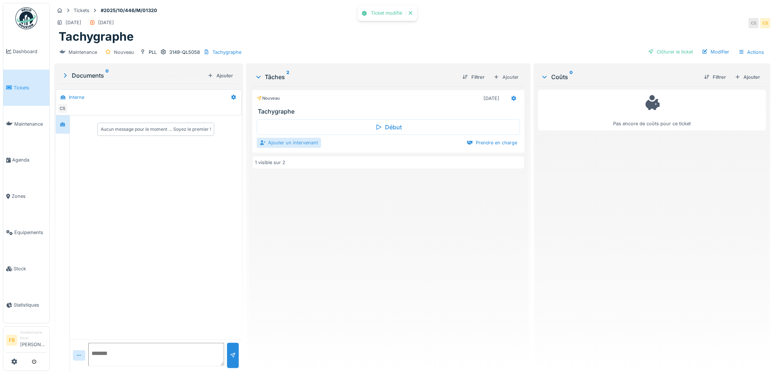
click at [284, 141] on div "Ajouter un intervenant" at bounding box center [289, 143] width 64 height 10
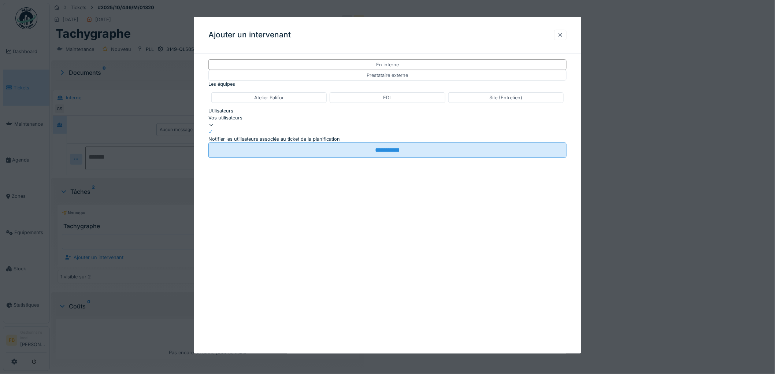
click at [563, 35] on div at bounding box center [560, 34] width 6 height 7
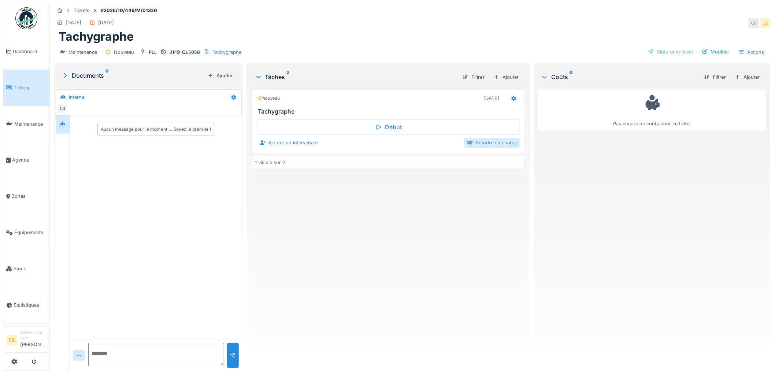
click at [501, 138] on div "Prendre en charge" at bounding box center [492, 143] width 56 height 10
click at [511, 96] on icon at bounding box center [513, 98] width 5 height 5
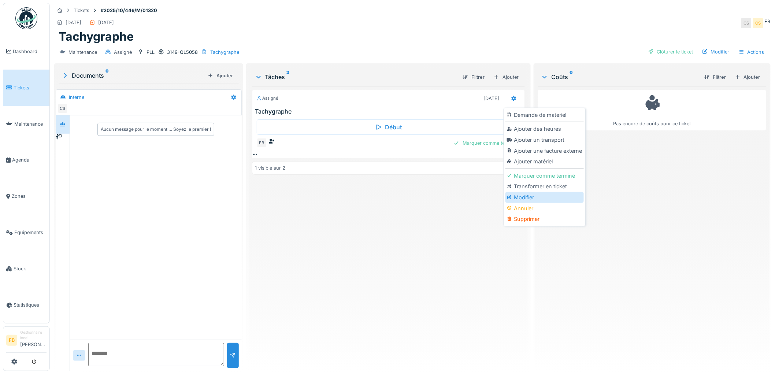
click at [524, 192] on div "Modifier" at bounding box center [544, 197] width 78 height 11
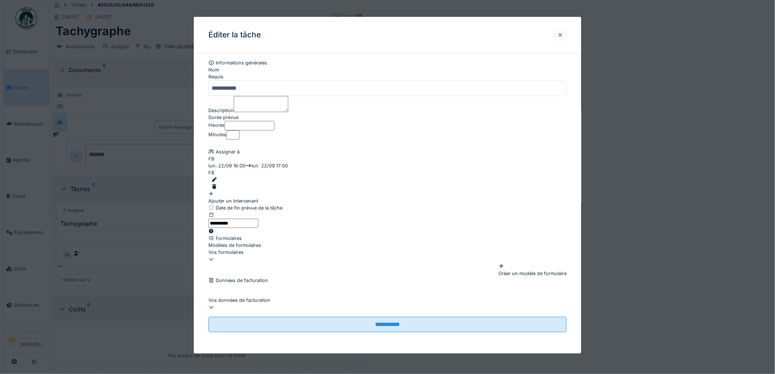
click at [562, 190] on div at bounding box center [388, 186] width 355 height 7
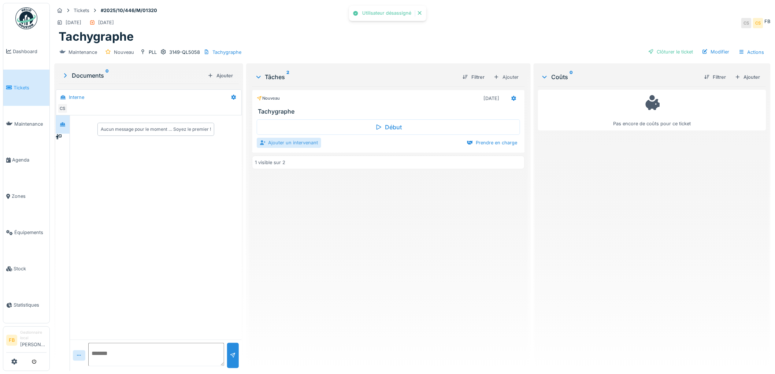
click at [291, 138] on div "Ajouter un intervenant" at bounding box center [289, 143] width 64 height 10
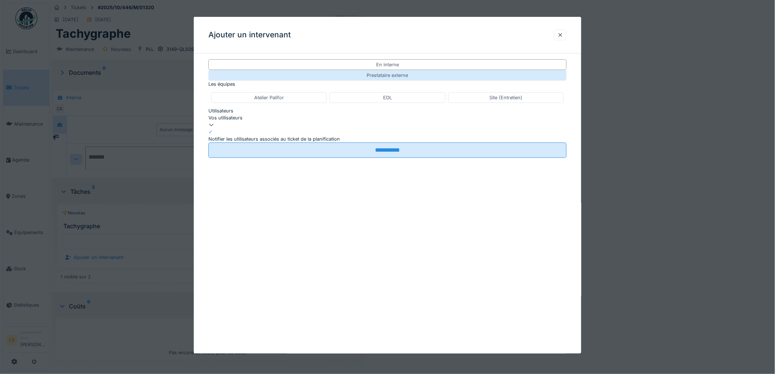
click at [451, 72] on div "Prestataire externe" at bounding box center [387, 75] width 358 height 11
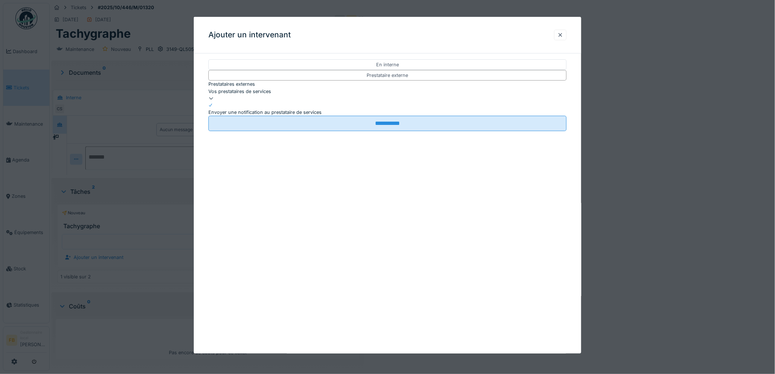
click at [283, 101] on div "Vos prestataires de services" at bounding box center [387, 95] width 358 height 14
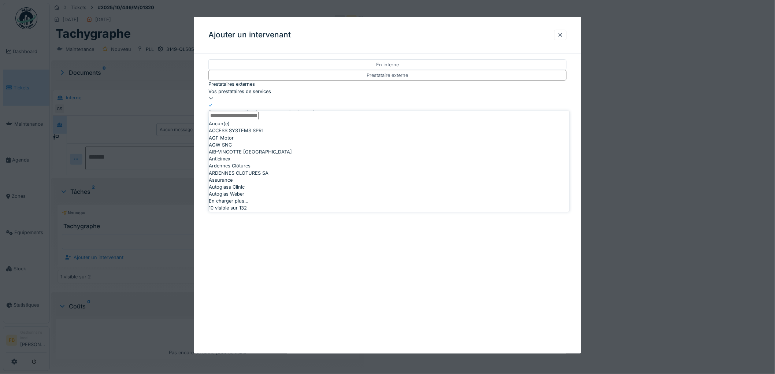
click at [281, 94] on div "Vos prestataires de services" at bounding box center [387, 91] width 358 height 7
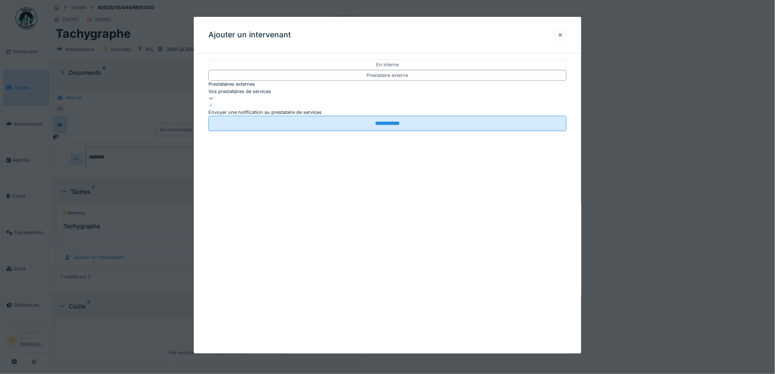
click at [260, 95] on div "Vos prestataires de services" at bounding box center [387, 91] width 358 height 7
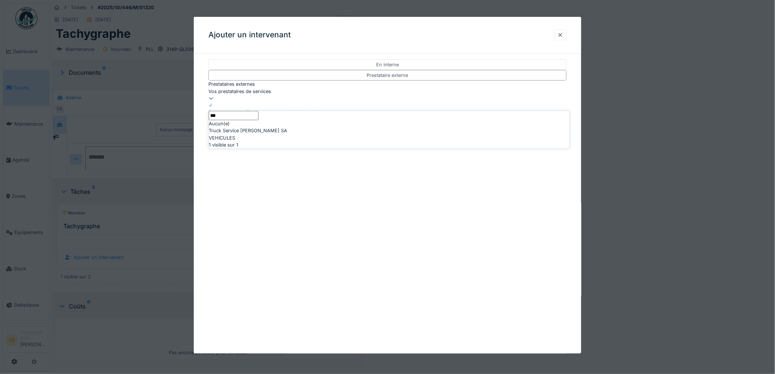
type input "***"
click at [239, 134] on span "Truck Service Sebastian SA" at bounding box center [248, 130] width 78 height 7
type input "*****"
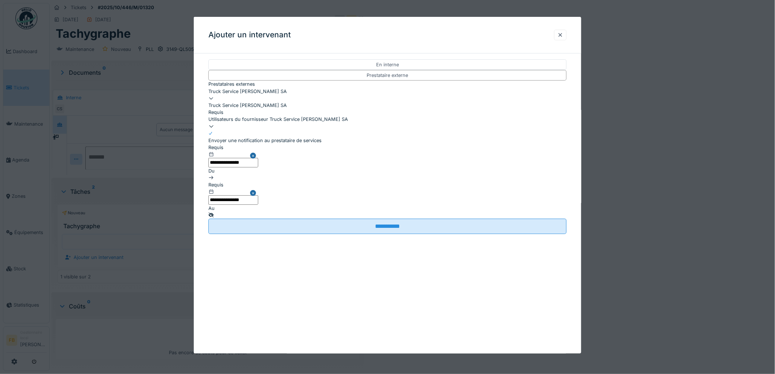
click at [228, 116] on div "Utilisateurs du fournisseur Truck Service Sebastian SA" at bounding box center [387, 119] width 358 height 7
click at [239, 145] on div "Herstal" at bounding box center [389, 141] width 361 height 7
type input "*****"
click at [202, 130] on div "**********" at bounding box center [387, 153] width 387 height 189
click at [211, 131] on div at bounding box center [387, 133] width 358 height 7
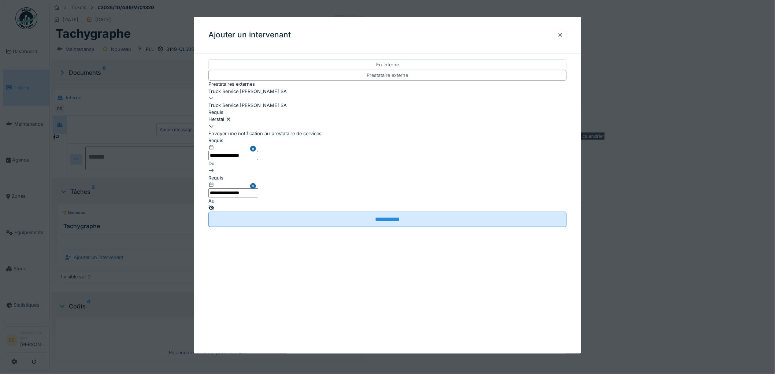
click at [214, 205] on div at bounding box center [211, 208] width 6 height 7
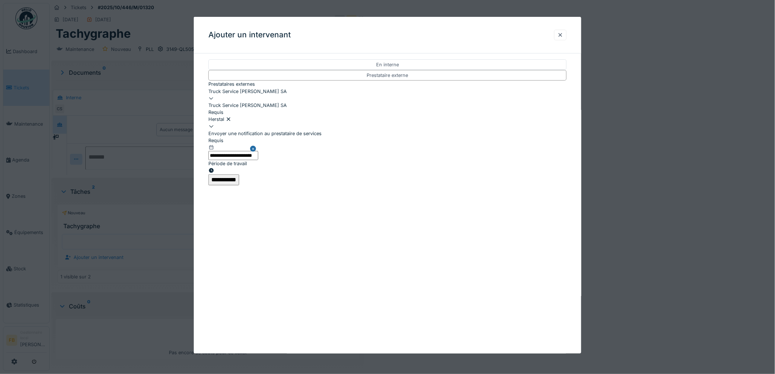
click at [239, 176] on input "**********" at bounding box center [223, 179] width 31 height 11
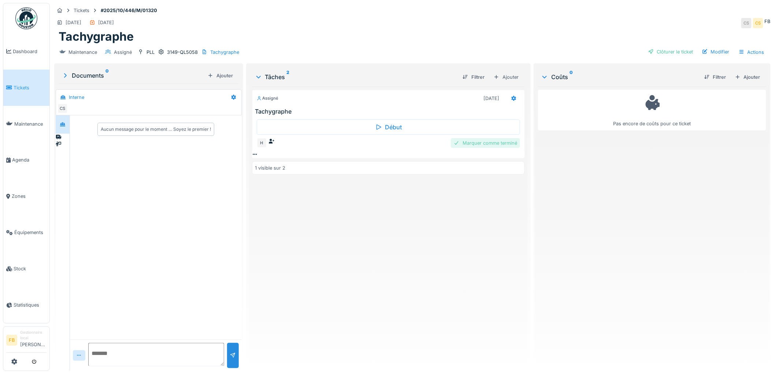
click at [478, 138] on div "Marquer comme terminé" at bounding box center [485, 143] width 69 height 10
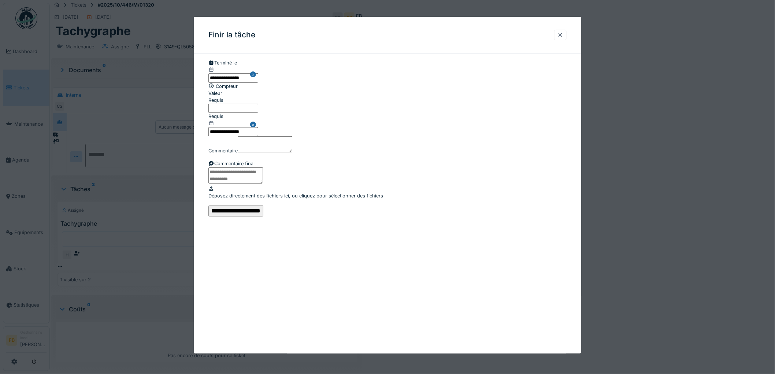
click at [235, 113] on input "Valeur" at bounding box center [233, 108] width 50 height 9
click at [222, 97] on label "Valeur" at bounding box center [215, 93] width 14 height 7
click at [225, 113] on input "Valeur" at bounding box center [233, 108] width 50 height 9
type input "******"
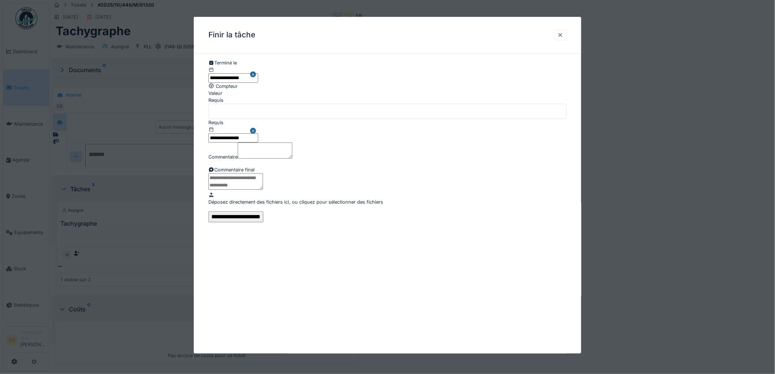
click at [263, 222] on input "**********" at bounding box center [235, 216] width 55 height 11
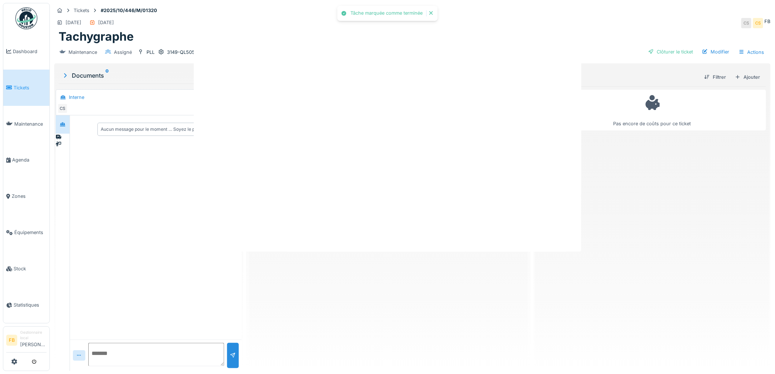
scroll to position [0, 0]
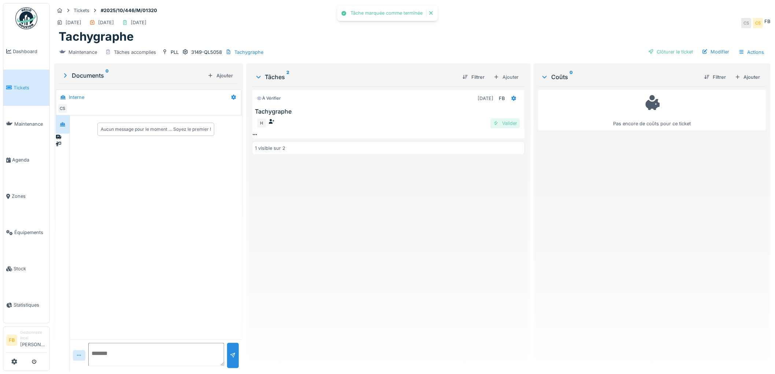
click at [504, 119] on div "Valider" at bounding box center [505, 123] width 30 height 10
click at [668, 47] on div "Clôturer le ticket" at bounding box center [670, 52] width 51 height 10
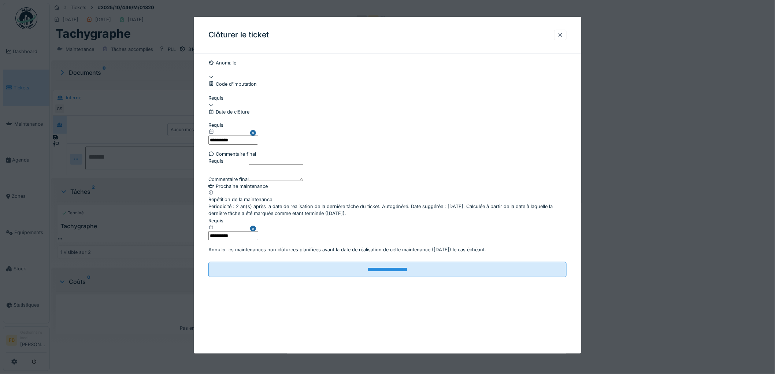
click at [253, 180] on textarea "Commentaire final" at bounding box center [276, 172] width 55 height 16
type textarea "**"
click at [227, 145] on input "**********" at bounding box center [233, 139] width 50 height 9
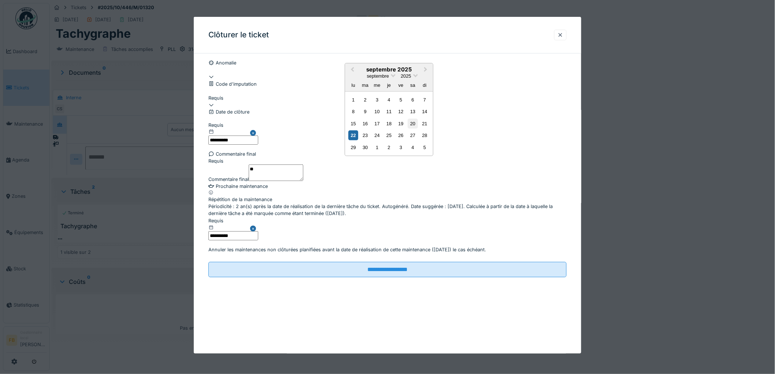
click at [414, 128] on div "20" at bounding box center [413, 124] width 10 height 10
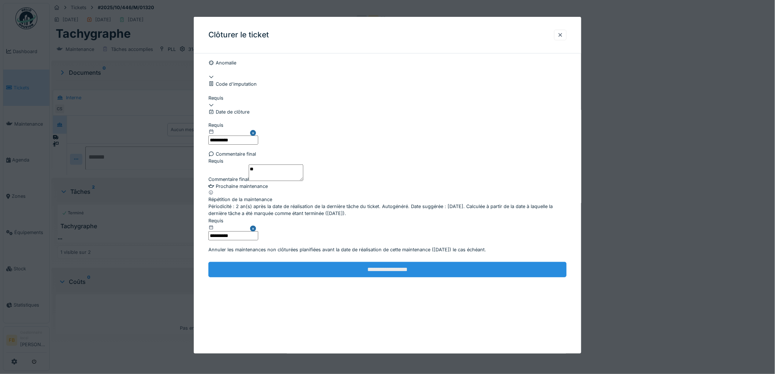
click at [310, 277] on input "**********" at bounding box center [387, 269] width 358 height 15
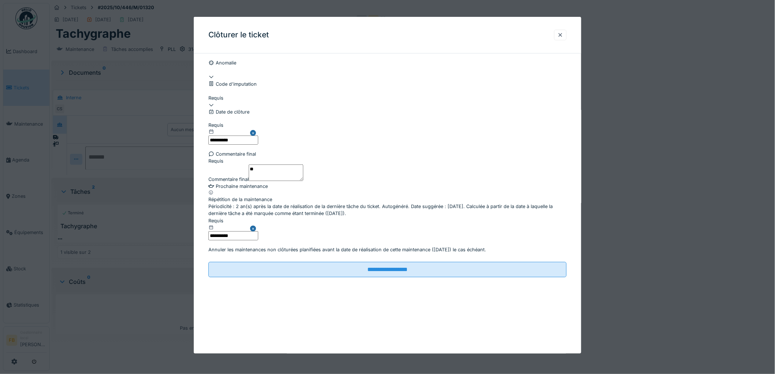
click at [236, 101] on div at bounding box center [387, 101] width 358 height 0
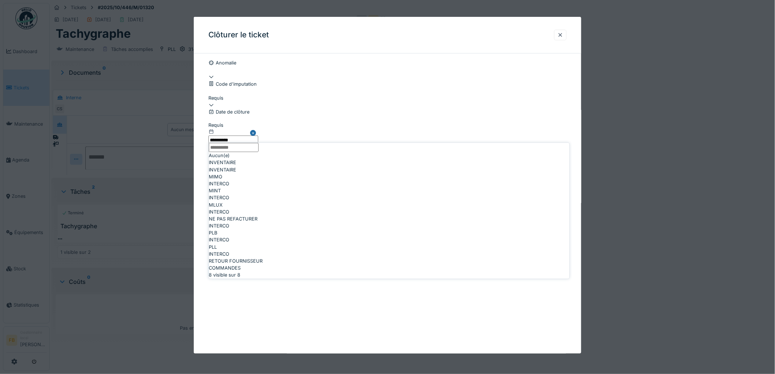
click at [246, 222] on span "NE PAS REFACTURER" at bounding box center [233, 218] width 49 height 7
type input "****"
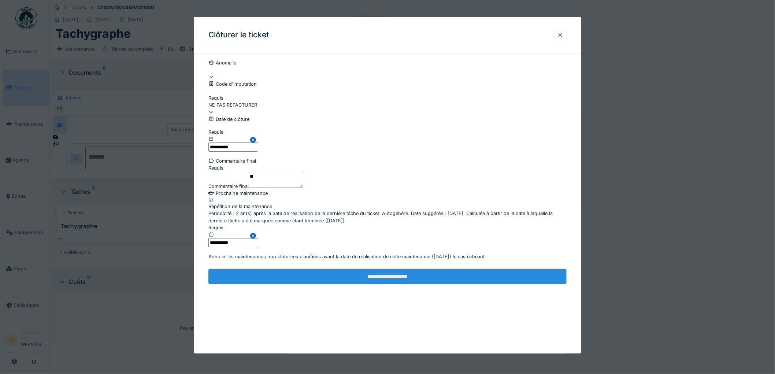
click at [364, 284] on input "**********" at bounding box center [387, 276] width 358 height 15
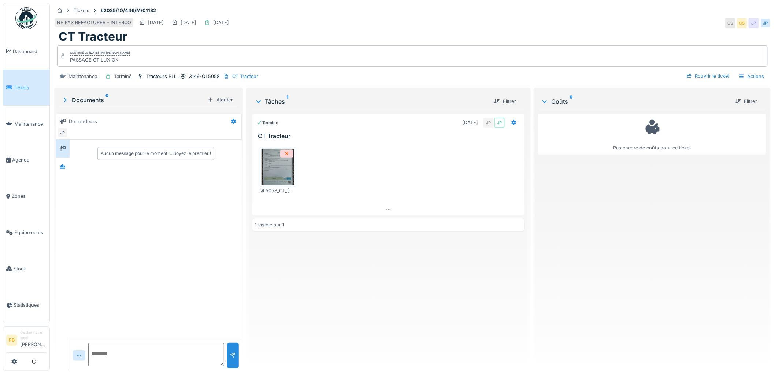
click at [275, 172] on img at bounding box center [277, 167] width 33 height 37
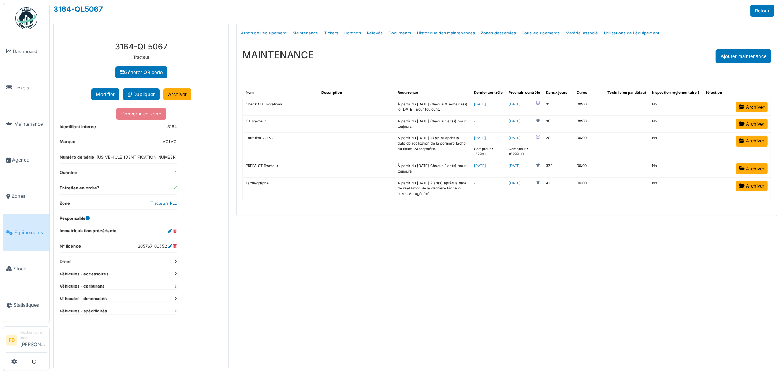
click at [521, 183] on link "[DATE]" at bounding box center [514, 182] width 12 height 5
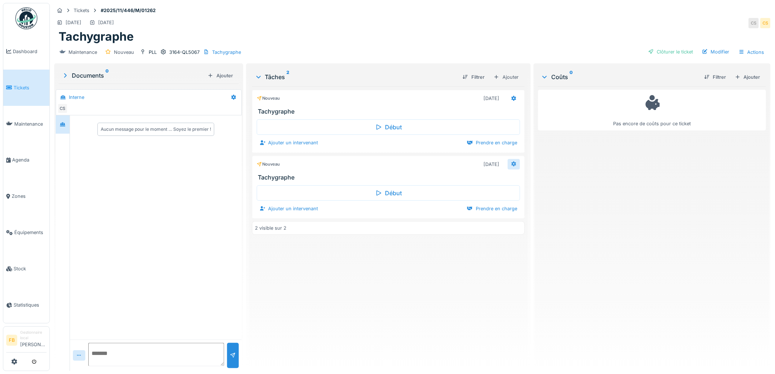
click at [511, 167] on div at bounding box center [514, 164] width 6 height 7
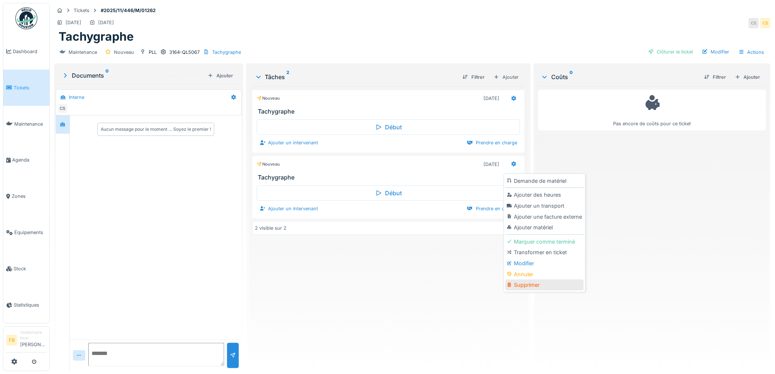
click at [523, 284] on div "Supprimer" at bounding box center [544, 284] width 78 height 11
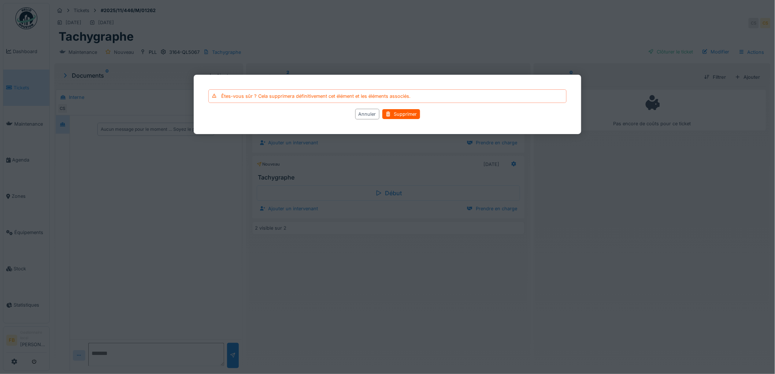
click at [403, 108] on div "Êtes-vous sûr ? Cela supprimera définitivement cet élément et les éléments asso…" at bounding box center [387, 104] width 387 height 59
click at [407, 117] on div "Supprimer" at bounding box center [401, 114] width 38 height 10
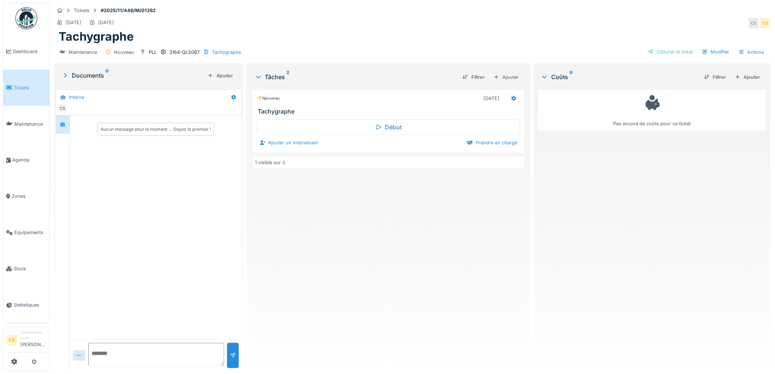
click at [715, 45] on div "Maintenance Nouveau PLL 3164-QL5067 Tachygraphe Clôturer le ticket Modifier Act…" at bounding box center [412, 52] width 716 height 16
click at [713, 49] on div "Modifier" at bounding box center [715, 52] width 33 height 10
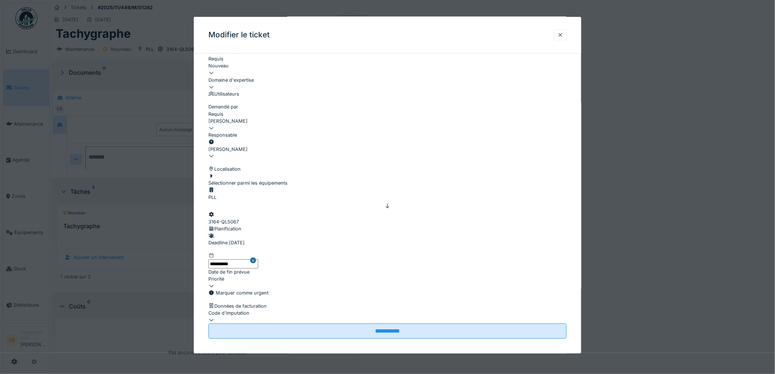
scroll to position [203, 0]
click at [236, 259] on input "**********" at bounding box center [233, 263] width 50 height 9
click at [410, 28] on div "20" at bounding box center [413, 23] width 10 height 10
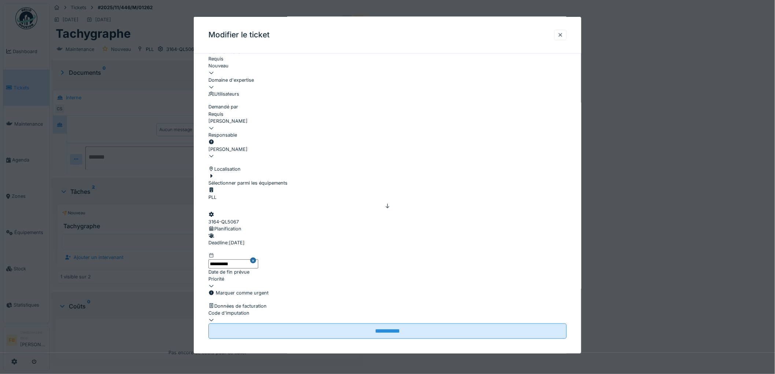
click at [239, 316] on div at bounding box center [387, 316] width 358 height 0
click at [244, 218] on span "NE PAS REFACTURER" at bounding box center [233, 221] width 49 height 7
type input "****"
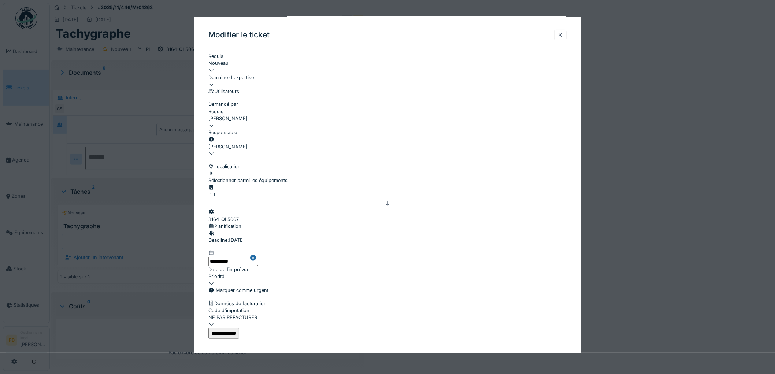
click at [239, 328] on input "**********" at bounding box center [223, 333] width 31 height 11
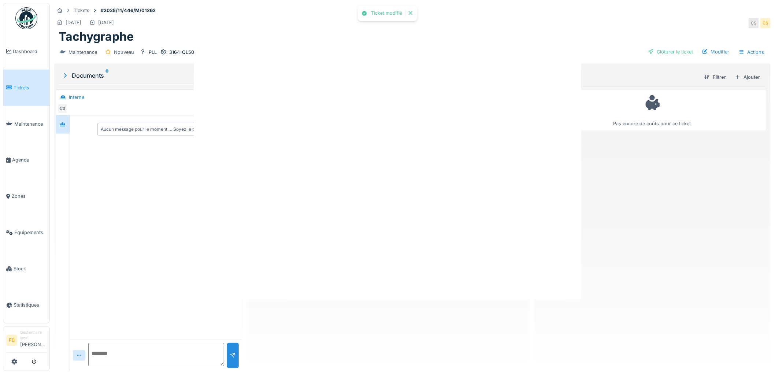
scroll to position [0, 0]
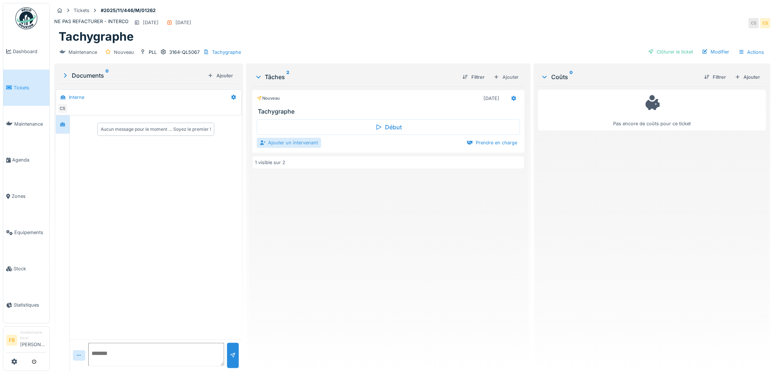
click at [273, 145] on div "Ajouter un intervenant" at bounding box center [289, 143] width 64 height 10
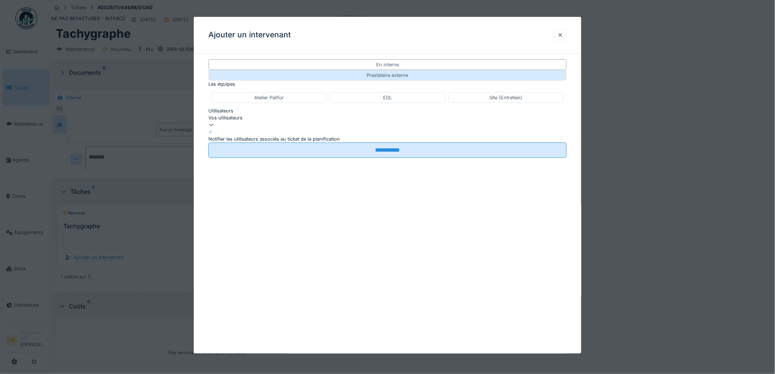
click at [408, 76] on div "Prestataire externe" at bounding box center [387, 75] width 41 height 7
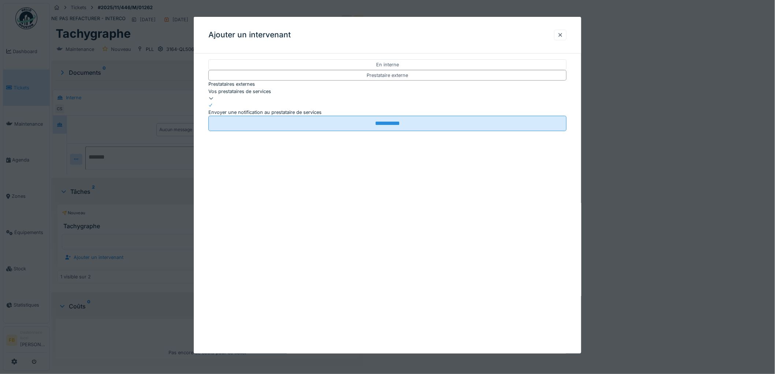
click at [254, 95] on div "Vos prestataires de services" at bounding box center [387, 91] width 358 height 7
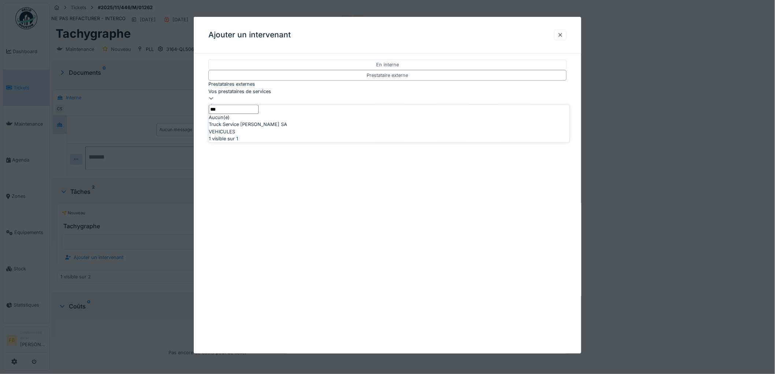
type input "***"
click at [243, 128] on span "Truck Service Sebastian SA" at bounding box center [248, 124] width 78 height 7
type input "*****"
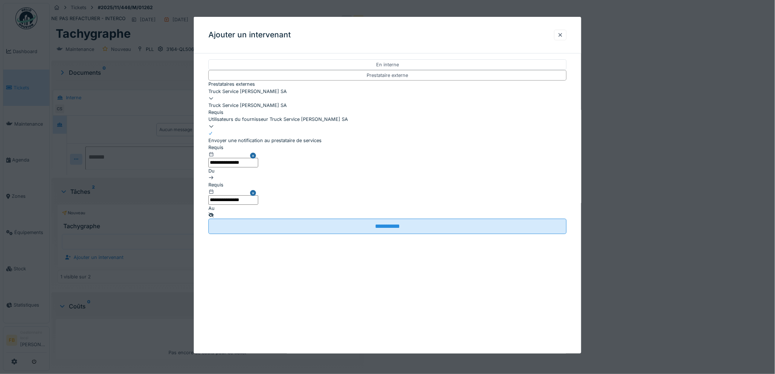
click at [225, 116] on div "Utilisateurs du fournisseur Truck Service Sebastian SA" at bounding box center [387, 119] width 358 height 7
click at [240, 139] on div "Herstal" at bounding box center [389, 135] width 361 height 7
type input "*****"
click at [202, 119] on div "**********" at bounding box center [387, 153] width 387 height 189
click at [213, 132] on icon at bounding box center [210, 133] width 4 height 4
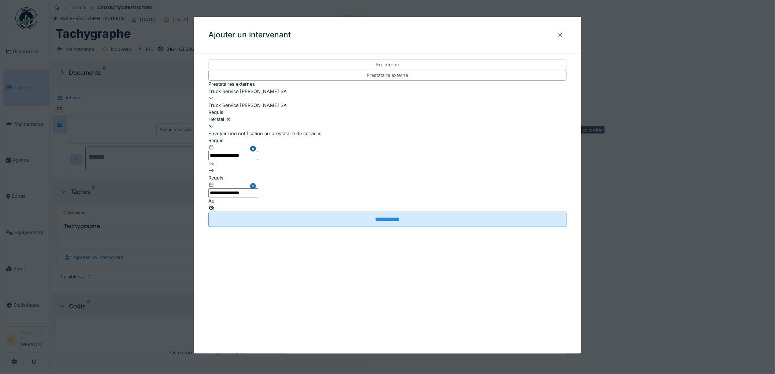
click at [214, 205] on icon at bounding box center [211, 207] width 5 height 5
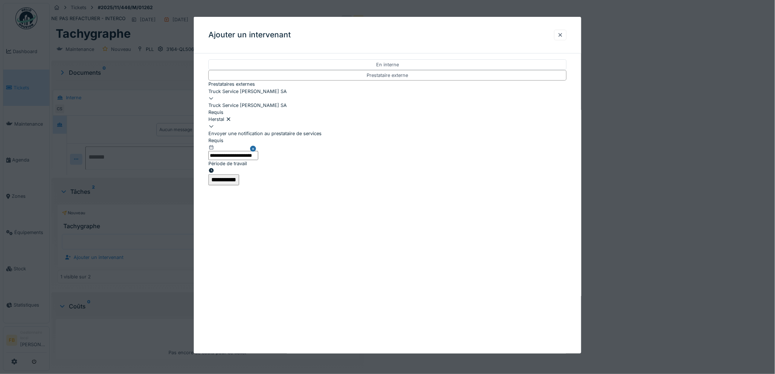
click at [239, 176] on input "**********" at bounding box center [223, 179] width 31 height 11
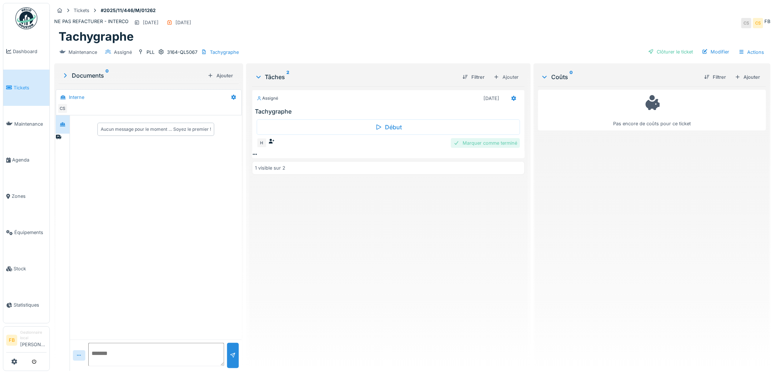
click at [482, 144] on div "Marquer comme terminé" at bounding box center [485, 143] width 69 height 10
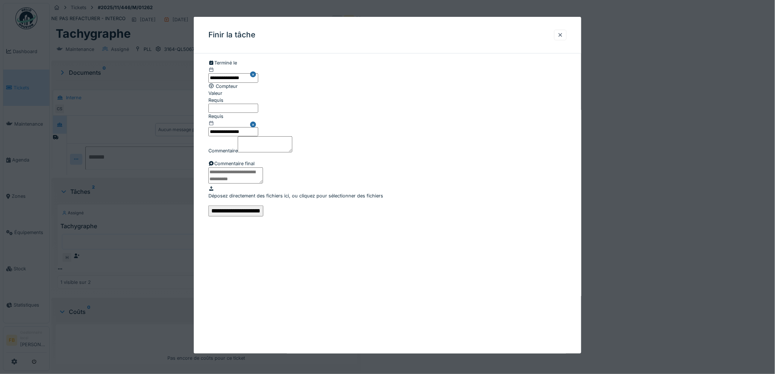
click at [231, 79] on input "**********" at bounding box center [233, 77] width 50 height 9
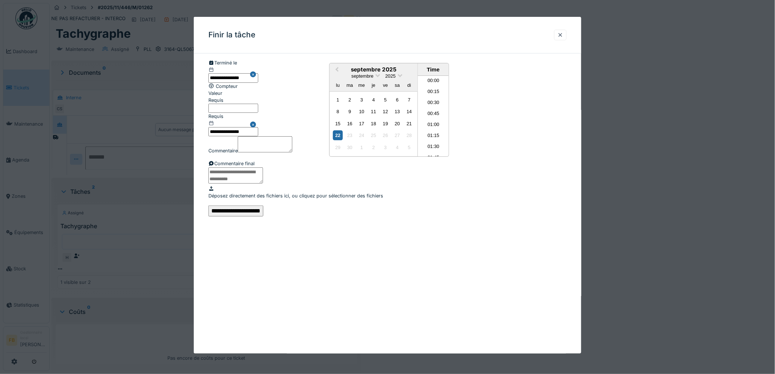
scroll to position [646, 0]
click at [395, 128] on div "20" at bounding box center [397, 124] width 10 height 10
click at [429, 111] on li "15:15" at bounding box center [433, 105] width 31 height 11
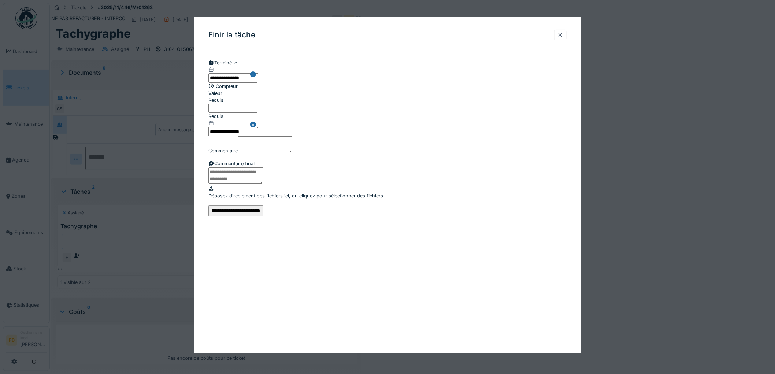
click at [233, 113] on input "Valeur" at bounding box center [233, 108] width 50 height 9
click at [222, 97] on label "Valeur" at bounding box center [215, 93] width 14 height 7
click at [231, 113] on input "Valeur" at bounding box center [233, 108] width 50 height 9
type input "******"
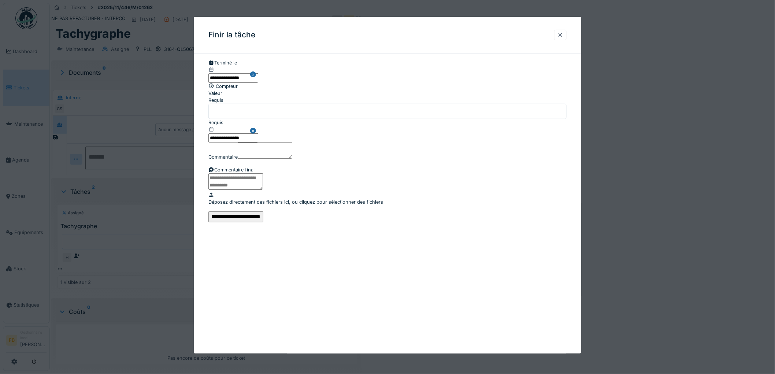
click at [263, 222] on input "**********" at bounding box center [235, 216] width 55 height 11
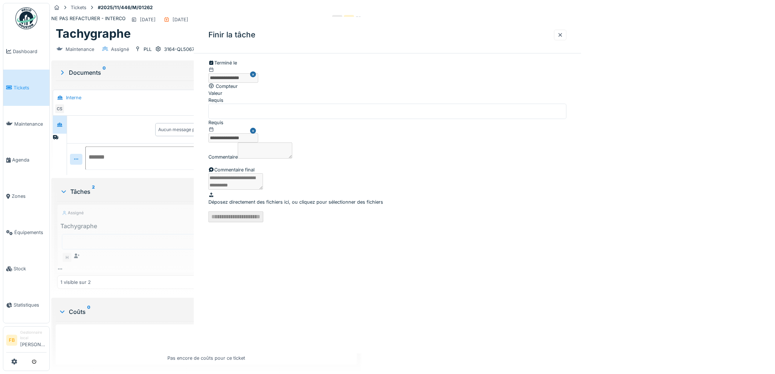
scroll to position [0, 0]
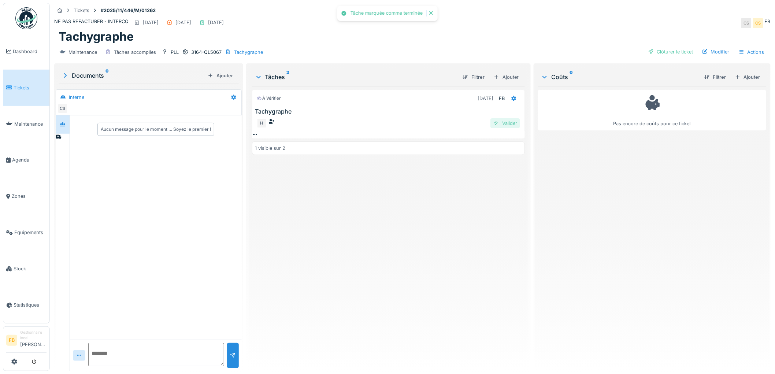
click at [497, 122] on div "Valider" at bounding box center [505, 123] width 30 height 10
click at [656, 49] on div "Clôturer le ticket" at bounding box center [670, 52] width 51 height 10
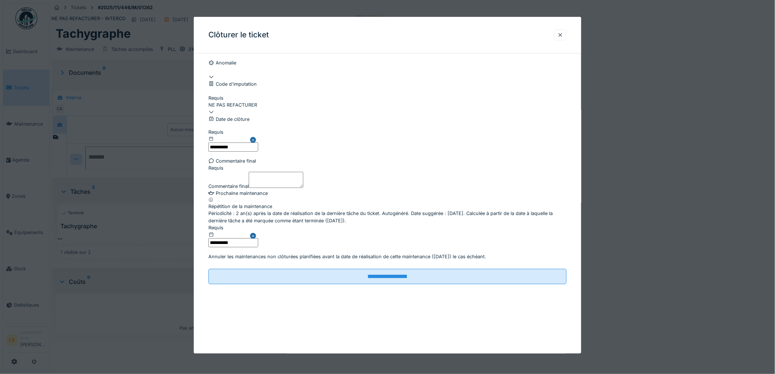
click at [249, 188] on textarea "Commentaire final" at bounding box center [276, 180] width 55 height 16
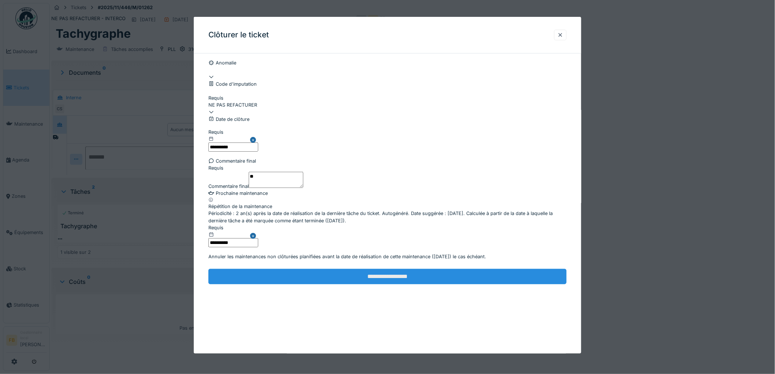
type textarea "**"
click at [326, 284] on input "**********" at bounding box center [387, 276] width 358 height 15
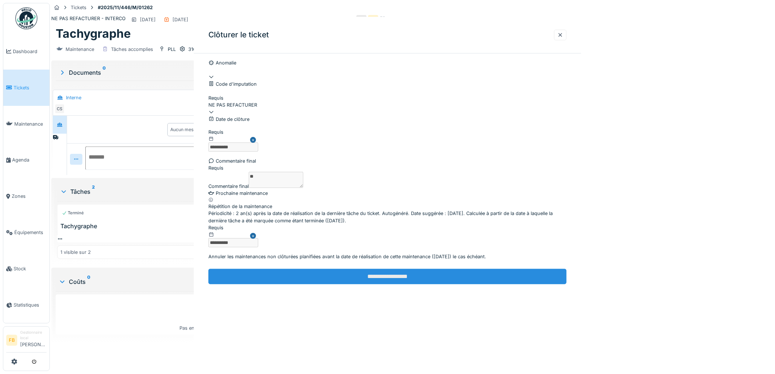
scroll to position [0, 0]
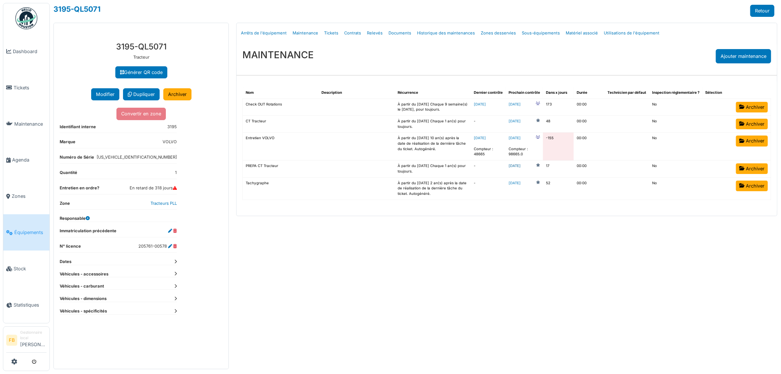
click at [521, 167] on link "[DATE]" at bounding box center [514, 165] width 12 height 5
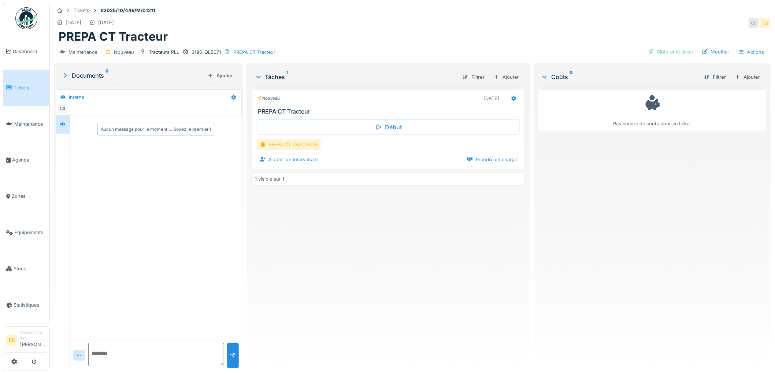
click at [294, 145] on div "PREPA CT TRACTEUR" at bounding box center [289, 144] width 64 height 11
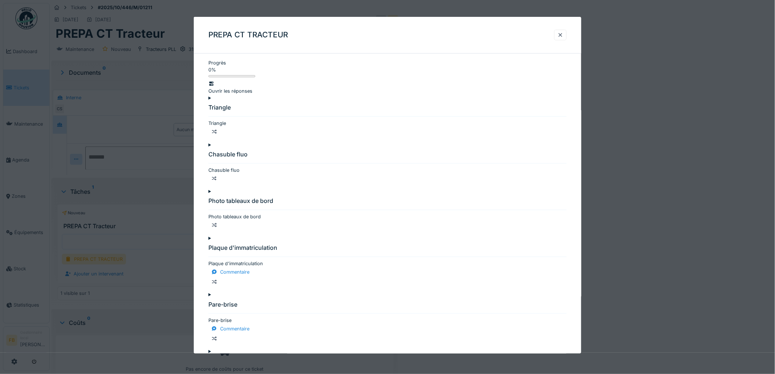
click at [218, 120] on div "Triangle" at bounding box center [387, 123] width 358 height 7
click at [563, 37] on div at bounding box center [560, 34] width 6 height 7
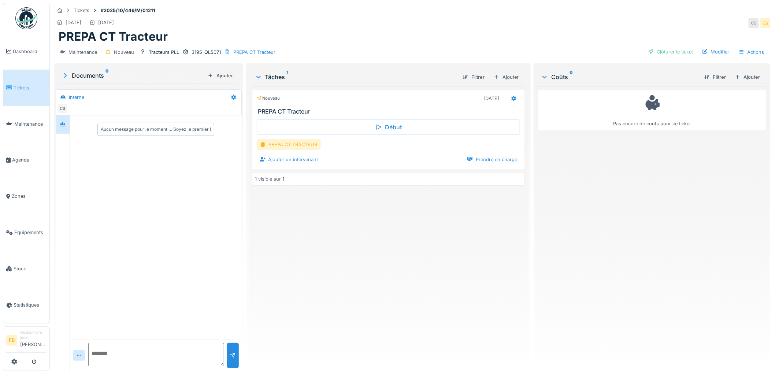
click at [277, 147] on div "PREPA CT TRACTEUR" at bounding box center [289, 144] width 64 height 11
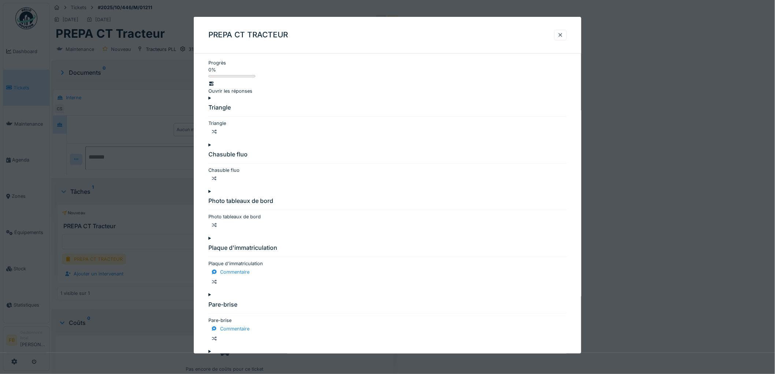
click at [218, 120] on div at bounding box center [387, 120] width 358 height 0
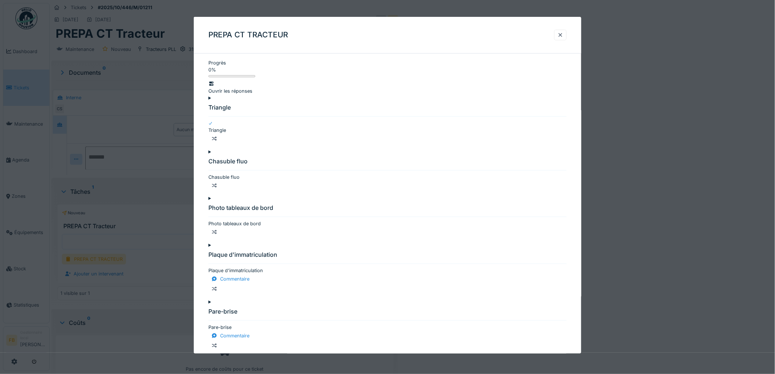
click at [217, 174] on div at bounding box center [387, 174] width 358 height 0
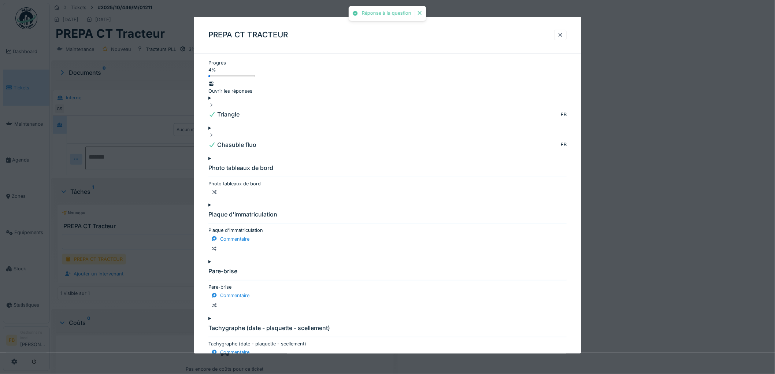
click at [216, 180] on div at bounding box center [387, 180] width 358 height 0
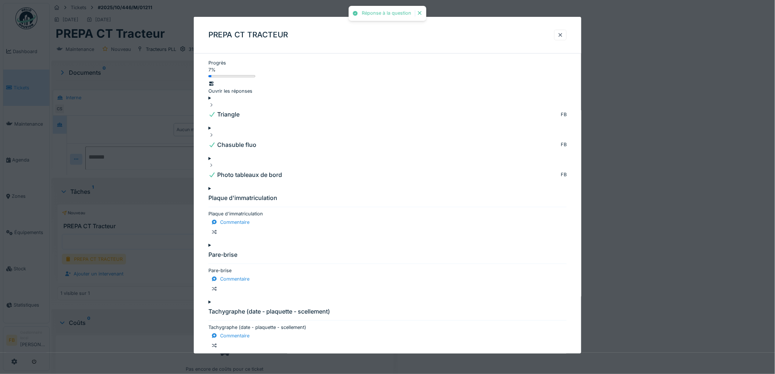
click at [220, 210] on div at bounding box center [387, 210] width 358 height 0
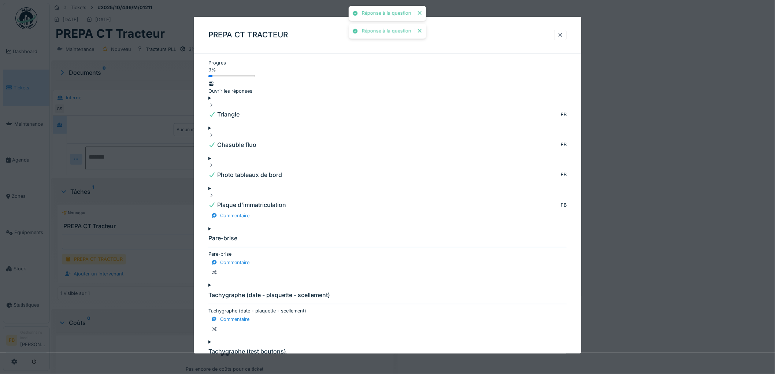
click at [221, 250] on div "Pare-brise" at bounding box center [387, 253] width 358 height 7
click at [218, 250] on div at bounding box center [387, 250] width 358 height 0
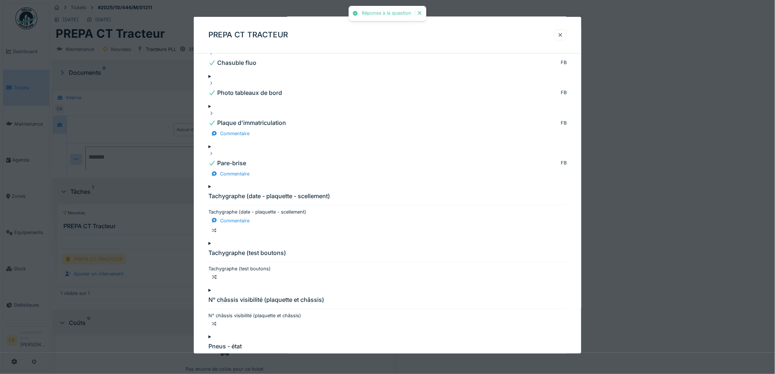
scroll to position [81, 0]
click at [217, 209] on div at bounding box center [387, 209] width 358 height 0
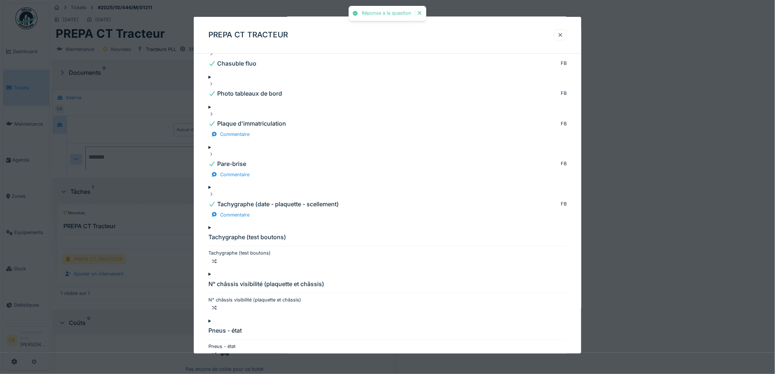
click at [217, 249] on div at bounding box center [387, 249] width 358 height 0
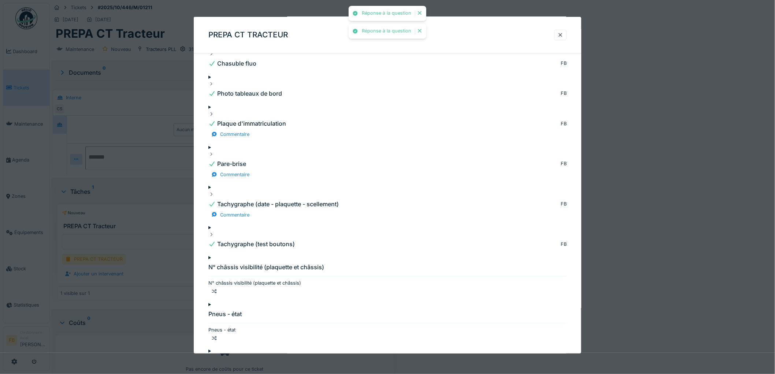
scroll to position [203, 0]
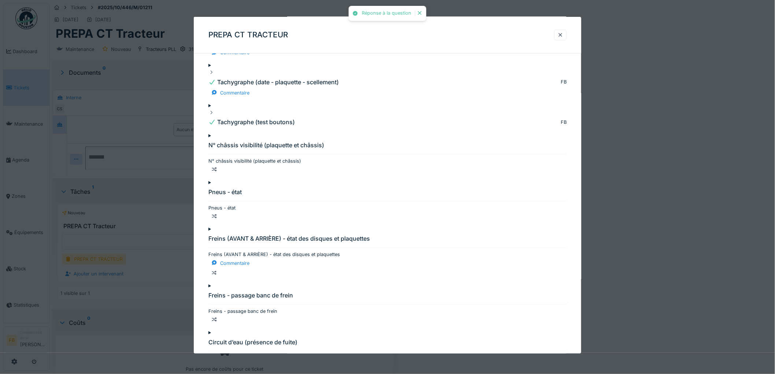
click at [218, 157] on div at bounding box center [387, 157] width 358 height 0
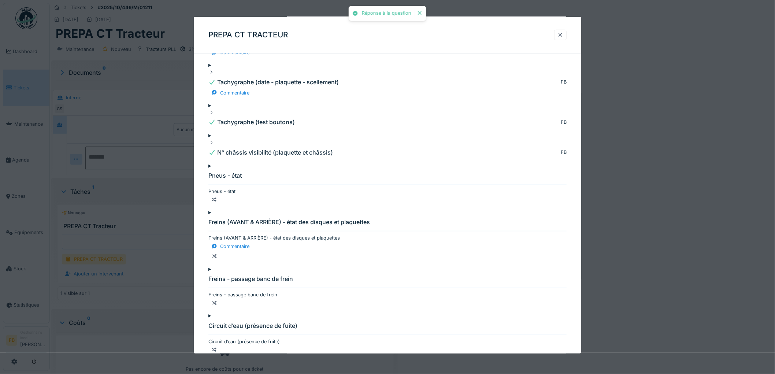
click at [217, 188] on div at bounding box center [387, 188] width 358 height 0
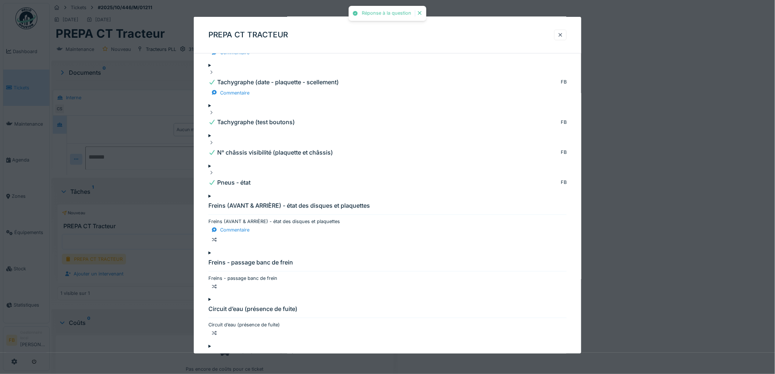
click at [216, 218] on div at bounding box center [387, 218] width 358 height 0
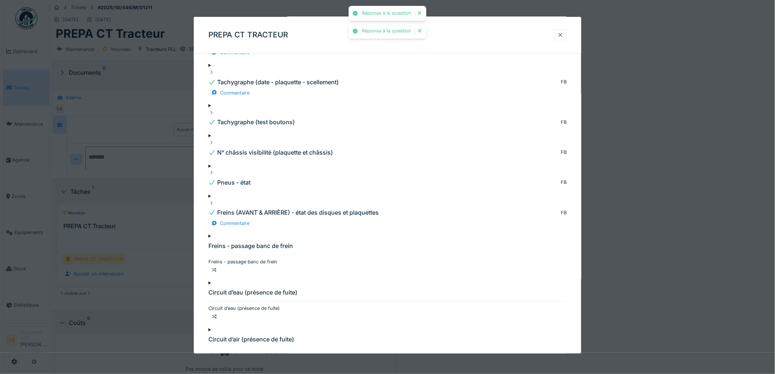
click at [218, 258] on div at bounding box center [387, 258] width 358 height 0
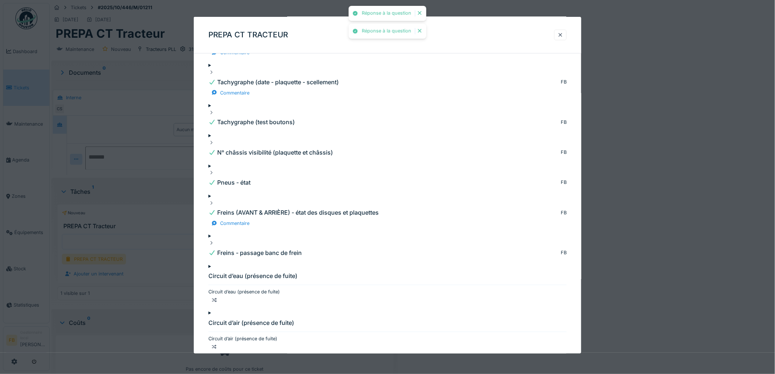
click at [218, 288] on div at bounding box center [387, 288] width 358 height 0
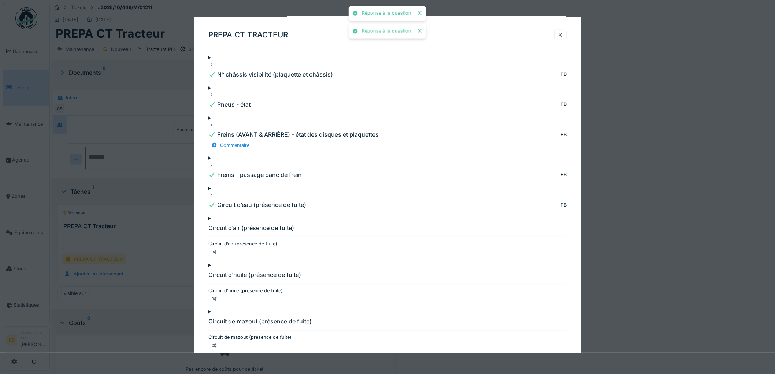
scroll to position [284, 0]
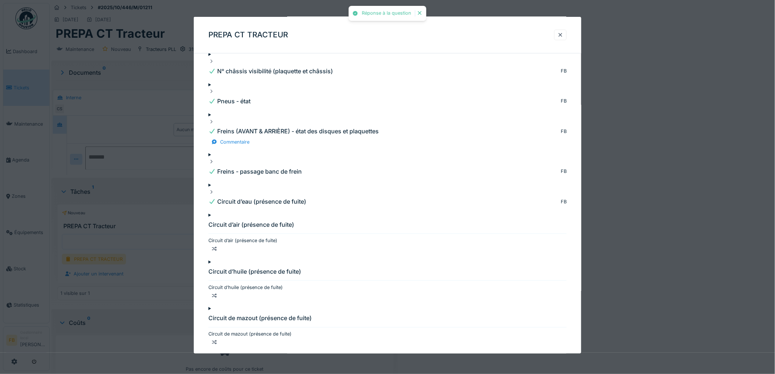
click at [219, 237] on div at bounding box center [387, 237] width 358 height 0
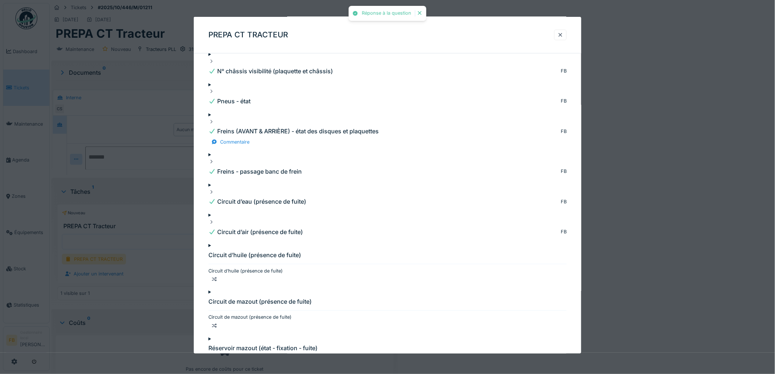
click at [218, 267] on div at bounding box center [387, 267] width 358 height 0
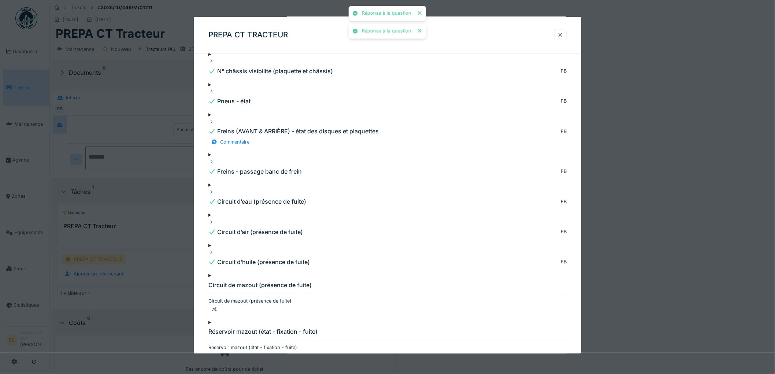
click at [219, 297] on div at bounding box center [387, 297] width 358 height 0
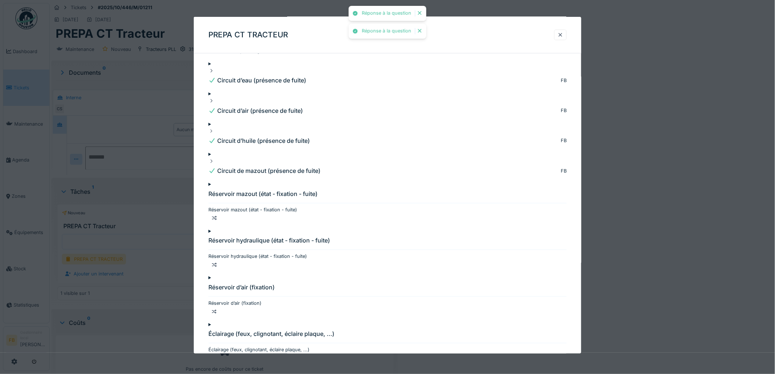
scroll to position [407, 0]
click at [218, 205] on div "Réservoir mazout (état - fixation - fuite)" at bounding box center [387, 208] width 358 height 7
click at [217, 205] on div at bounding box center [387, 205] width 358 height 0
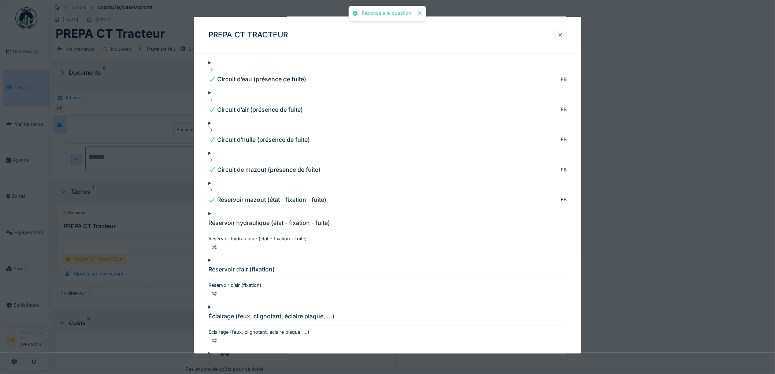
click at [215, 235] on div at bounding box center [387, 235] width 358 height 0
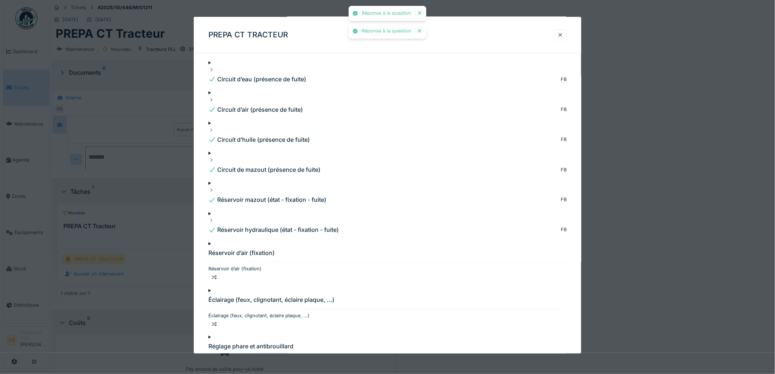
click at [215, 265] on div at bounding box center [387, 265] width 358 height 0
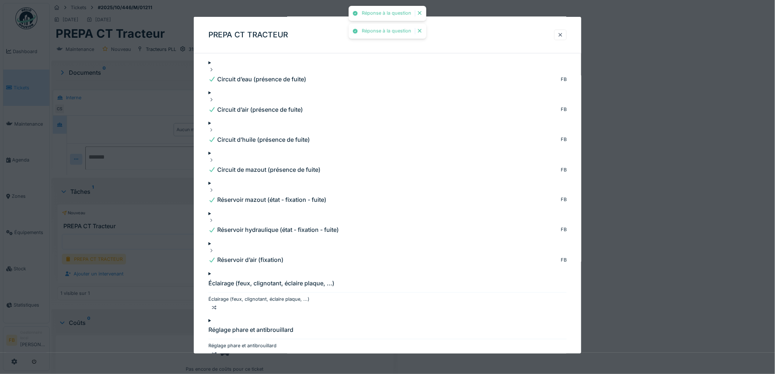
click at [217, 296] on div at bounding box center [387, 296] width 358 height 0
click at [218, 326] on div at bounding box center [387, 326] width 358 height 0
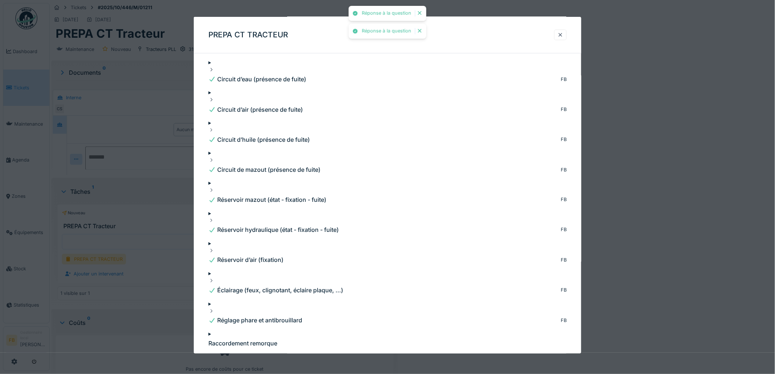
scroll to position [529, 0]
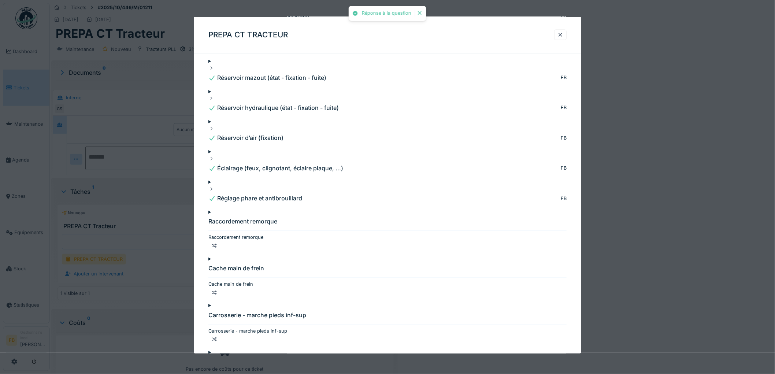
click at [217, 234] on div at bounding box center [387, 234] width 358 height 0
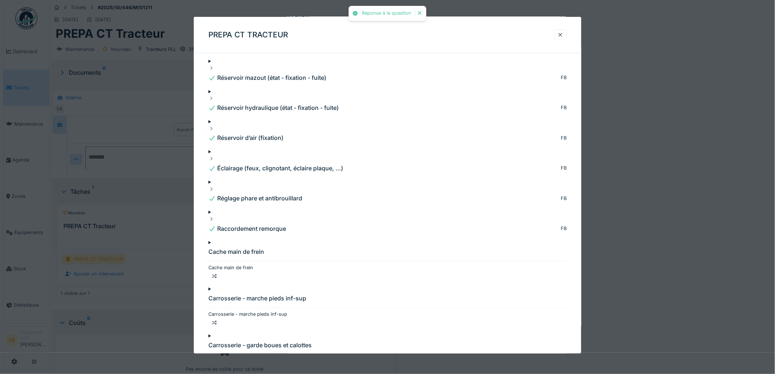
click at [217, 264] on div at bounding box center [387, 264] width 358 height 0
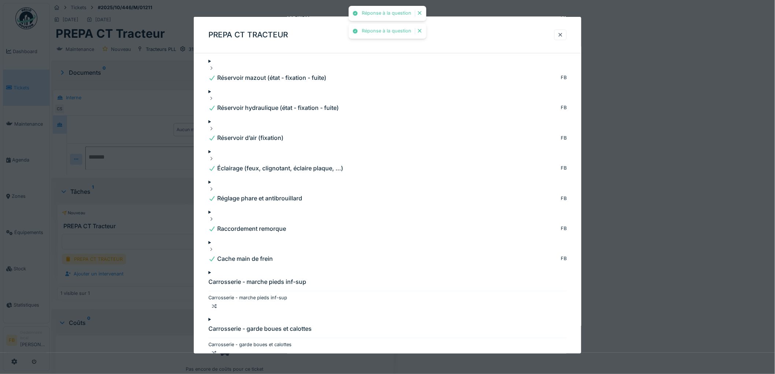
click at [219, 294] on div at bounding box center [387, 294] width 358 height 0
click at [220, 324] on div at bounding box center [387, 324] width 358 height 0
click at [218, 355] on div at bounding box center [387, 355] width 358 height 0
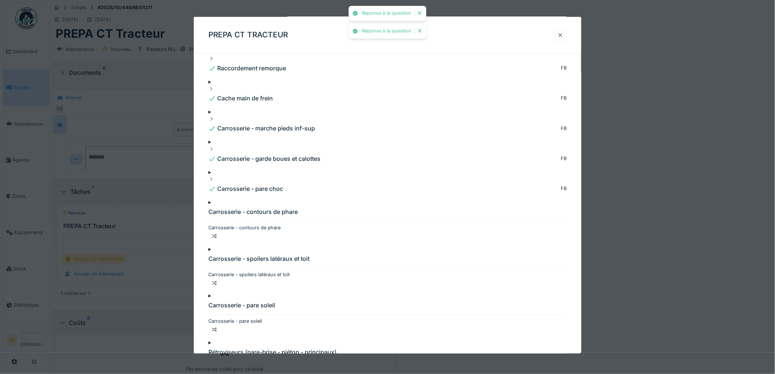
scroll to position [691, 0]
click at [217, 269] on div at bounding box center [387, 269] width 358 height 0
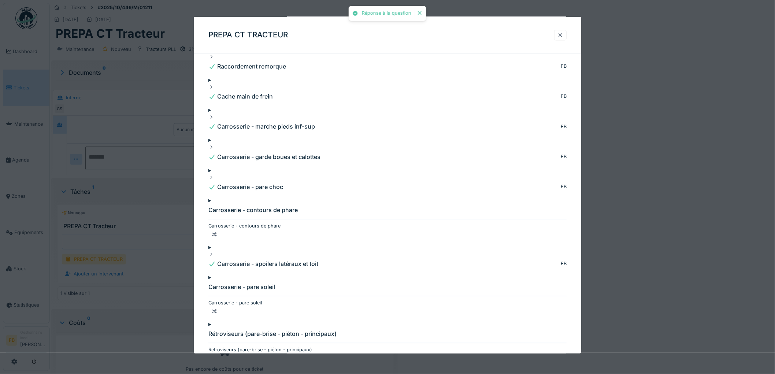
click at [217, 299] on div at bounding box center [387, 299] width 358 height 0
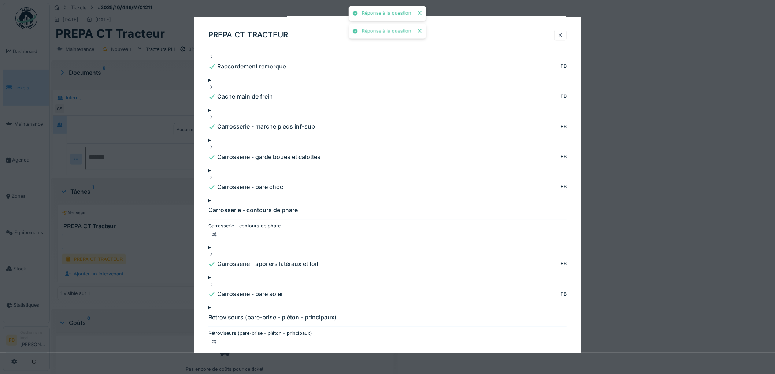
click at [218, 329] on div at bounding box center [387, 329] width 358 height 0
click at [219, 359] on div at bounding box center [387, 359] width 358 height 0
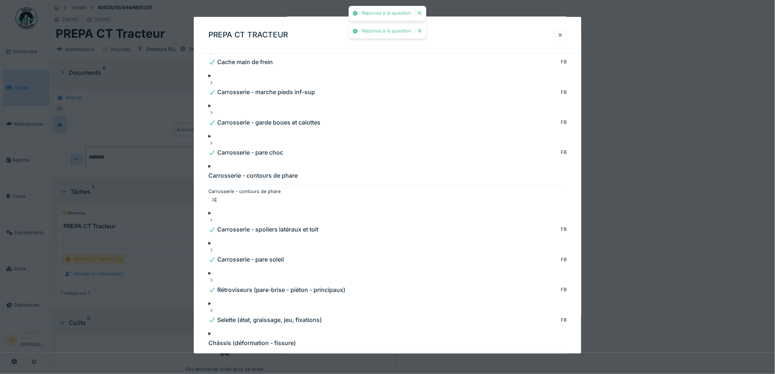
scroll to position [773, 0]
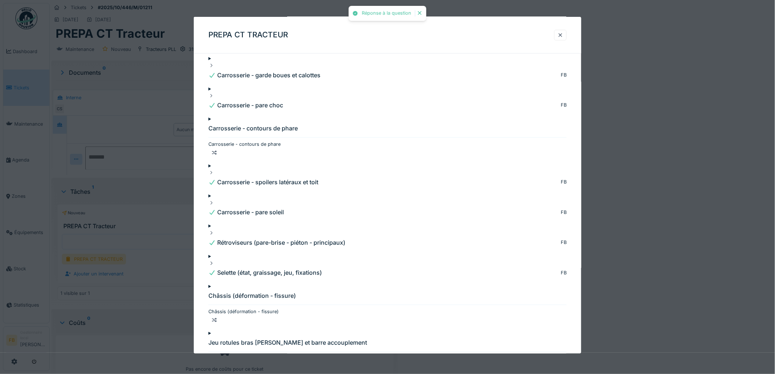
click at [217, 308] on div at bounding box center [387, 308] width 358 height 0
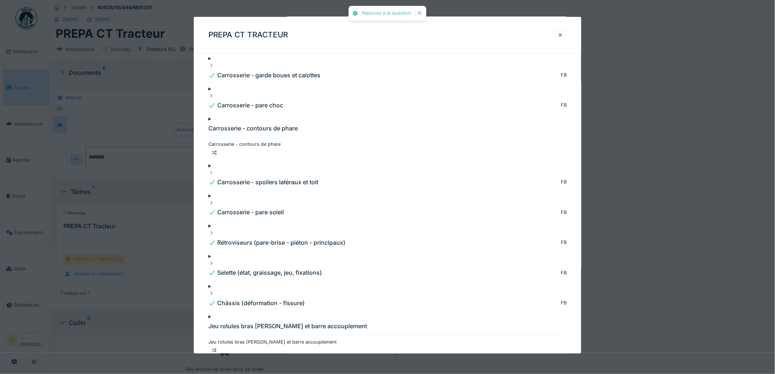
click at [218, 338] on div at bounding box center [387, 338] width 358 height 0
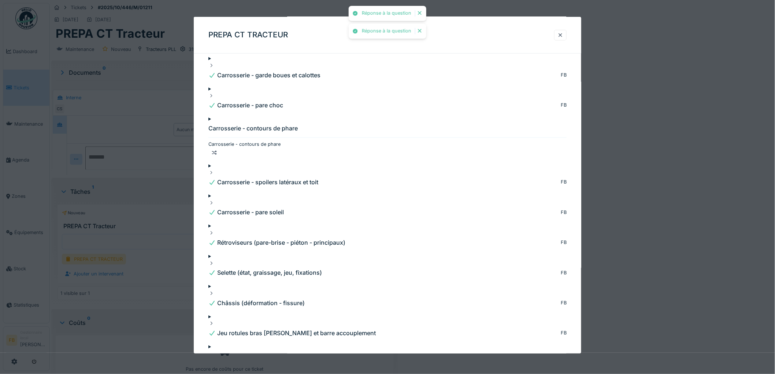
click at [218, 368] on div at bounding box center [387, 368] width 358 height 0
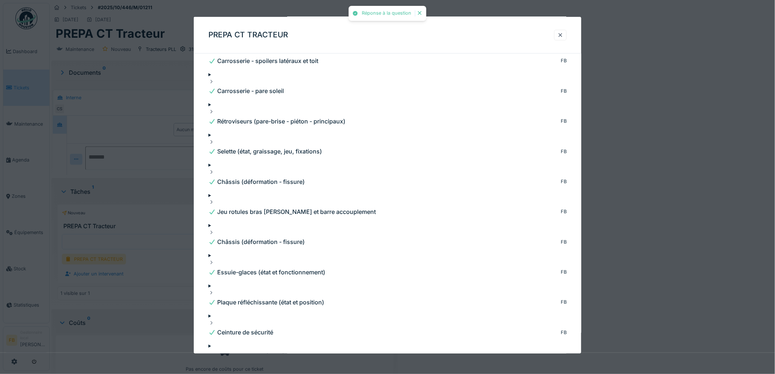
scroll to position [895, 0]
click at [215, 349] on div "Boucle ceinture de sécurité Boucle ceinture de sécurité" at bounding box center [387, 361] width 358 height 25
click at [219, 367] on div at bounding box center [387, 367] width 358 height 0
drag, startPoint x: 217, startPoint y: 297, endPoint x: 247, endPoint y: 277, distance: 35.6
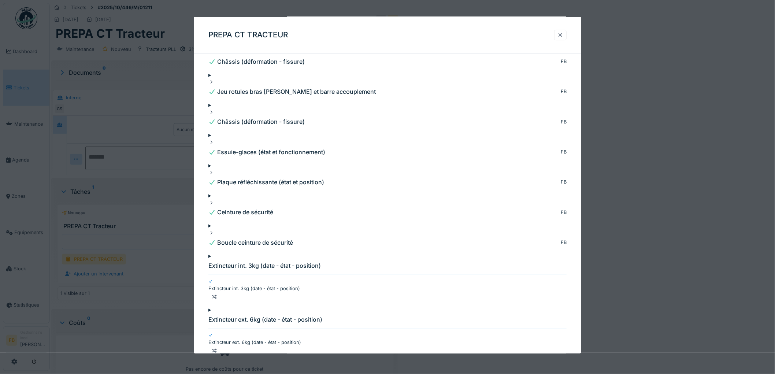
scroll to position [1017, 0]
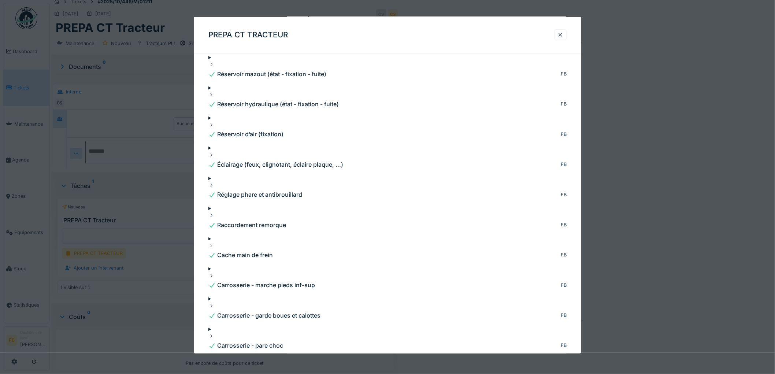
scroll to position [543, 0]
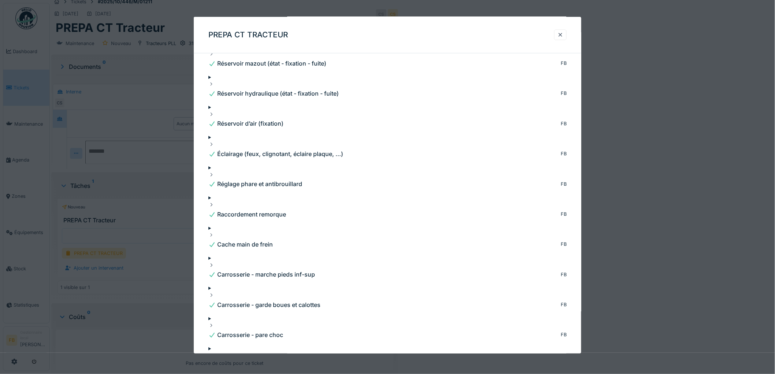
click at [218, 370] on div at bounding box center [387, 370] width 358 height 0
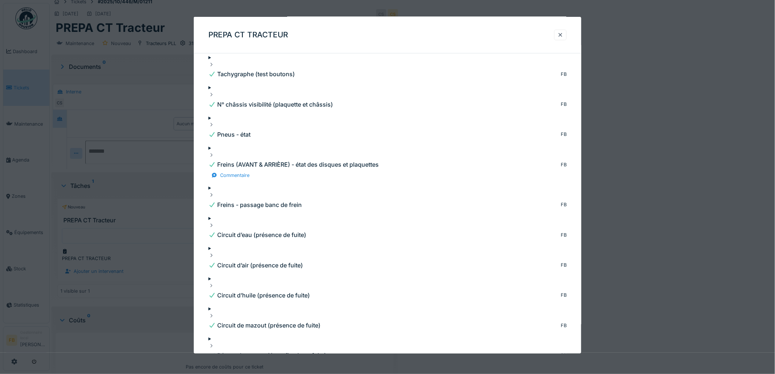
scroll to position [163, 0]
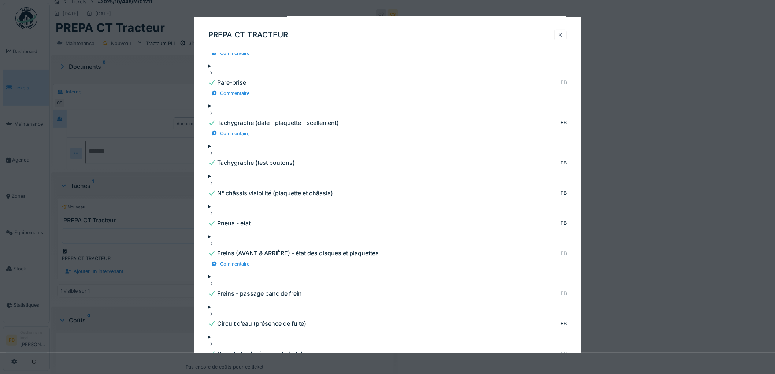
click at [560, 33] on div at bounding box center [560, 34] width 6 height 7
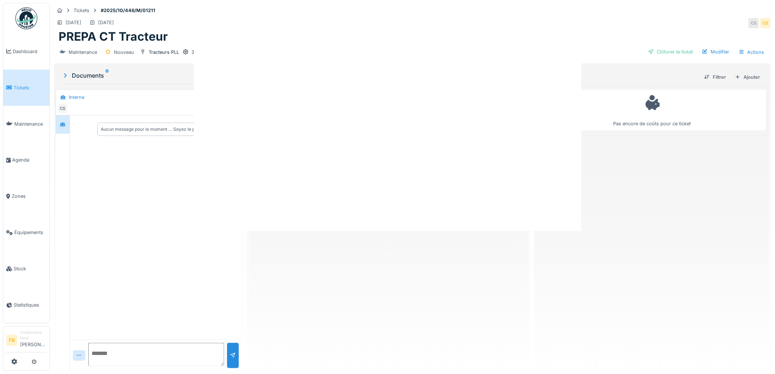
scroll to position [0, 0]
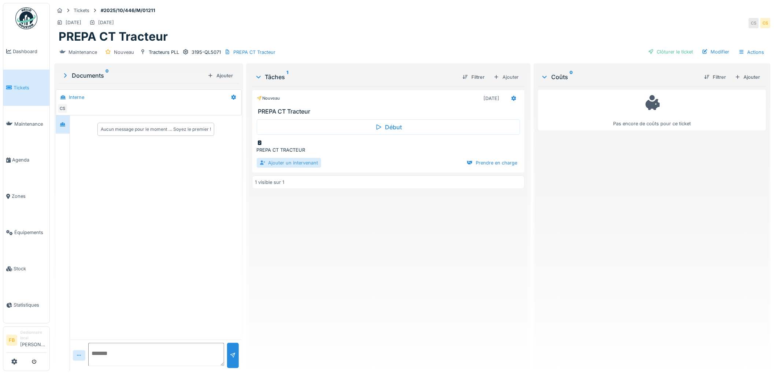
click at [297, 158] on div "Ajouter un intervenant" at bounding box center [289, 163] width 64 height 10
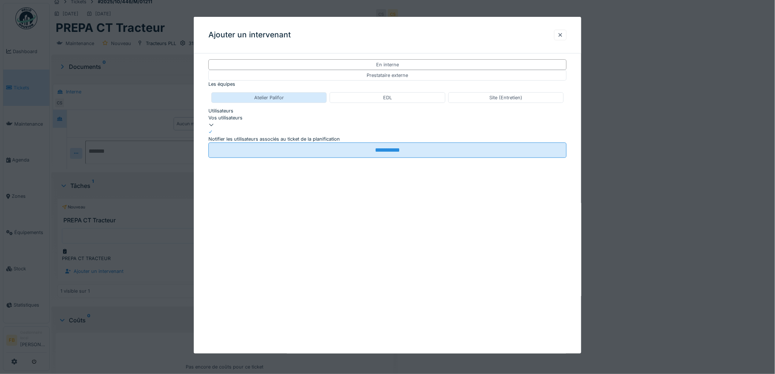
click at [296, 103] on div "Atelier Palifor" at bounding box center [268, 97] width 115 height 11
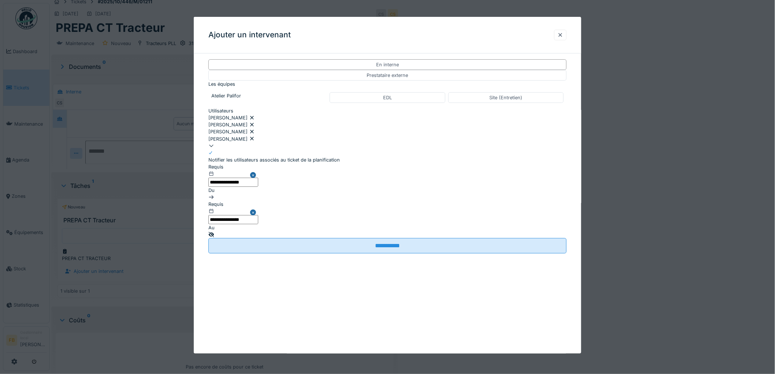
click at [255, 127] on icon at bounding box center [252, 124] width 6 height 5
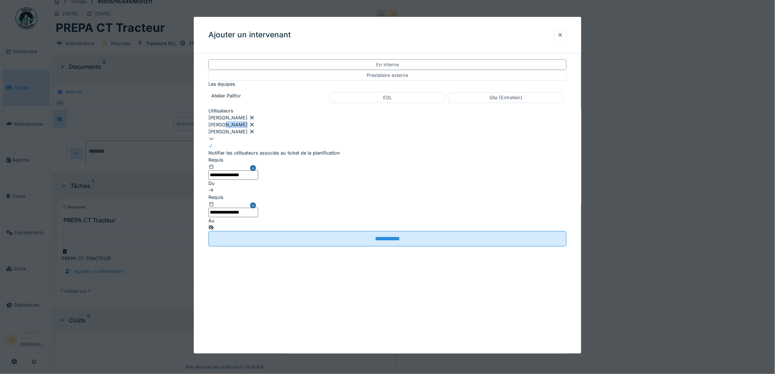
click at [305, 127] on div "[PERSON_NAME]" at bounding box center [387, 124] width 358 height 7
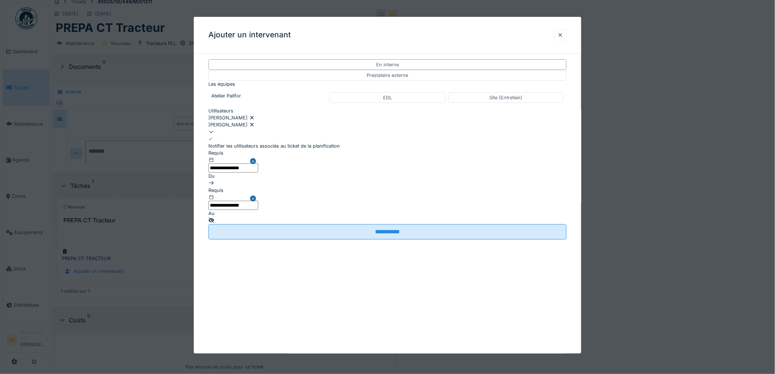
click at [255, 127] on icon at bounding box center [252, 124] width 6 height 5
type input "*****"
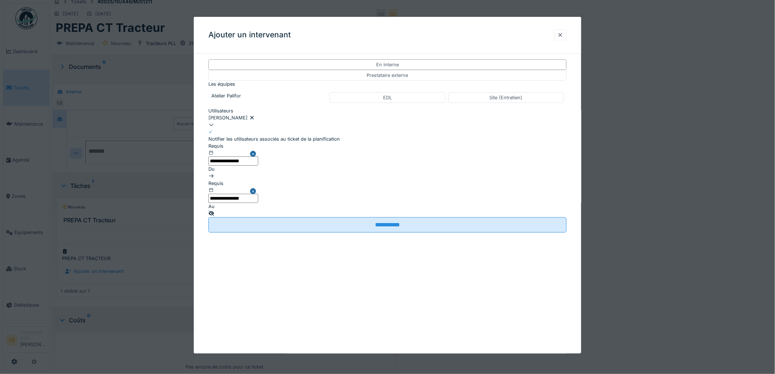
click at [211, 134] on icon at bounding box center [210, 132] width 4 height 4
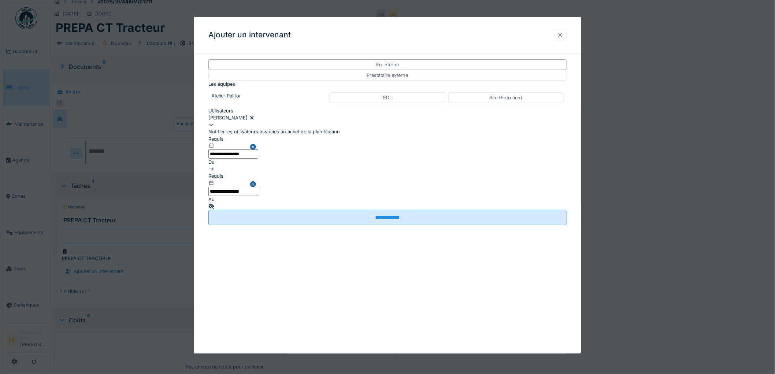
click at [562, 34] on div at bounding box center [560, 34] width 6 height 7
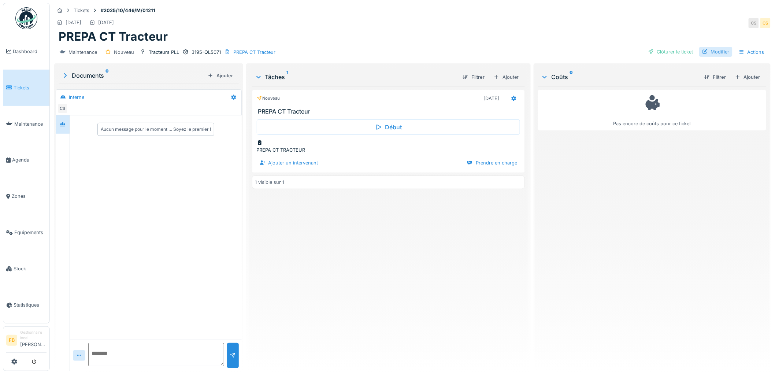
click at [700, 47] on div "Modifier" at bounding box center [715, 52] width 33 height 10
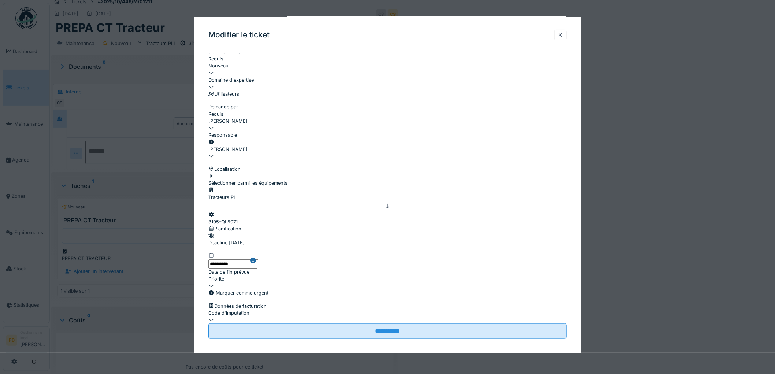
scroll to position [203, 0]
click at [237, 259] on input "**********" at bounding box center [233, 263] width 50 height 9
click at [413, 28] on div "20" at bounding box center [413, 23] width 10 height 10
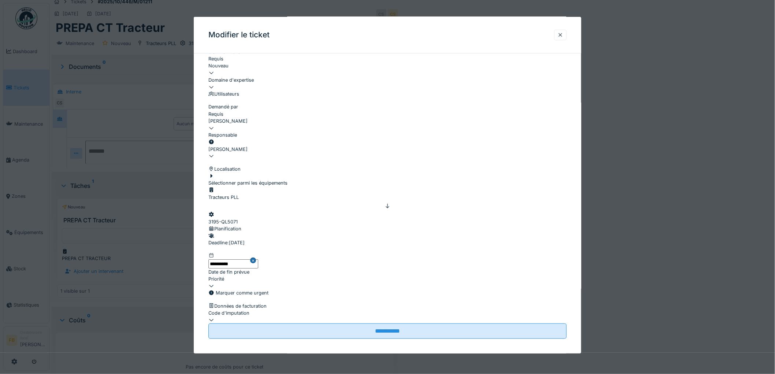
click at [255, 316] on div at bounding box center [387, 319] width 358 height 7
click at [240, 253] on div "PLL" at bounding box center [389, 249] width 361 height 7
type input "***"
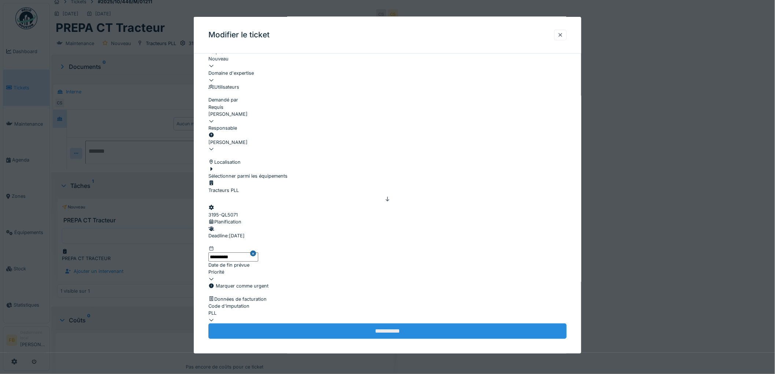
click at [357, 323] on input "**********" at bounding box center [387, 330] width 358 height 15
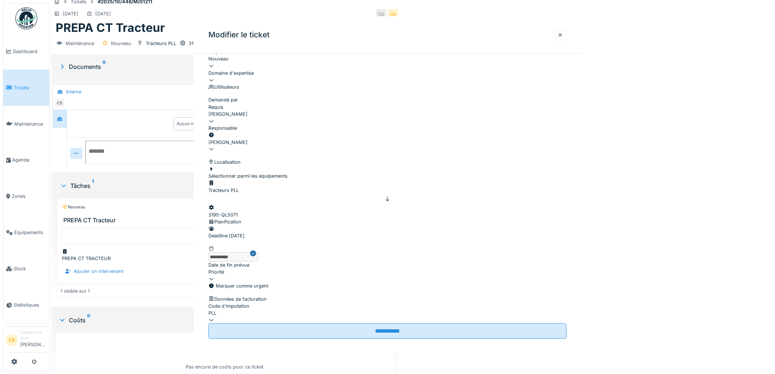
scroll to position [0, 0]
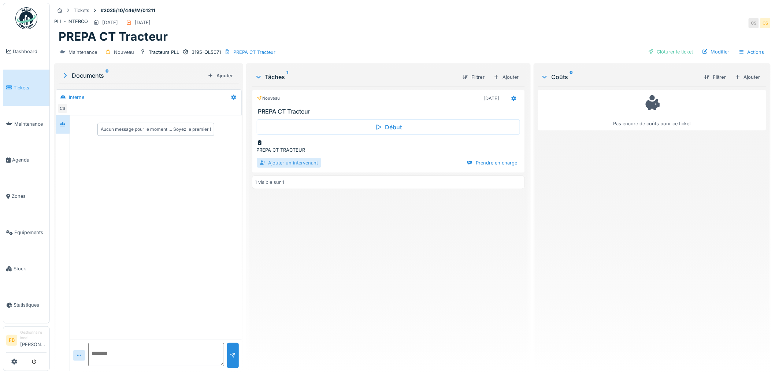
click at [287, 158] on div "Ajouter un intervenant" at bounding box center [289, 163] width 64 height 10
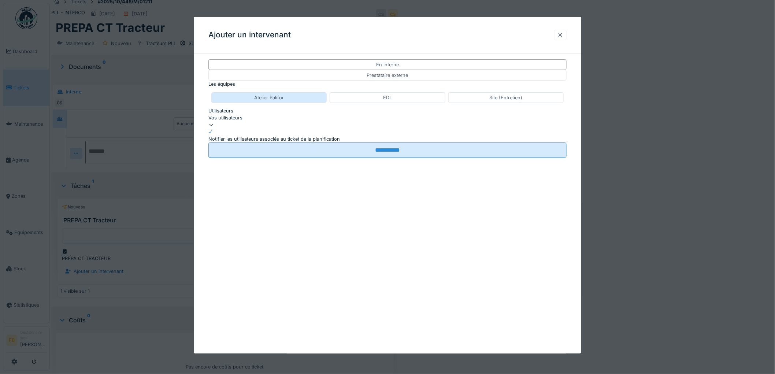
click at [290, 102] on div "Atelier Palifor" at bounding box center [268, 97] width 115 height 11
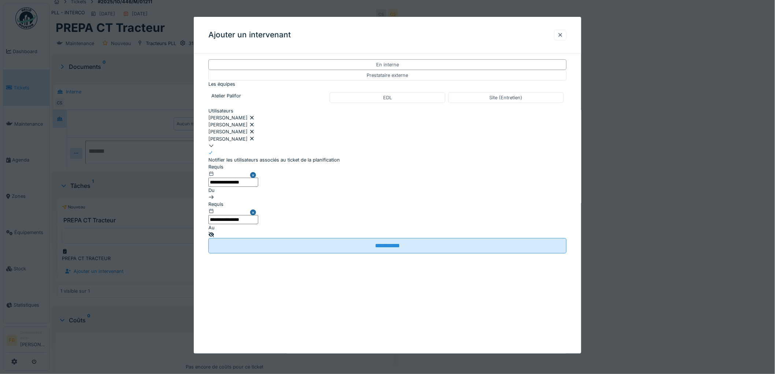
click at [255, 127] on icon at bounding box center [252, 124] width 6 height 5
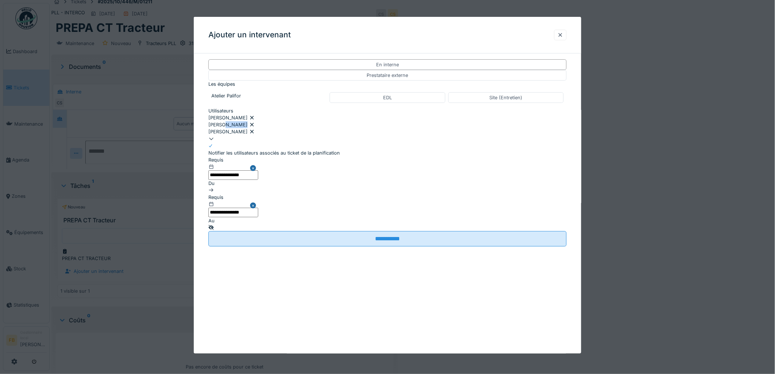
click at [305, 127] on div "[PERSON_NAME]" at bounding box center [387, 124] width 358 height 7
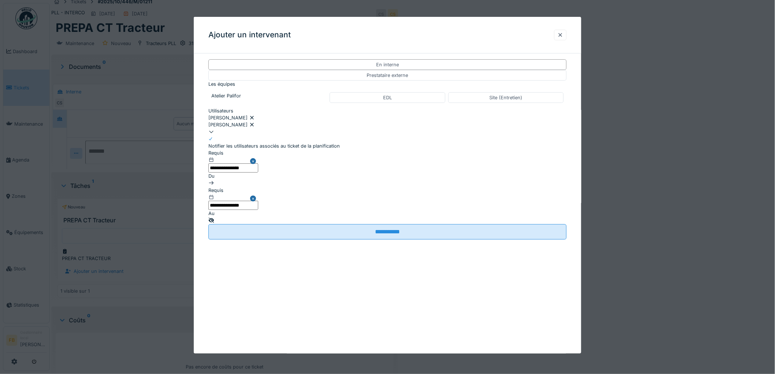
click at [255, 127] on icon at bounding box center [252, 124] width 6 height 5
type input "*****"
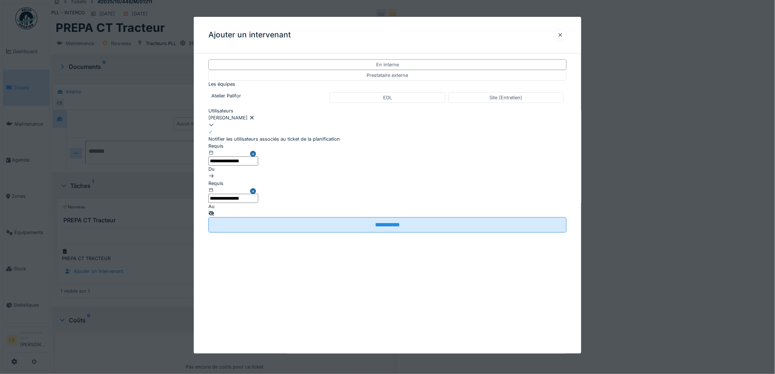
click at [212, 134] on icon at bounding box center [210, 132] width 4 height 4
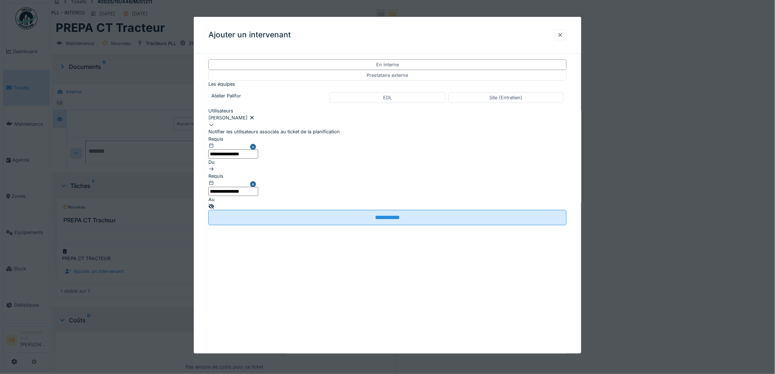
click at [558, 164] on div "**********" at bounding box center [387, 172] width 358 height 75
click at [214, 204] on icon at bounding box center [211, 206] width 5 height 5
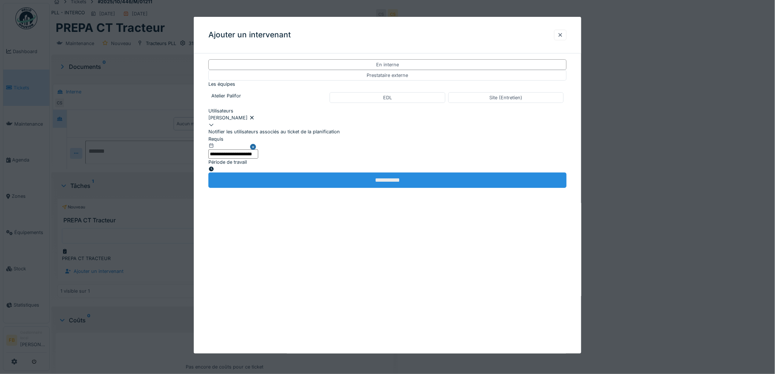
click at [335, 188] on input "**********" at bounding box center [387, 179] width 358 height 15
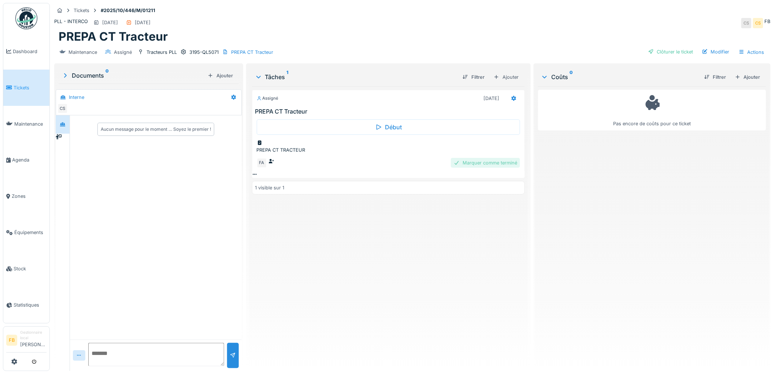
click at [484, 158] on div "Marquer comme terminé" at bounding box center [485, 163] width 69 height 10
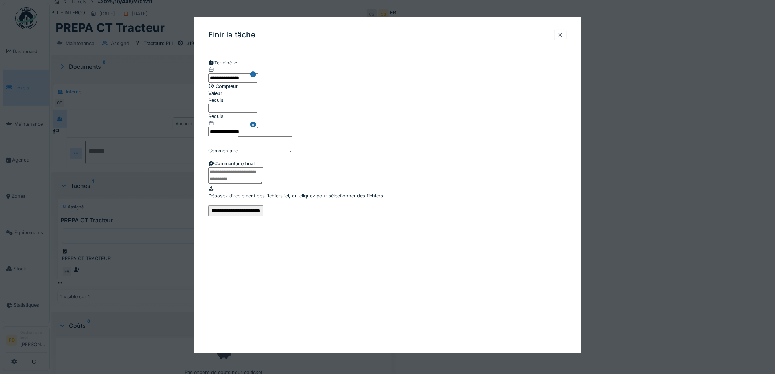
click at [239, 80] on input "**********" at bounding box center [233, 77] width 50 height 9
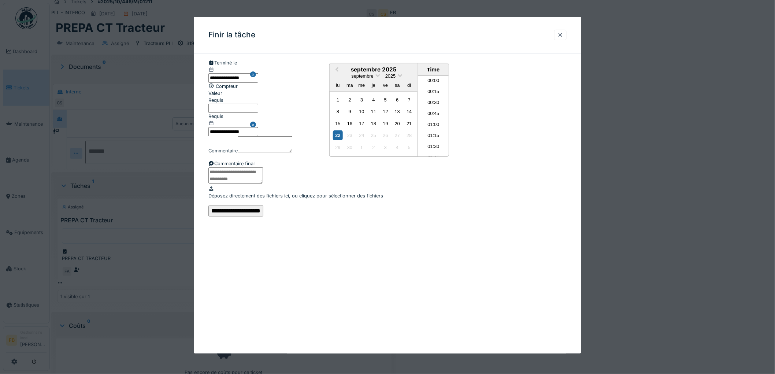
scroll to position [646, 0]
click at [399, 128] on div "20" at bounding box center [397, 124] width 10 height 10
click at [436, 133] on li "15:45" at bounding box center [433, 127] width 31 height 11
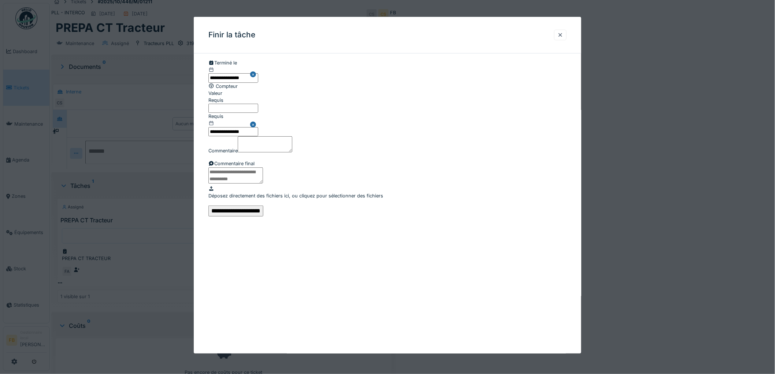
click at [236, 113] on input "Valeur" at bounding box center [233, 108] width 50 height 9
click at [222, 97] on label "Valeur" at bounding box center [215, 93] width 14 height 7
click at [222, 113] on input "Valeur" at bounding box center [233, 108] width 50 height 9
type input "******"
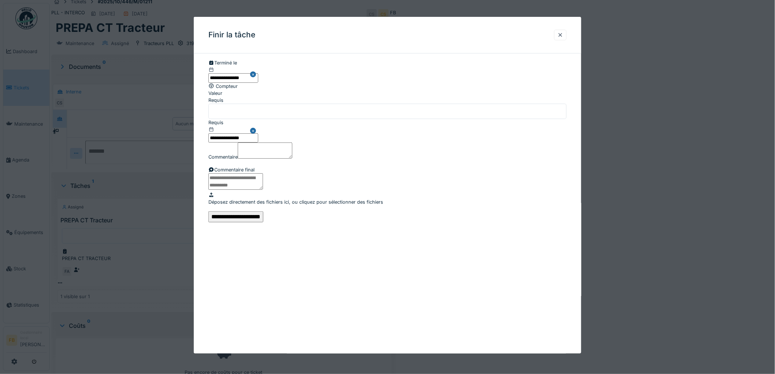
click at [263, 173] on textarea at bounding box center [235, 181] width 55 height 16
type textarea "**********"
click at [263, 222] on input "**********" at bounding box center [235, 216] width 55 height 11
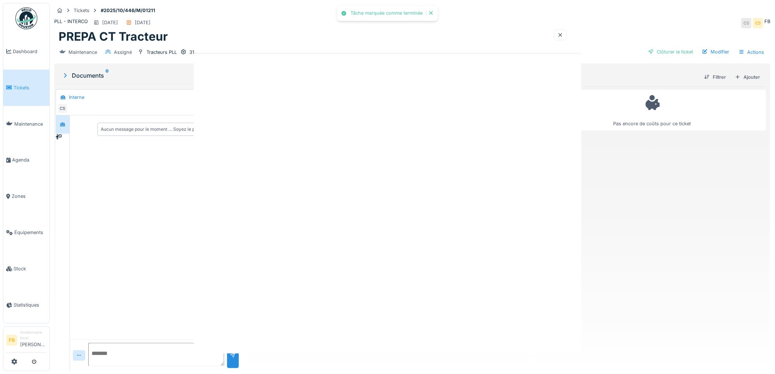
scroll to position [0, 0]
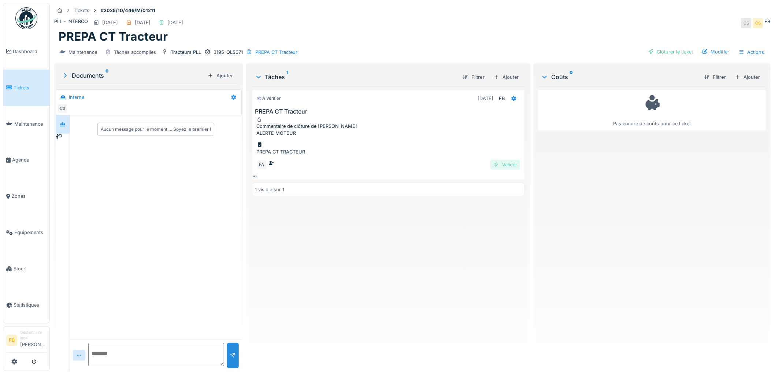
click at [502, 160] on div "Valider" at bounding box center [505, 165] width 30 height 10
click at [507, 93] on div at bounding box center [513, 98] width 12 height 11
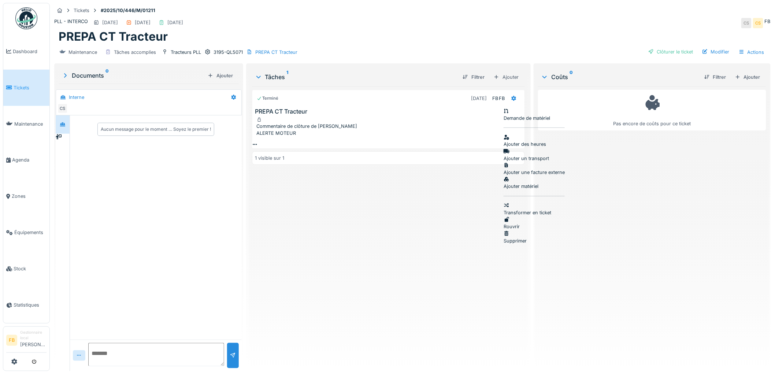
click at [543, 134] on div "Ajouter des heures" at bounding box center [533, 141] width 61 height 14
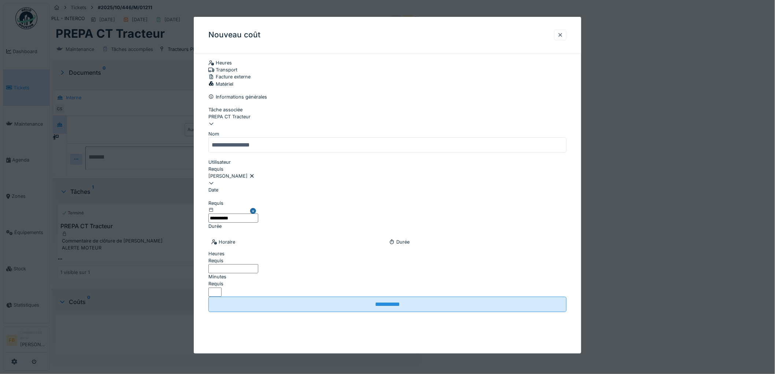
click at [259, 172] on div "[PERSON_NAME]" at bounding box center [387, 175] width 358 height 7
click at [238, 172] on div "Utilisateurs" at bounding box center [387, 175] width 358 height 7
type input "***"
click at [239, 220] on span "[PERSON_NAME]" at bounding box center [228, 223] width 39 height 7
type input "*****"
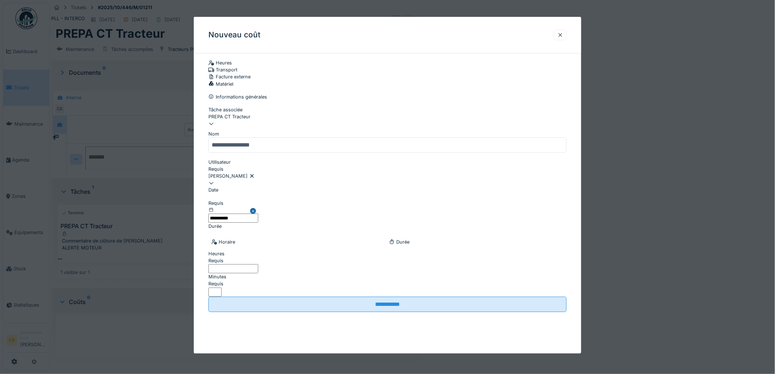
click at [201, 168] on div "**********" at bounding box center [387, 192] width 387 height 267
click at [231, 213] on input "**********" at bounding box center [233, 217] width 50 height 9
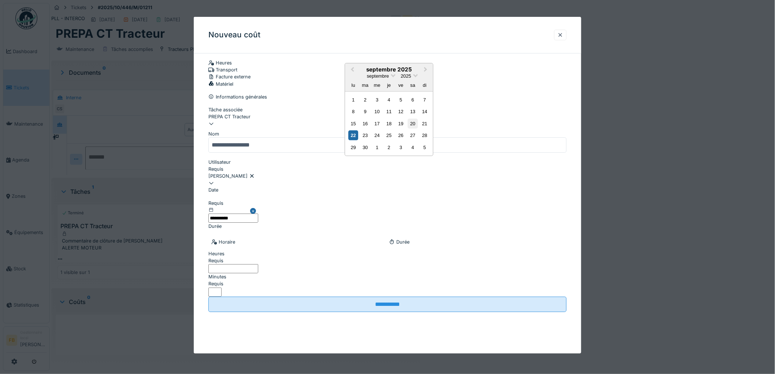
click at [414, 128] on div "20" at bounding box center [413, 124] width 10 height 10
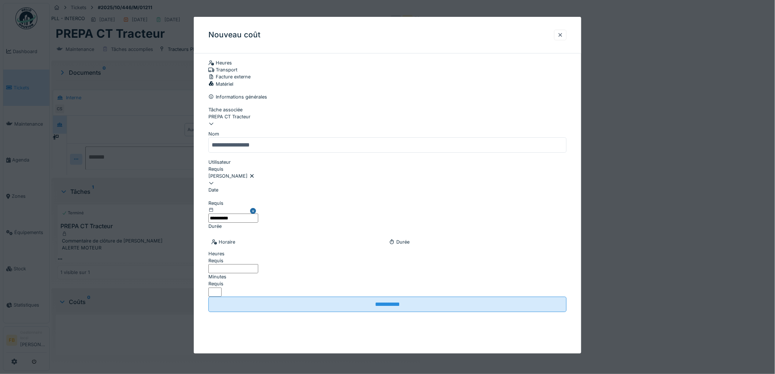
click at [254, 264] on input "Heures" at bounding box center [233, 268] width 50 height 9
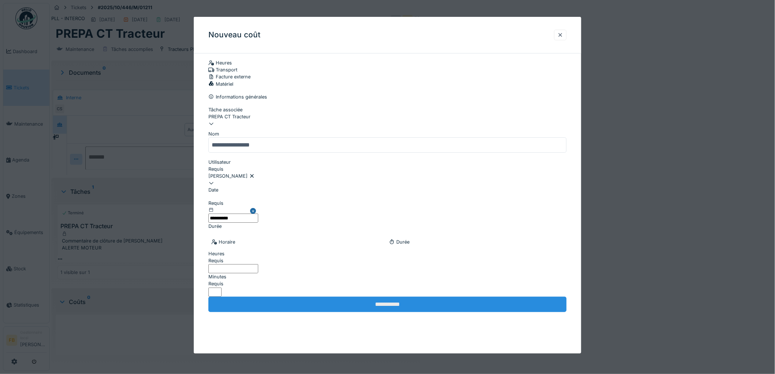
type input "*"
click at [367, 297] on input "**********" at bounding box center [387, 304] width 358 height 15
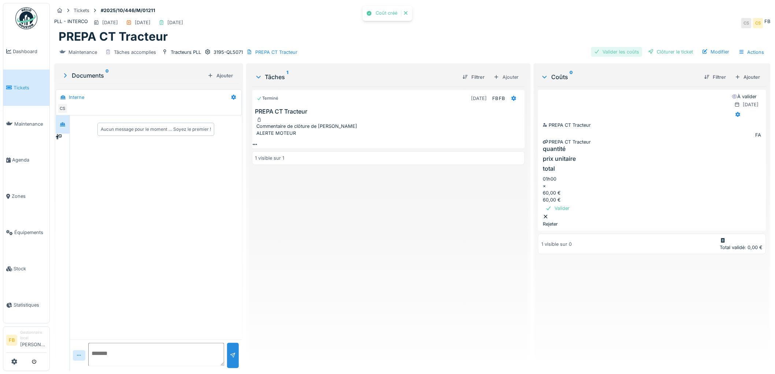
click at [602, 47] on div "Valider les coûts" at bounding box center [616, 52] width 51 height 10
click at [663, 47] on div "Clôturer le ticket" at bounding box center [670, 52] width 51 height 10
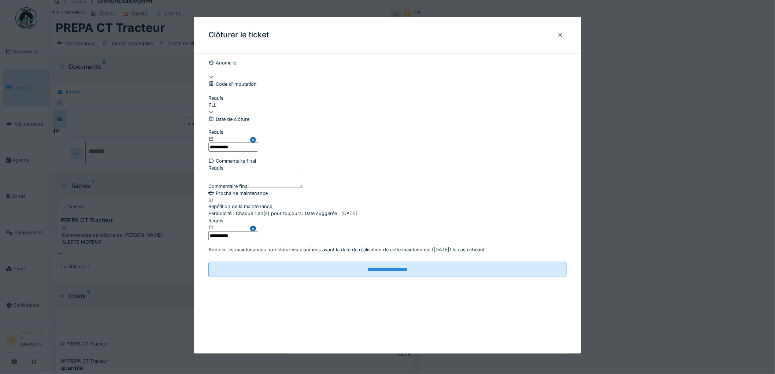
scroll to position [16, 0]
click at [246, 190] on label "Commentaire final" at bounding box center [228, 186] width 40 height 7
click at [249, 188] on textarea "Commentaire final" at bounding box center [276, 180] width 55 height 16
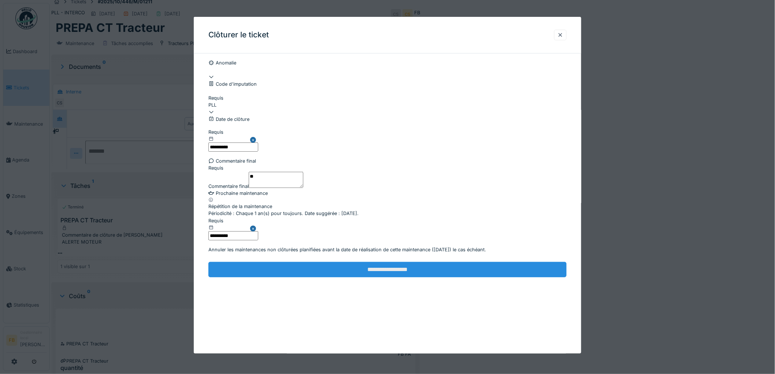
type textarea "**"
click at [377, 277] on input "**********" at bounding box center [387, 269] width 358 height 15
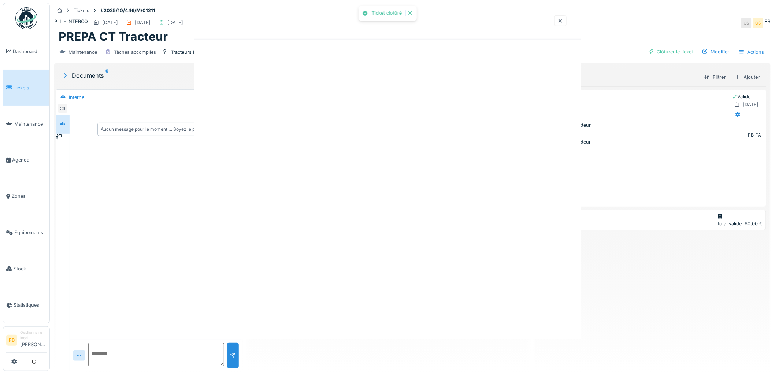
scroll to position [0, 0]
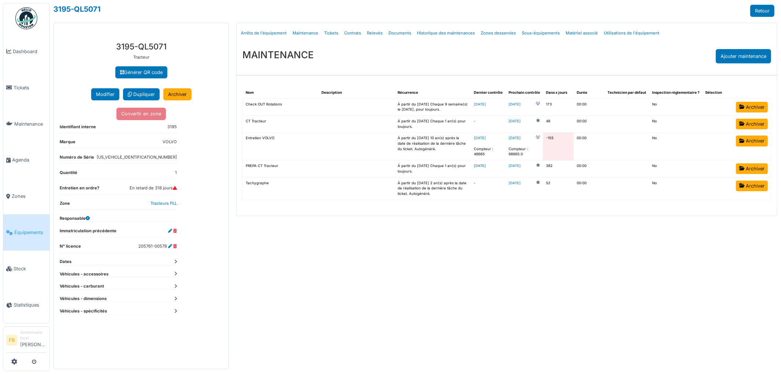
click at [486, 167] on link "[DATE]" at bounding box center [480, 166] width 12 height 4
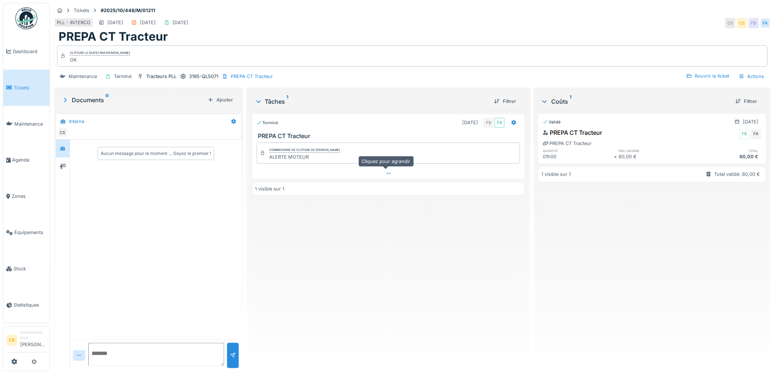
click at [385, 172] on icon at bounding box center [388, 173] width 6 height 5
